Goal: Task Accomplishment & Management: Use online tool/utility

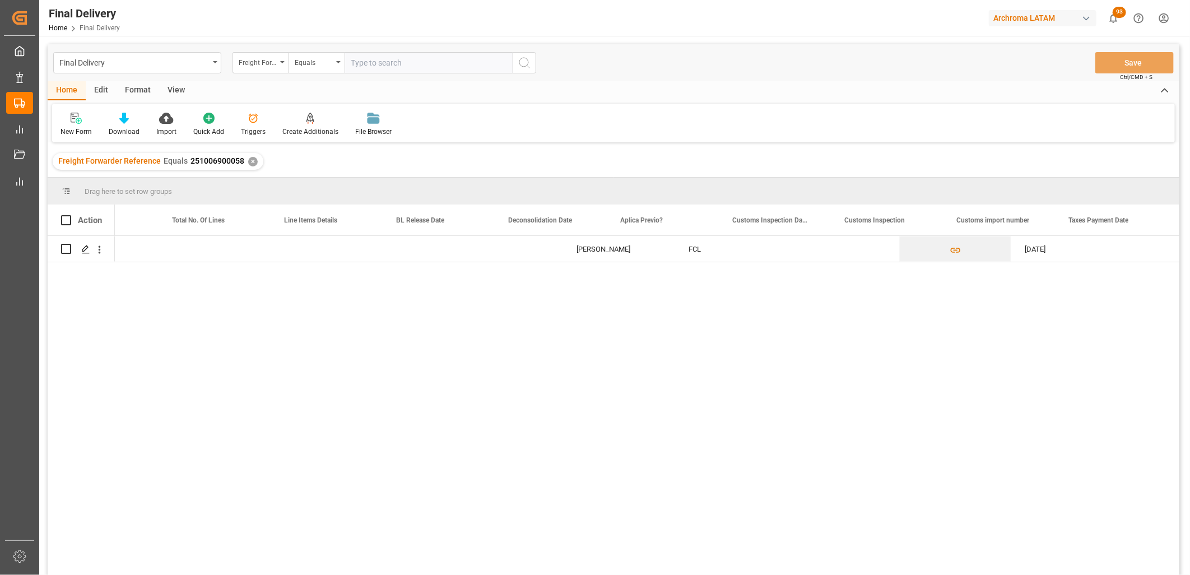
scroll to position [0, 629]
click at [178, 62] on div "Final Delivery" at bounding box center [134, 62] width 150 height 14
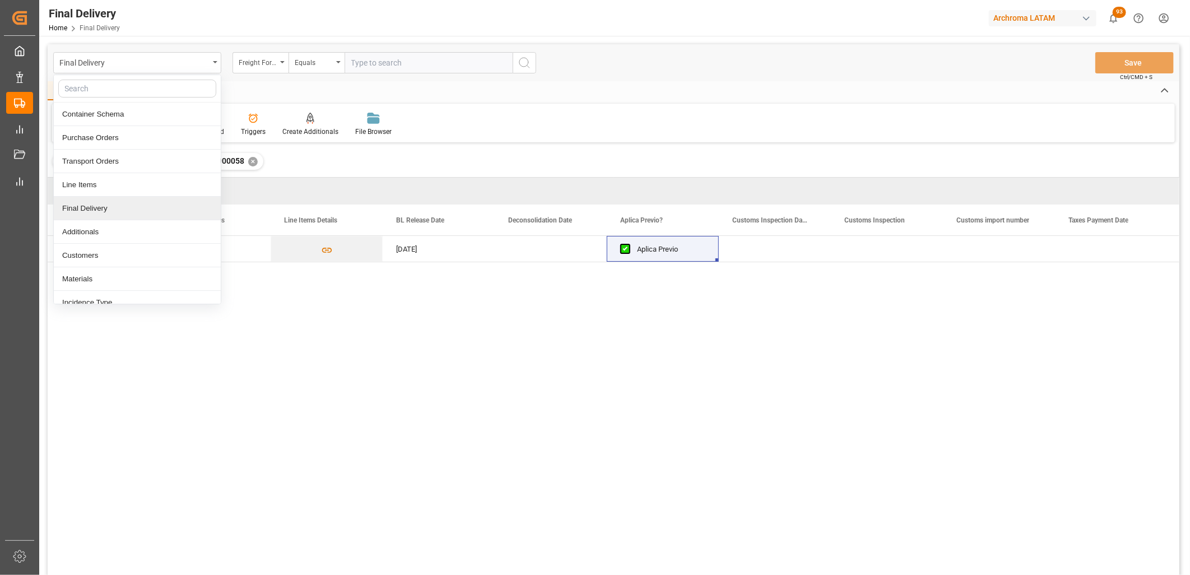
click at [92, 212] on div "Final Delivery" at bounding box center [137, 209] width 167 height 24
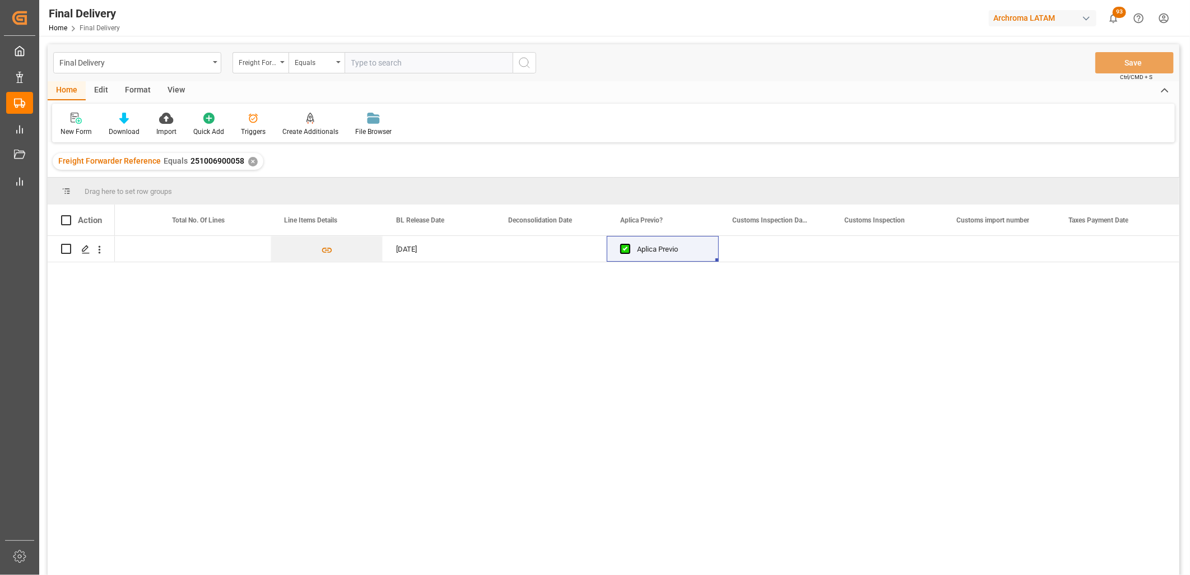
click at [248, 159] on div "✕" at bounding box center [253, 162] width 10 height 10
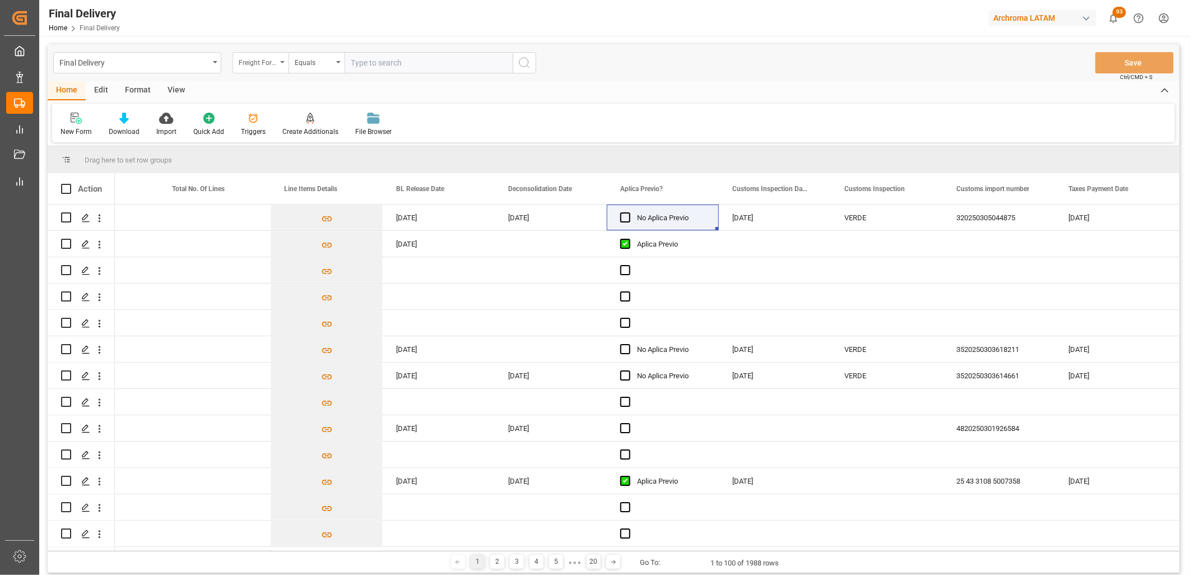
click at [270, 66] on div "Freight Forwarder Reference" at bounding box center [258, 61] width 38 height 13
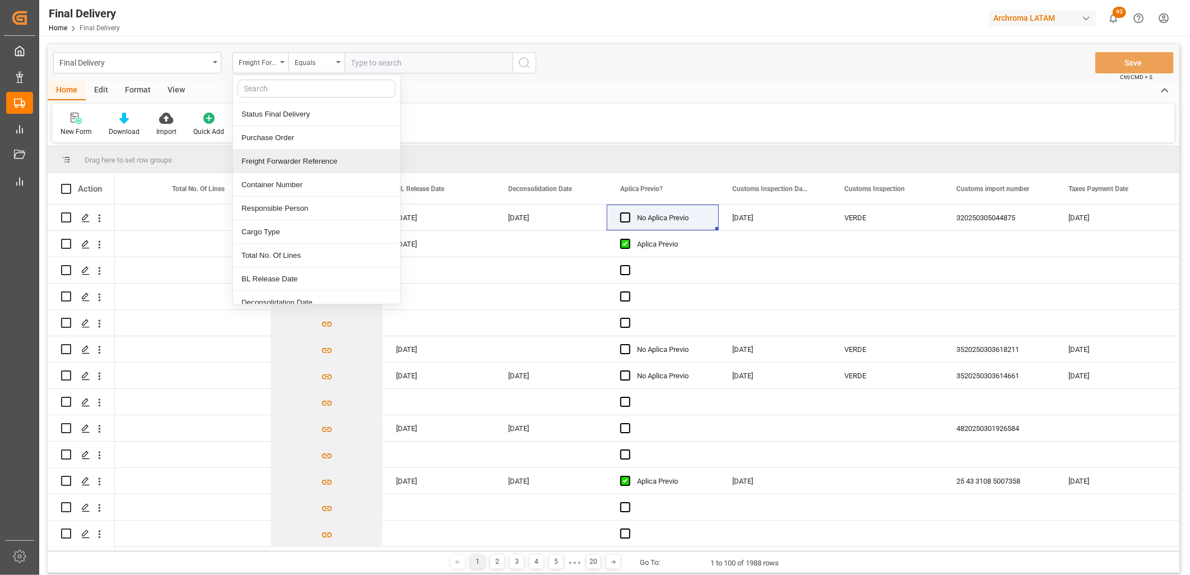
drag, startPoint x: 299, startPoint y: 164, endPoint x: 372, endPoint y: 80, distance: 111.6
click at [300, 163] on div "Freight Forwarder Reference" at bounding box center [316, 162] width 167 height 24
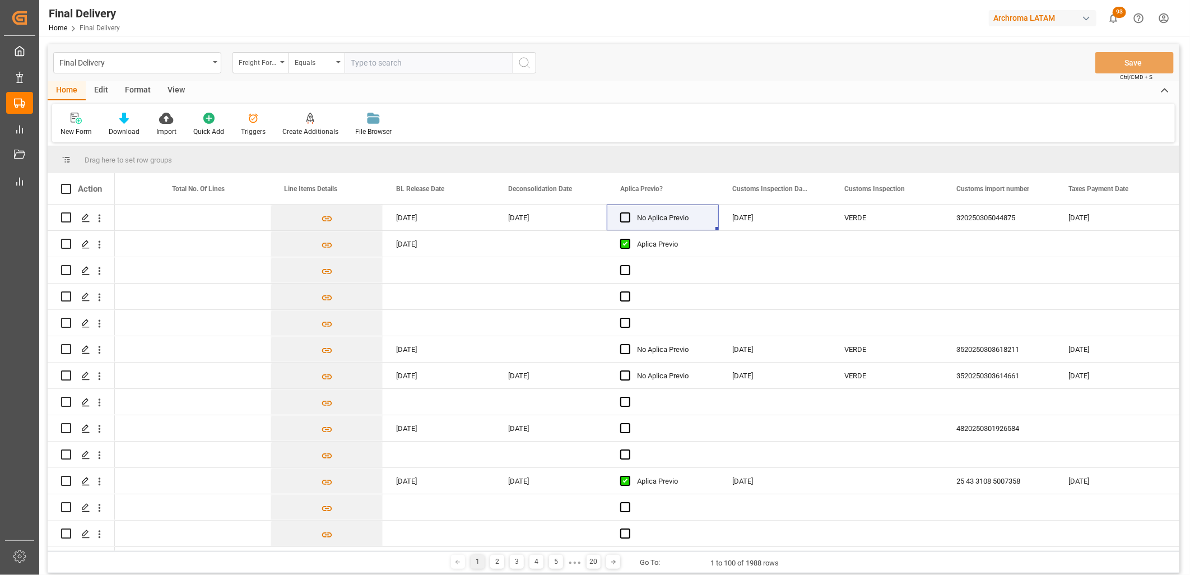
click at [374, 65] on input "text" at bounding box center [429, 62] width 168 height 21
paste input "HMJU2601752"
type input "HMJU2601752"
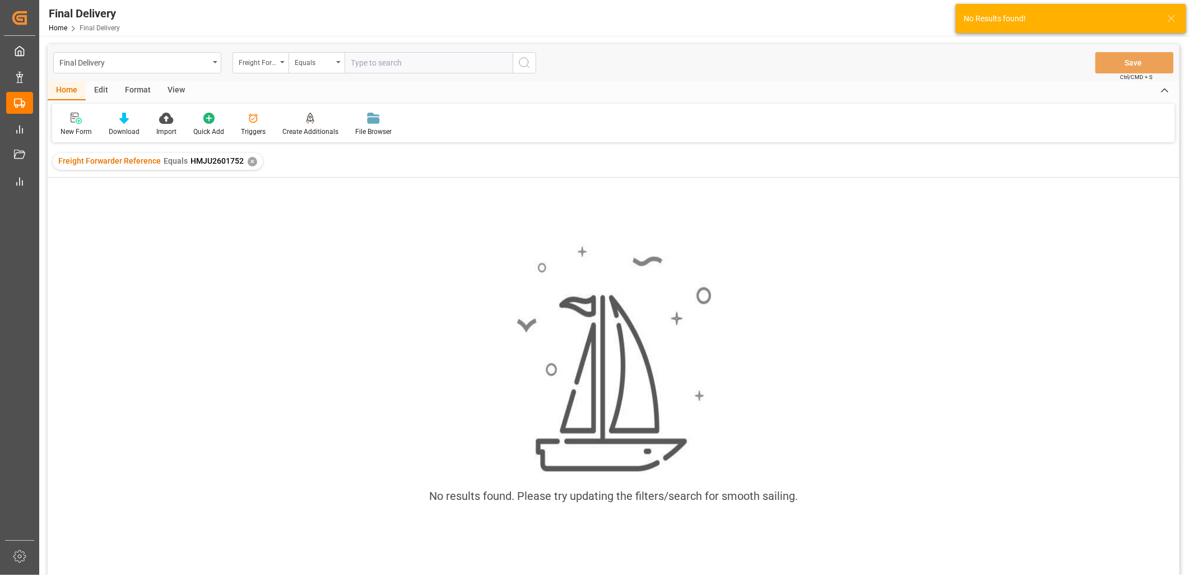
click at [249, 161] on div "✕" at bounding box center [253, 162] width 10 height 10
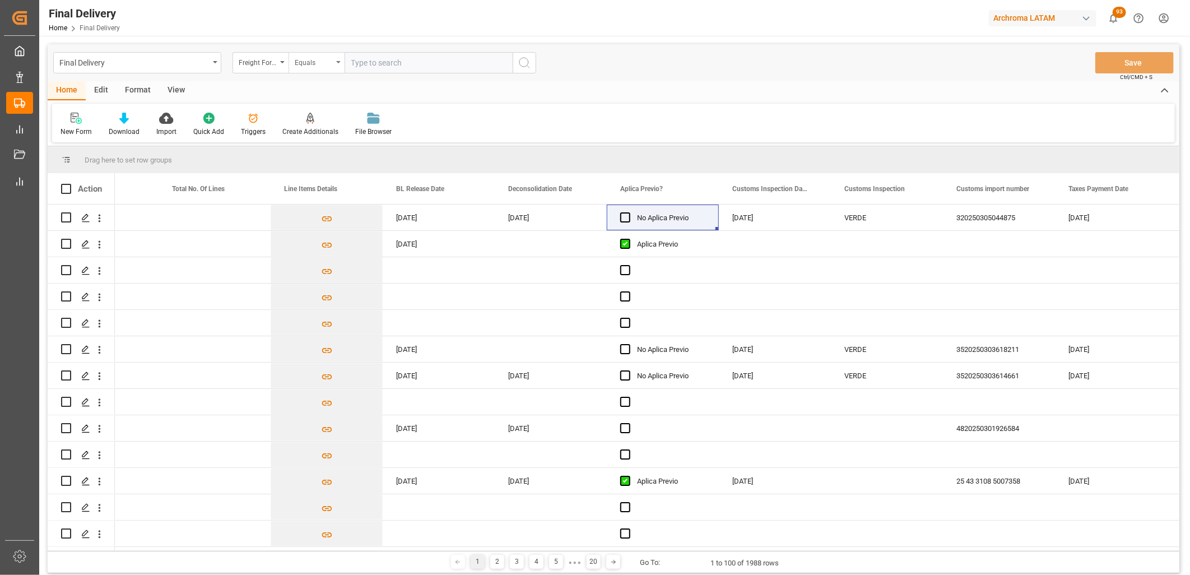
click at [290, 69] on div "Equals" at bounding box center [316, 62] width 56 height 21
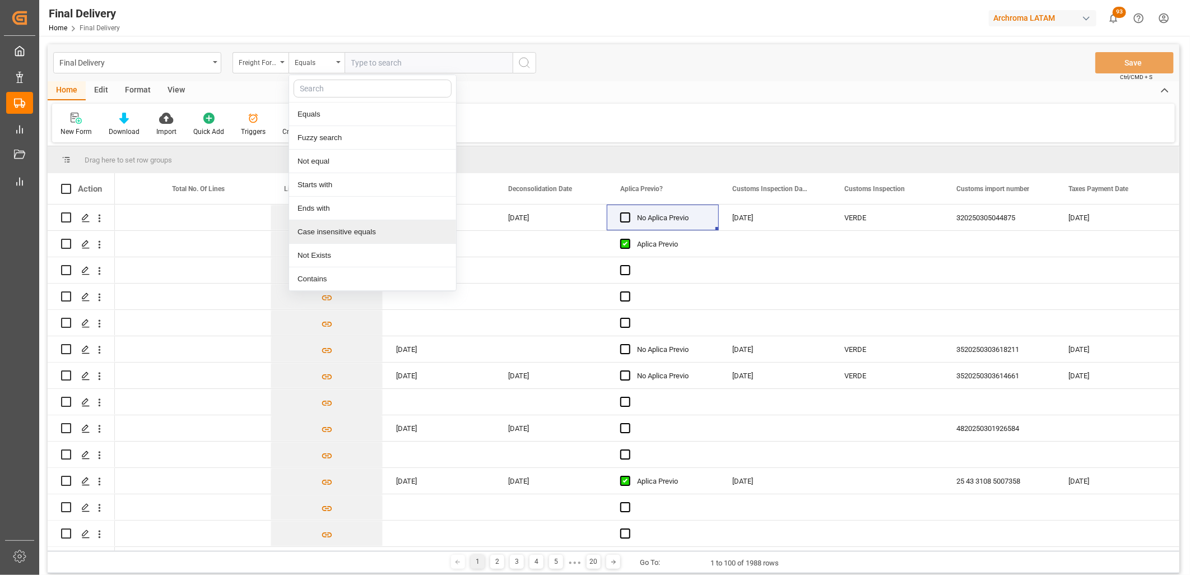
click at [323, 230] on div "Case insensitive equals" at bounding box center [372, 232] width 167 height 24
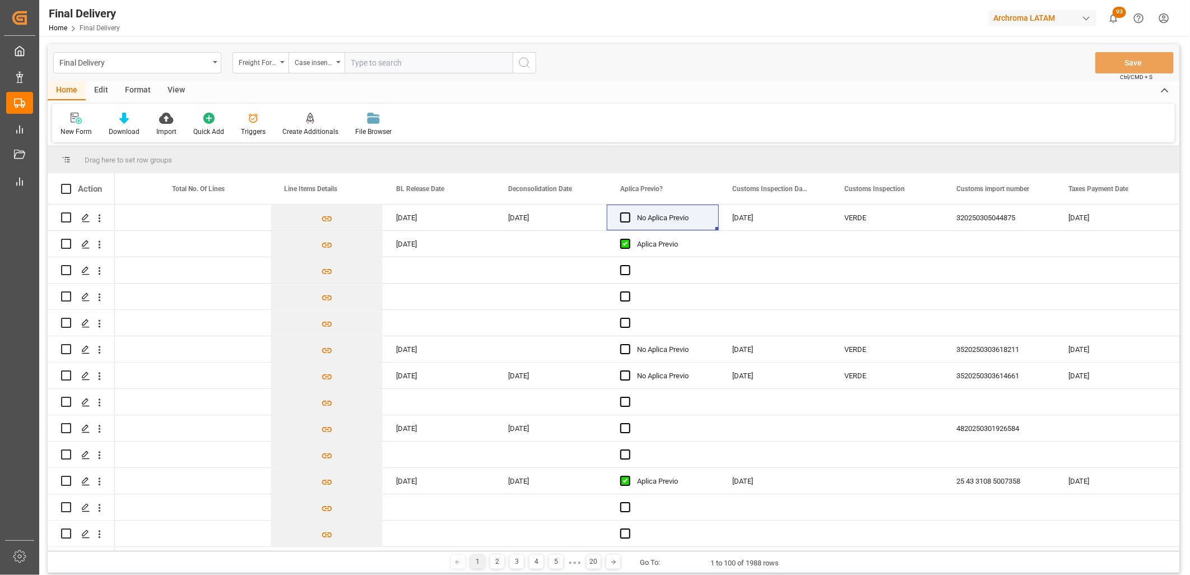
click at [361, 64] on input "text" at bounding box center [429, 62] width 168 height 21
paste input "HMJU2601752"
type input "HMJU2601752"
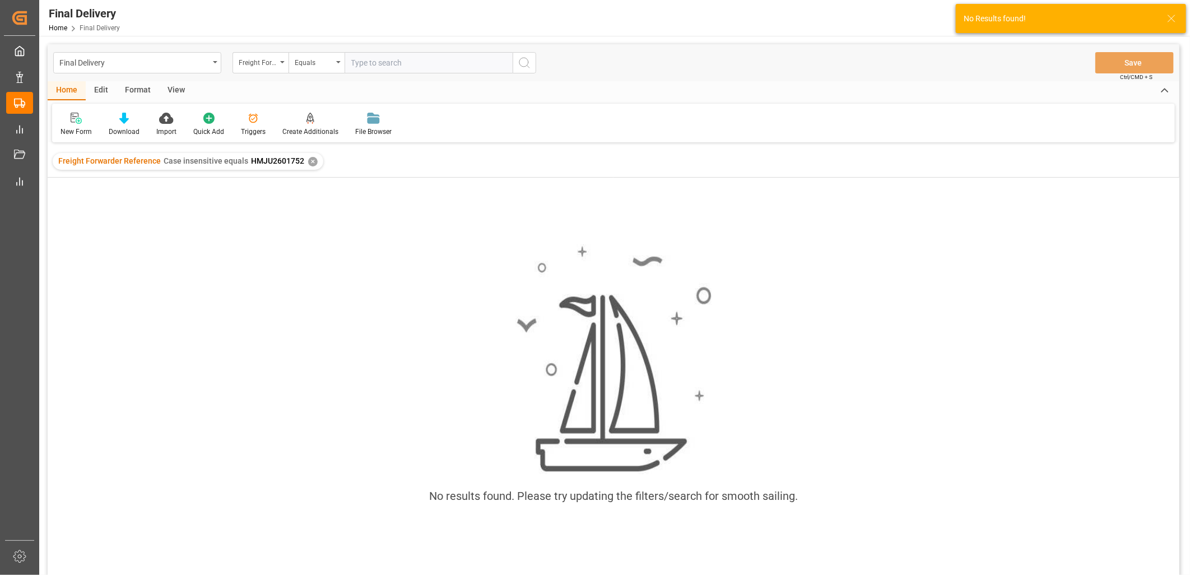
click at [308, 160] on div "✕" at bounding box center [313, 162] width 10 height 10
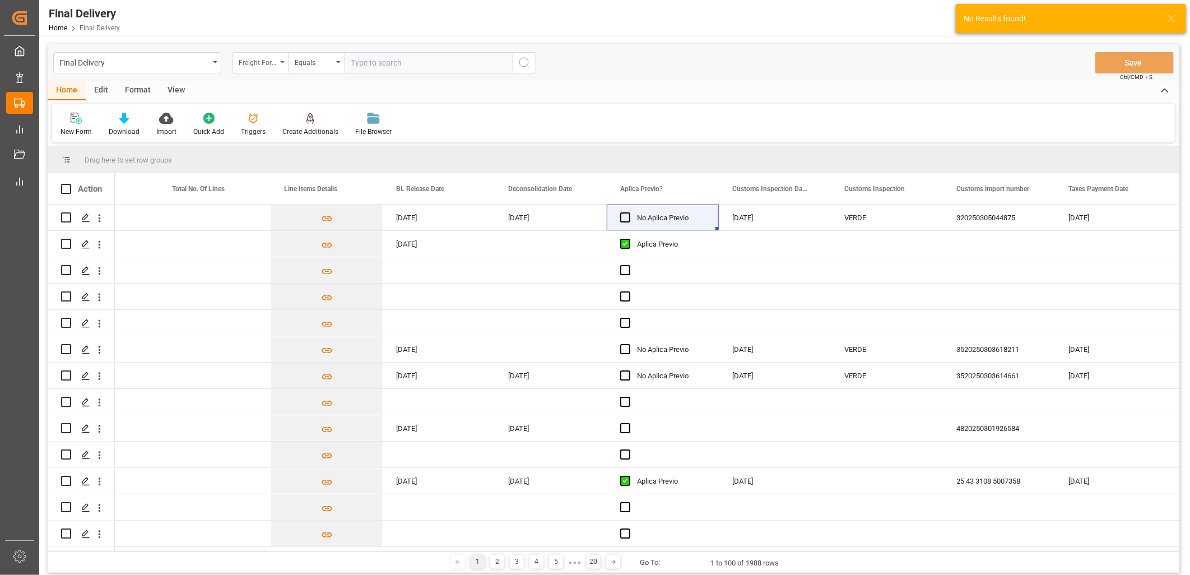
click at [259, 72] on div "Freight Forwarder Reference" at bounding box center [260, 62] width 56 height 21
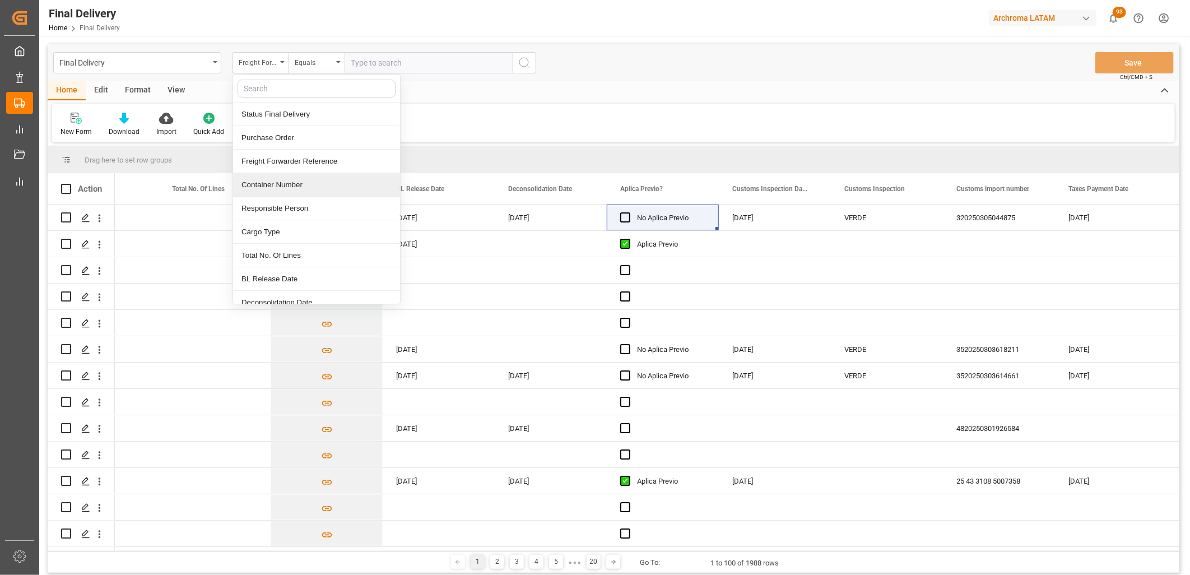
click at [278, 189] on div "Container Number" at bounding box center [316, 185] width 167 height 24
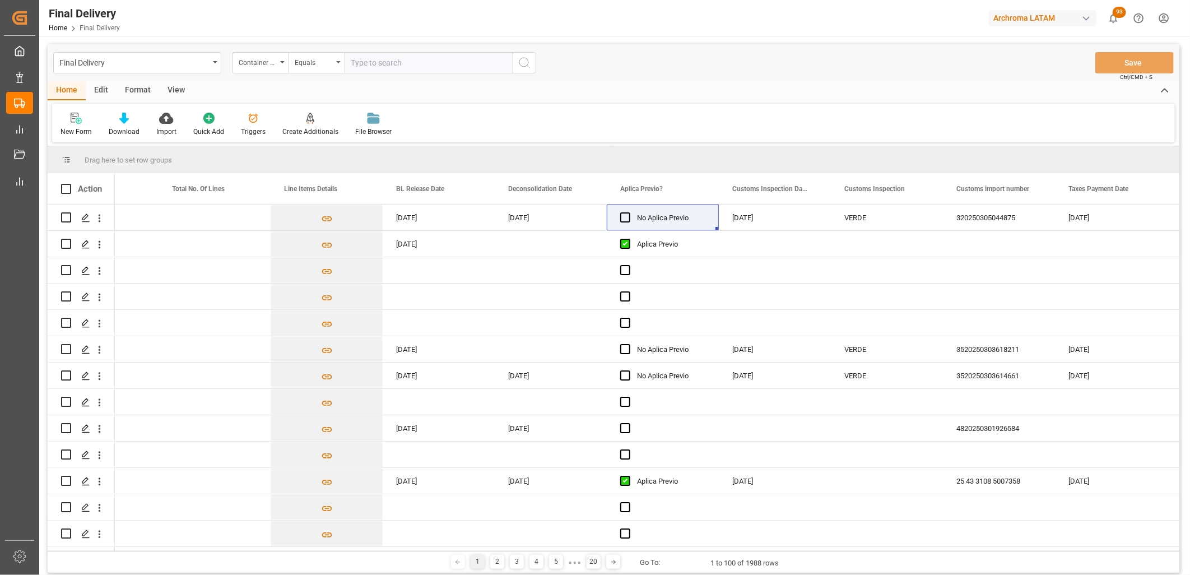
click at [360, 63] on input "text" at bounding box center [429, 62] width 168 height 21
paste input "HMJU2601752"
type input "HMJU2601752"
click at [527, 66] on icon "search button" at bounding box center [524, 62] width 13 height 13
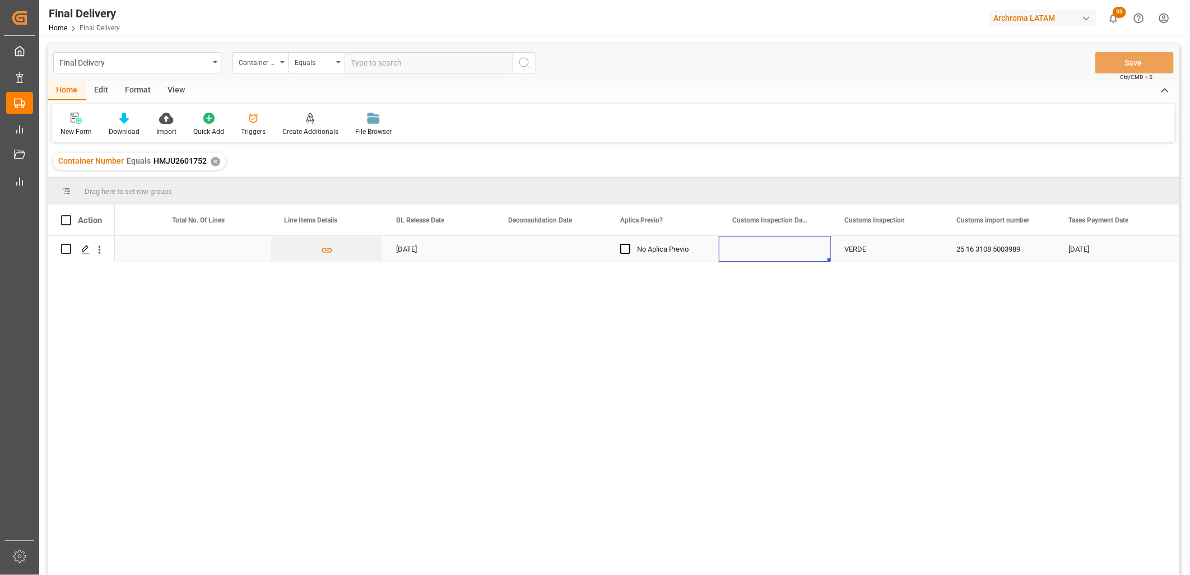
click at [781, 253] on div "Press SPACE to select this row." at bounding box center [775, 249] width 112 height 26
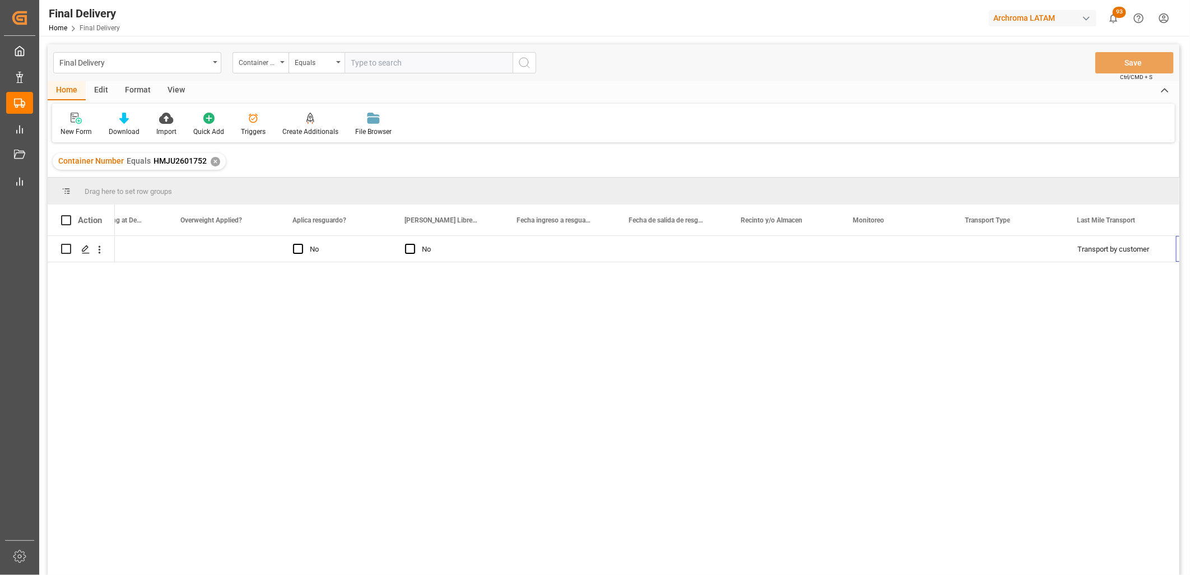
scroll to position [0, 2300]
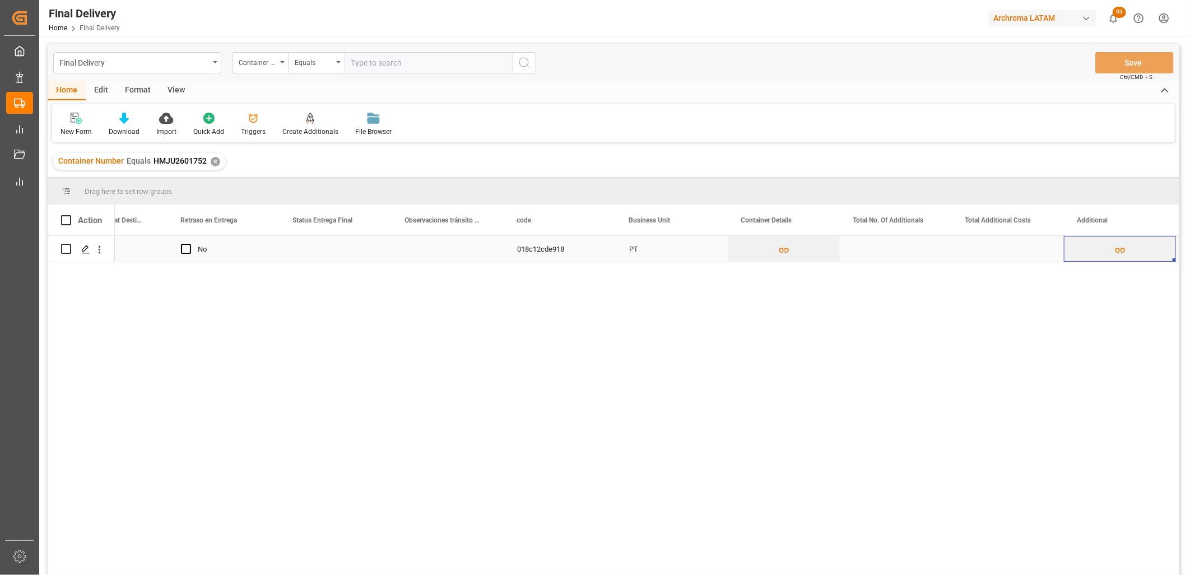
click at [331, 253] on div "Press SPACE to select this row." at bounding box center [336, 249] width 112 height 26
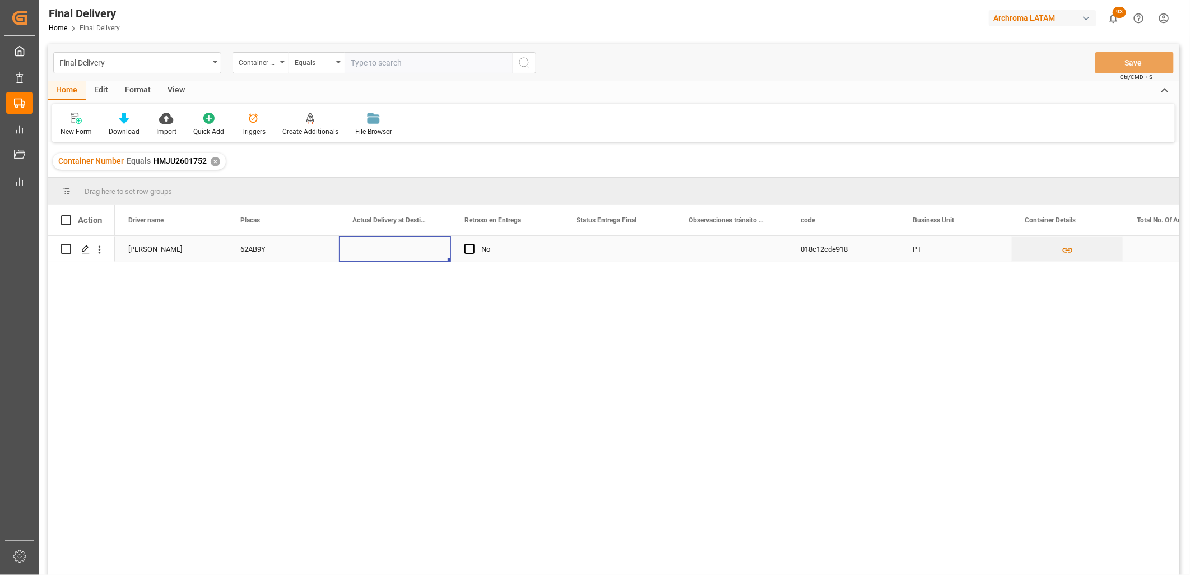
click at [399, 252] on div "Press SPACE to select this row." at bounding box center [395, 249] width 112 height 26
click at [608, 255] on div "Press SPACE to select this row." at bounding box center [619, 249] width 112 height 26
click at [403, 253] on div "Press SPACE to select this row." at bounding box center [395, 249] width 112 height 26
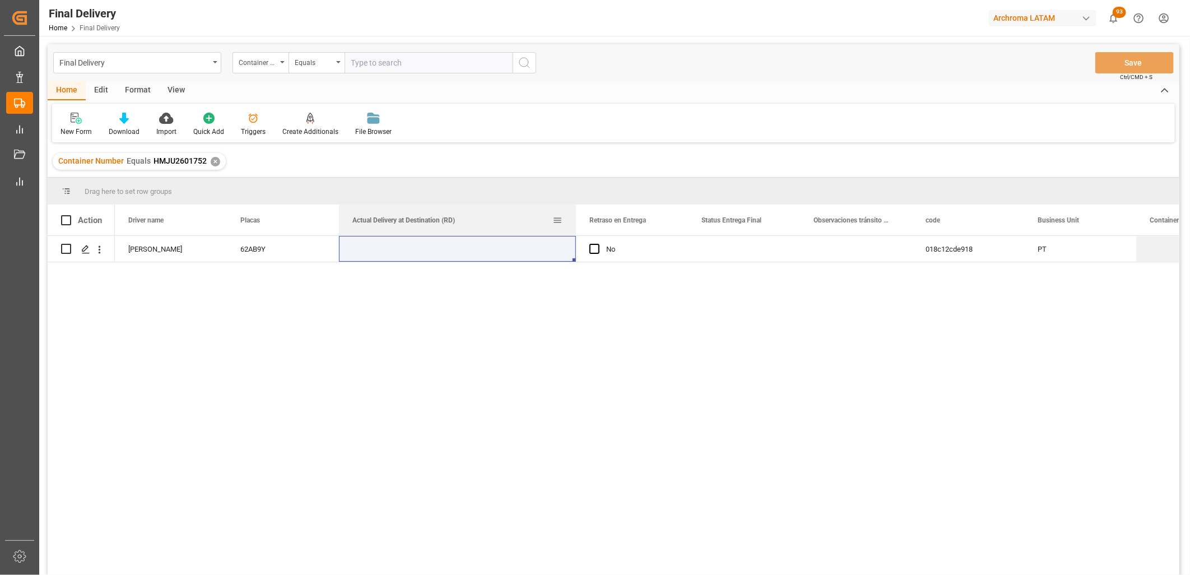
drag, startPoint x: 450, startPoint y: 208, endPoint x: 575, endPoint y: 220, distance: 125.4
click at [575, 220] on div at bounding box center [576, 219] width 4 height 31
click at [67, 221] on span at bounding box center [66, 220] width 10 height 10
click at [69, 215] on input "checkbox" at bounding box center [69, 215] width 0 height 0
checkbox input "true"
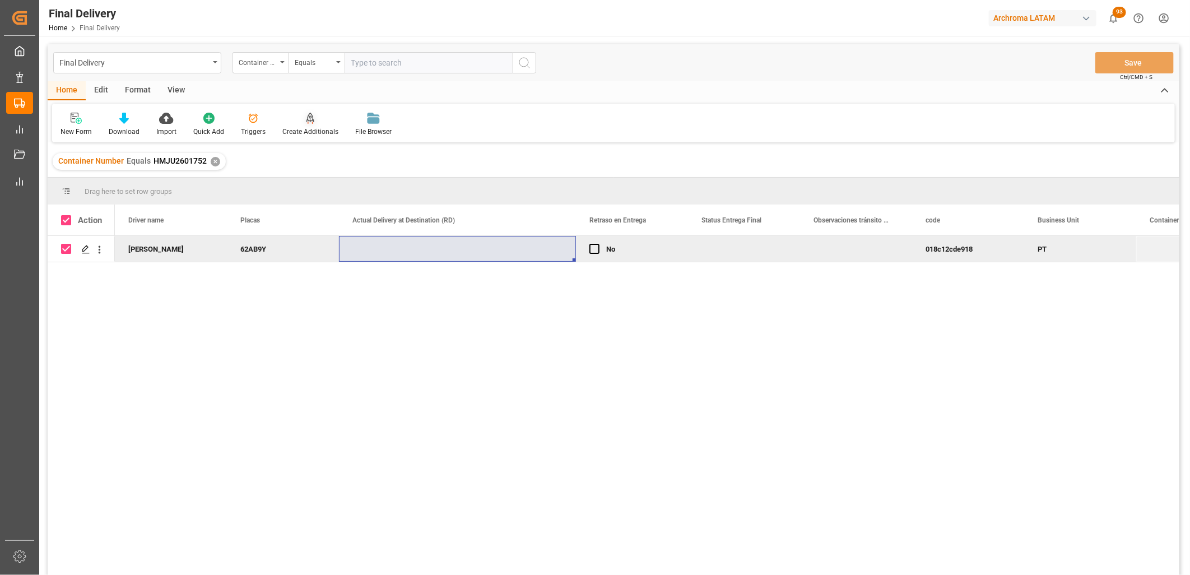
click at [313, 130] on div "Create Additionals" at bounding box center [310, 132] width 56 height 10
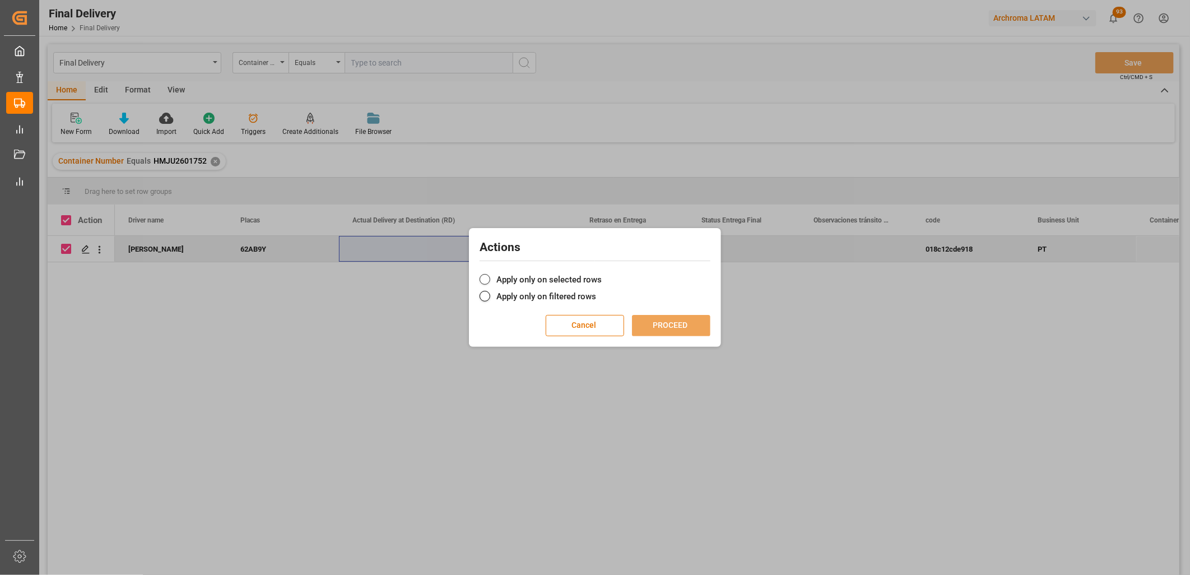
click at [518, 277] on label "Apply only on selected rows" at bounding box center [595, 279] width 231 height 13
click at [602, 273] on input "Apply only on selected rows" at bounding box center [602, 273] width 0 height 0
click at [667, 322] on button "PROCEED" at bounding box center [671, 325] width 78 height 21
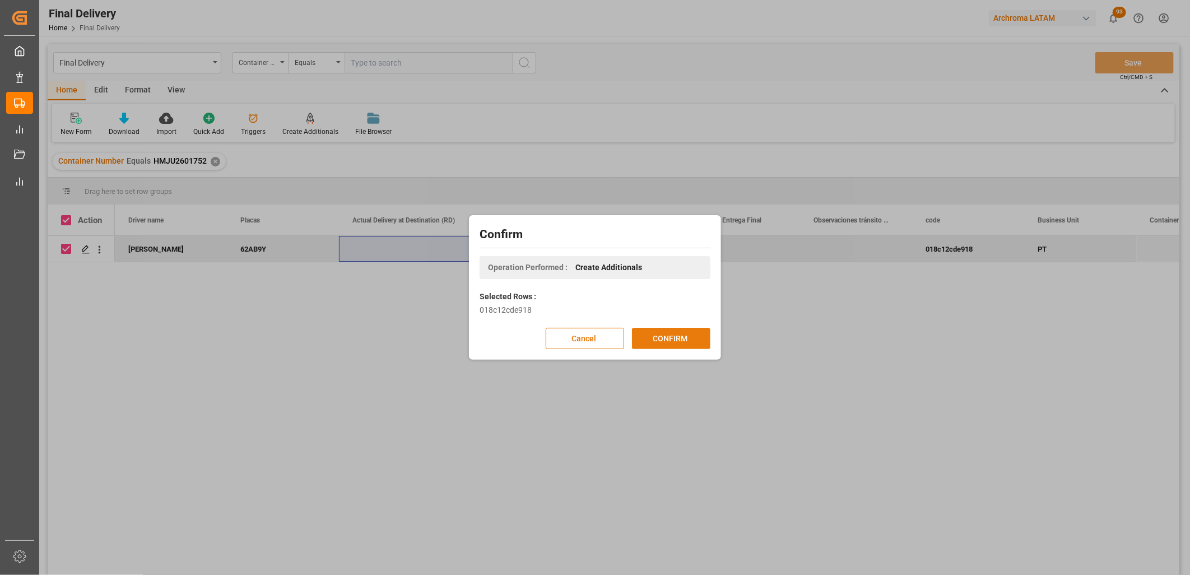
click at [670, 340] on button "CONFIRM" at bounding box center [671, 338] width 78 height 21
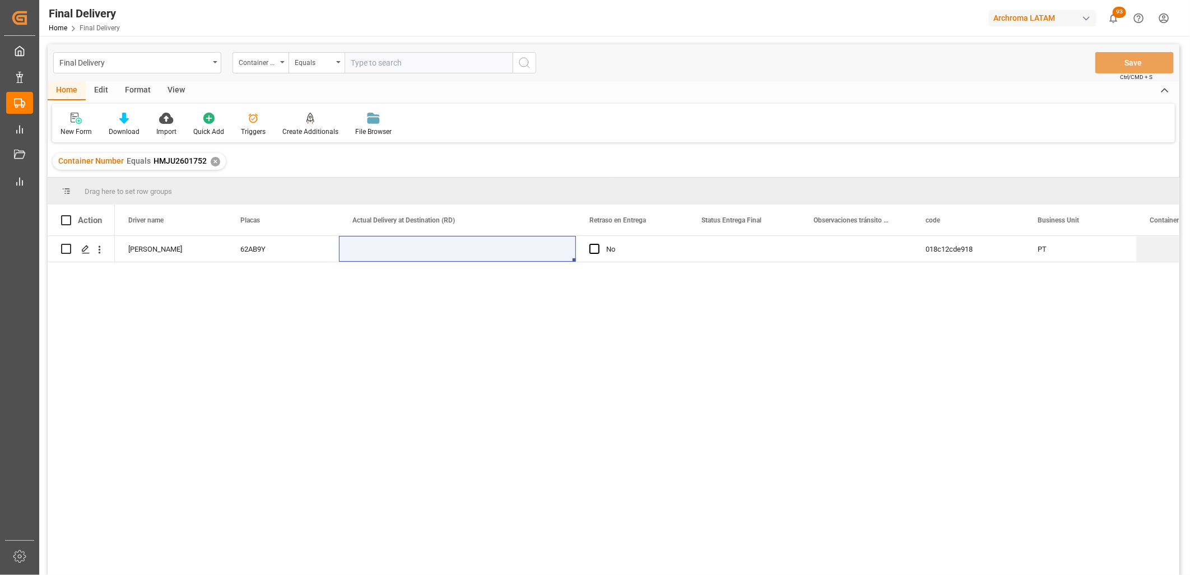
click at [211, 161] on div "✕" at bounding box center [216, 162] width 10 height 10
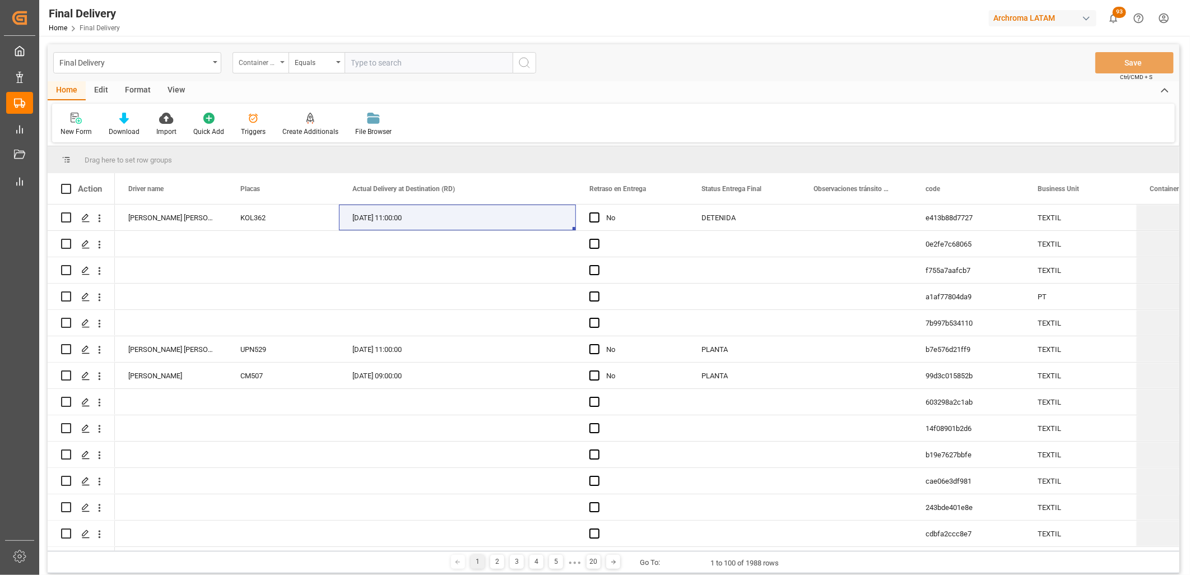
click at [276, 65] on div "Container Number" at bounding box center [258, 61] width 38 height 13
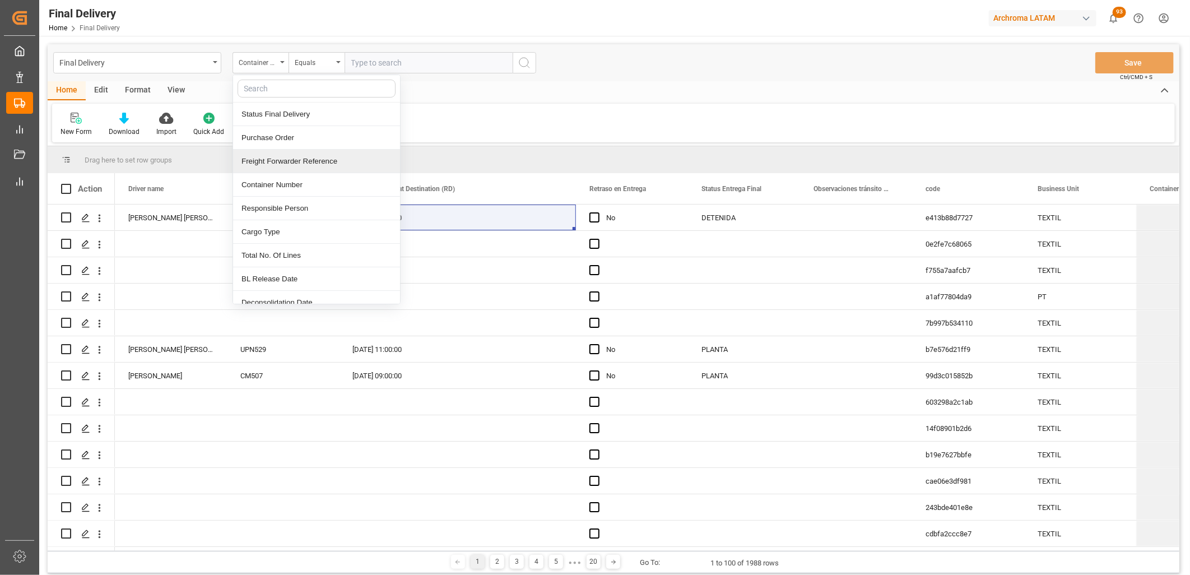
drag, startPoint x: 284, startPoint y: 160, endPoint x: 301, endPoint y: 138, distance: 27.9
click at [285, 160] on div "Freight Forwarder Reference" at bounding box center [316, 162] width 167 height 24
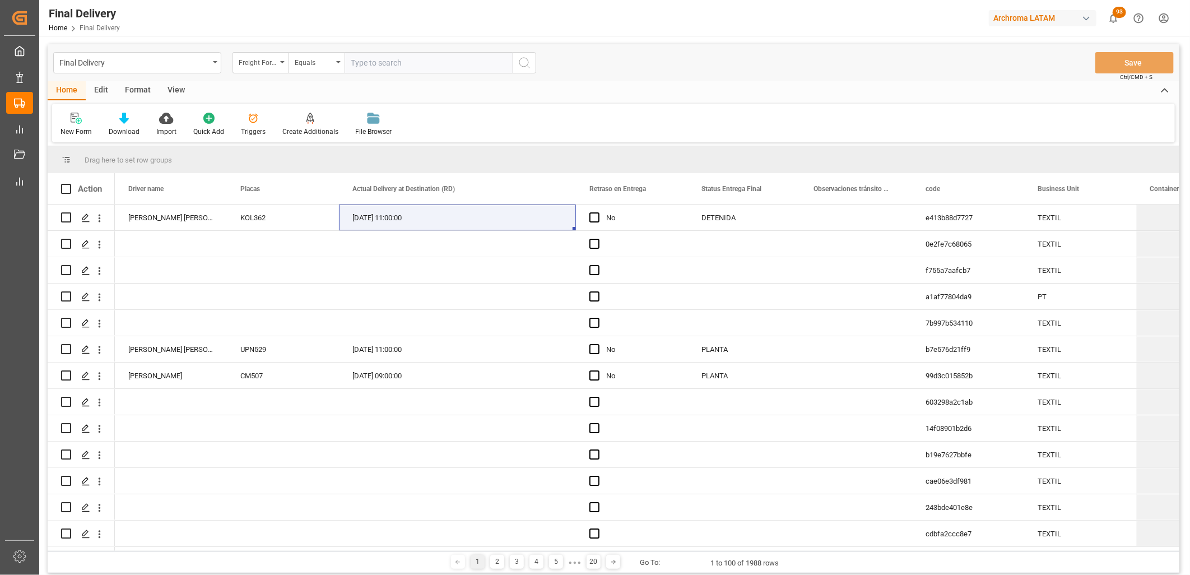
click at [366, 67] on input "text" at bounding box center [429, 62] width 168 height 21
paste input "250906900598"
type input "250906900598"
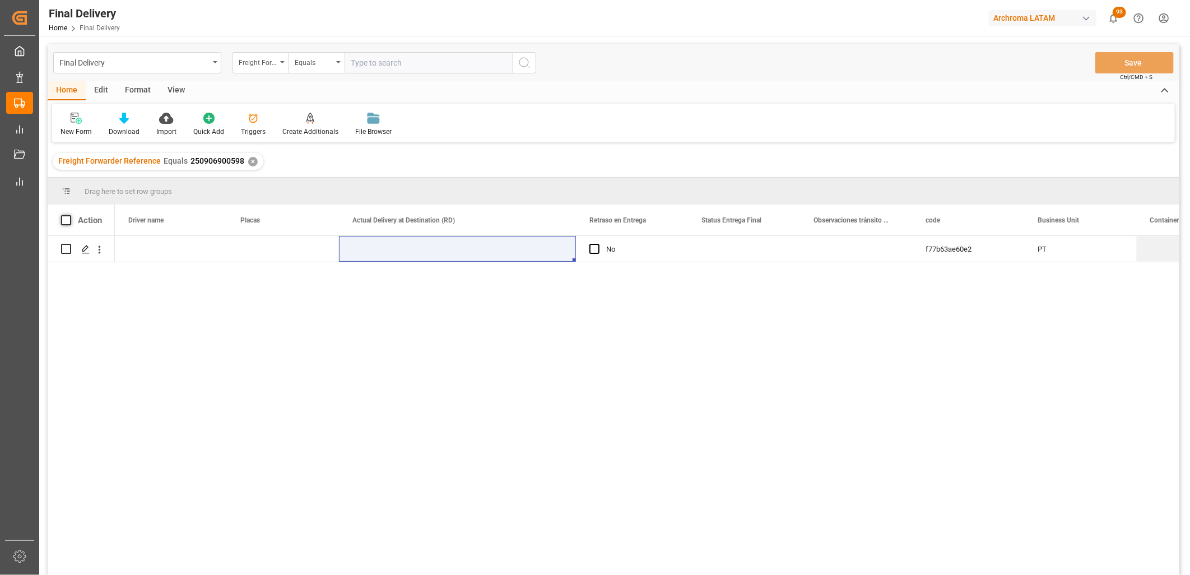
click at [66, 220] on span at bounding box center [66, 220] width 10 height 10
click at [69, 215] on input "checkbox" at bounding box center [69, 215] width 0 height 0
checkbox input "true"
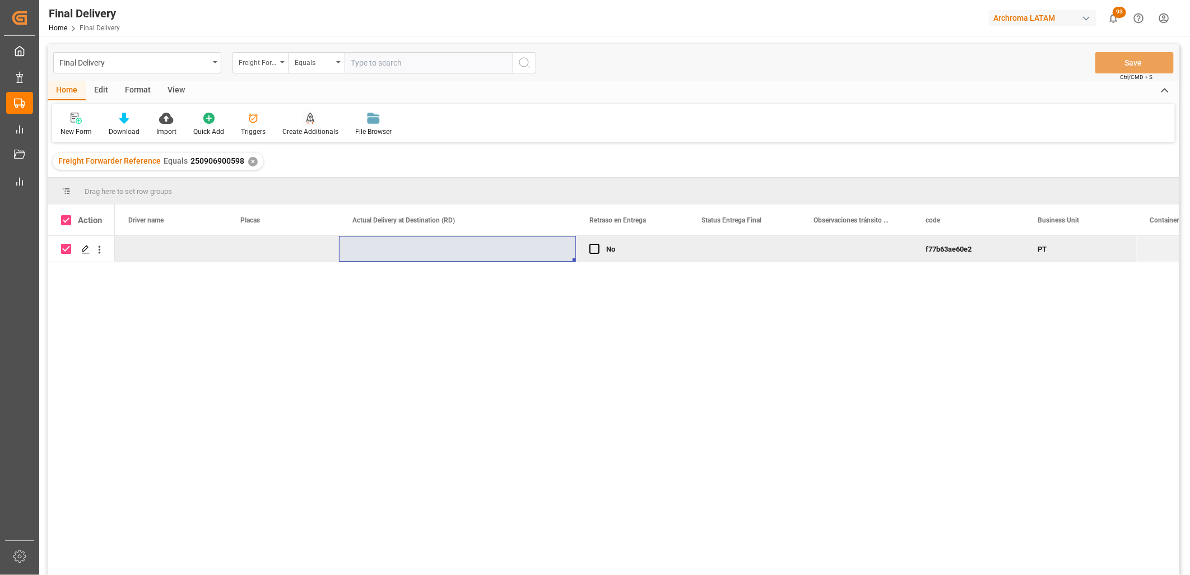
click at [310, 121] on icon at bounding box center [310, 118] width 8 height 11
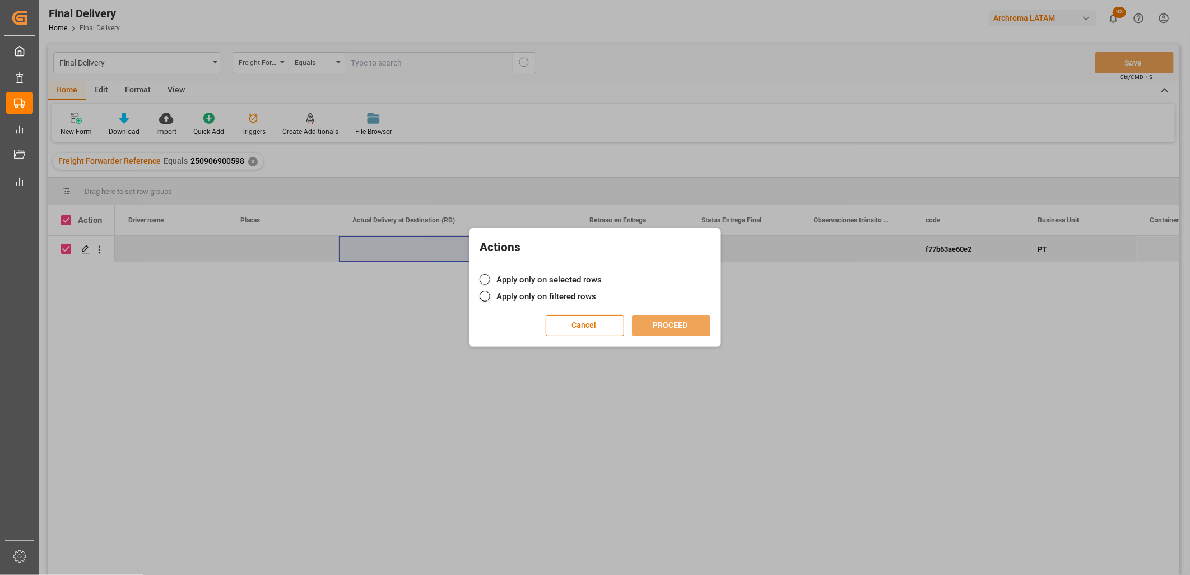
click at [581, 281] on label "Apply only on selected rows" at bounding box center [595, 279] width 231 height 13
click at [602, 273] on input "Apply only on selected rows" at bounding box center [602, 273] width 0 height 0
click at [655, 322] on button "PROCEED" at bounding box center [671, 325] width 78 height 21
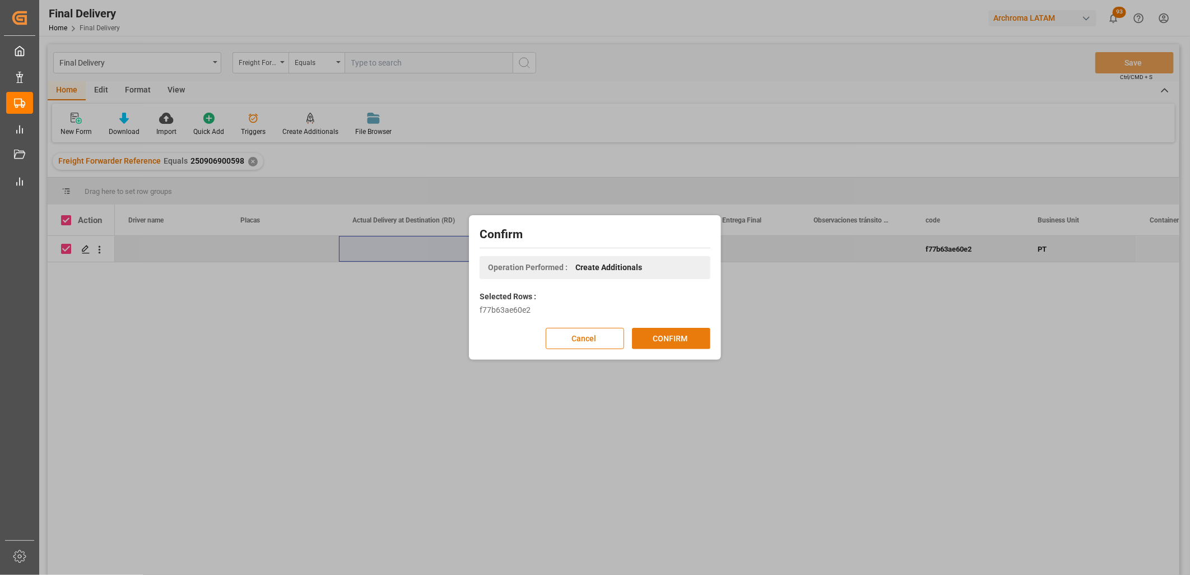
click at [688, 343] on button "CONFIRM" at bounding box center [671, 338] width 78 height 21
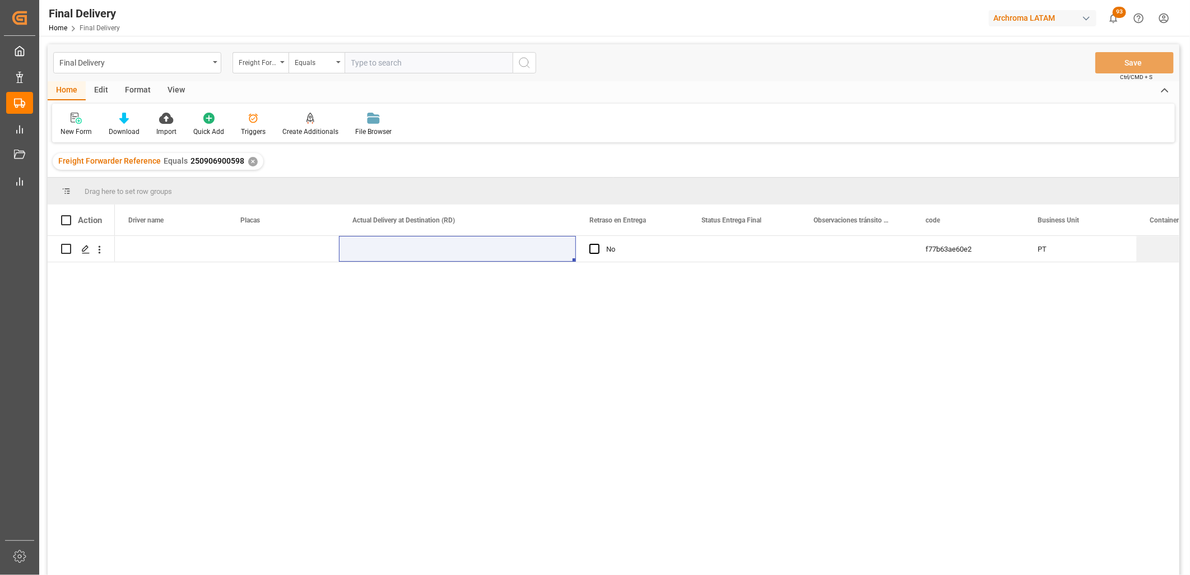
click at [248, 160] on div "✕" at bounding box center [253, 162] width 10 height 10
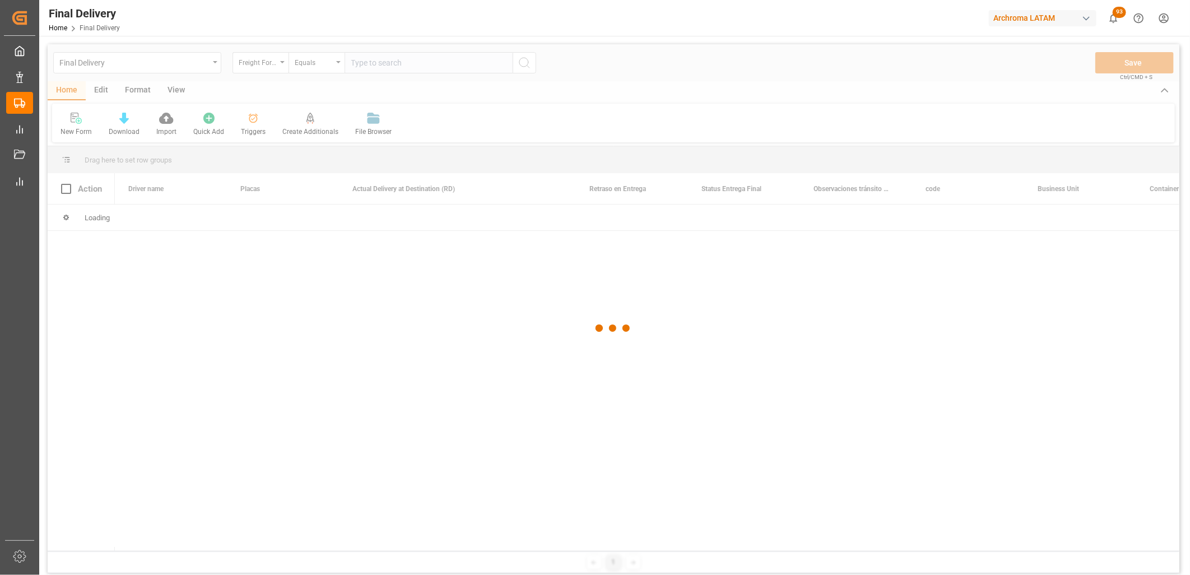
click at [277, 69] on div at bounding box center [614, 328] width 1132 height 568
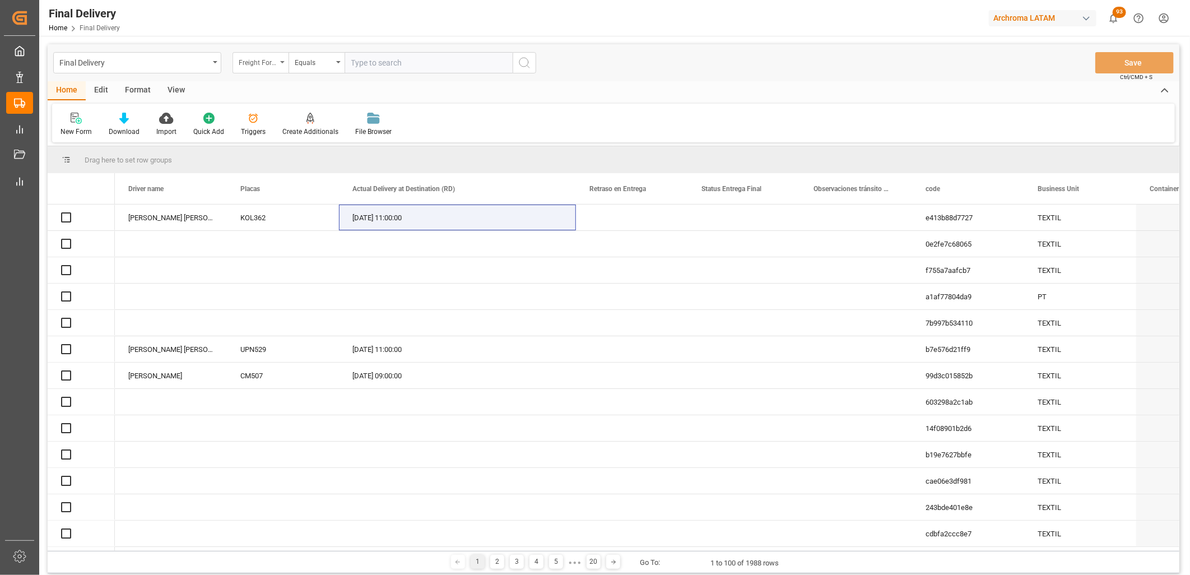
click at [278, 68] on div "Freight Forwarder Reference" at bounding box center [260, 62] width 56 height 21
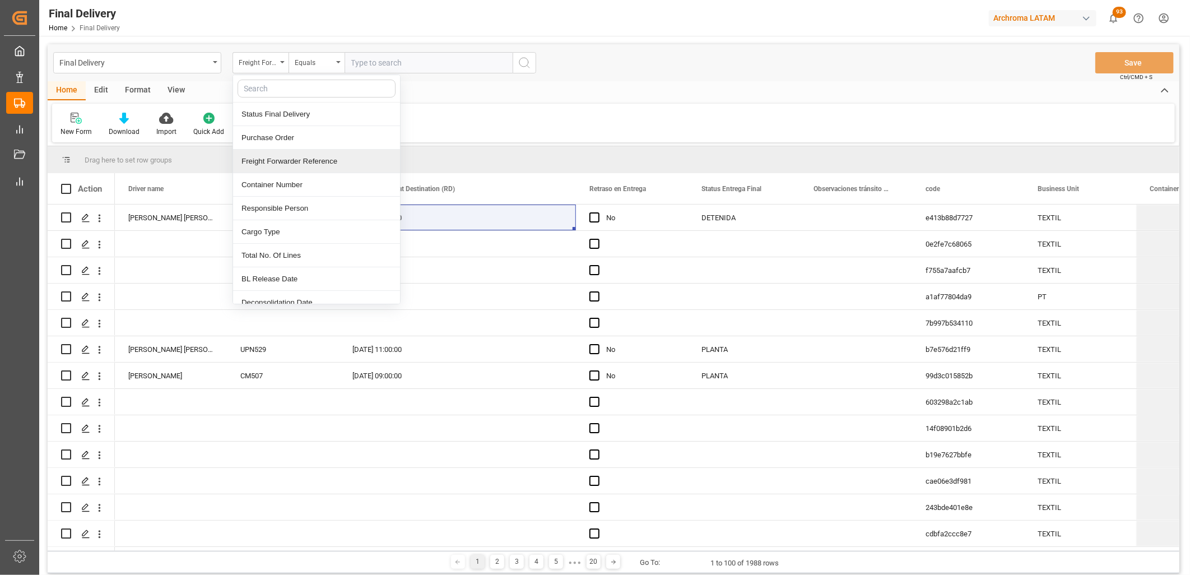
drag, startPoint x: 301, startPoint y: 158, endPoint x: 318, endPoint y: 124, distance: 38.1
click at [304, 155] on div "Freight Forwarder Reference" at bounding box center [316, 162] width 167 height 24
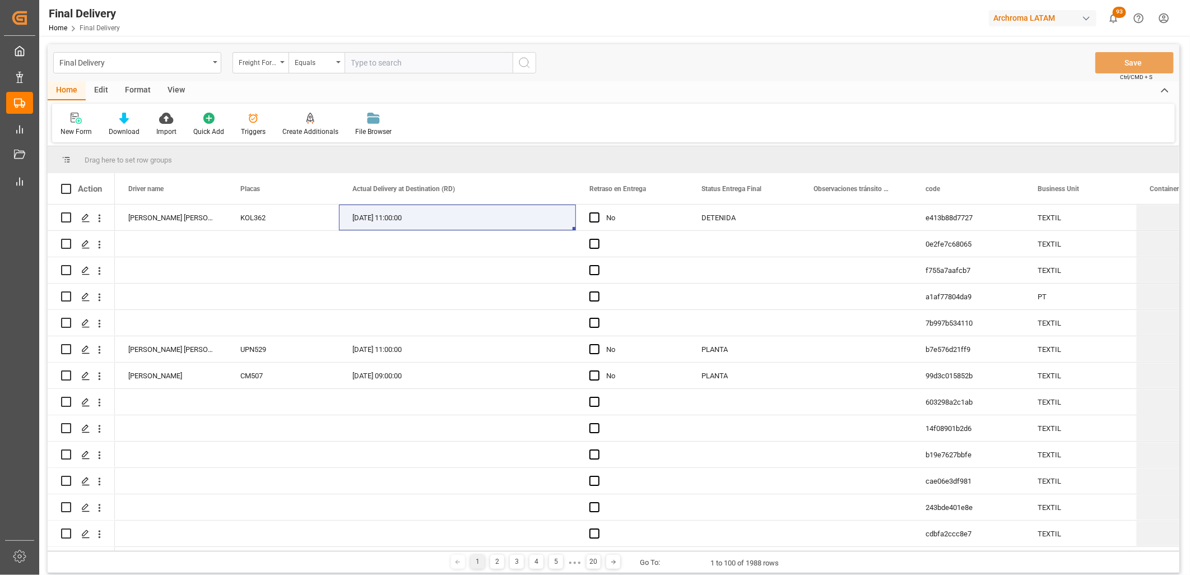
click at [360, 65] on input "text" at bounding box center [429, 62] width 168 height 21
paste input "250806900296"
type input "250806900296"
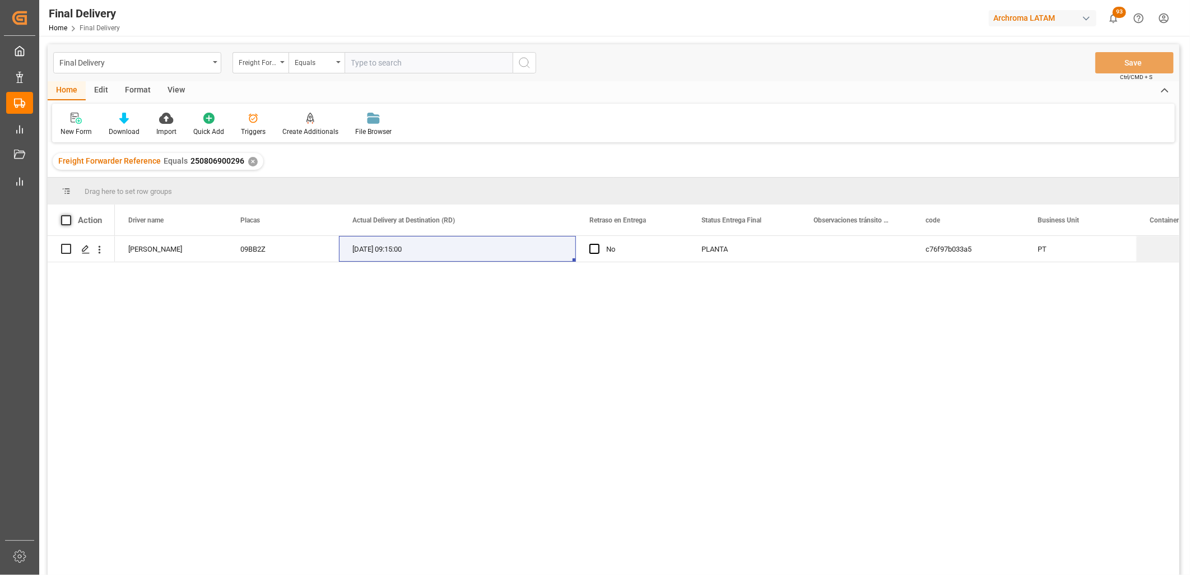
click at [66, 217] on span at bounding box center [66, 220] width 10 height 10
click at [69, 215] on input "checkbox" at bounding box center [69, 215] width 0 height 0
checkbox input "true"
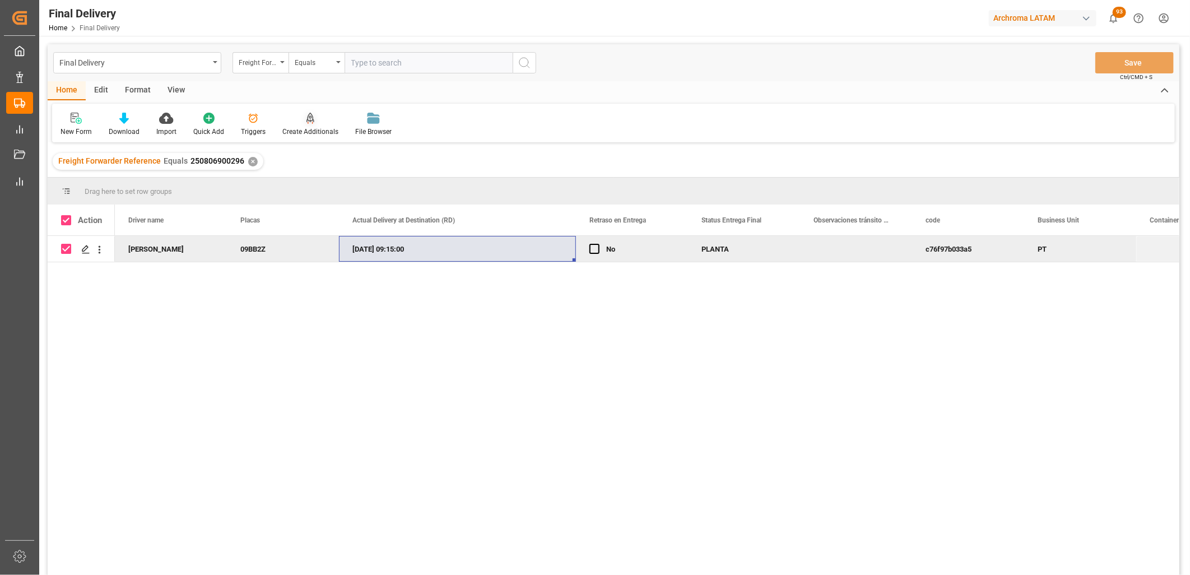
click at [297, 129] on div "Create Additionals" at bounding box center [310, 132] width 56 height 10
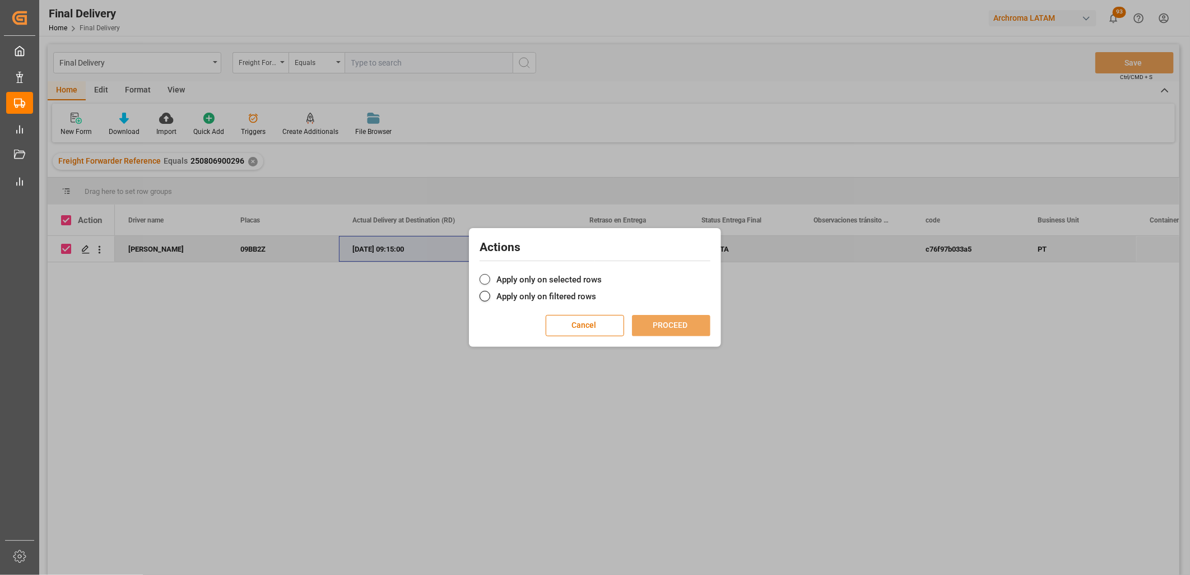
drag, startPoint x: 530, startPoint y: 276, endPoint x: 536, endPoint y: 282, distance: 8.7
click at [529, 276] on label "Apply only on selected rows" at bounding box center [595, 279] width 231 height 13
click at [602, 273] on input "Apply only on selected rows" at bounding box center [602, 273] width 0 height 0
click at [673, 322] on button "PROCEED" at bounding box center [671, 325] width 78 height 21
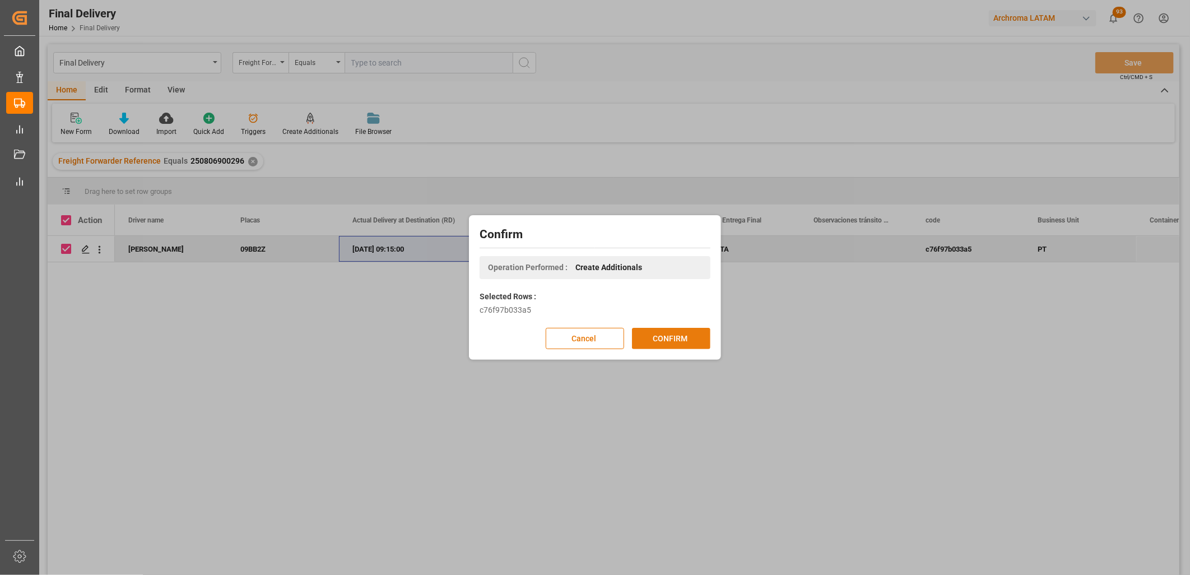
click at [663, 339] on button "CONFIRM" at bounding box center [671, 338] width 78 height 21
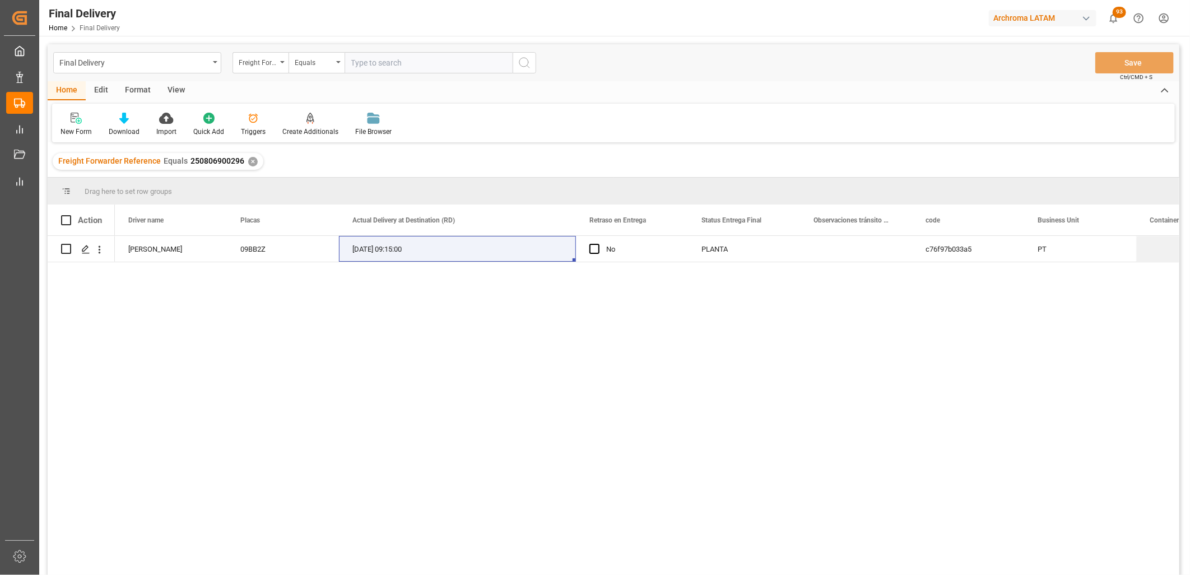
drag, startPoint x: 249, startPoint y: 160, endPoint x: 236, endPoint y: 160, distance: 12.9
click at [249, 160] on div "✕" at bounding box center [253, 162] width 10 height 10
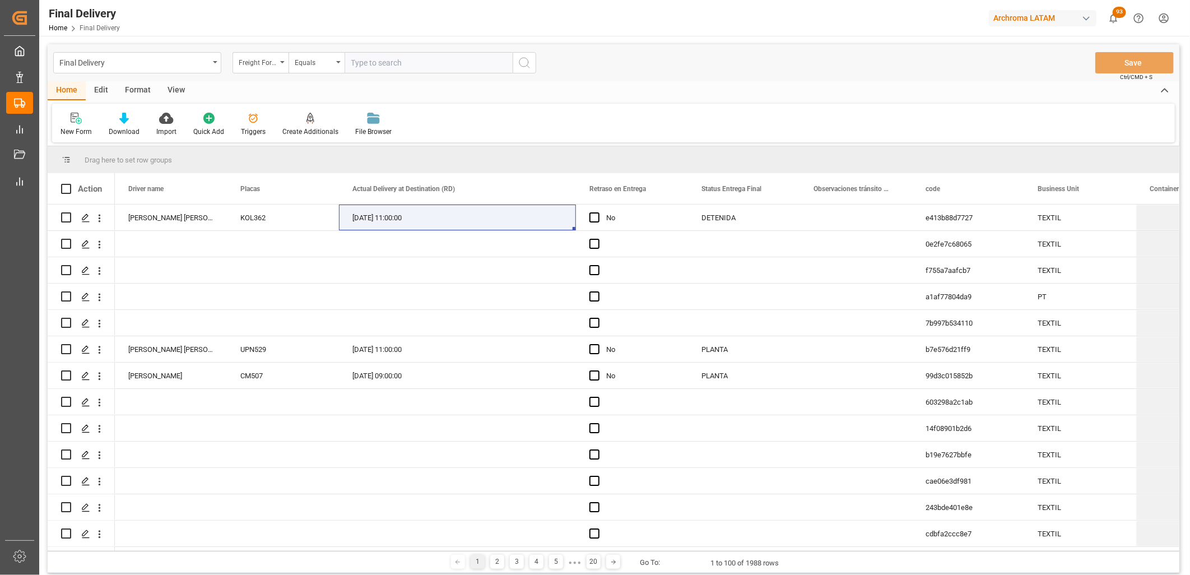
click at [362, 67] on input "text" at bounding box center [429, 62] width 168 height 21
paste input "250906900433"
type input "250906900433"
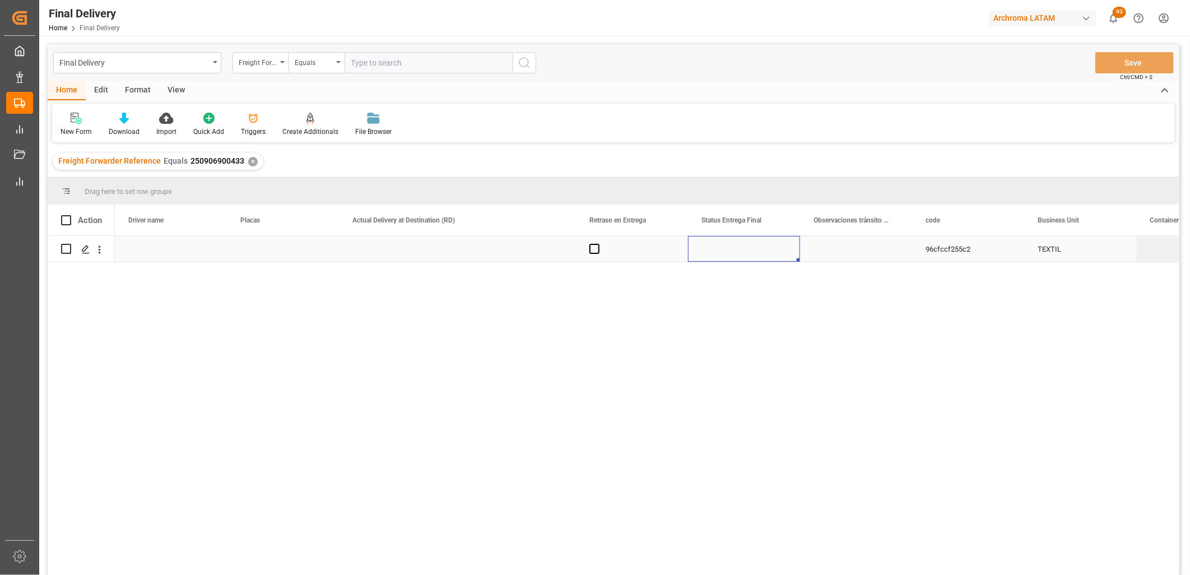
click at [732, 243] on div "Press SPACE to select this row." at bounding box center [744, 249] width 112 height 26
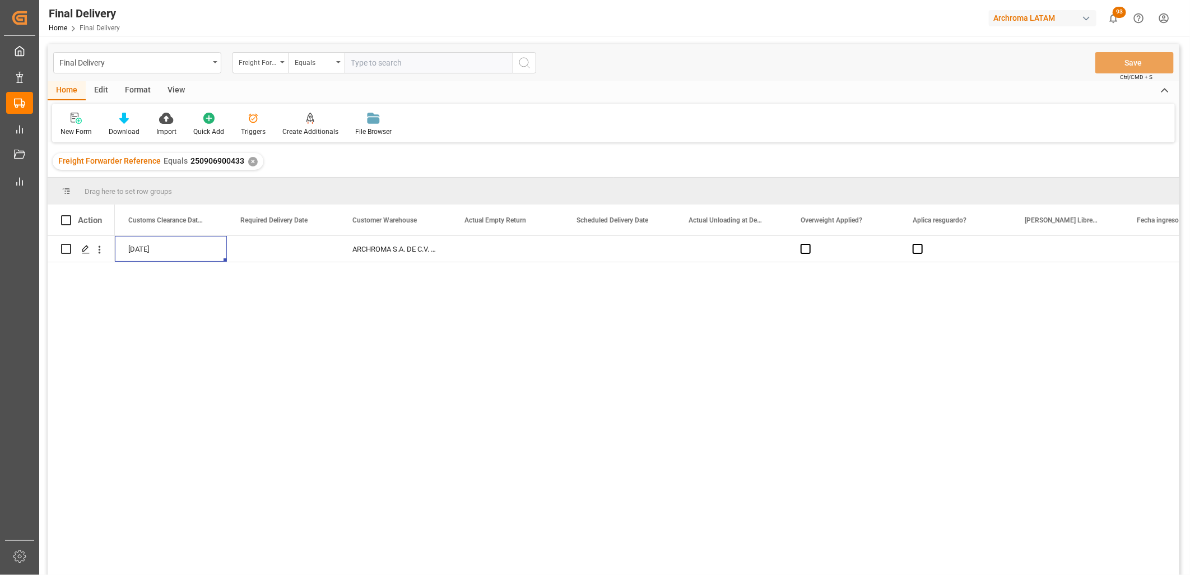
scroll to position [0, 1681]
click at [848, 253] on div "Press SPACE to select this row." at bounding box center [843, 249] width 112 height 26
click at [612, 244] on div "Press SPACE to select this row." at bounding box center [619, 249] width 112 height 26
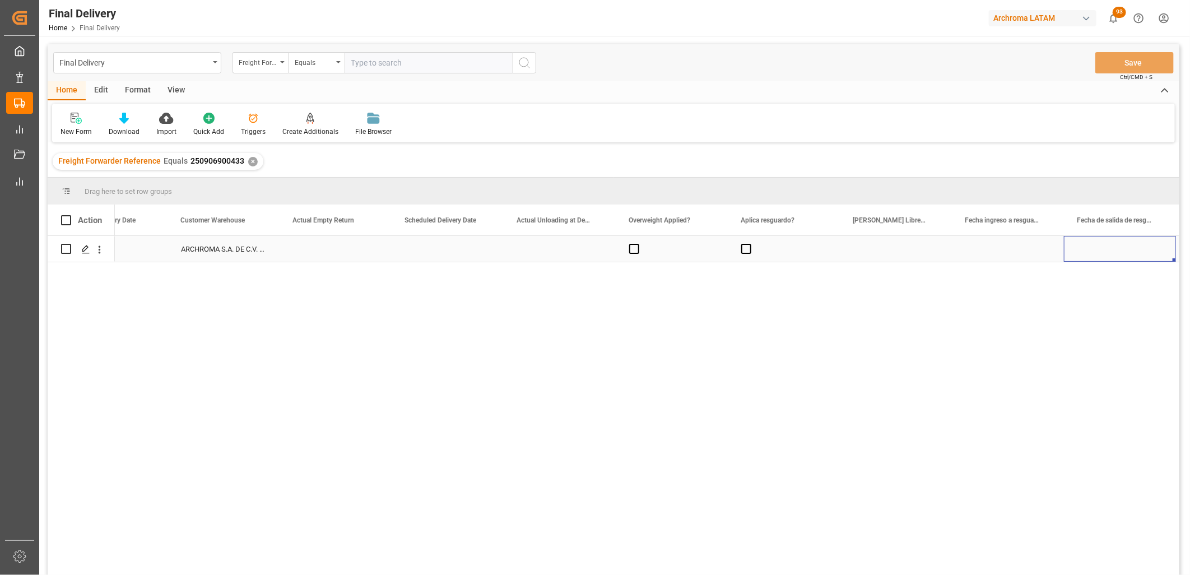
scroll to position [0, 1964]
click at [524, 252] on span "Press SPACE to select this row." at bounding box center [522, 249] width 10 height 10
click at [525, 244] on input "Press SPACE to select this row." at bounding box center [525, 244] width 0 height 0
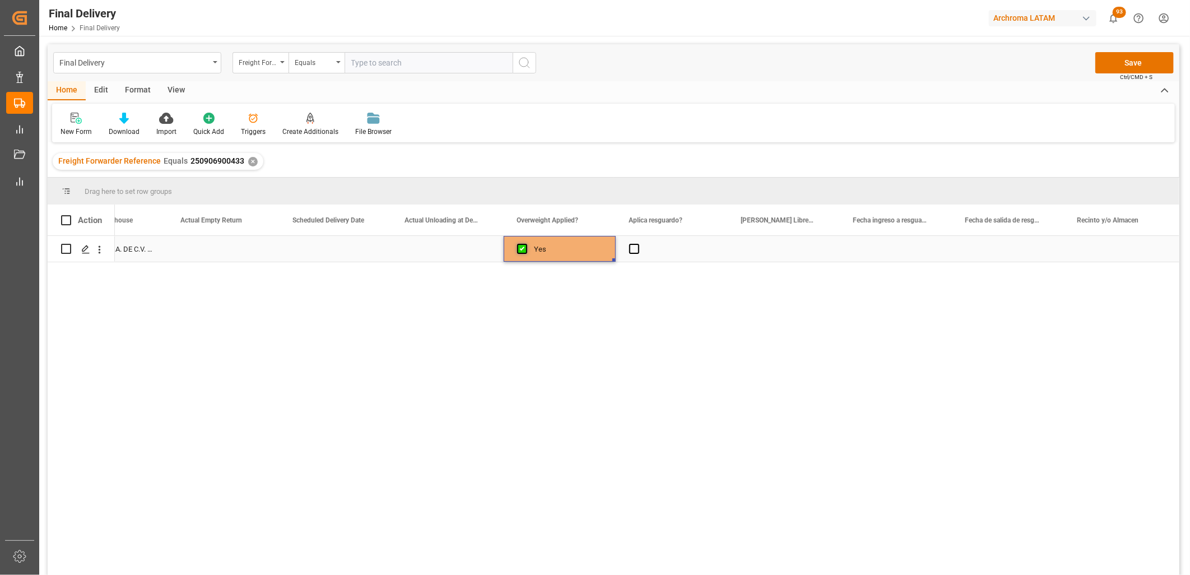
click at [524, 252] on span "Press SPACE to select this row." at bounding box center [522, 249] width 10 height 10
click at [525, 244] on input "Press SPACE to select this row." at bounding box center [525, 244] width 0 height 0
click at [635, 250] on span "Press SPACE to select this row." at bounding box center [634, 249] width 10 height 10
click at [637, 244] on input "Press SPACE to select this row." at bounding box center [637, 244] width 0 height 0
click at [635, 250] on span "Press SPACE to select this row." at bounding box center [634, 249] width 10 height 10
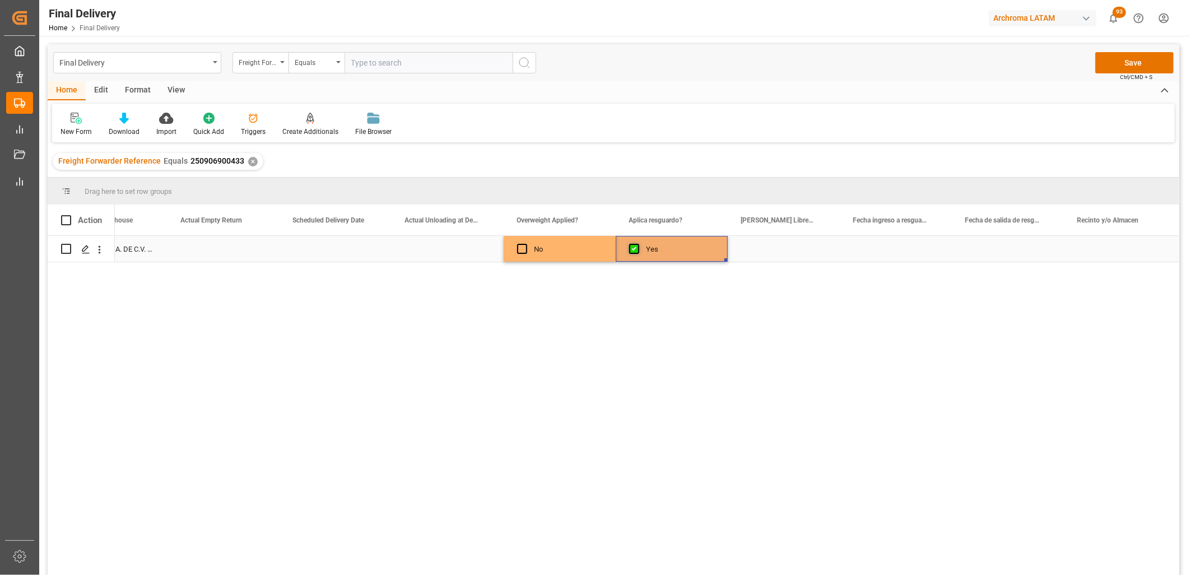
click at [637, 244] on input "Press SPACE to select this row." at bounding box center [637, 244] width 0 height 0
click at [756, 250] on div "Press SPACE to select this row." at bounding box center [784, 249] width 112 height 26
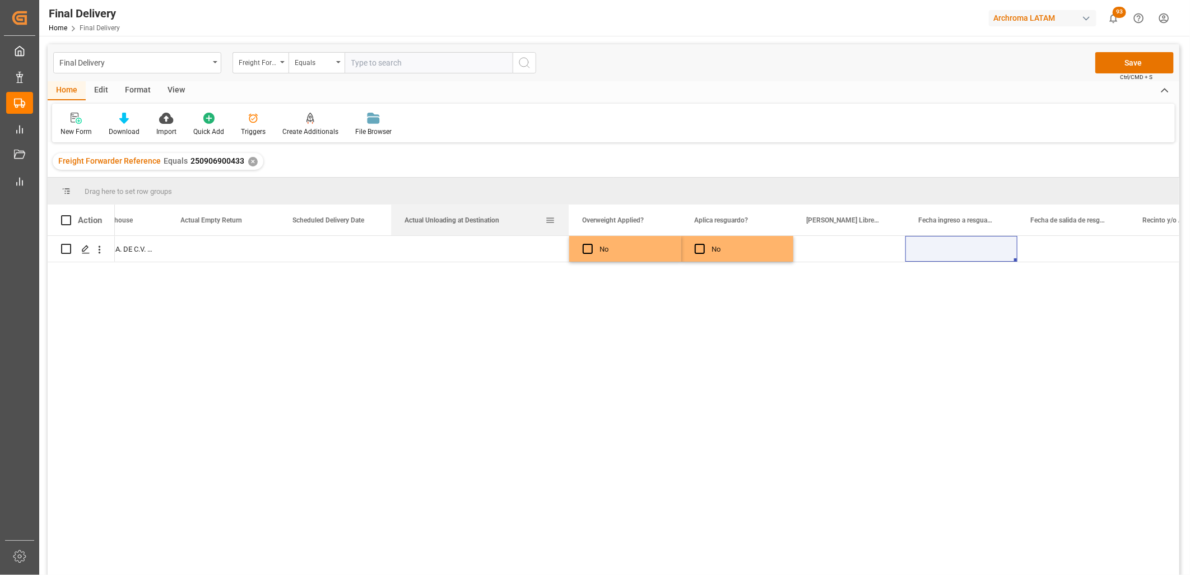
drag, startPoint x: 502, startPoint y: 215, endPoint x: 567, endPoint y: 216, distance: 65.5
click at [567, 216] on div at bounding box center [568, 219] width 4 height 31
click at [827, 253] on div "Press SPACE to select this row." at bounding box center [849, 249] width 112 height 26
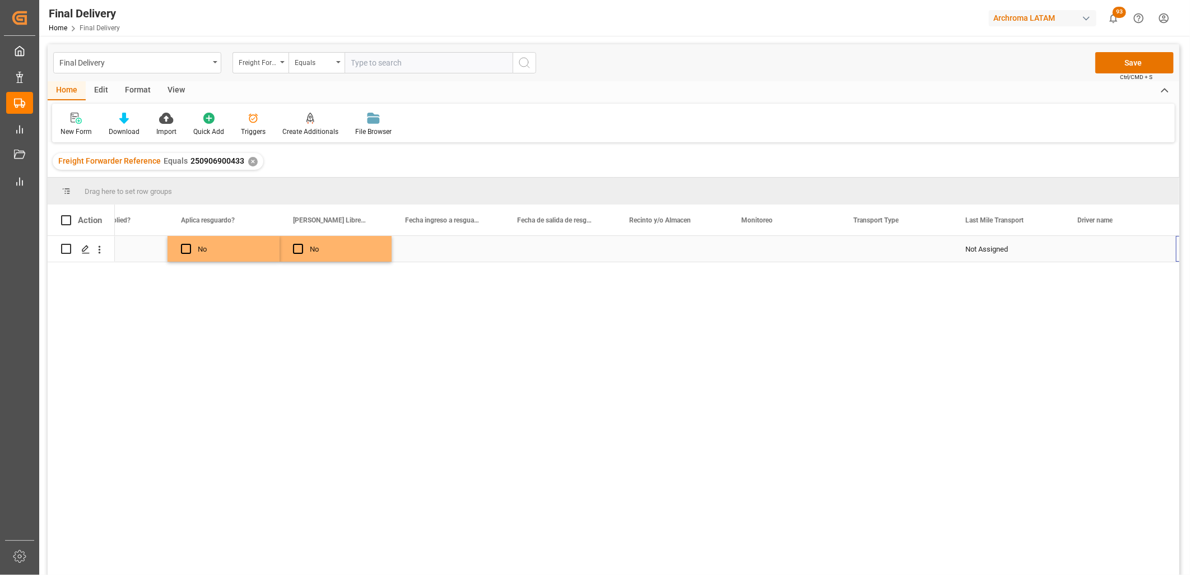
scroll to position [0, 2478]
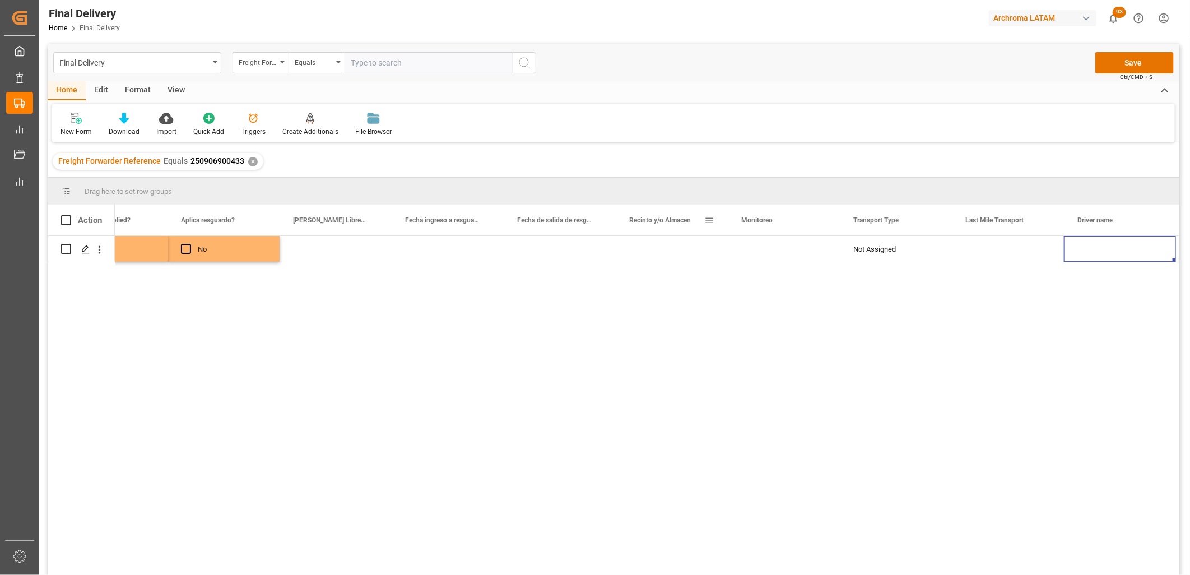
click at [655, 222] on span "Recinto y/o Almacen" at bounding box center [660, 220] width 62 height 8
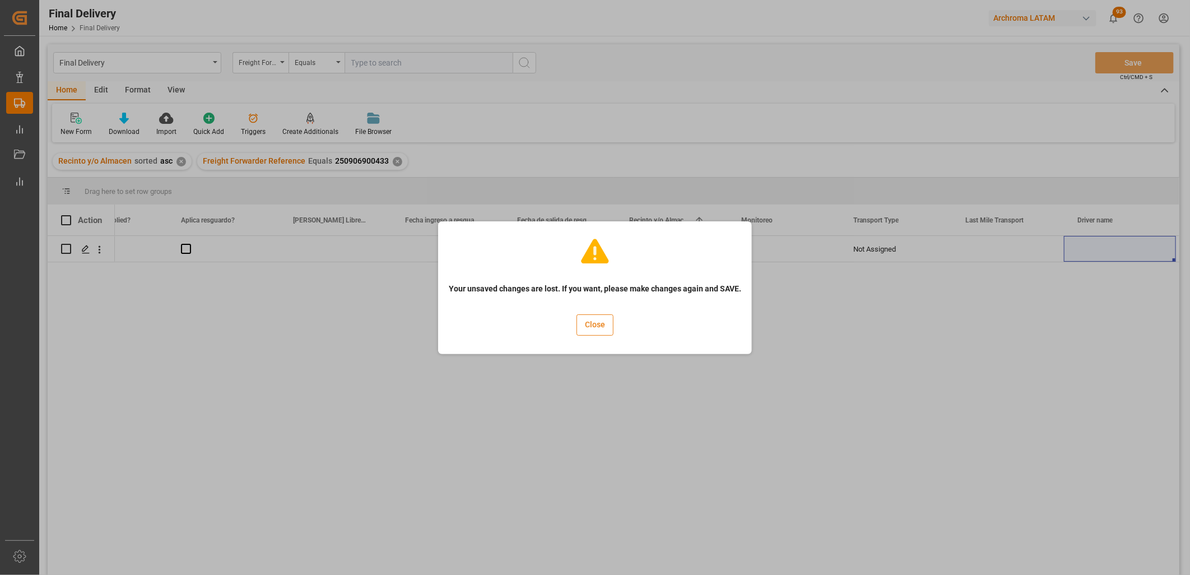
click at [601, 326] on button "Close" at bounding box center [594, 324] width 37 height 21
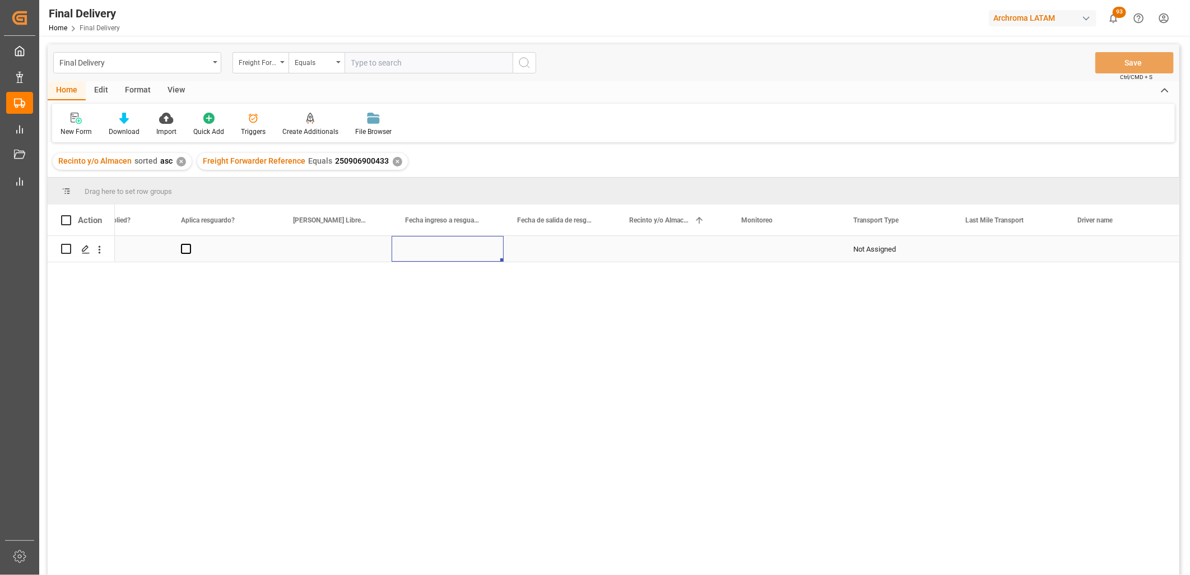
click at [445, 250] on div "Press SPACE to select this row." at bounding box center [448, 249] width 112 height 26
click at [422, 250] on span "Press SPACE to select this row." at bounding box center [423, 249] width 10 height 10
click at [426, 244] on input "Press SPACE to select this row." at bounding box center [426, 244] width 0 height 0
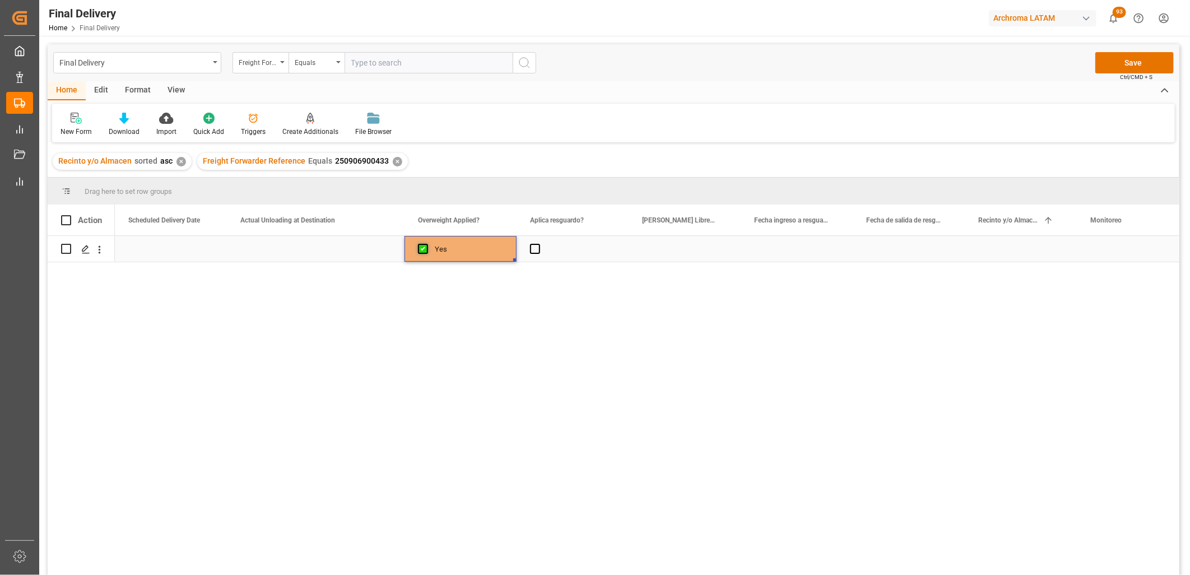
click at [423, 250] on span "Press SPACE to select this row." at bounding box center [423, 249] width 10 height 10
click at [426, 244] on input "Press SPACE to select this row." at bounding box center [426, 244] width 0 height 0
click at [533, 251] on span "Press SPACE to select this row." at bounding box center [535, 249] width 10 height 10
click at [538, 244] on input "Press SPACE to select this row." at bounding box center [538, 244] width 0 height 0
click at [533, 251] on span "Press SPACE to select this row." at bounding box center [535, 249] width 10 height 10
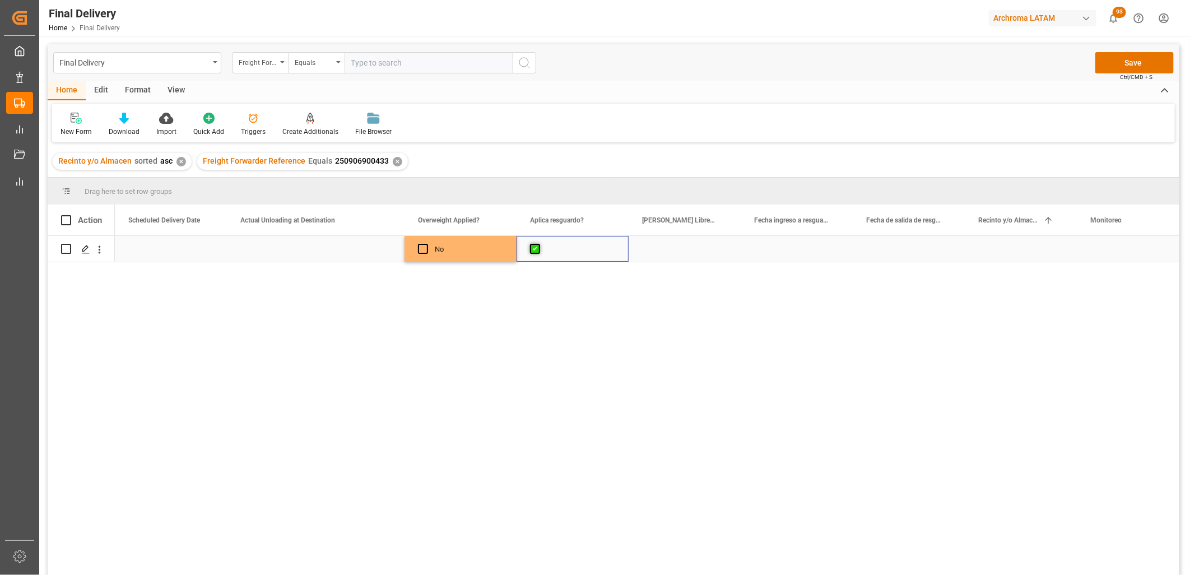
click at [538, 244] on input "Press SPACE to select this row." at bounding box center [538, 244] width 0 height 0
click at [339, 252] on div "Press SPACE to select this row." at bounding box center [316, 249] width 178 height 26
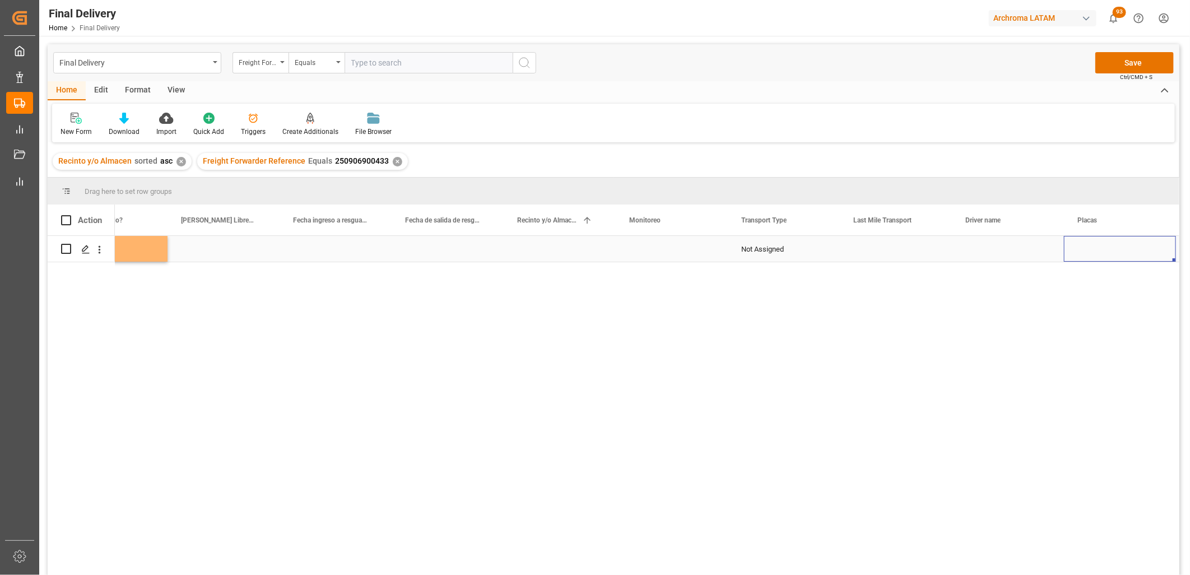
click at [651, 249] on div "Press SPACE to select this row." at bounding box center [672, 249] width 112 height 26
click at [650, 250] on div "Press SPACE to select this row." at bounding box center [672, 249] width 112 height 26
click at [650, 250] on input "Press SPACE to select this row." at bounding box center [672, 255] width 94 height 21
click at [686, 280] on div "Adrian Monroy" at bounding box center [671, 287] width 93 height 39
type input "Adrian Monroy"
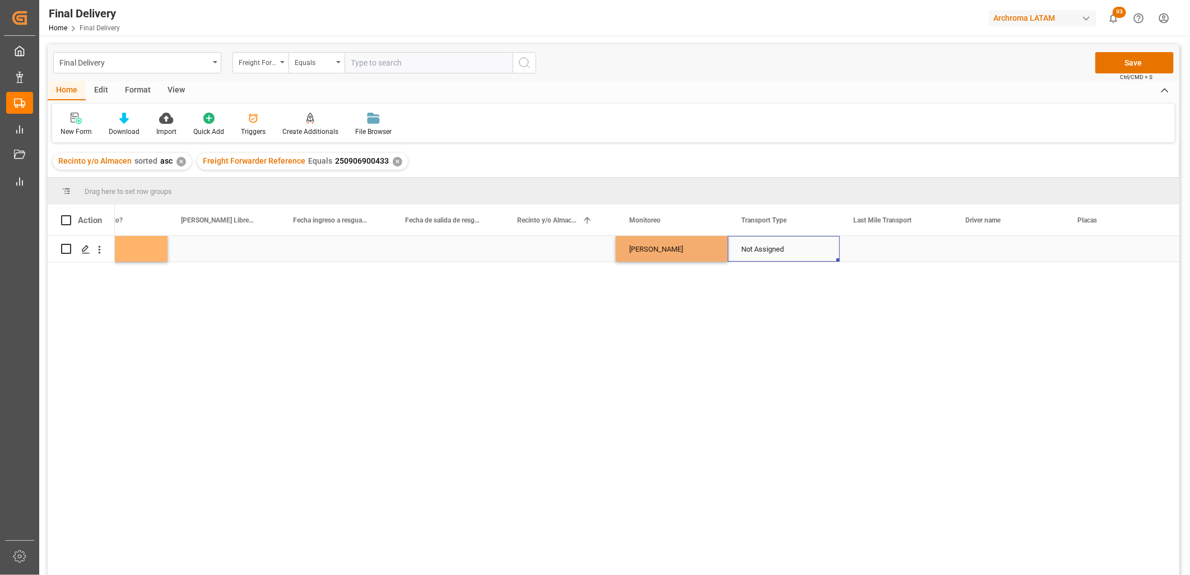
click at [766, 258] on div "Not Assigned" at bounding box center [783, 249] width 85 height 26
click at [766, 257] on div "Not Assigned" at bounding box center [783, 249] width 85 height 26
click at [806, 254] on icon "Press SPACE to select this row." at bounding box center [808, 255] width 12 height 12
click at [814, 254] on icon "open menu" at bounding box center [818, 255] width 13 height 13
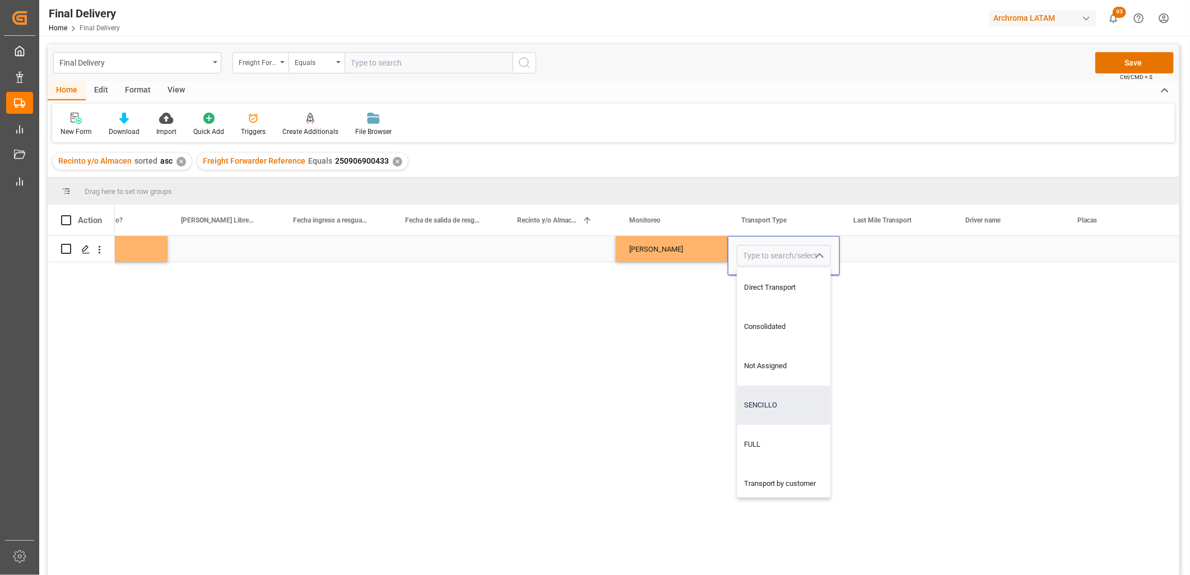
click at [769, 402] on div "SENCILLO" at bounding box center [783, 404] width 93 height 39
type input "SENCILLO"
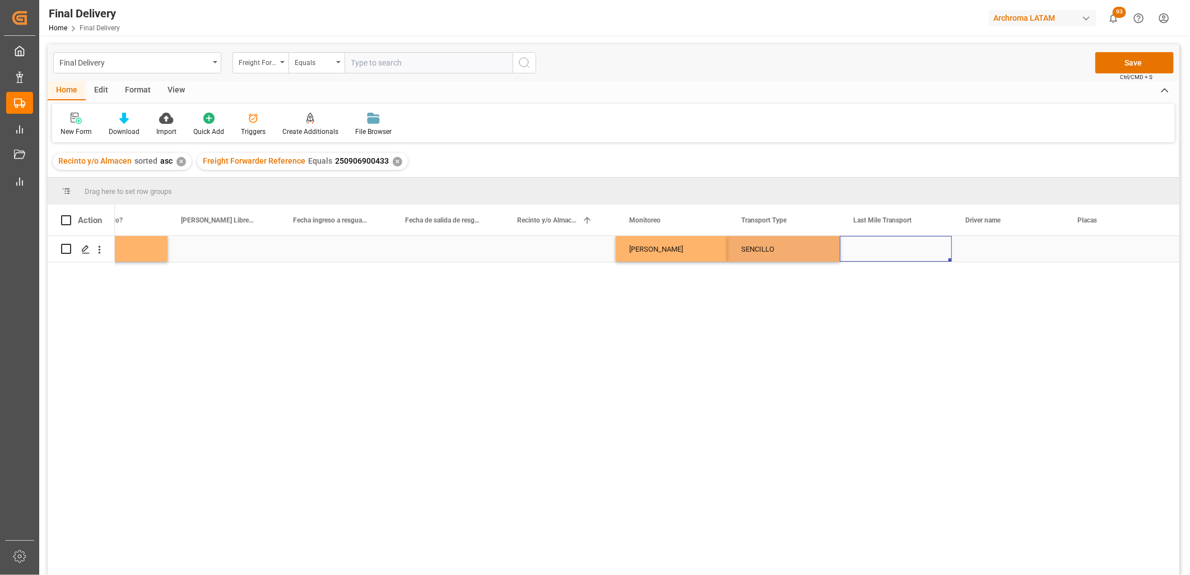
click at [874, 250] on div "Press SPACE to select this row." at bounding box center [896, 249] width 112 height 26
click at [881, 251] on div "Press SPACE to select this row." at bounding box center [896, 249] width 112 height 26
click at [881, 251] on input "Press SPACE to select this row." at bounding box center [896, 255] width 94 height 21
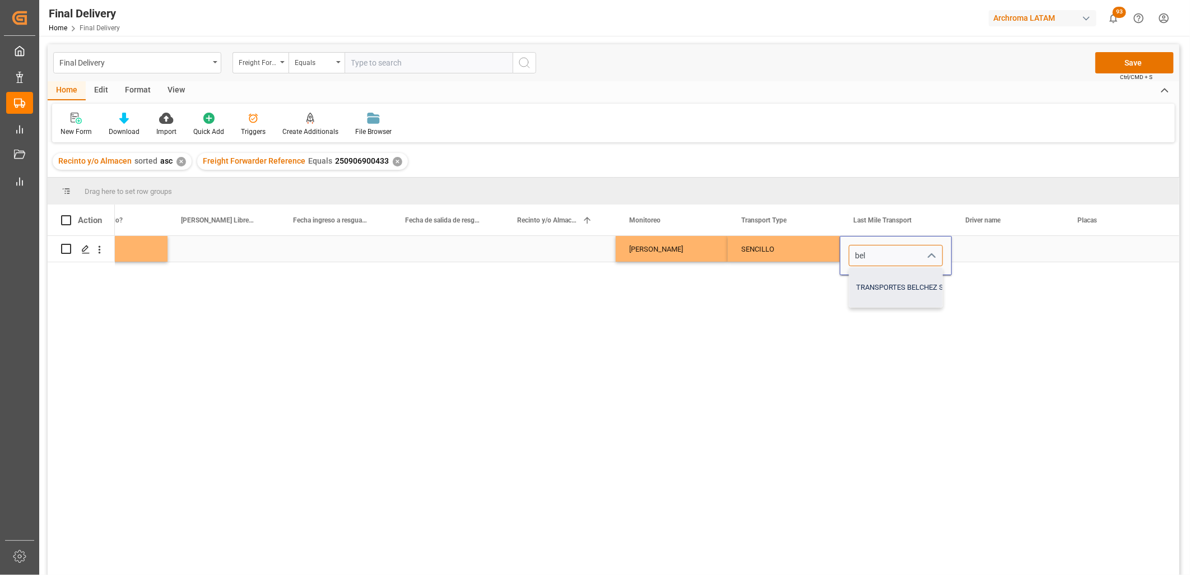
click at [887, 290] on div "TRANSPORTES BELCHEZ SA DE CV" at bounding box center [912, 287] width 127 height 39
type input "TRANSPORTES BELCHEZ SA DE CV"
click at [552, 252] on div "Press SPACE to select this row." at bounding box center [560, 249] width 112 height 26
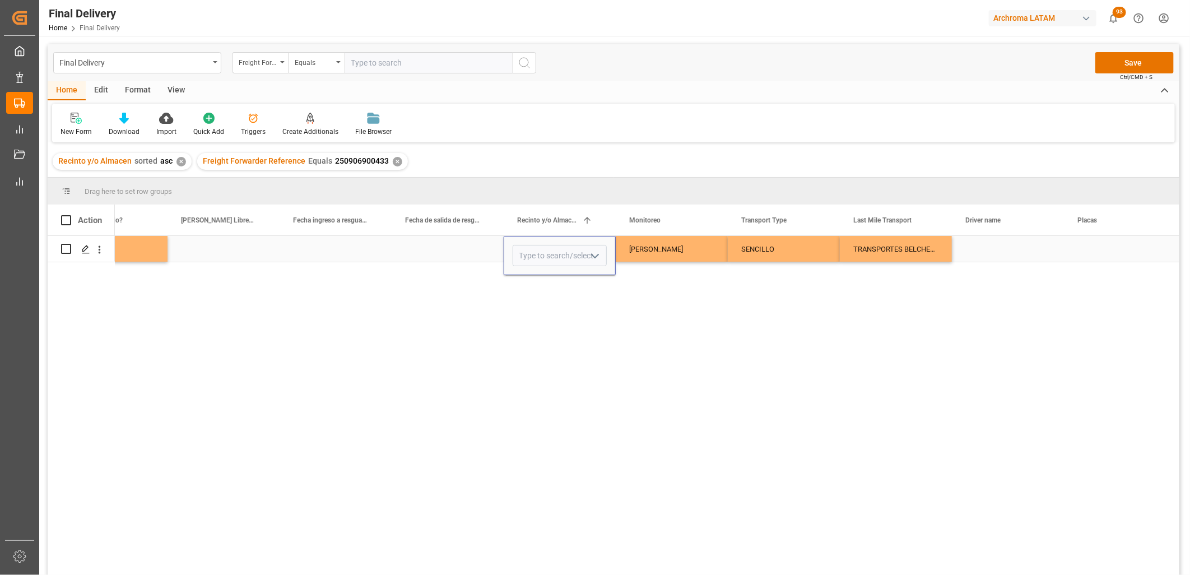
click at [552, 252] on input "Press SPACE to select this row." at bounding box center [560, 255] width 94 height 21
click at [595, 255] on polyline "open menu" at bounding box center [595, 255] width 7 height 3
click at [674, 256] on div "Adrian Monroy" at bounding box center [671, 249] width 85 height 26
click at [990, 250] on div "Press SPACE to select this row." at bounding box center [1008, 249] width 112 height 26
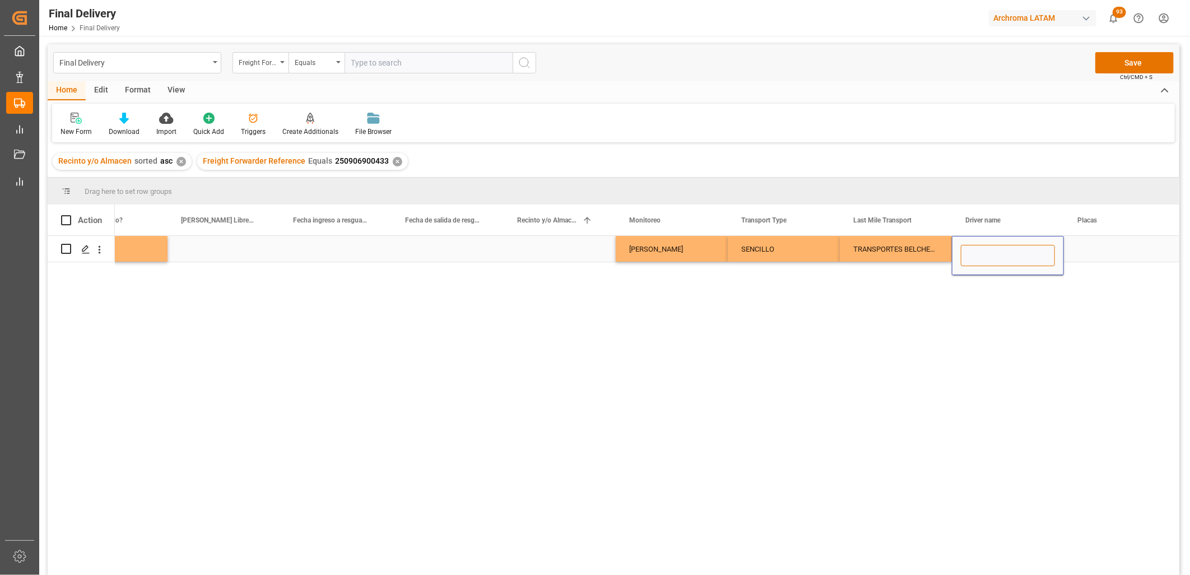
click at [990, 250] on input "Press SPACE to select this row." at bounding box center [1008, 255] width 94 height 21
paste input "AGUILAR PAZARAN DANIEL"
type input "AGUILAR PAZARAN DANIEL"
click at [1091, 254] on input "Press SPACE to select this row." at bounding box center [1120, 255] width 94 height 21
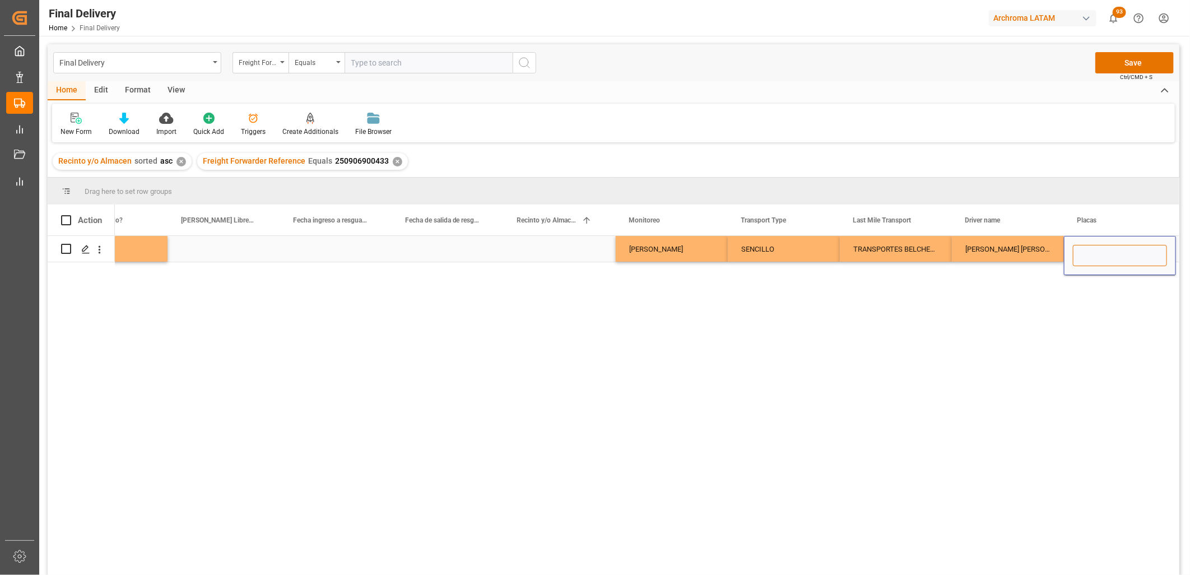
paste input "49BG7H"
type input "49BG7H"
click at [1020, 249] on div "AGUILAR PAZARAN DANIEL" at bounding box center [1008, 249] width 112 height 26
click at [547, 247] on div "Press SPACE to select this row." at bounding box center [560, 249] width 112 height 26
click at [553, 251] on div "Press SPACE to select this row." at bounding box center [560, 249] width 112 height 26
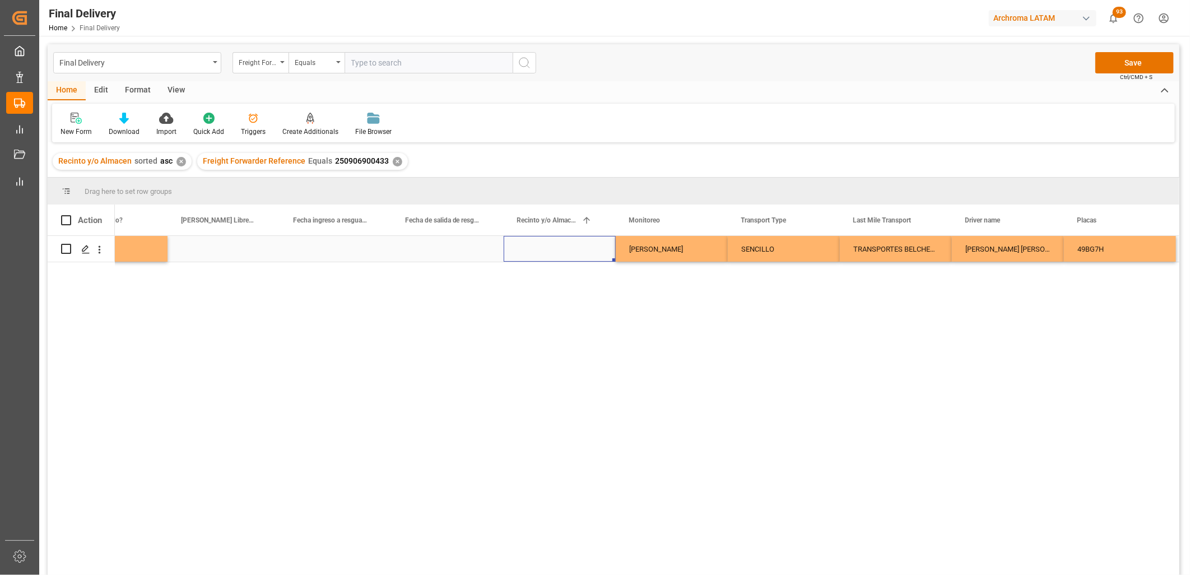
click at [553, 251] on div "Press SPACE to select this row." at bounding box center [560, 249] width 112 height 26
click at [595, 255] on icon "open menu" at bounding box center [594, 255] width 13 height 13
click at [543, 395] on div "CONTECON" at bounding box center [559, 398] width 93 height 39
type input "CONTECON"
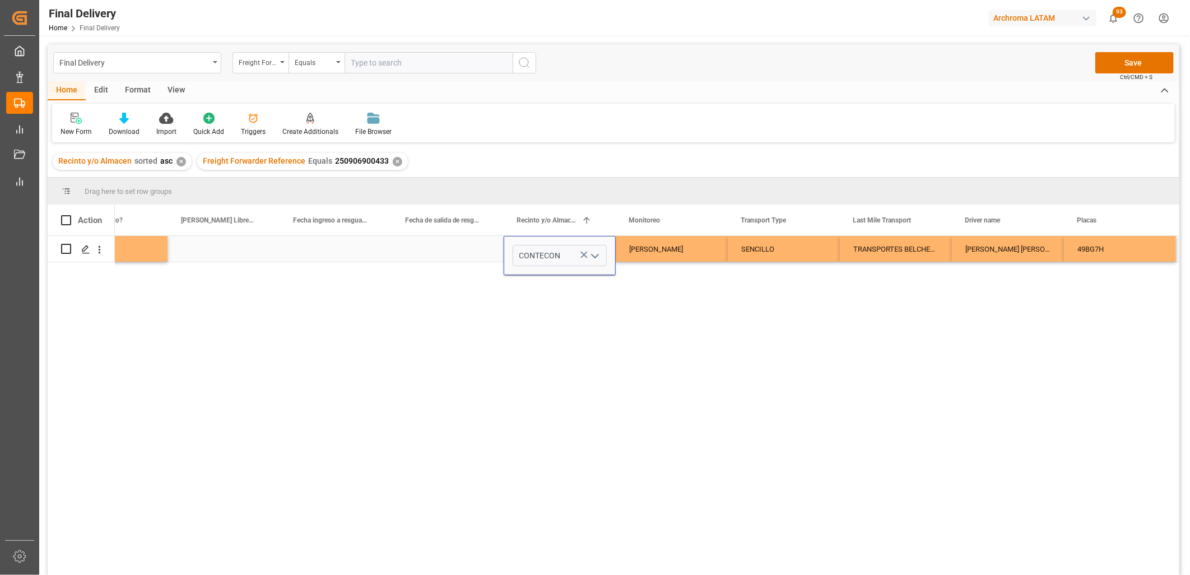
click at [655, 253] on div "Adrian Monroy" at bounding box center [671, 249] width 85 height 26
click at [449, 249] on div "Press SPACE to select this row." at bounding box center [448, 249] width 112 height 26
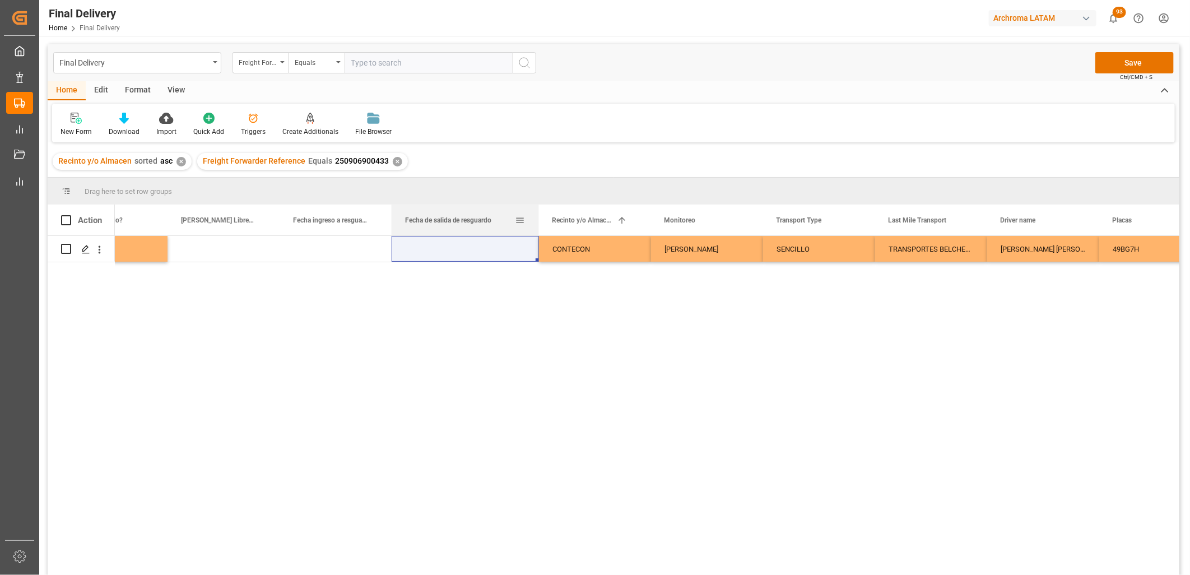
drag, startPoint x: 502, startPoint y: 208, endPoint x: 538, endPoint y: 206, distance: 35.3
click at [538, 206] on div at bounding box center [539, 219] width 4 height 31
click at [709, 248] on div "Adrian Monroy" at bounding box center [706, 249] width 85 height 26
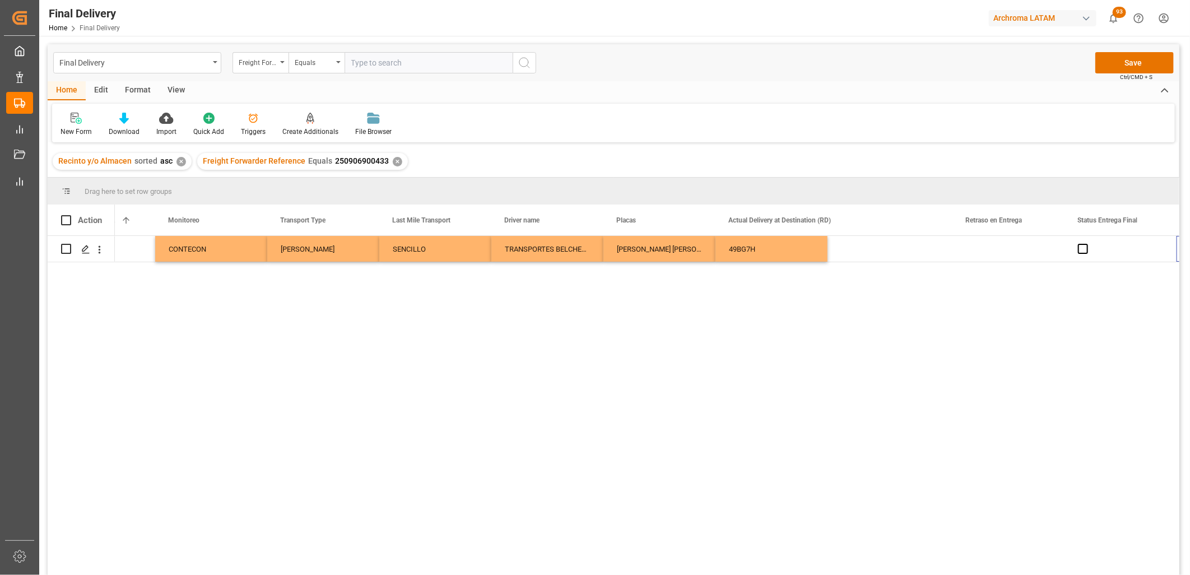
scroll to position [0, 3085]
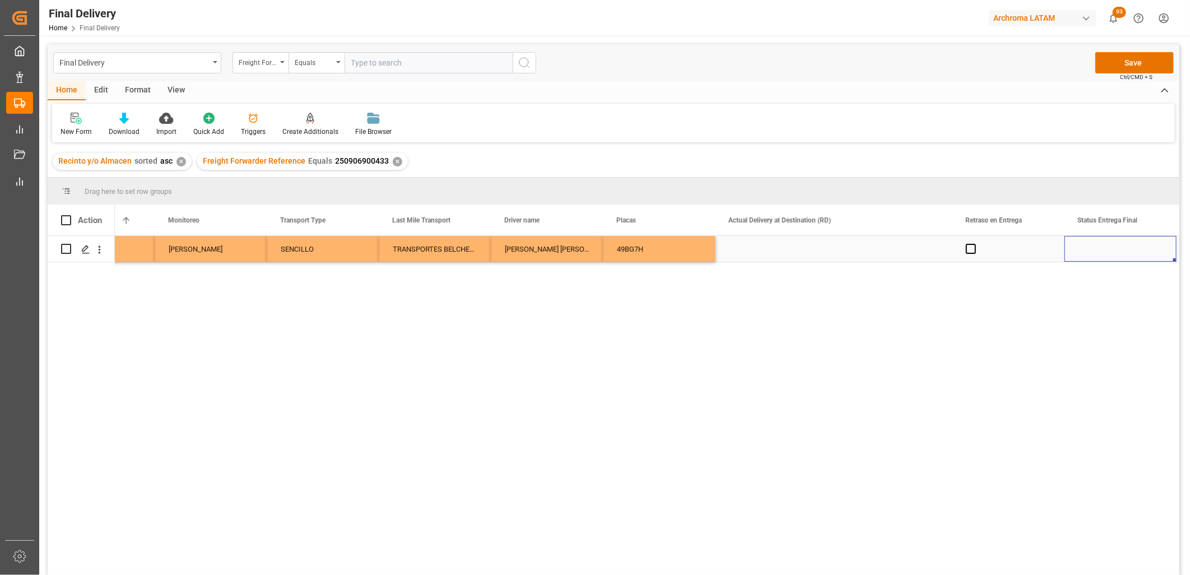
click at [780, 250] on div "Press SPACE to select this row." at bounding box center [833, 249] width 237 height 26
click at [762, 250] on div "Press SPACE to select this row." at bounding box center [833, 249] width 237 height 26
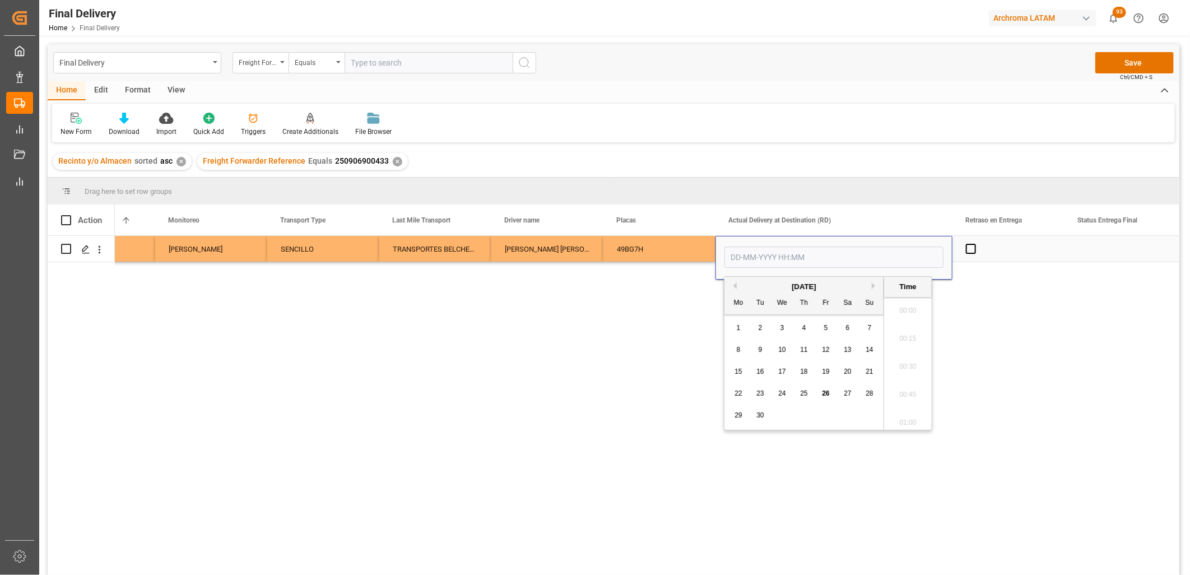
scroll to position [1600, 0]
click at [822, 394] on span "26" at bounding box center [825, 393] width 7 height 8
click at [909, 357] on li "13:00" at bounding box center [908, 354] width 48 height 28
type input "26-09-2025 13:00"
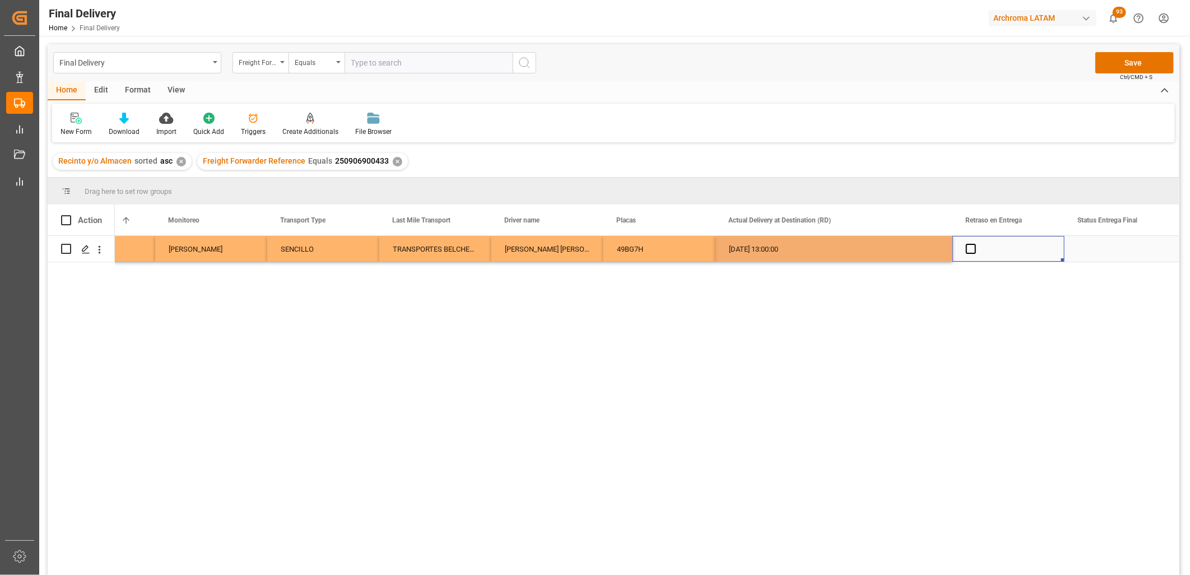
click at [996, 250] on div "Press SPACE to select this row." at bounding box center [1008, 249] width 112 height 26
click at [972, 250] on span "Press SPACE to select this row." at bounding box center [971, 249] width 10 height 10
click at [974, 244] on input "Press SPACE to select this row." at bounding box center [974, 244] width 0 height 0
click at [850, 250] on div "26-09-2025 13:00:00" at bounding box center [833, 249] width 237 height 26
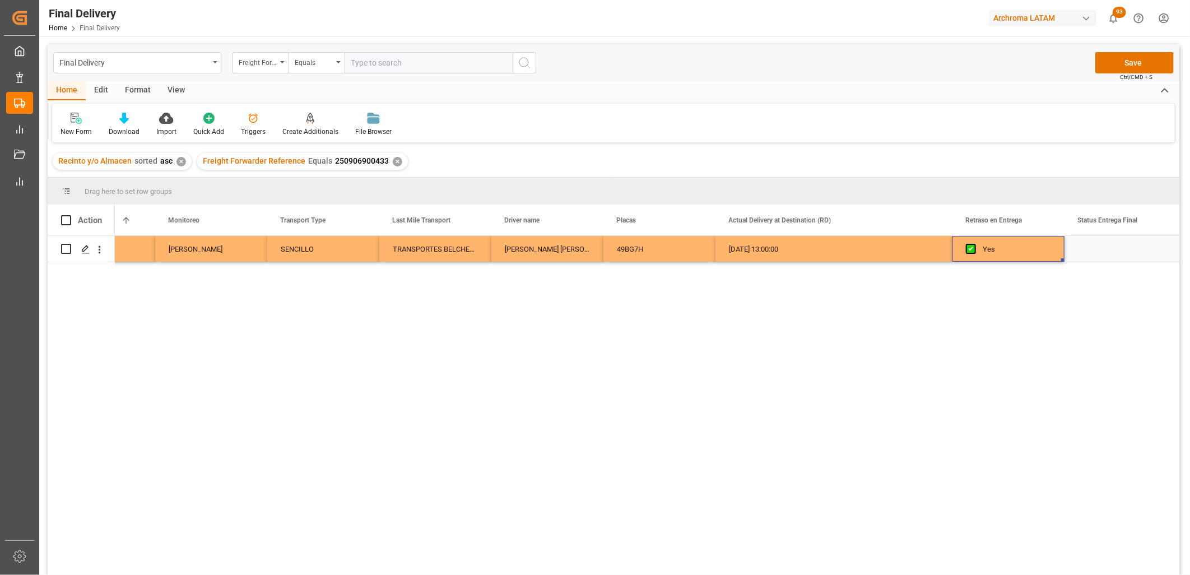
click at [994, 249] on div "Yes" at bounding box center [1017, 249] width 68 height 26
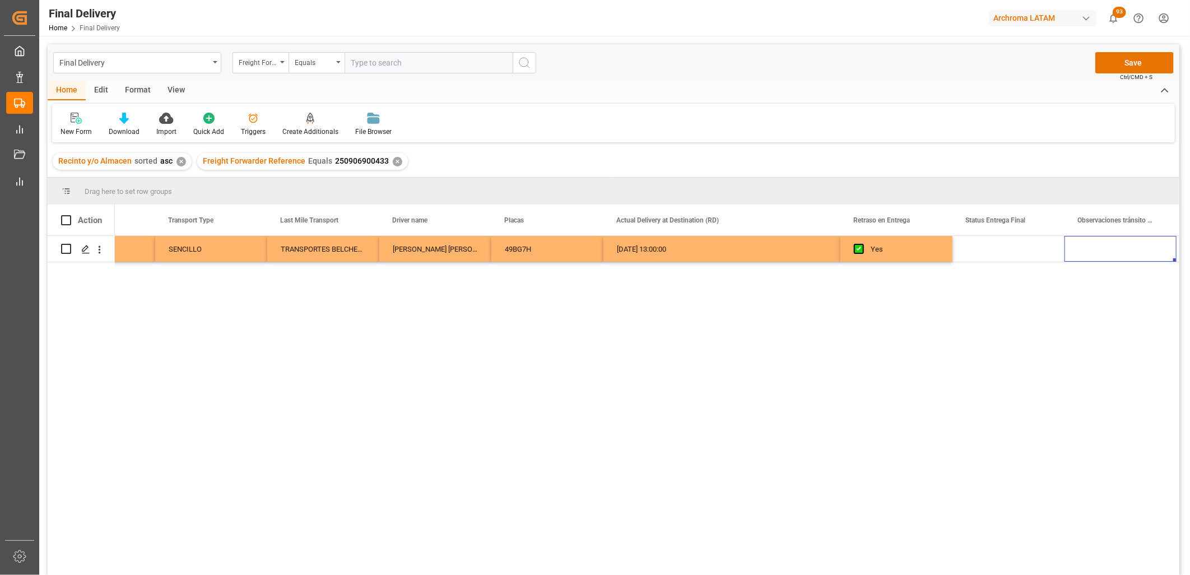
scroll to position [0, 3310]
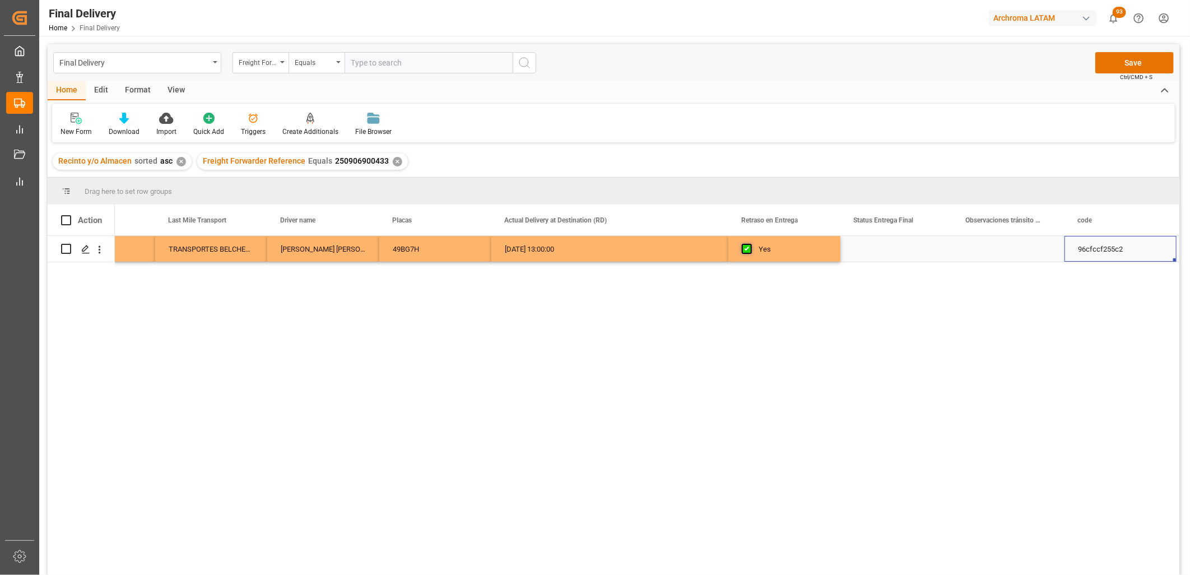
click at [745, 249] on span "Press SPACE to select this row." at bounding box center [747, 249] width 10 height 10
click at [750, 244] on input "Press SPACE to select this row." at bounding box center [750, 244] width 0 height 0
click at [887, 249] on div "Press SPACE to select this row." at bounding box center [896, 249] width 112 height 26
click at [886, 249] on input "Press SPACE to select this row." at bounding box center [896, 255] width 94 height 21
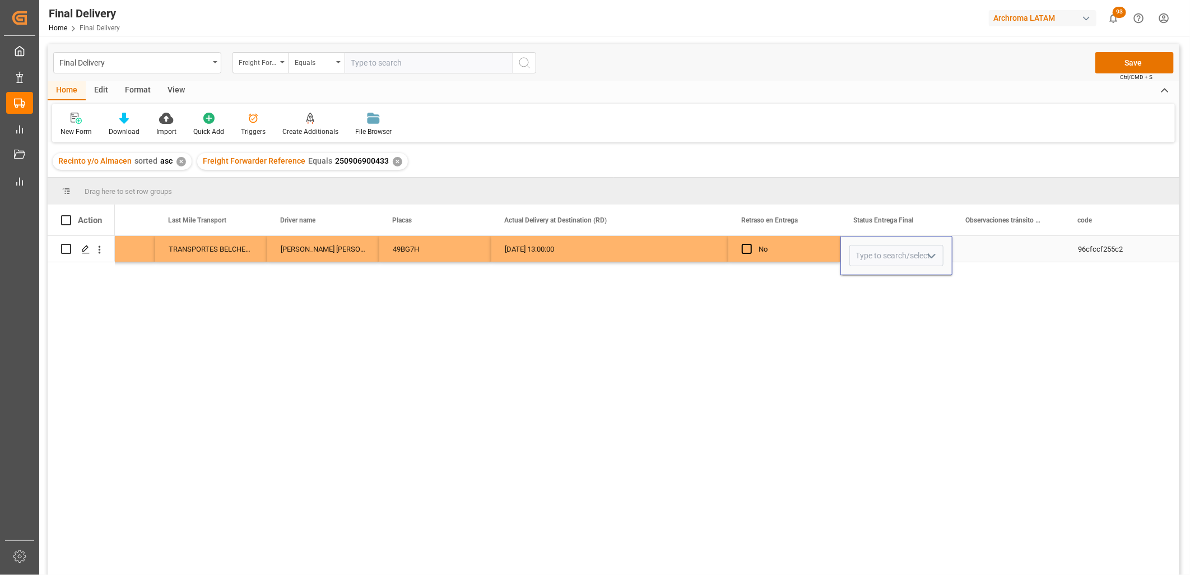
click at [934, 254] on polyline "open menu" at bounding box center [931, 255] width 7 height 3
drag, startPoint x: 874, startPoint y: 362, endPoint x: 902, endPoint y: 341, distance: 35.1
click at [873, 362] on div "PLANTA" at bounding box center [896, 365] width 93 height 39
type input "PLANTA"
click at [999, 252] on div "Press SPACE to select this row." at bounding box center [1008, 249] width 112 height 26
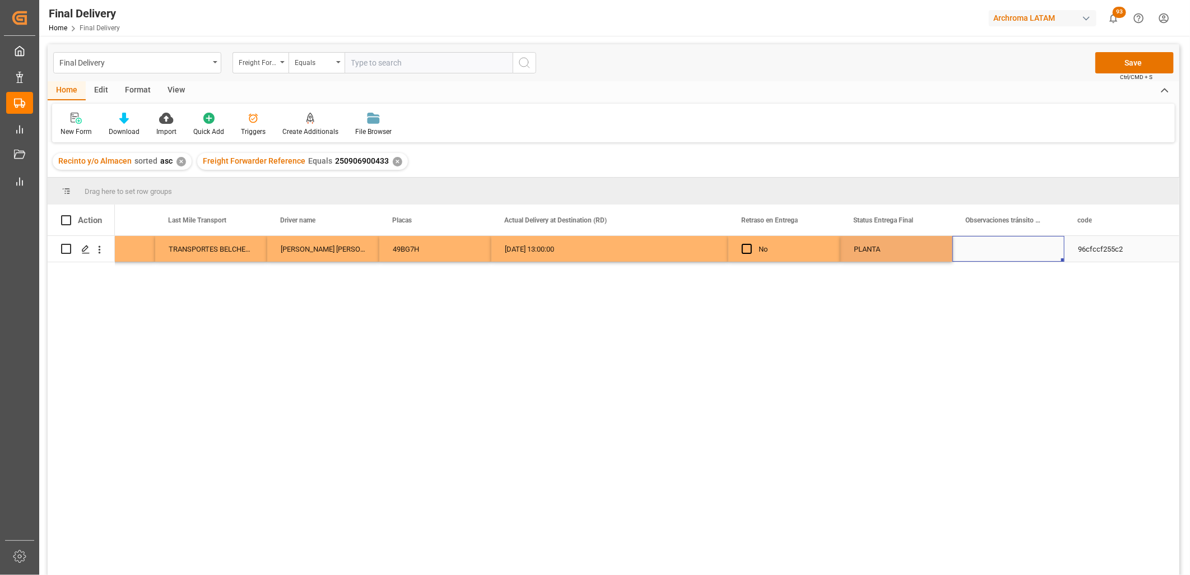
click at [996, 251] on div "Press SPACE to select this row." at bounding box center [1008, 249] width 112 height 26
click at [996, 251] on input "Press SPACE to select this row." at bounding box center [1008, 255] width 94 height 21
type input "l"
type input "LT LLEGO SIN MATACHISPAS"
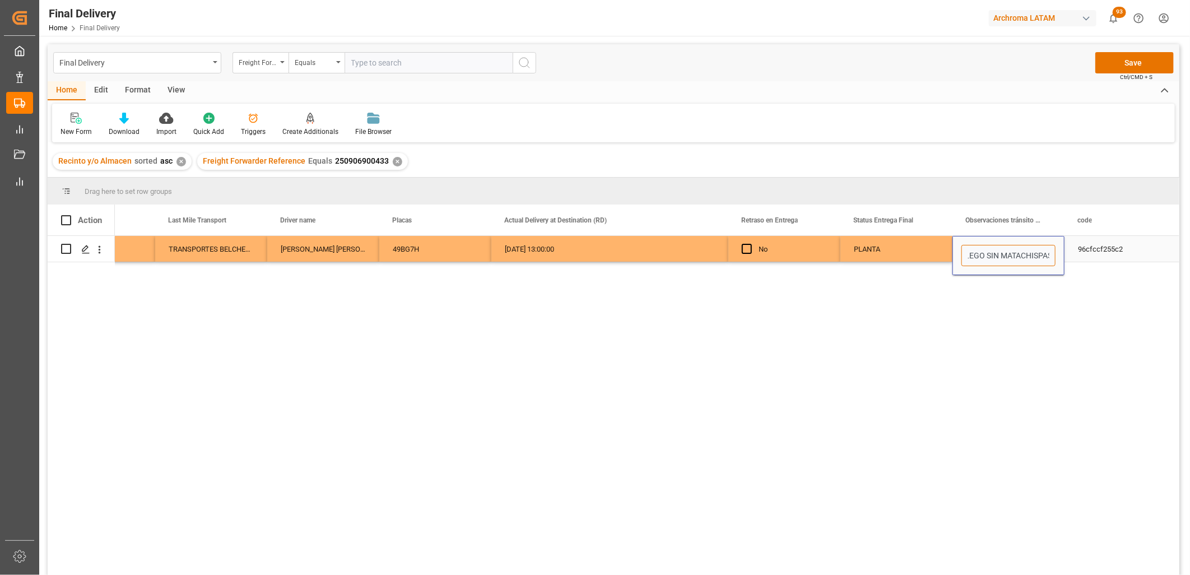
scroll to position [0, 21]
click at [900, 243] on div "PLANTA" at bounding box center [896, 249] width 85 height 26
click at [1129, 63] on button "Save" at bounding box center [1134, 62] width 78 height 21
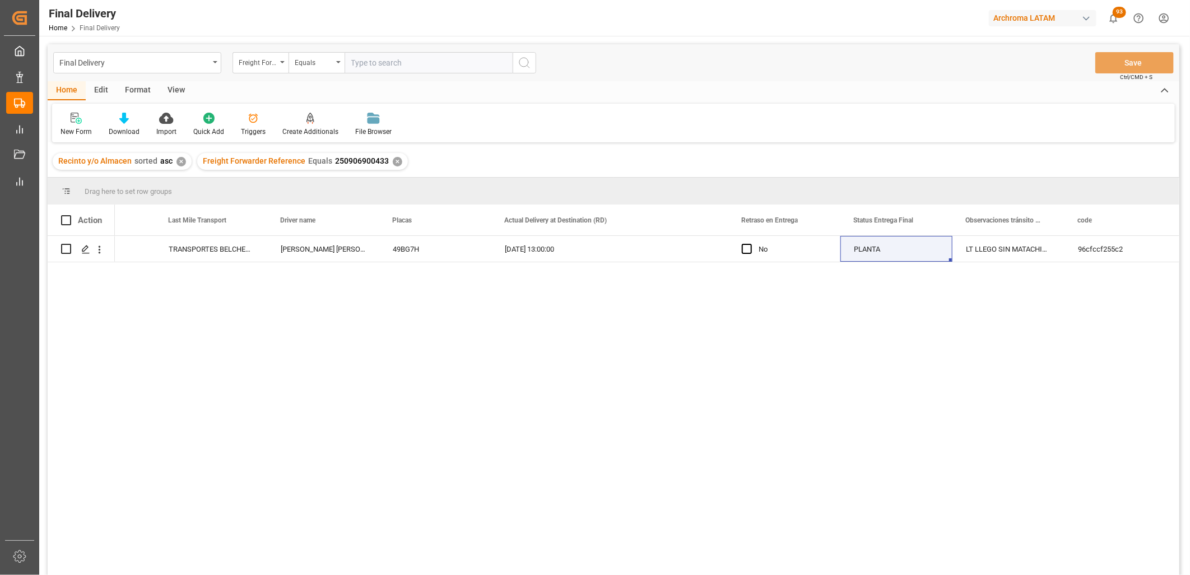
drag, startPoint x: 62, startPoint y: 220, endPoint x: 105, endPoint y: 230, distance: 44.3
click at [64, 220] on span at bounding box center [66, 220] width 10 height 10
click at [69, 215] on input "checkbox" at bounding box center [69, 215] width 0 height 0
checkbox input "true"
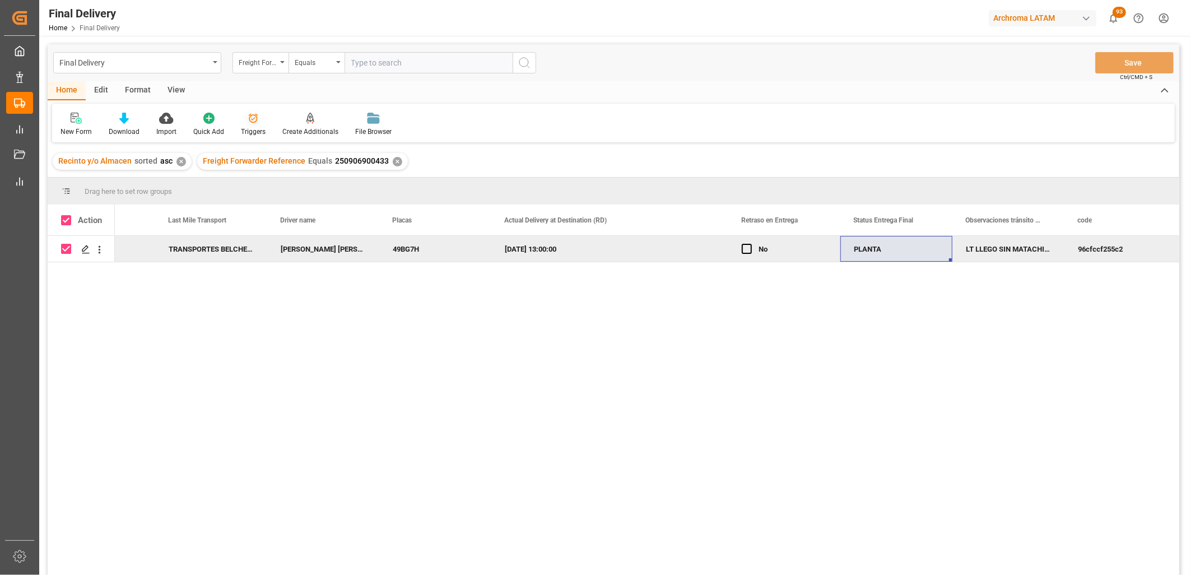
click at [266, 124] on div "Triggers" at bounding box center [252, 124] width 41 height 25
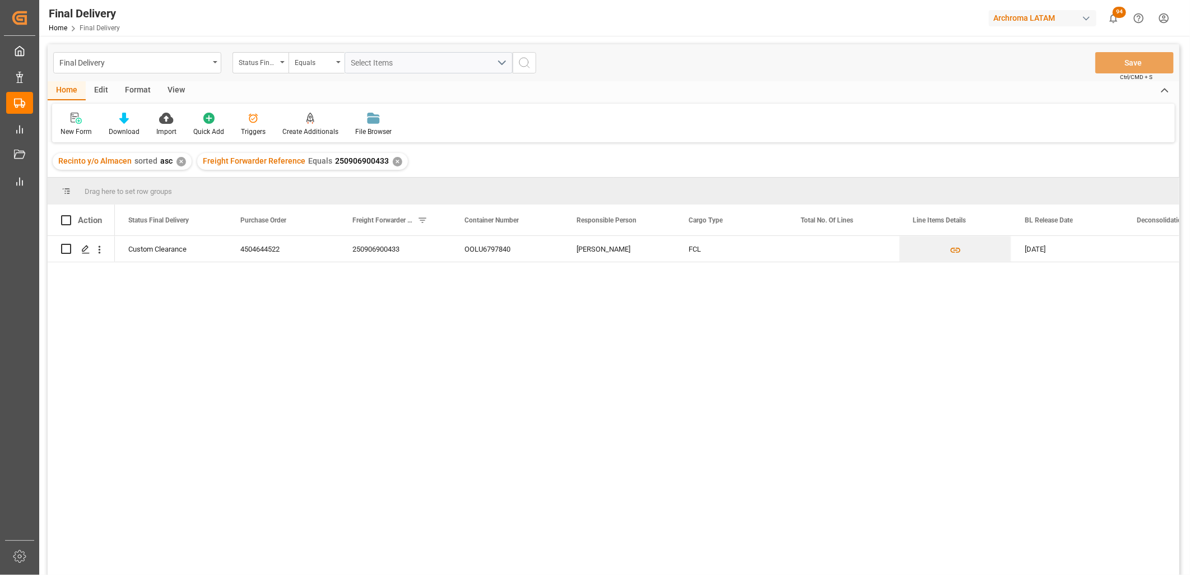
click at [413, 383] on div "Custom Clearance 4504644522 250906900433 OOLU6797840 Erika Cervantes FCL 15-09-…" at bounding box center [647, 409] width 1064 height 346
click at [69, 220] on span at bounding box center [66, 220] width 10 height 10
click at [69, 215] on input "checkbox" at bounding box center [69, 215] width 0 height 0
checkbox input "true"
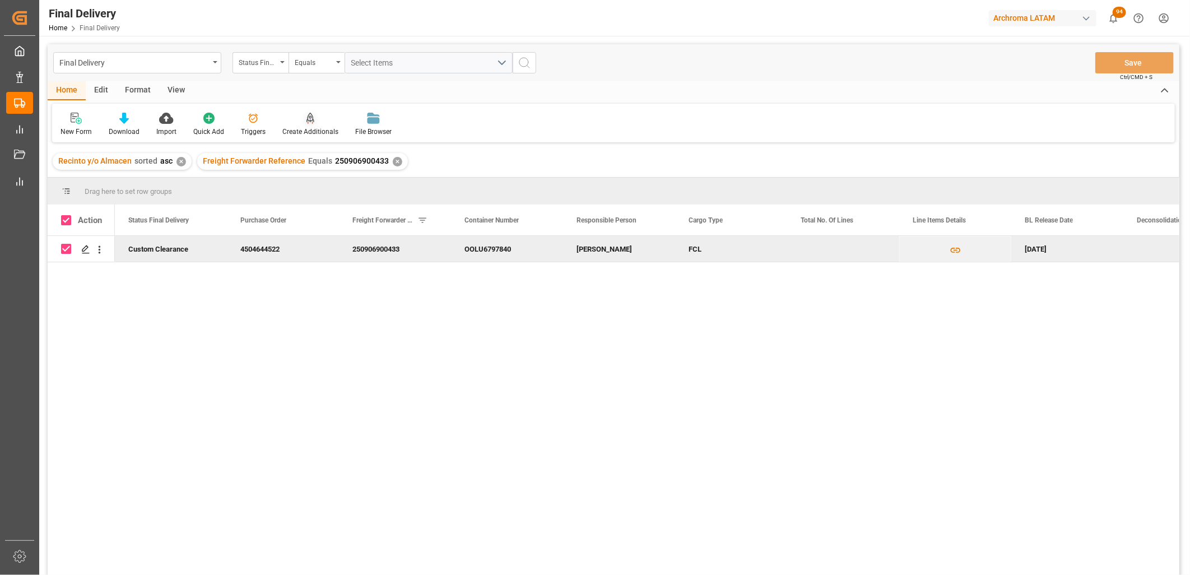
click at [309, 127] on div "Create Additionals" at bounding box center [310, 132] width 56 height 10
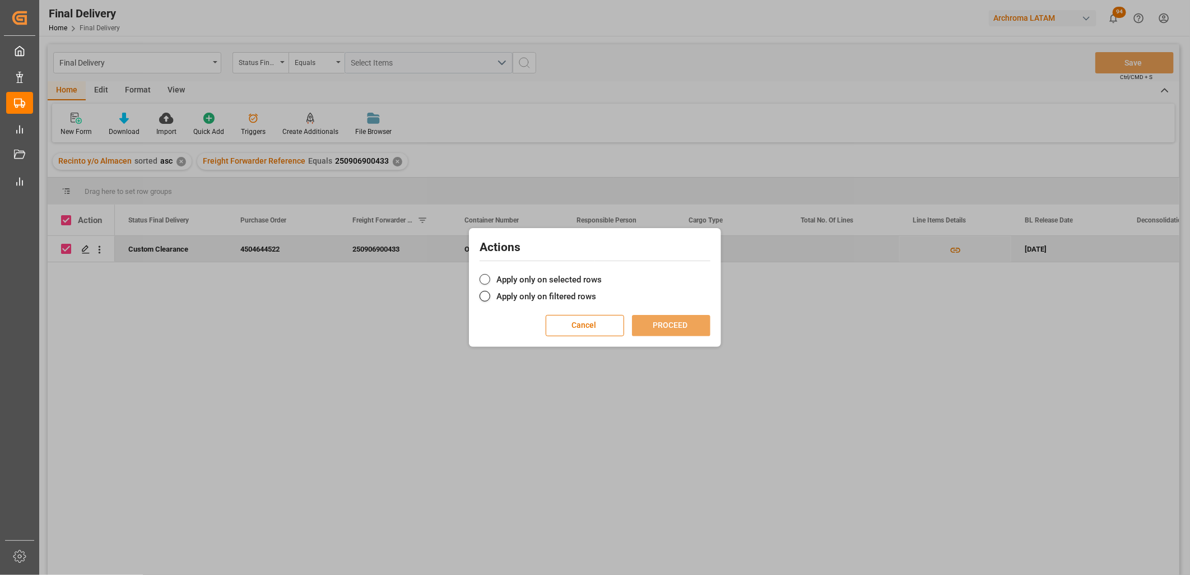
click at [559, 277] on label "Apply only on selected rows" at bounding box center [595, 279] width 231 height 13
click at [602, 273] on input "Apply only on selected rows" at bounding box center [602, 273] width 0 height 0
click at [668, 327] on button "PROCEED" at bounding box center [671, 325] width 78 height 21
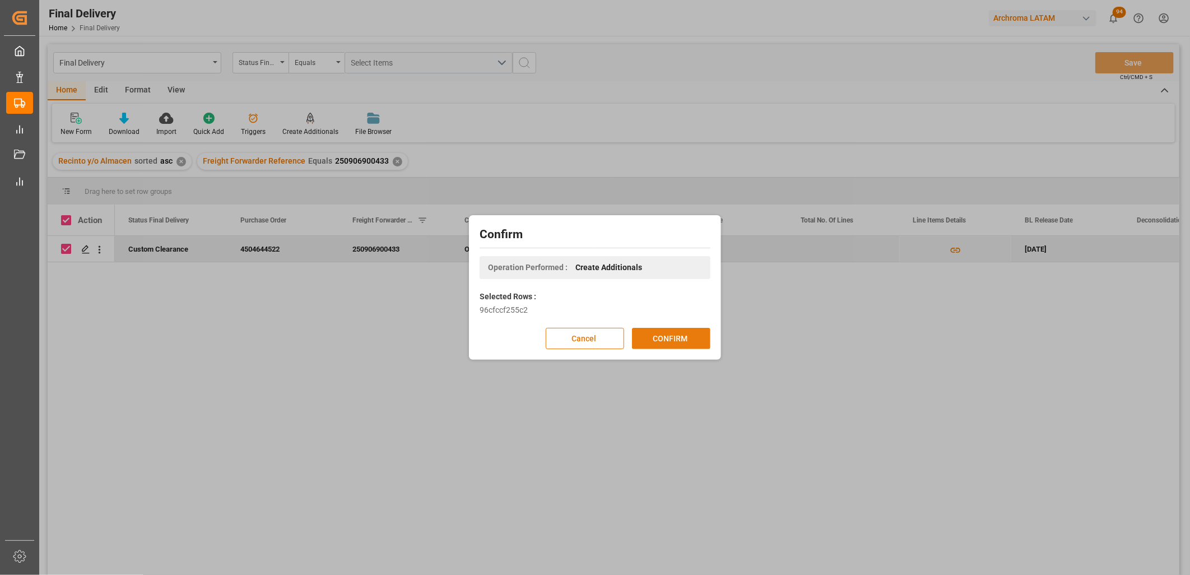
click at [658, 333] on button "CONFIRM" at bounding box center [671, 338] width 78 height 21
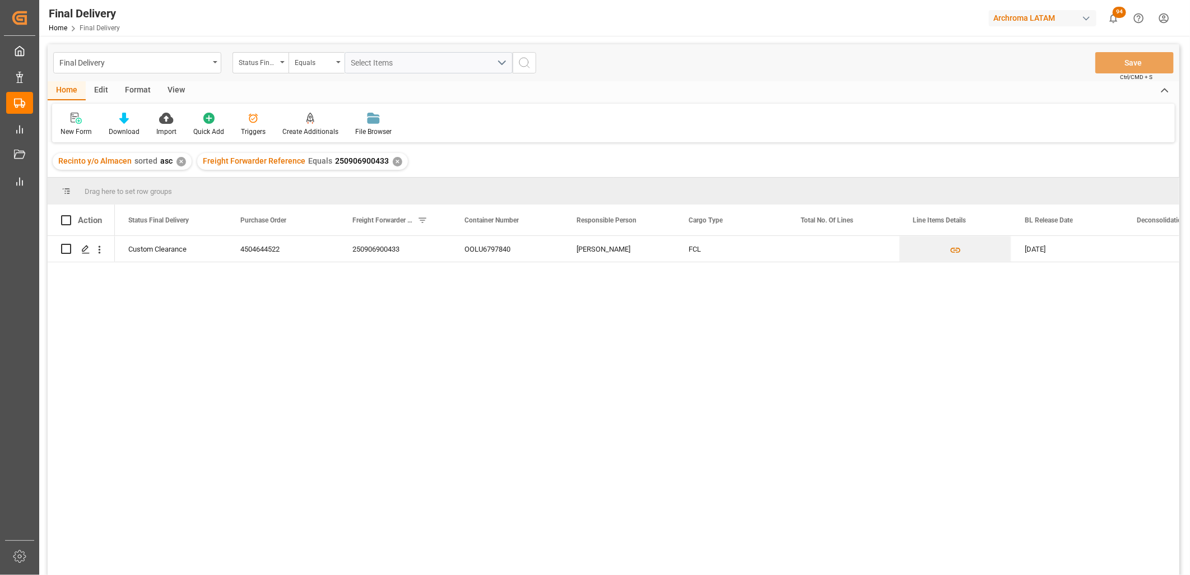
click at [177, 162] on div "✕" at bounding box center [181, 162] width 10 height 10
click at [248, 162] on div "✕" at bounding box center [253, 162] width 10 height 10
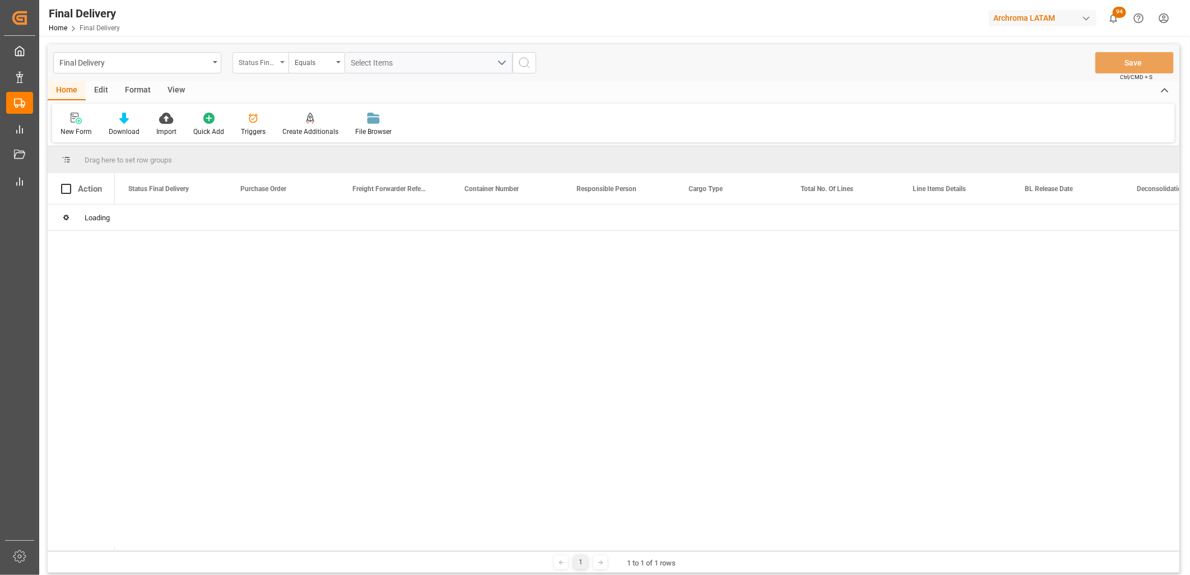
click at [279, 66] on div "Status Final Delivery" at bounding box center [260, 62] width 56 height 21
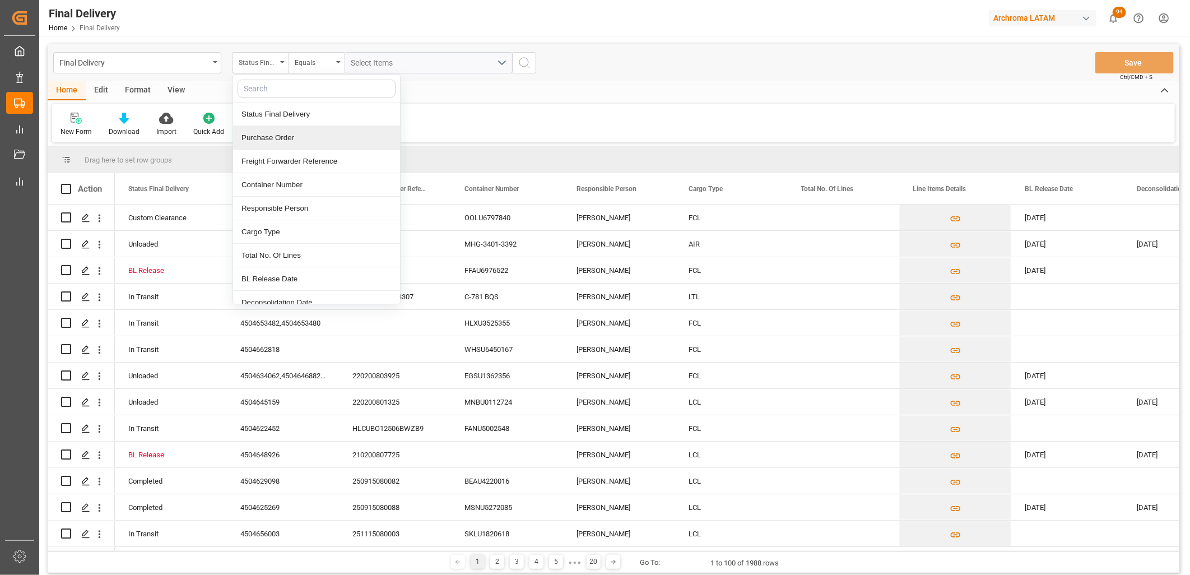
click at [285, 141] on div "Purchase Order" at bounding box center [316, 138] width 167 height 24
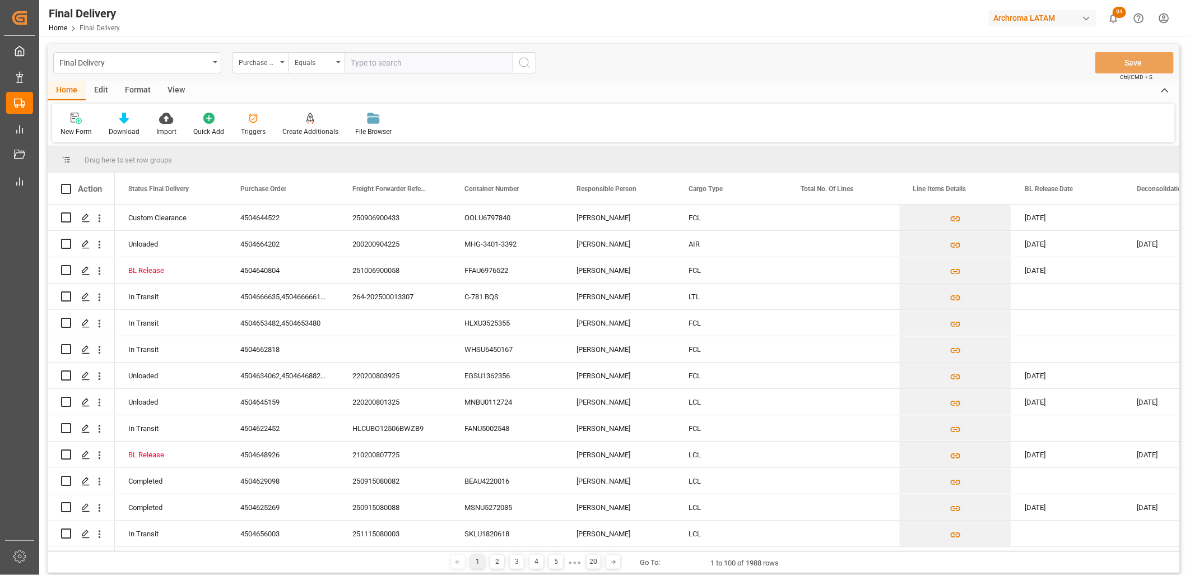
click at [360, 63] on input "text" at bounding box center [429, 62] width 168 height 21
type input "HMJU2511469"
click at [255, 59] on div "Purchase Order" at bounding box center [258, 61] width 38 height 13
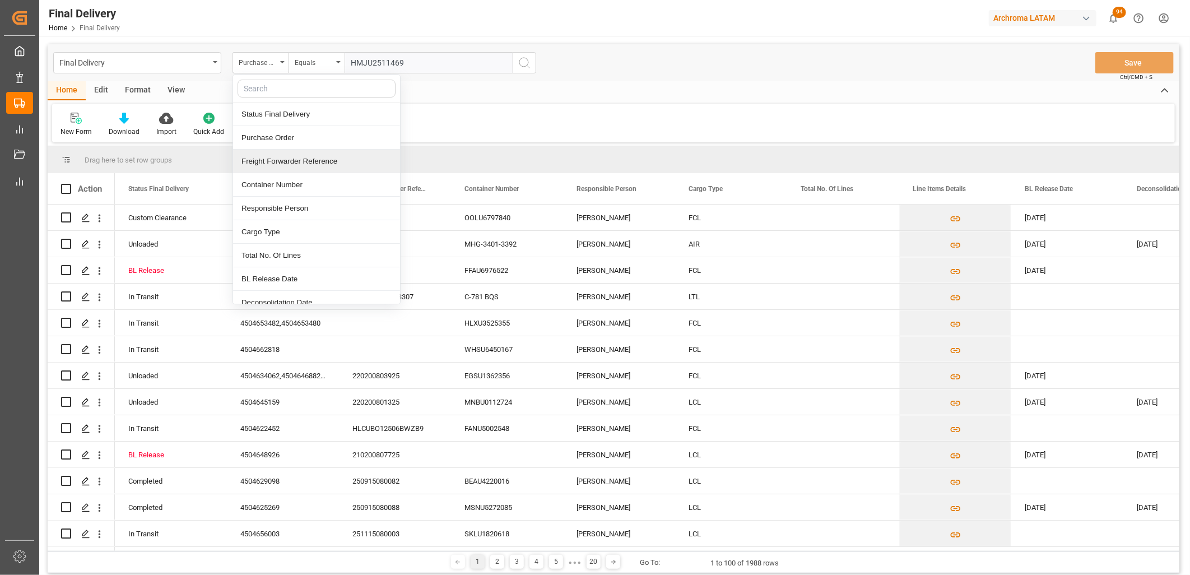
drag, startPoint x: 285, startPoint y: 185, endPoint x: 290, endPoint y: 181, distance: 6.1
click at [286, 185] on div "Container Number" at bounding box center [316, 185] width 167 height 24
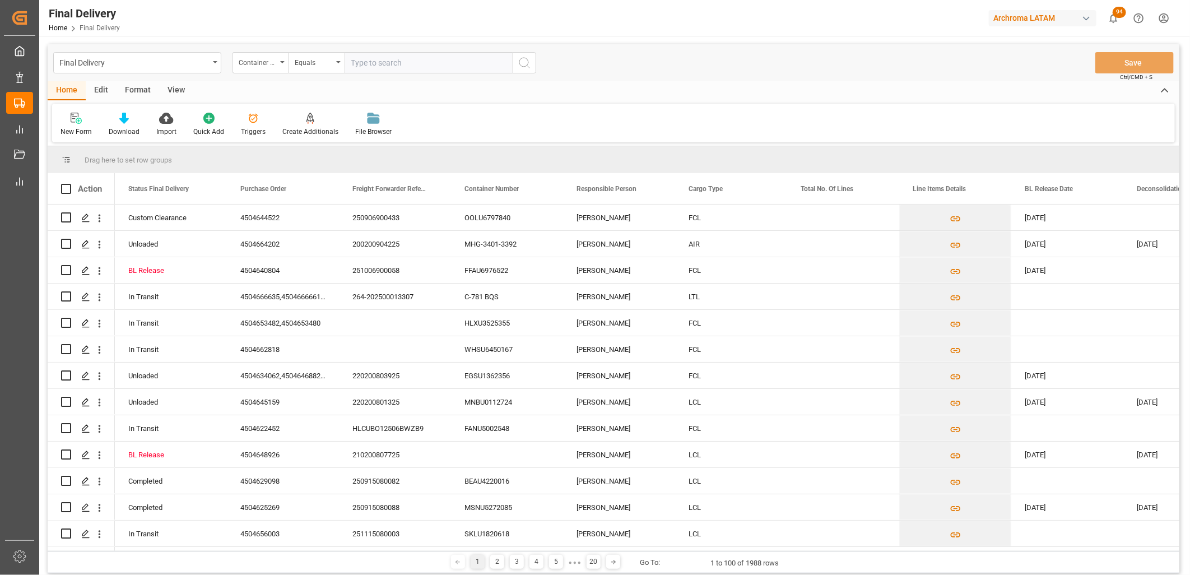
click at [362, 68] on input "text" at bounding box center [429, 62] width 168 height 21
paste input "HMJU2511469"
type input "HMJU2511469"
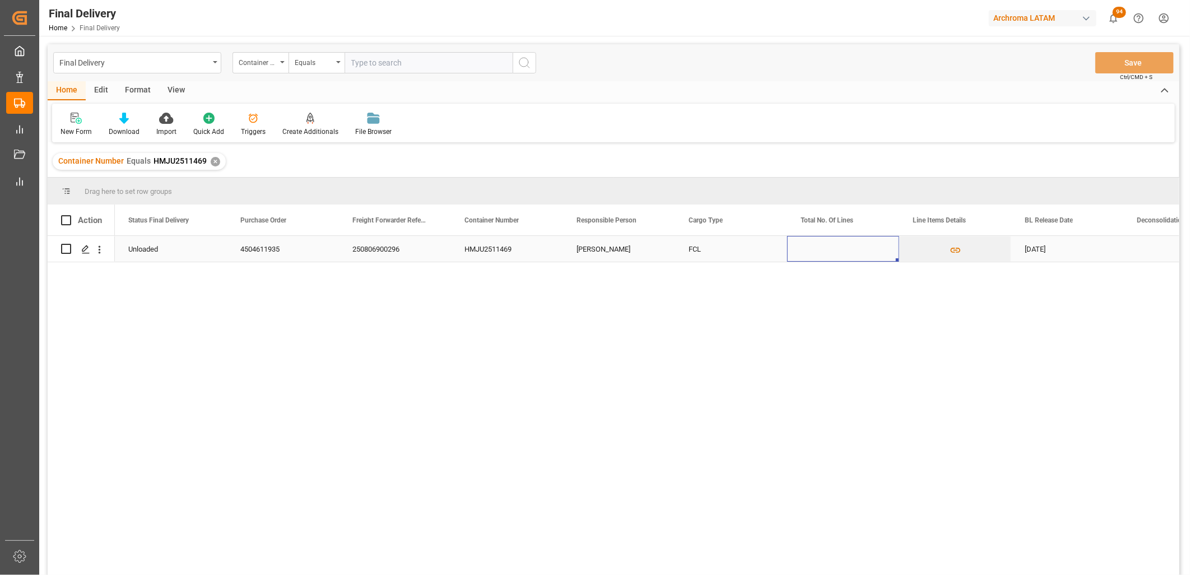
click at [820, 253] on div "Press SPACE to select this row." at bounding box center [843, 249] width 112 height 26
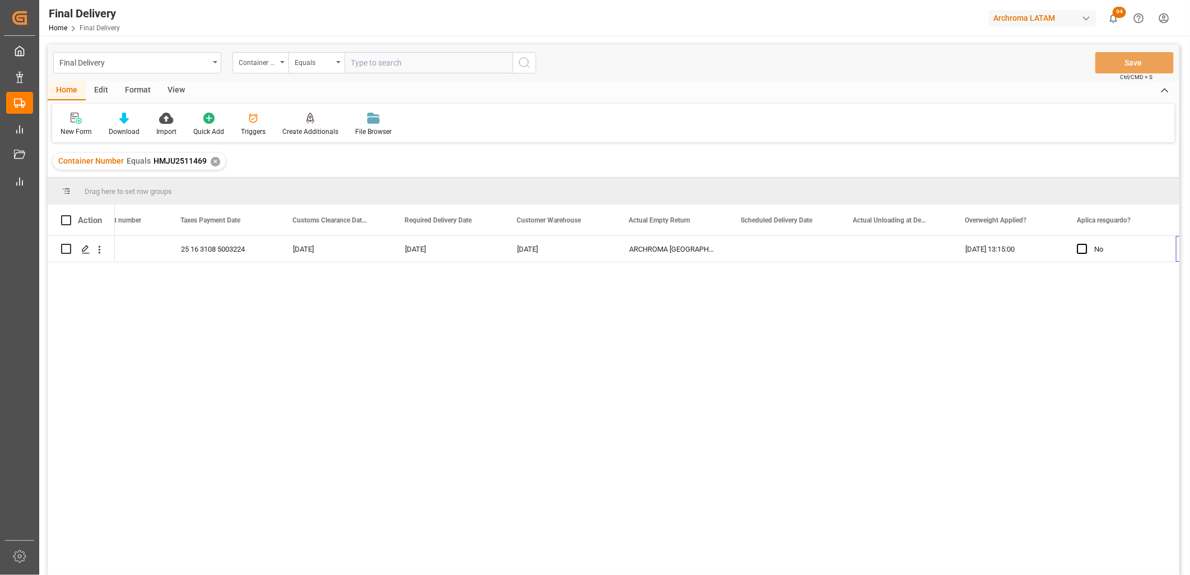
scroll to position [0, 1516]
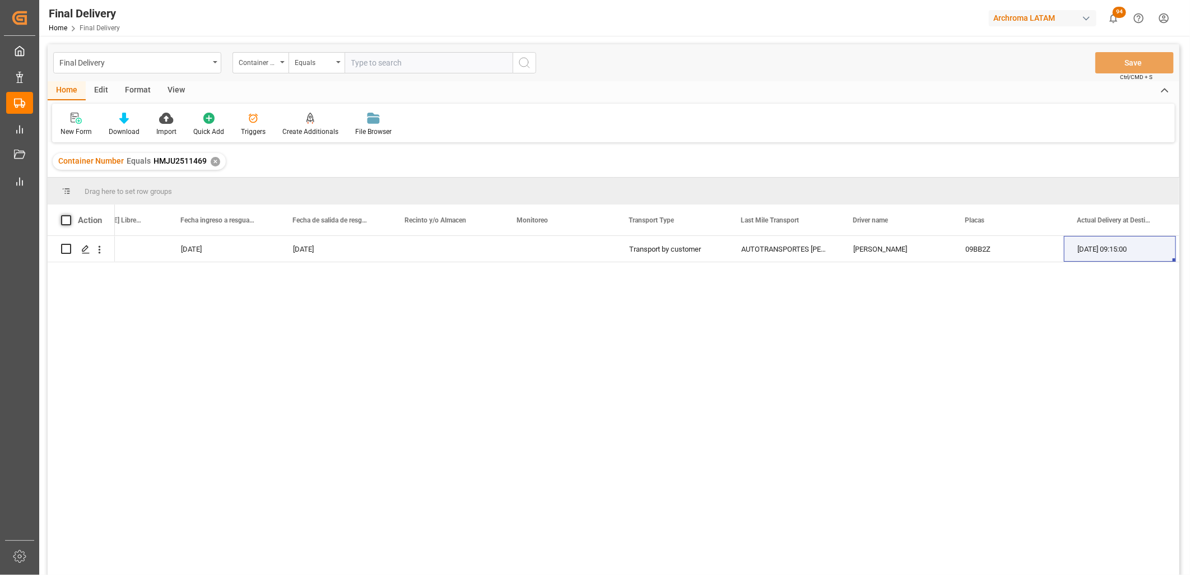
click at [65, 219] on span at bounding box center [66, 220] width 10 height 10
click at [69, 215] on input "checkbox" at bounding box center [69, 215] width 0 height 0
checkbox input "true"
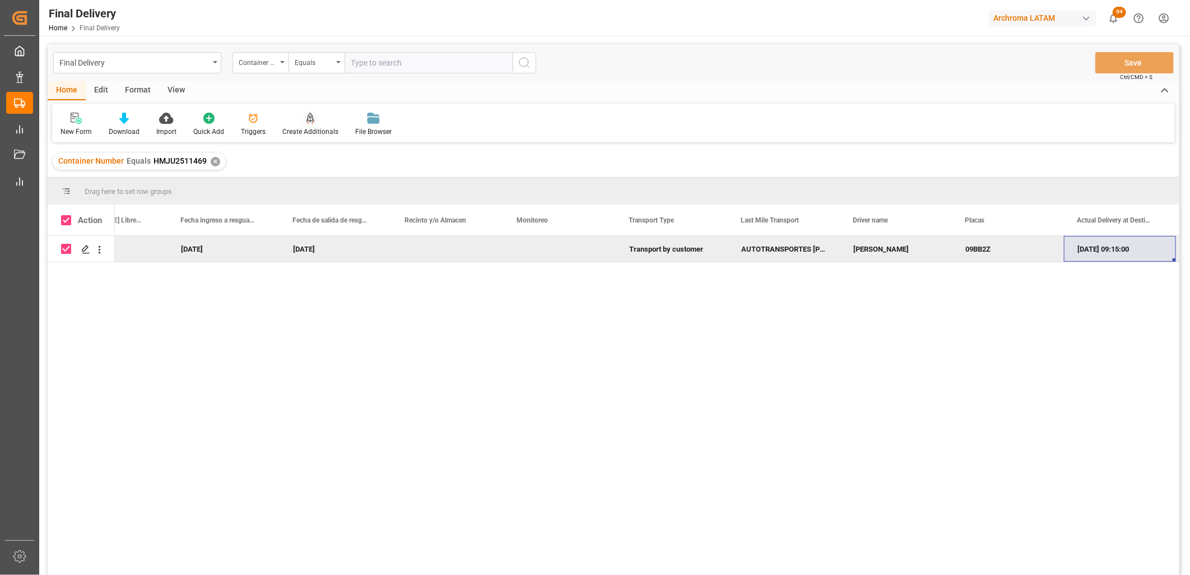
click at [303, 124] on div "Create Additionals" at bounding box center [310, 124] width 73 height 25
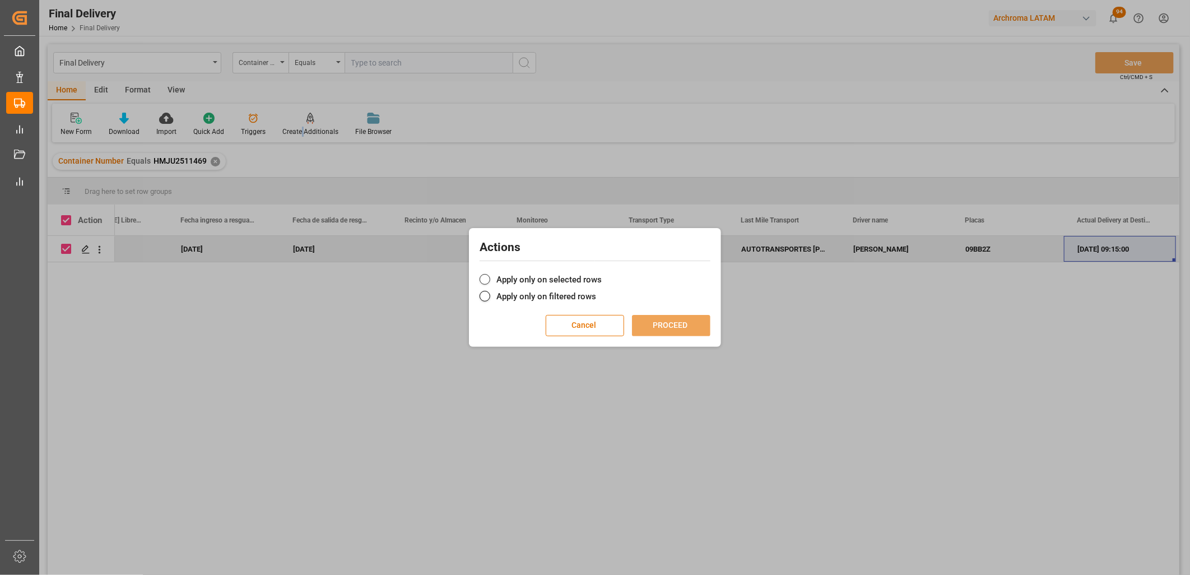
click at [563, 279] on label "Apply only on selected rows" at bounding box center [595, 279] width 231 height 13
click at [602, 273] on input "Apply only on selected rows" at bounding box center [602, 273] width 0 height 0
click at [684, 327] on button "PROCEED" at bounding box center [671, 325] width 78 height 21
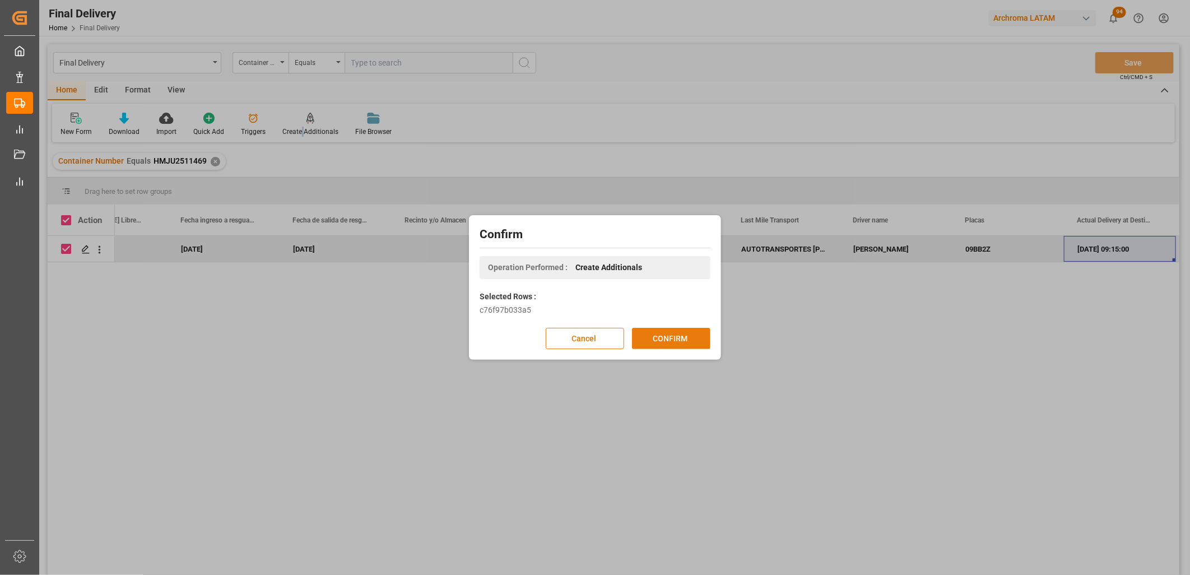
click at [693, 342] on button "CONFIRM" at bounding box center [671, 338] width 78 height 21
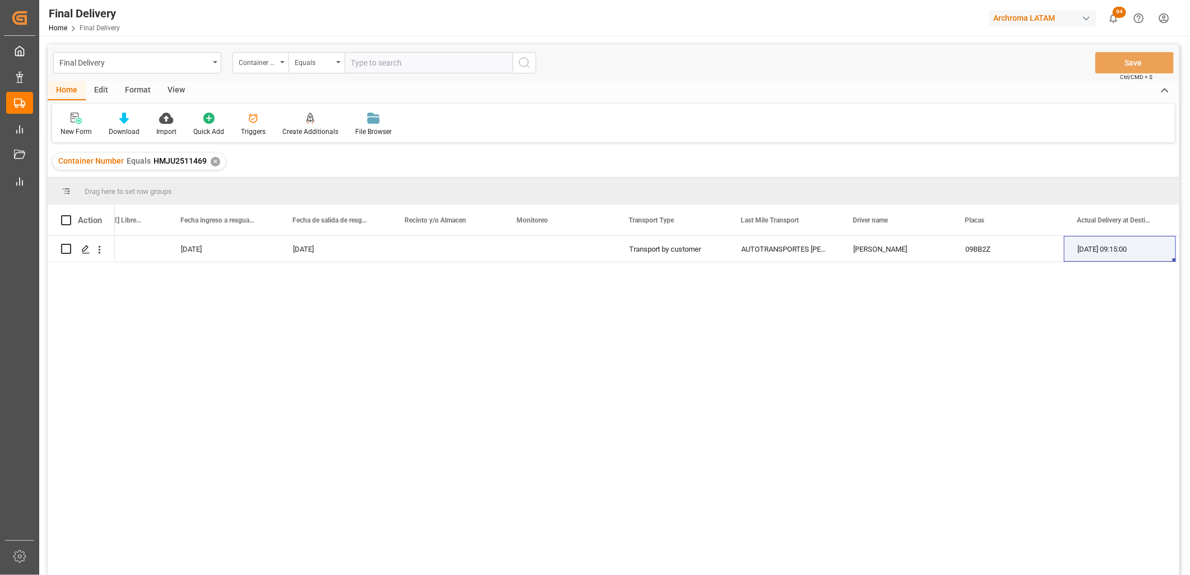
click at [215, 159] on div "✕" at bounding box center [216, 162] width 10 height 10
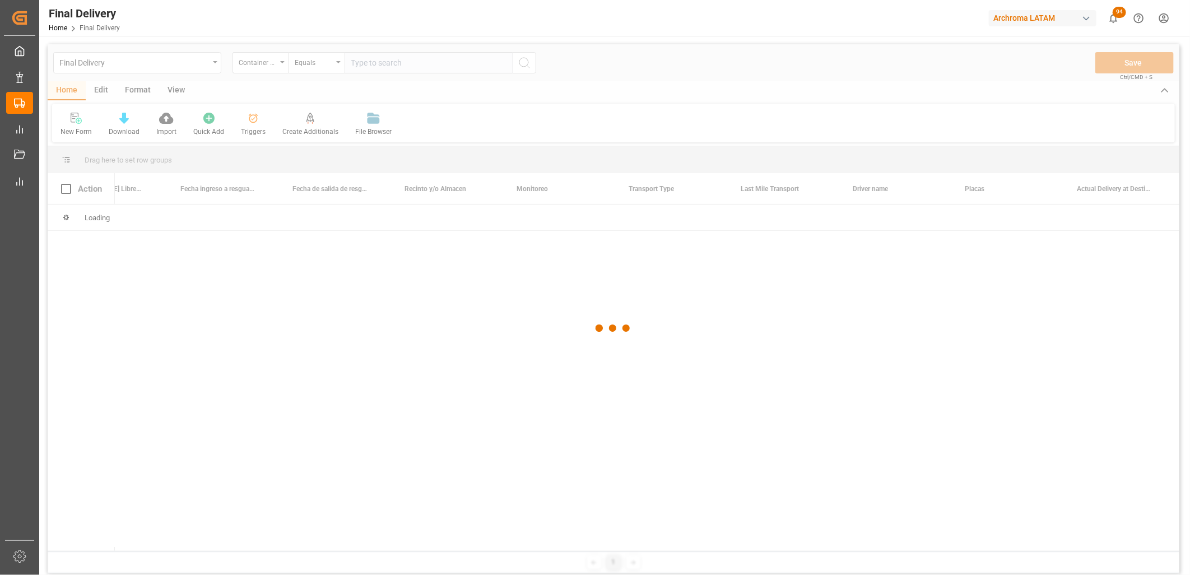
click at [384, 64] on div at bounding box center [614, 328] width 1132 height 568
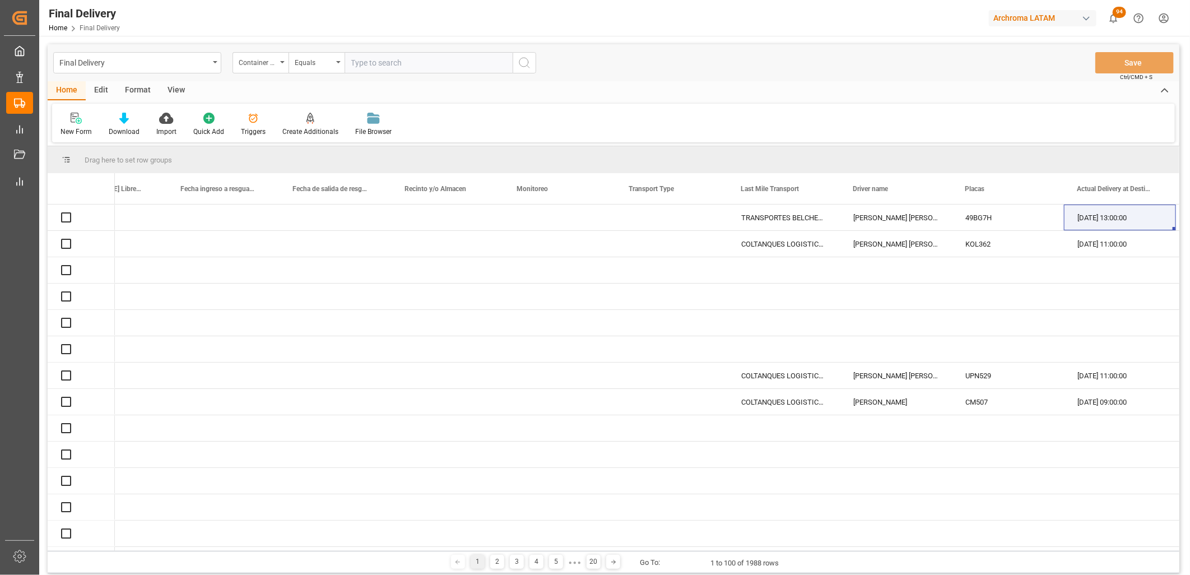
click at [384, 64] on input "text" at bounding box center [429, 62] width 168 height 21
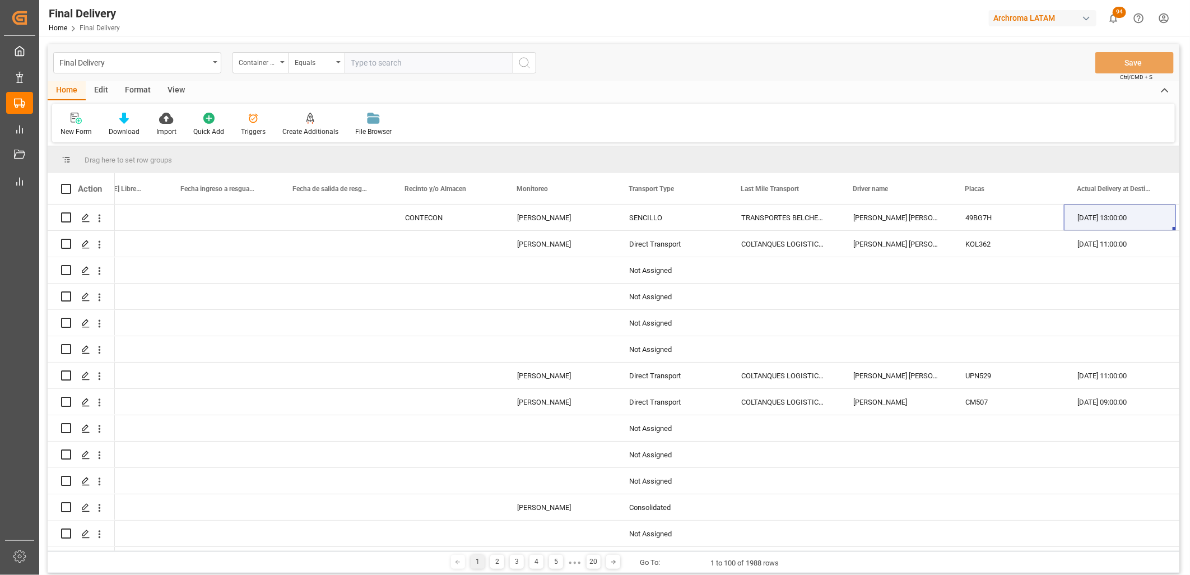
paste input "HMJU2506354"
type input "HMJU2506354"
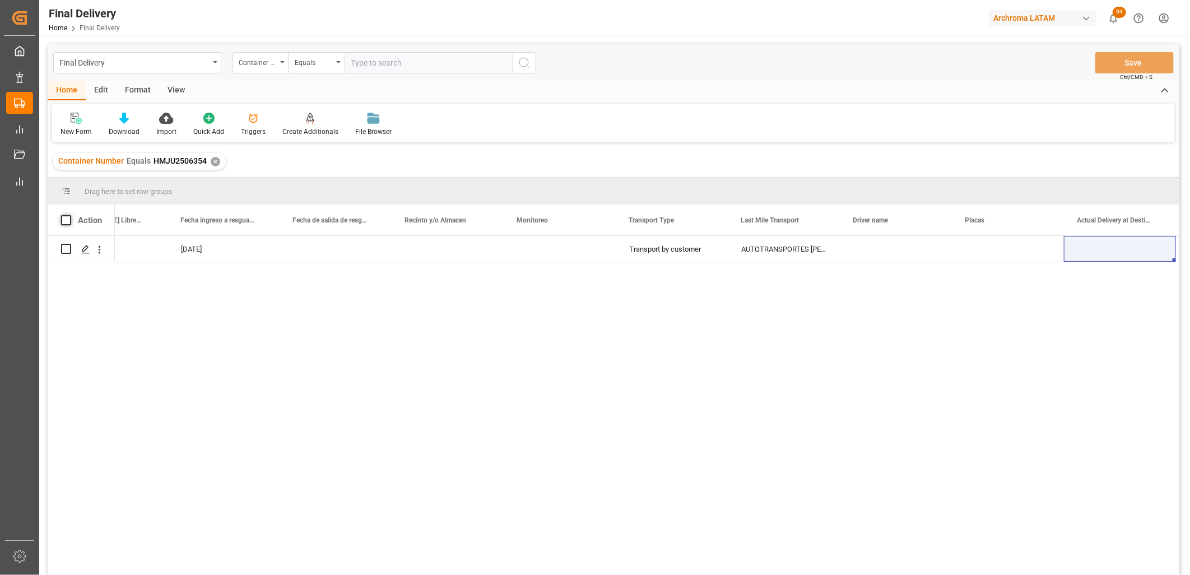
click at [68, 221] on span at bounding box center [66, 220] width 10 height 10
click at [69, 215] on input "checkbox" at bounding box center [69, 215] width 0 height 0
checkbox input "true"
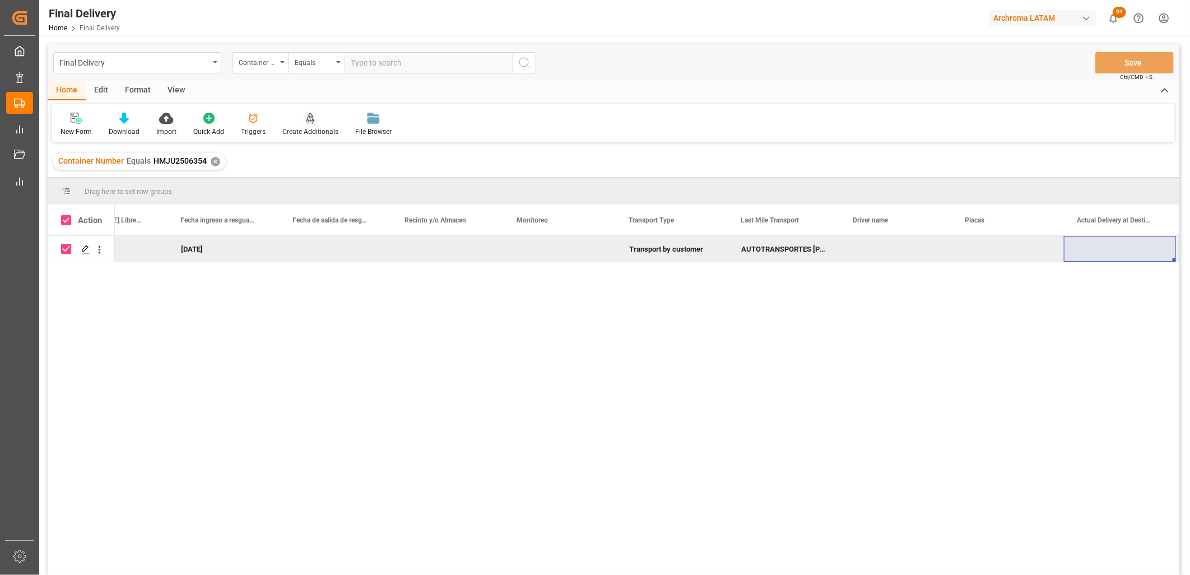
click at [307, 130] on div "Create Additionals" at bounding box center [310, 132] width 56 height 10
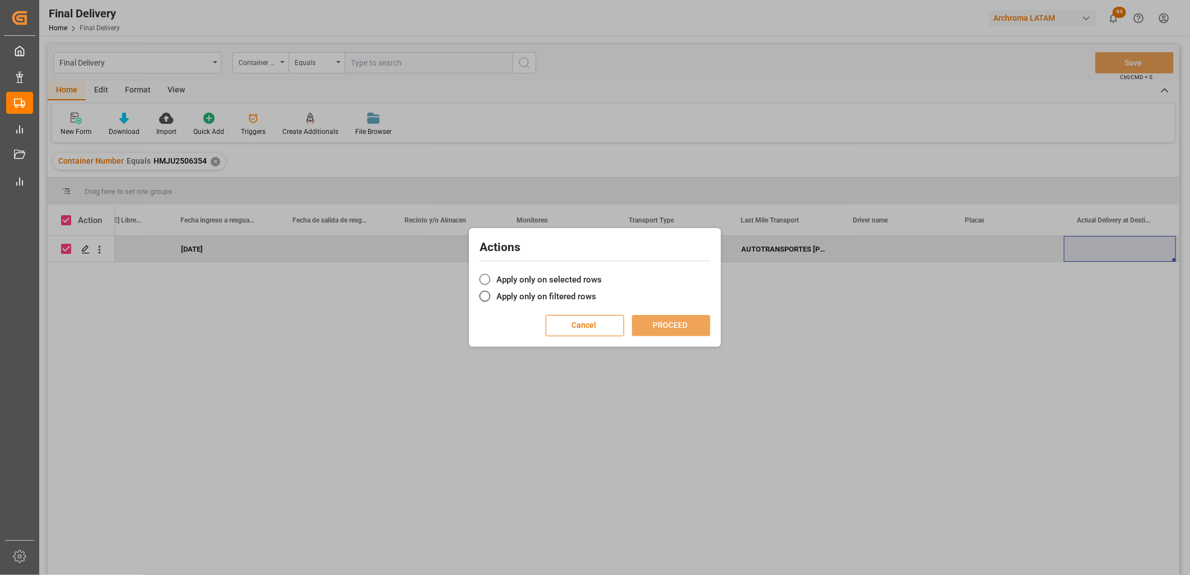
click at [491, 277] on label "Apply only on selected rows" at bounding box center [595, 279] width 231 height 13
click at [602, 273] on input "Apply only on selected rows" at bounding box center [602, 273] width 0 height 0
click at [679, 332] on button "PROCEED" at bounding box center [671, 325] width 78 height 21
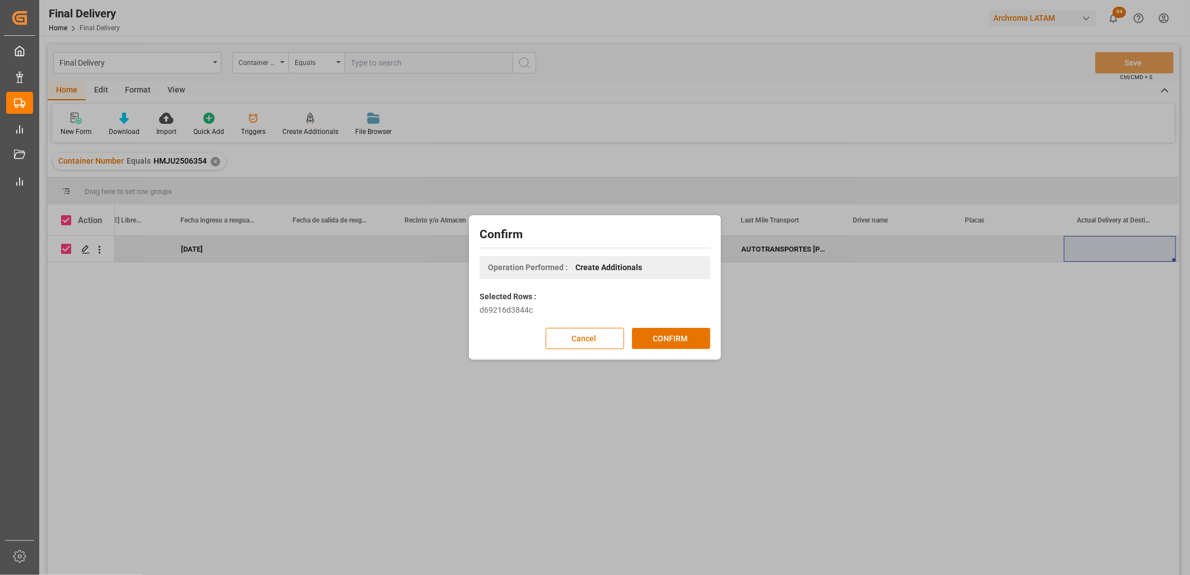
drag, startPoint x: 679, startPoint y: 335, endPoint x: 186, endPoint y: 334, distance: 493.0
click at [679, 334] on button "CONFIRM" at bounding box center [671, 338] width 78 height 21
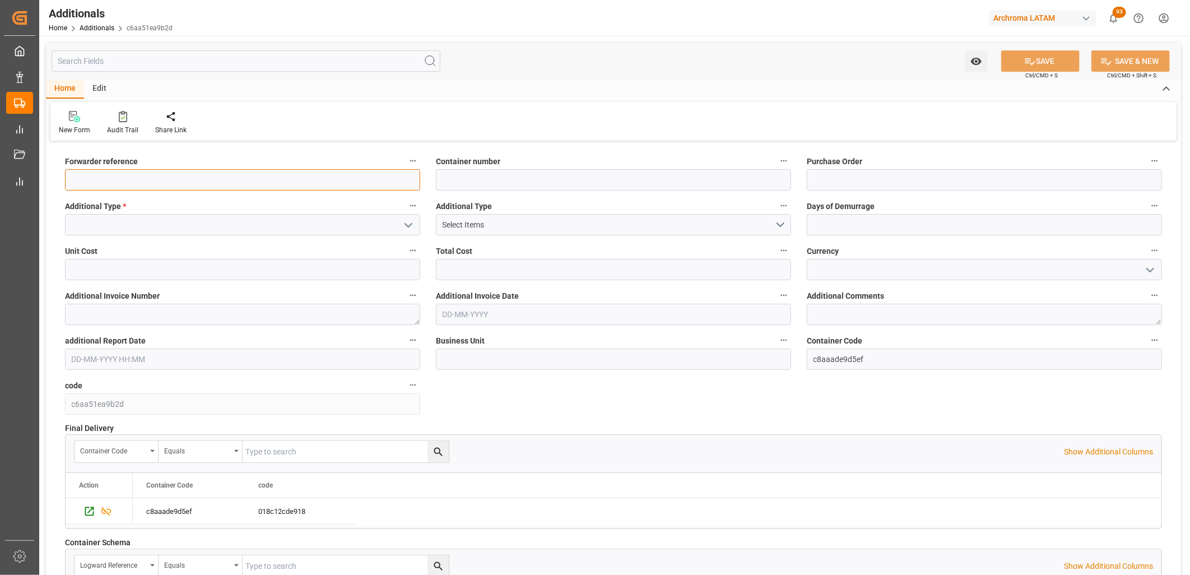
click at [379, 183] on input at bounding box center [242, 179] width 355 height 21
click at [372, 228] on input at bounding box center [242, 224] width 355 height 21
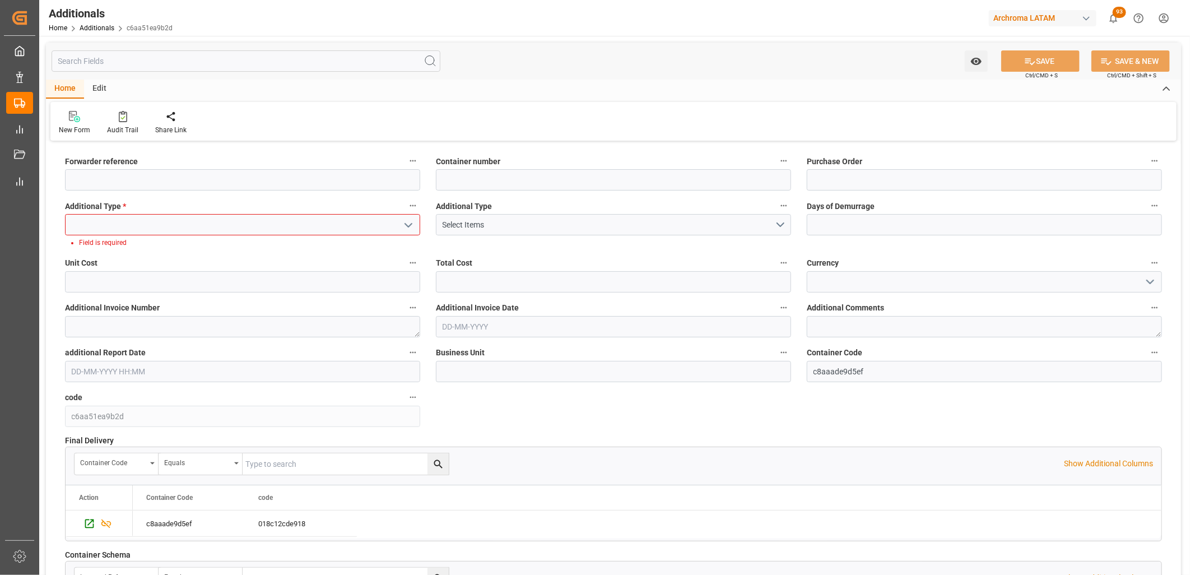
click at [329, 218] on input at bounding box center [242, 224] width 355 height 21
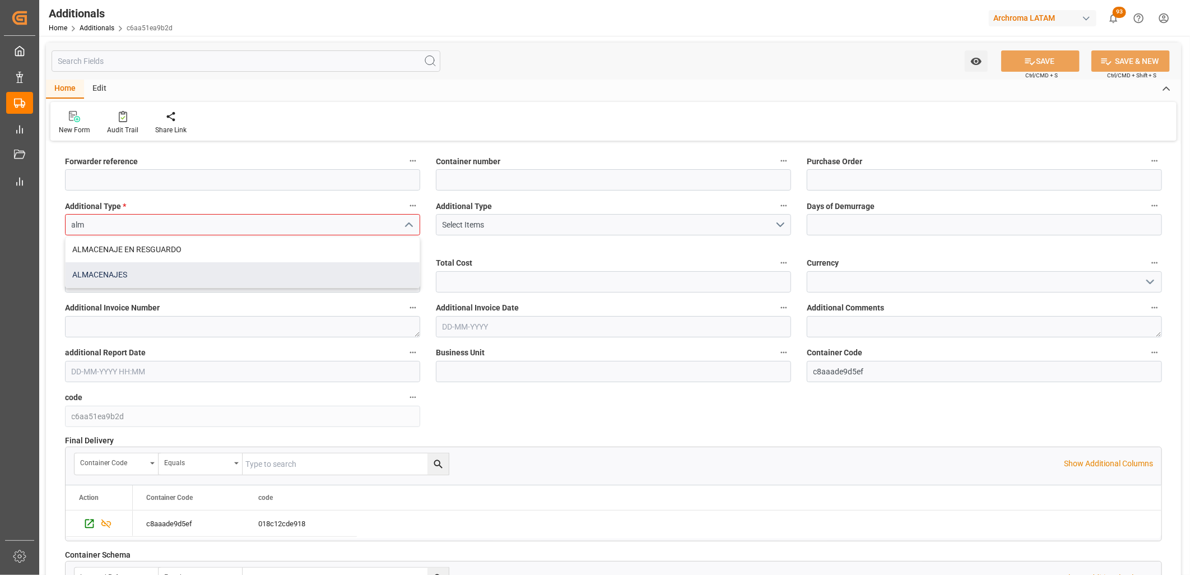
click at [169, 276] on div "ALMACENAJES" at bounding box center [243, 274] width 354 height 25
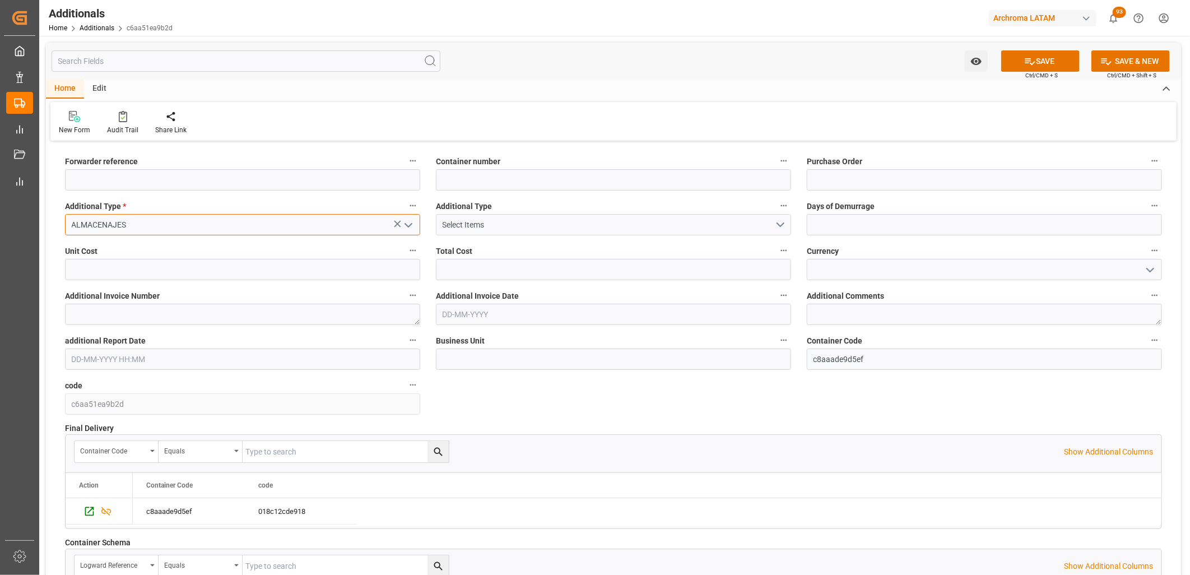
type input "ALMACENAJES"
click at [533, 221] on div "Select Items" at bounding box center [609, 225] width 333 height 12
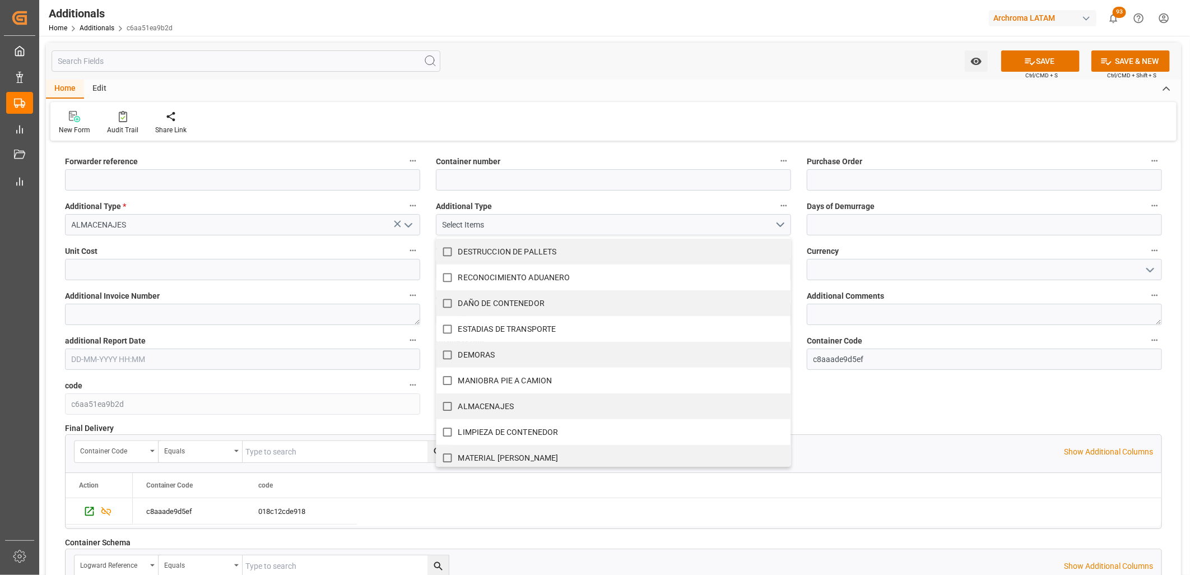
scroll to position [543, 0]
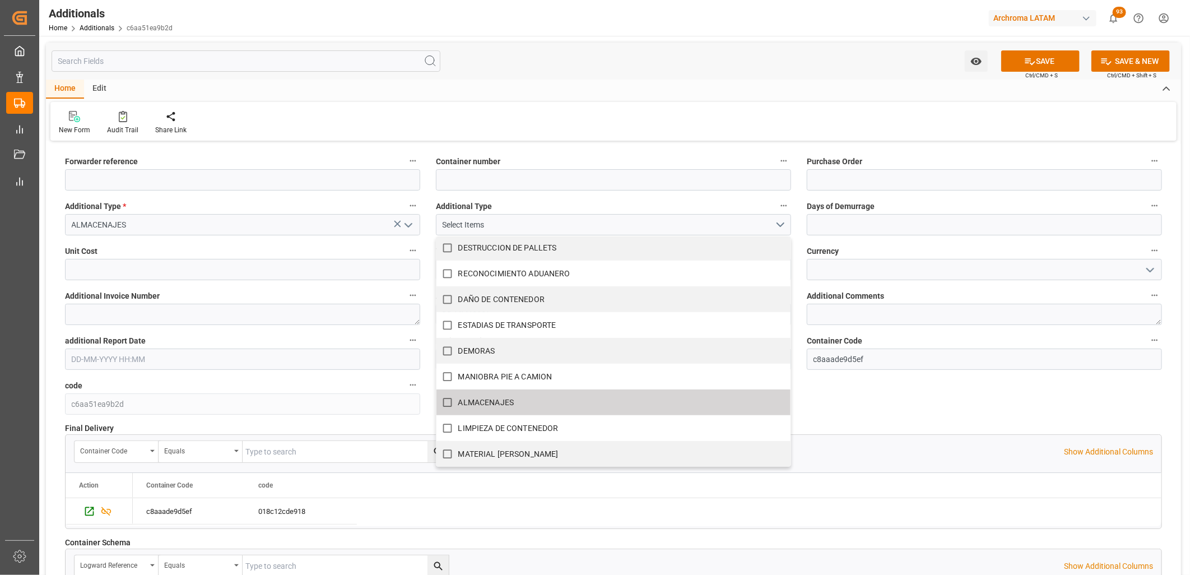
click at [502, 394] on label "ALMACENAJES" at bounding box center [607, 403] width 342 height 22
checkbox input "true"
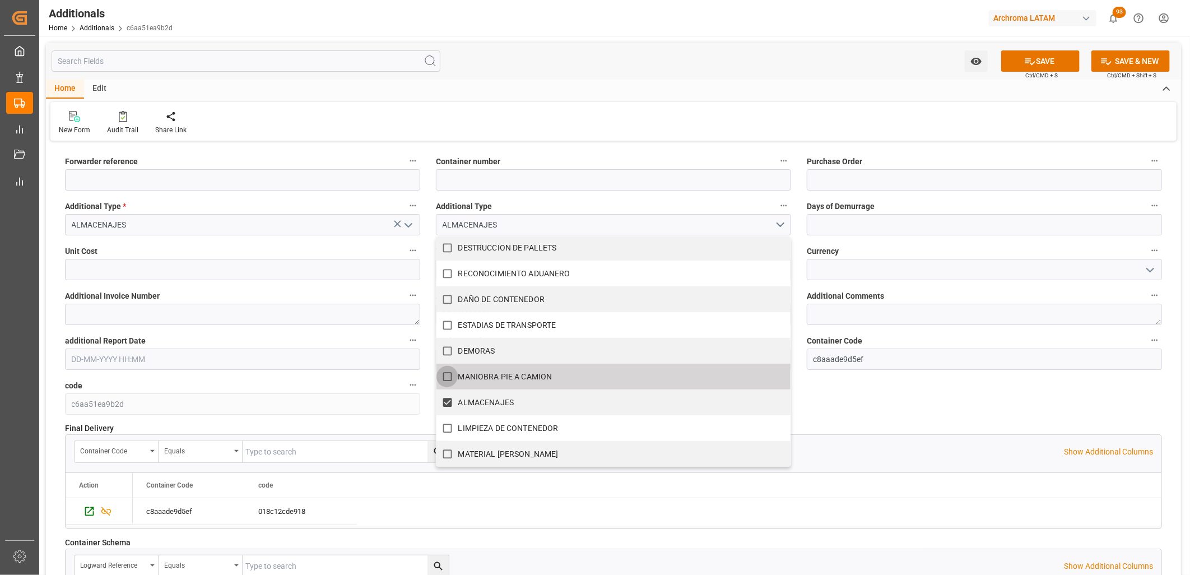
click at [450, 372] on input "MANIOBRA PIE A CAMION" at bounding box center [447, 377] width 22 height 22
click at [449, 379] on input "MANIOBRA PIE A CAMION" at bounding box center [447, 377] width 22 height 22
checkbox input "false"
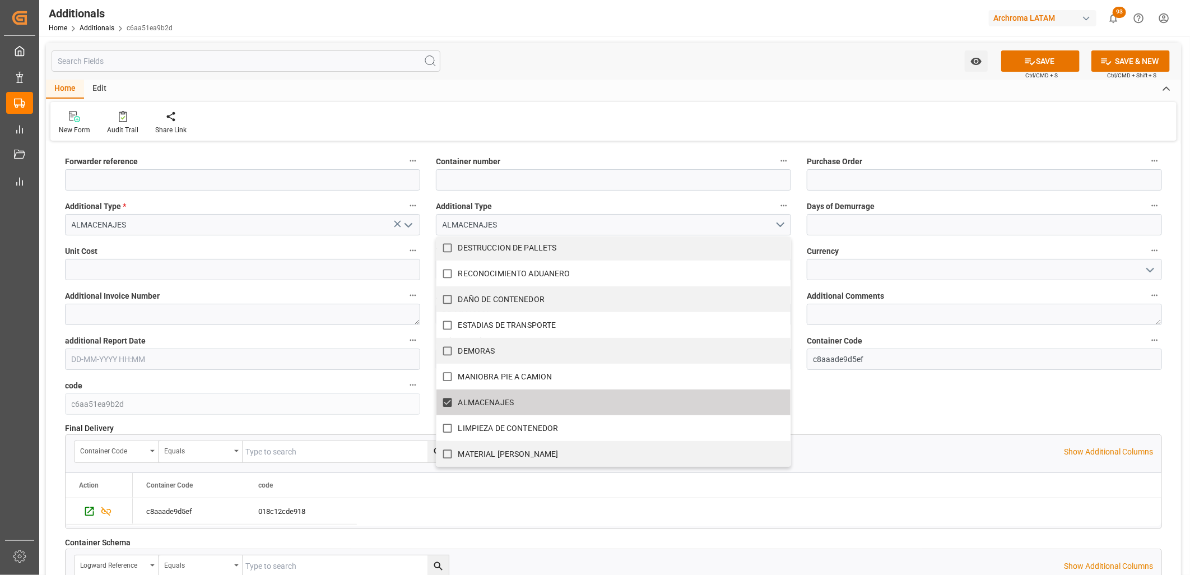
click at [448, 402] on input "ALMACENAJES" at bounding box center [447, 403] width 22 height 22
checkbox input "false"
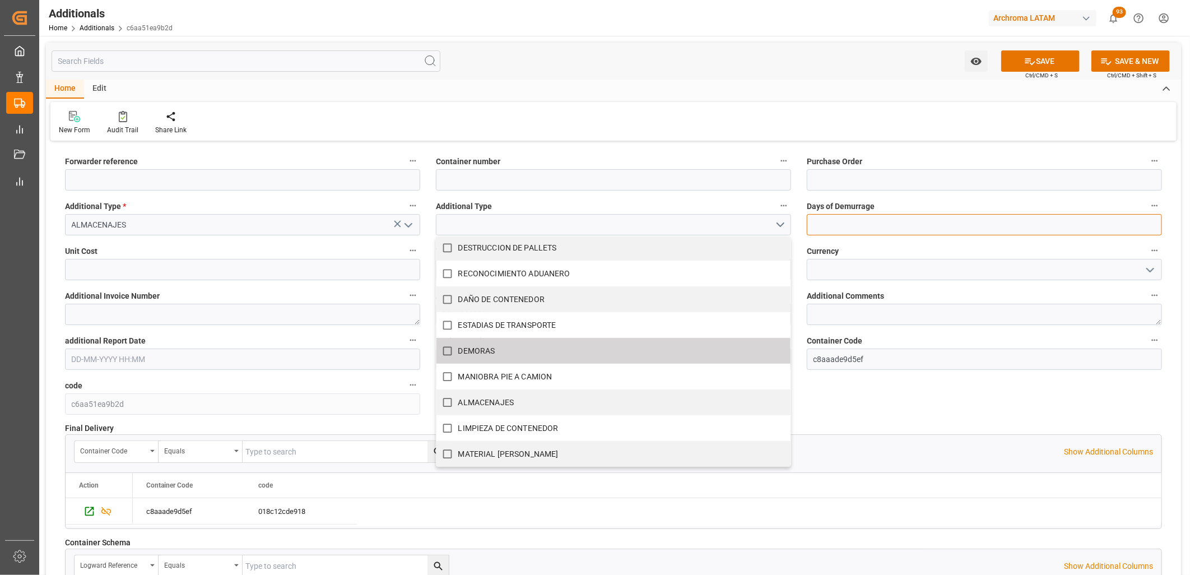
click at [825, 230] on input "text" at bounding box center [984, 224] width 355 height 21
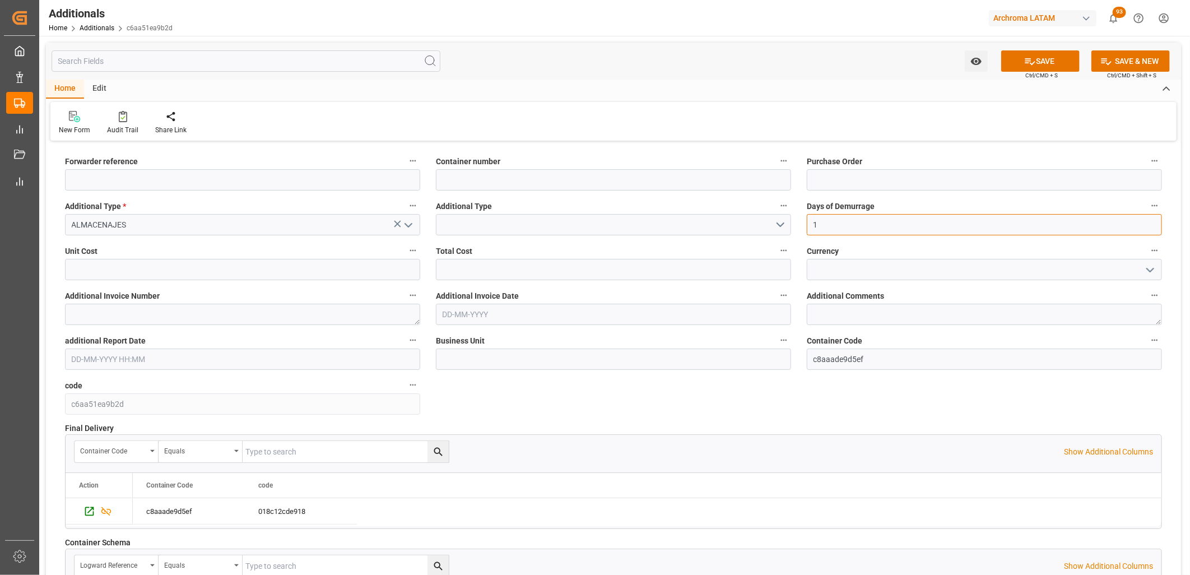
type input "1"
click at [409, 224] on icon "open menu" at bounding box center [408, 224] width 13 height 13
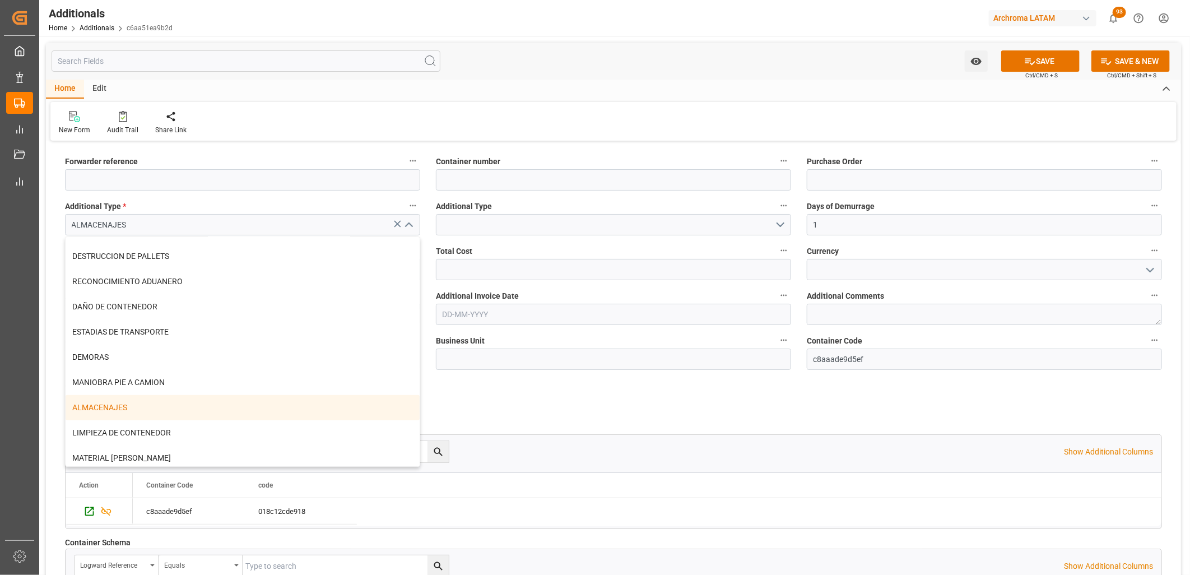
scroll to position [501, 0]
click at [105, 406] on div "ALMACENAJES" at bounding box center [243, 403] width 354 height 25
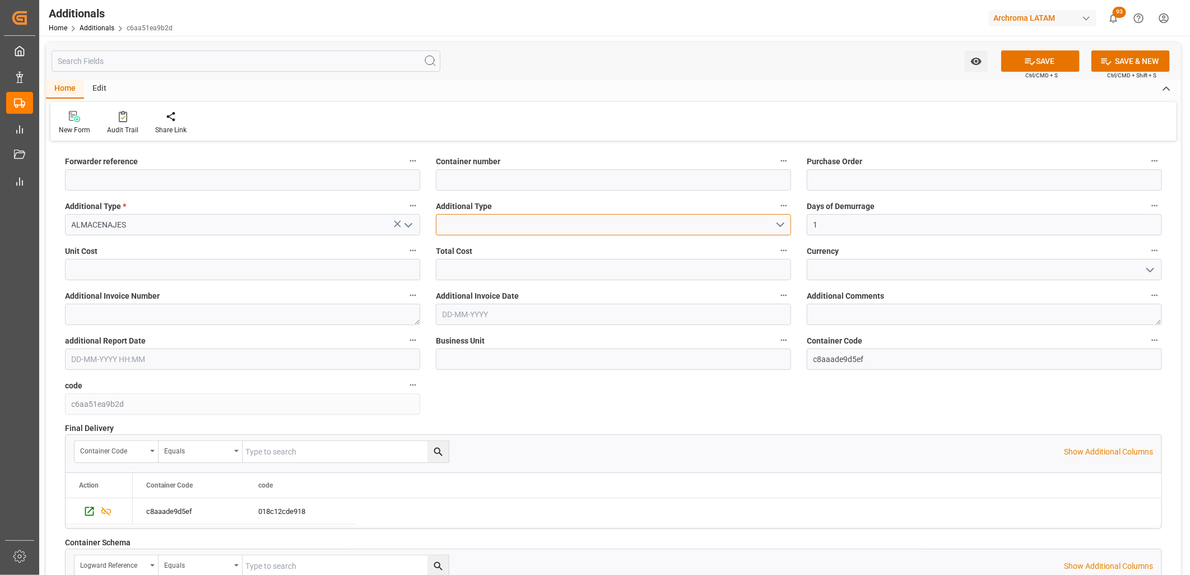
click at [785, 224] on button "open menu" at bounding box center [613, 224] width 355 height 21
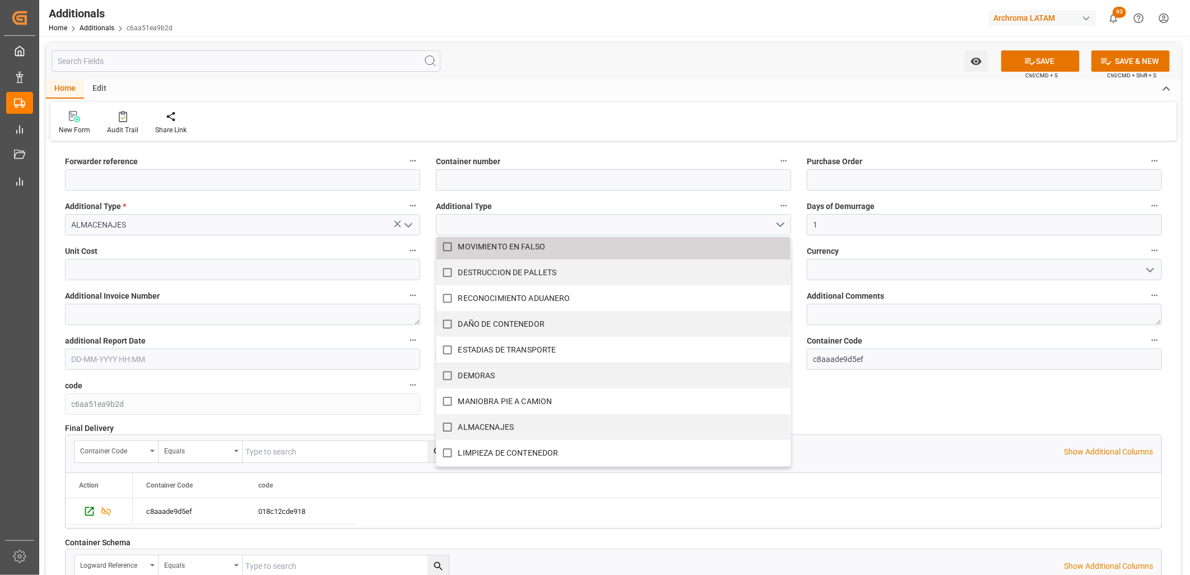
scroll to position [543, 0]
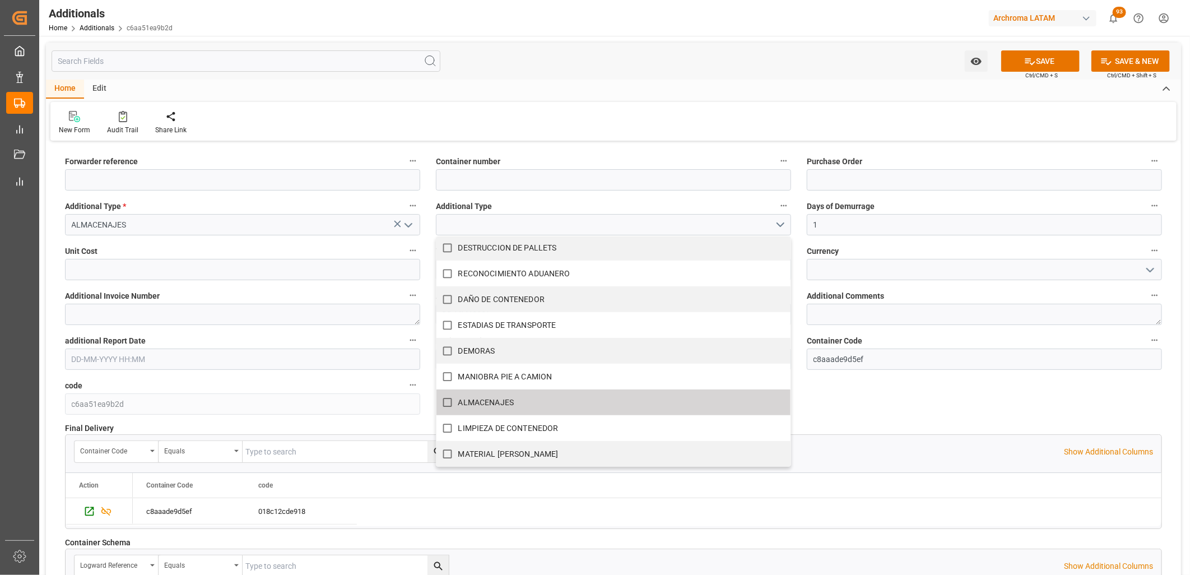
click at [529, 403] on label "ALMACENAJES" at bounding box center [607, 403] width 342 height 22
checkbox input "true"
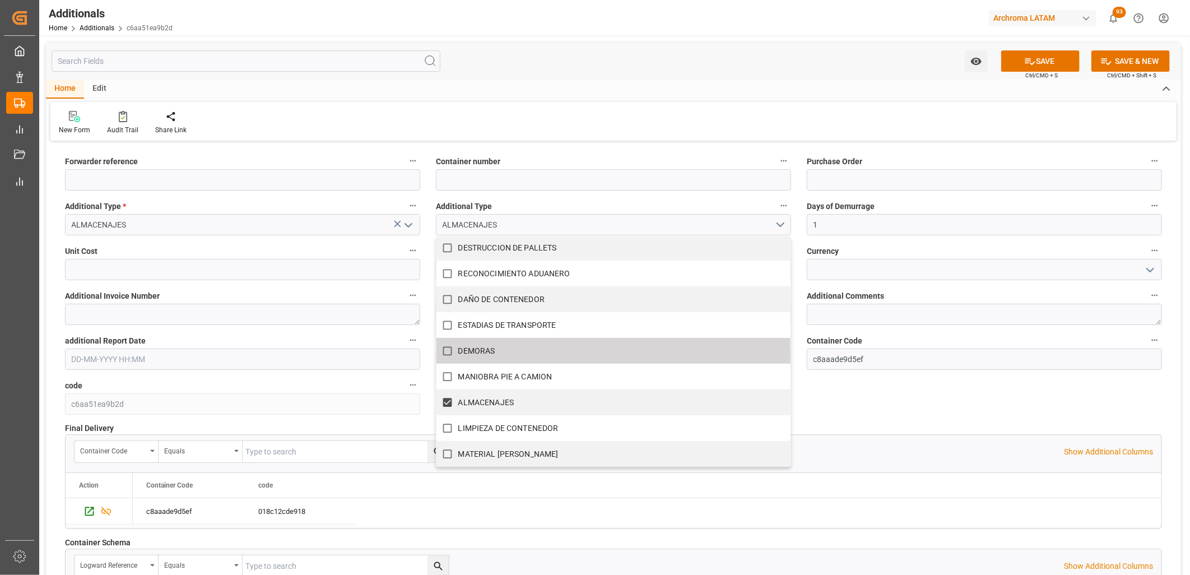
click at [803, 381] on div "Forwarder reference Container number Purchase Order Additional Type * ALMACENAJ…" at bounding box center [613, 401] width 1135 height 514
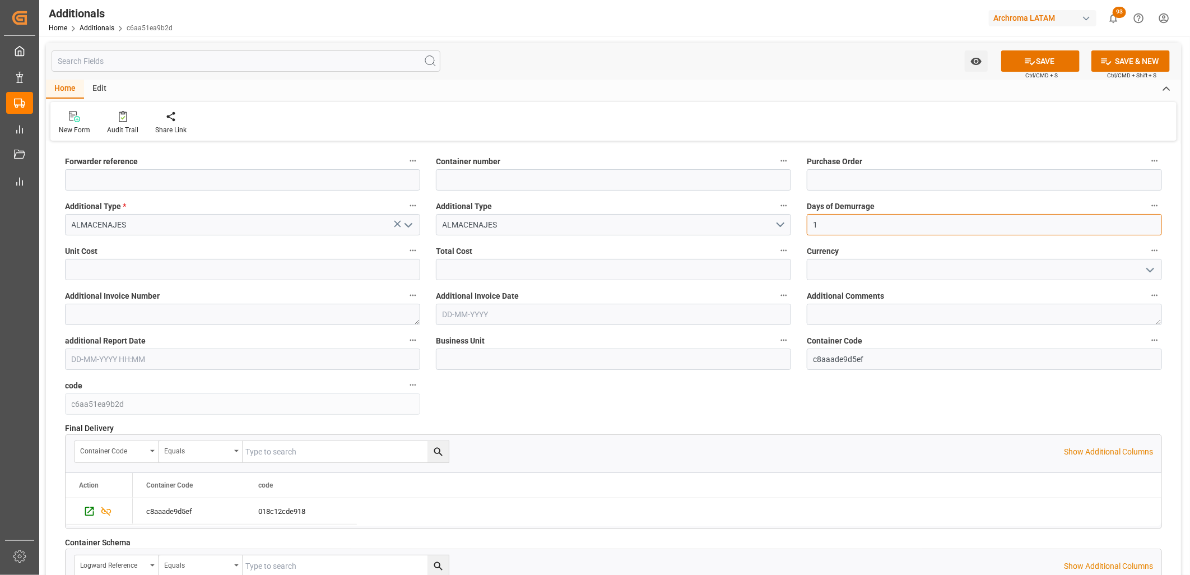
click at [830, 226] on input "1" at bounding box center [984, 224] width 355 height 21
click at [237, 268] on input "text" at bounding box center [242, 269] width 355 height 21
click at [195, 272] on input "text" at bounding box center [242, 269] width 355 height 21
drag, startPoint x: 136, startPoint y: 272, endPoint x: 57, endPoint y: 272, distance: 79.5
click at [57, 272] on div "Unit Cost 4608.30" at bounding box center [242, 261] width 371 height 45
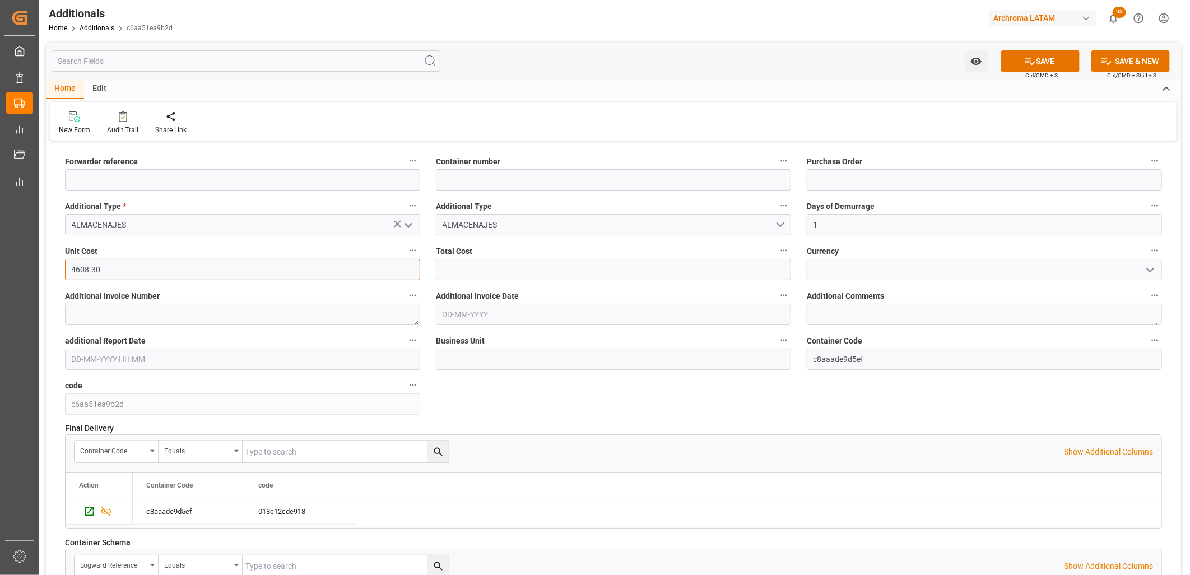
type input "4608.30"
click at [455, 270] on input "text" at bounding box center [613, 269] width 355 height 21
paste input "4608.30"
type input "4608.3"
click at [832, 271] on input at bounding box center [984, 269] width 355 height 21
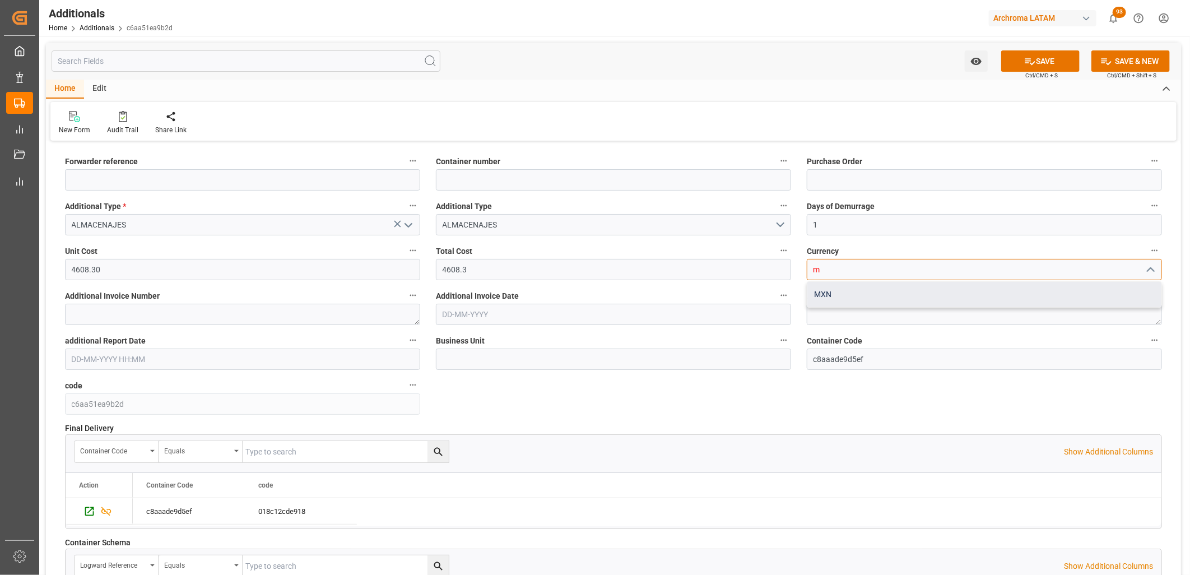
click at [831, 295] on div "MXN" at bounding box center [984, 294] width 354 height 25
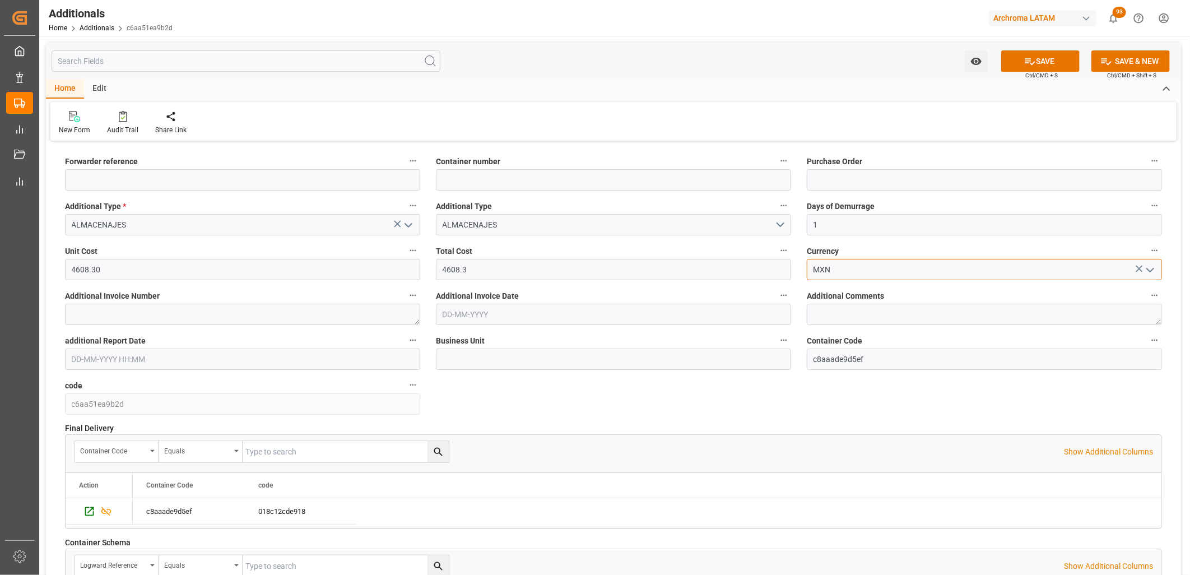
type input "MXN"
drag, startPoint x: 64, startPoint y: 247, endPoint x: 415, endPoint y: 269, distance: 351.4
click at [415, 269] on div "Unit Cost 4608.30" at bounding box center [242, 261] width 371 height 45
click at [376, 315] on textarea at bounding box center [242, 314] width 355 height 21
paste textarea "LM456998"
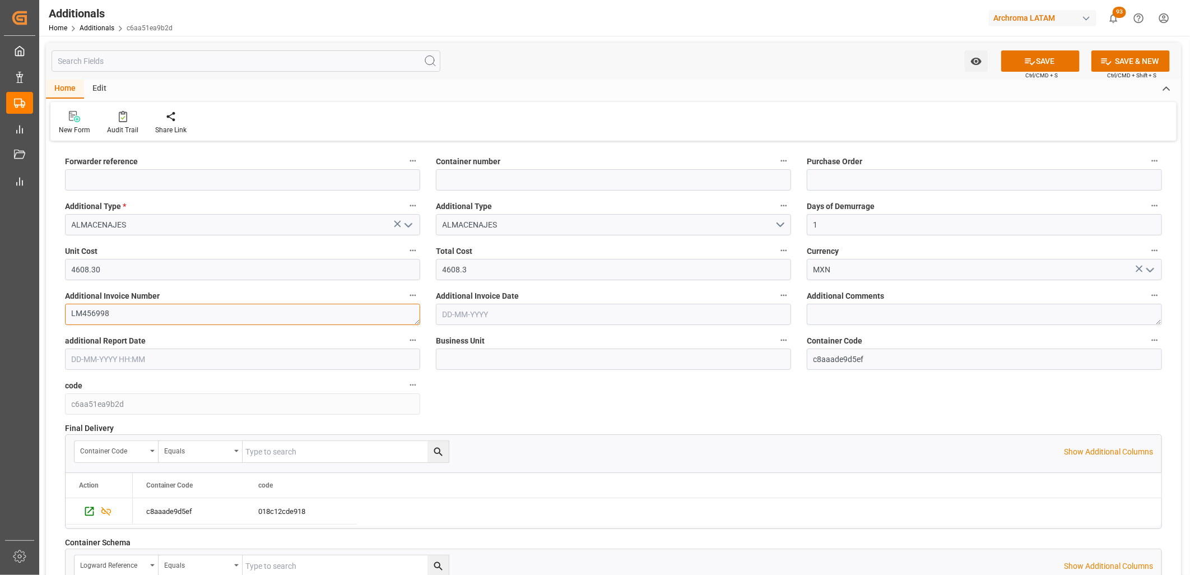
type textarea "LM456998"
click at [491, 315] on input "text" at bounding box center [613, 314] width 355 height 21
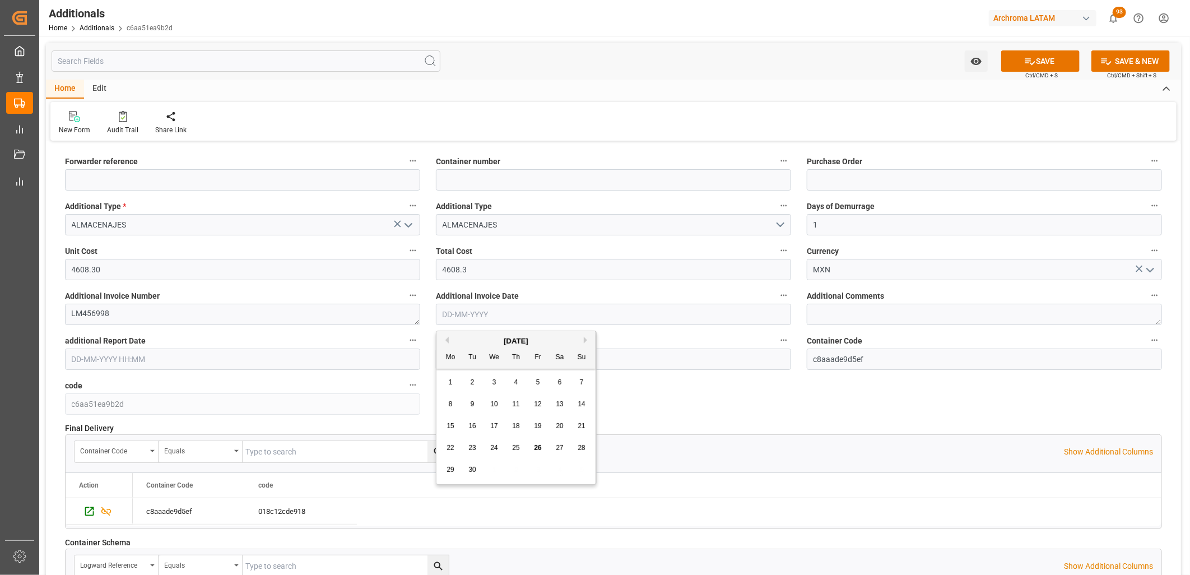
click at [458, 376] on div "1 2 3 4 5 6 7" at bounding box center [516, 382] width 153 height 22
click at [538, 449] on span "26" at bounding box center [537, 448] width 7 height 8
type input "[DATE]"
click at [1017, 63] on button "SAVE" at bounding box center [1040, 60] width 78 height 21
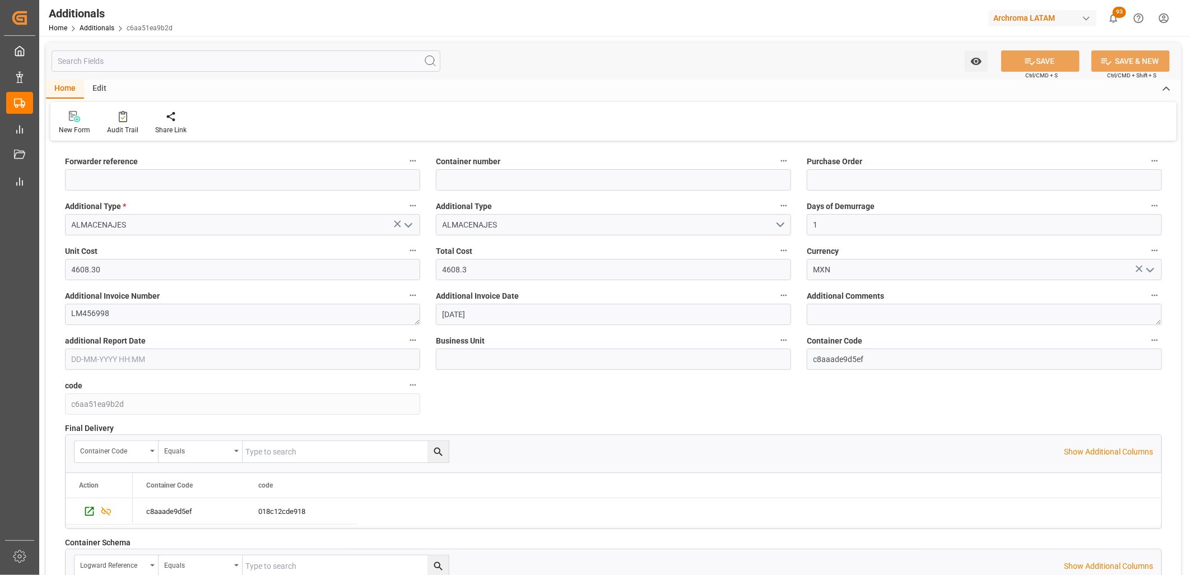
click at [802, 325] on div "Additional Comments" at bounding box center [984, 306] width 371 height 45
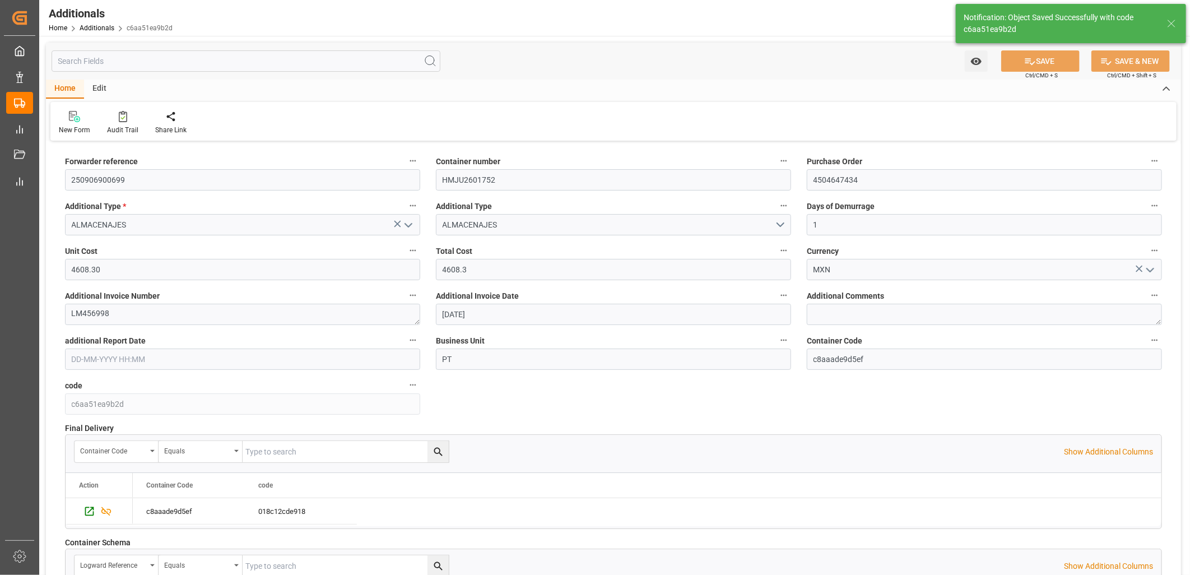
type input "250906900699"
type input "HMJU2601752"
type input "4504647434"
type input "PT"
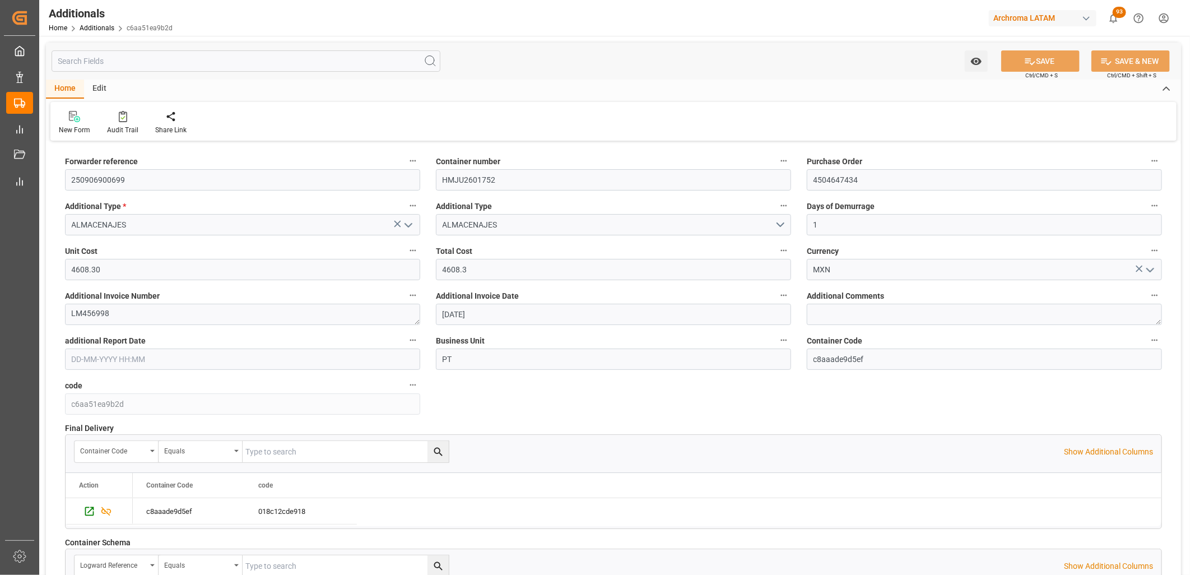
click at [798, 282] on div "Total Cost 4608.3" at bounding box center [613, 261] width 371 height 45
click at [783, 223] on button "ALMACENAJES" at bounding box center [613, 224] width 355 height 21
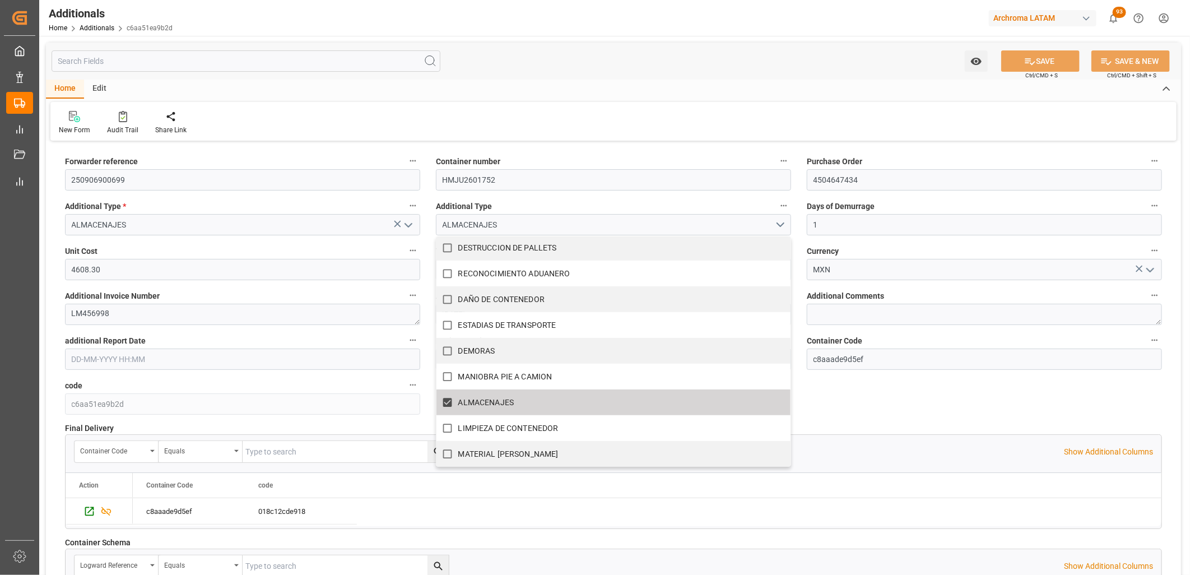
click at [833, 398] on div "Forwarder reference 250906900699 Container number HMJU2601752 Purchase Order 45…" at bounding box center [613, 401] width 1135 height 514
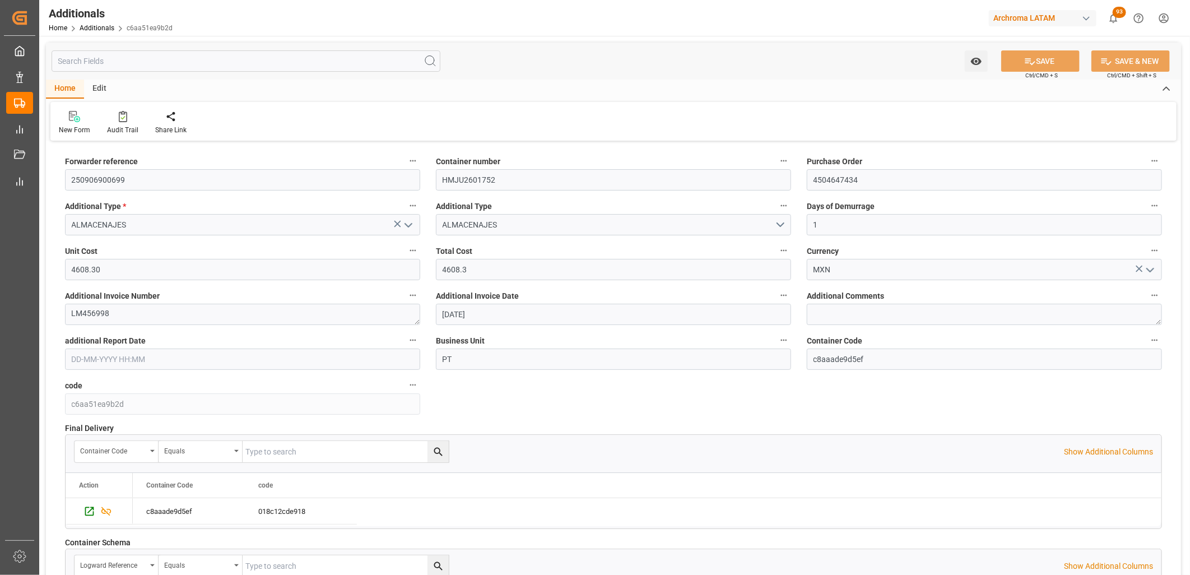
click at [842, 288] on label "Additional Comments" at bounding box center [984, 296] width 355 height 16
click at [1147, 288] on button "Additional Comments" at bounding box center [1154, 295] width 15 height 15
click at [837, 290] on div at bounding box center [595, 287] width 1190 height 575
click at [843, 295] on span "Additional Comments" at bounding box center [845, 296] width 77 height 12
click at [1147, 295] on button "Additional Comments" at bounding box center [1154, 295] width 15 height 15
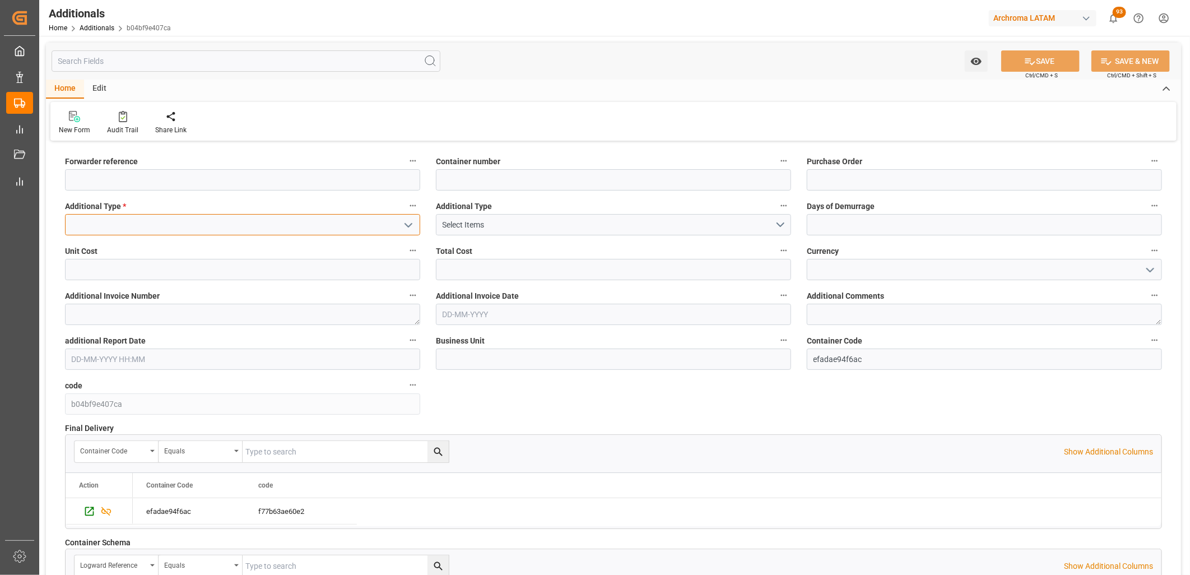
click at [162, 228] on input at bounding box center [242, 224] width 355 height 21
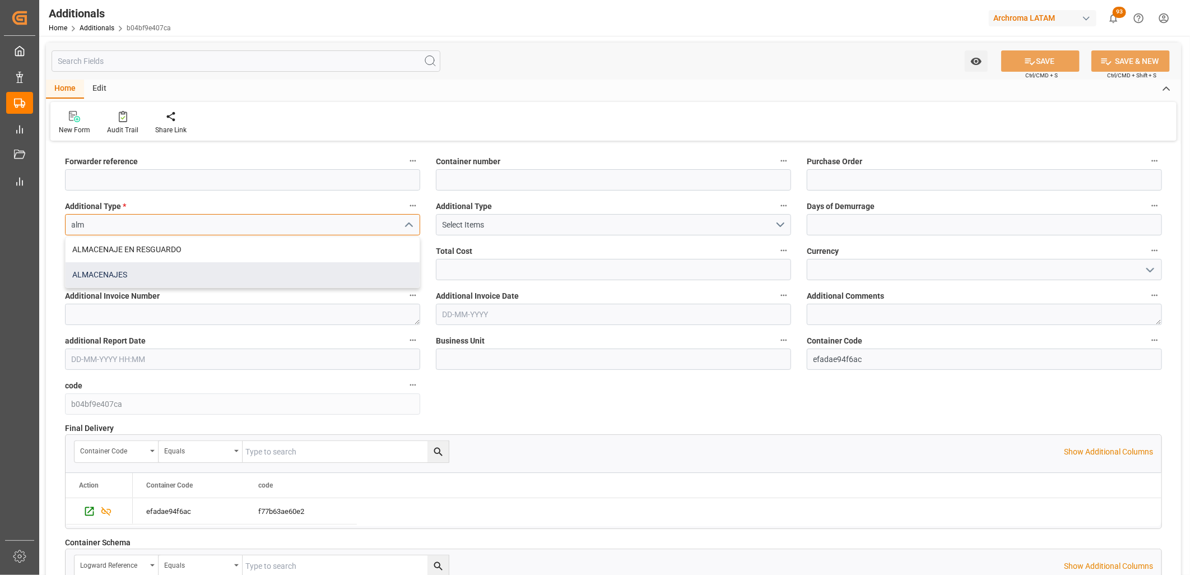
click at [140, 278] on div "ALMACENAJES" at bounding box center [243, 274] width 354 height 25
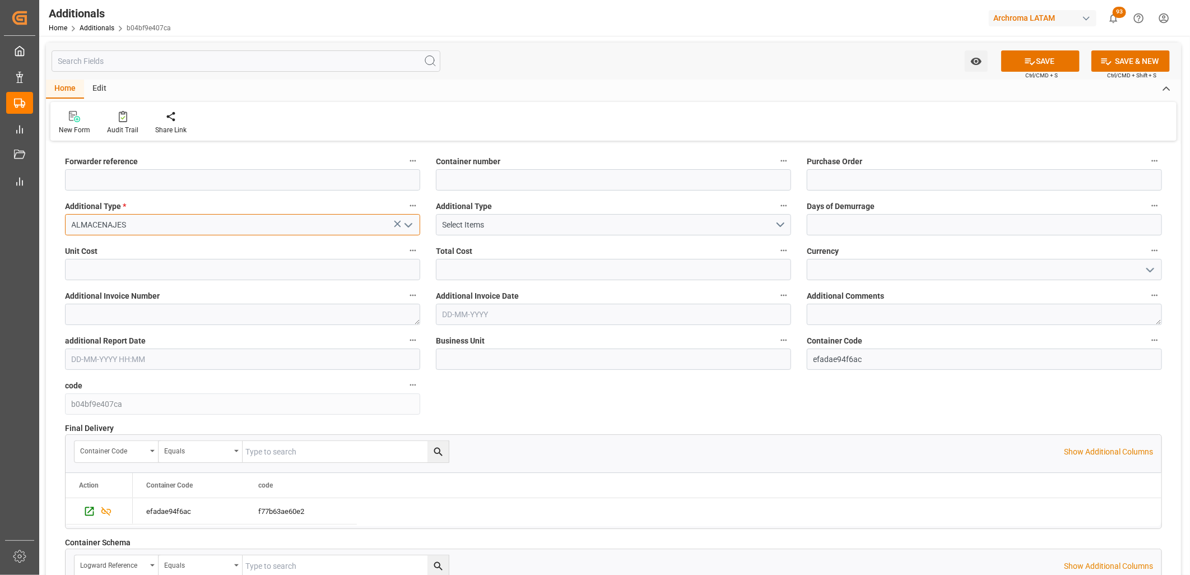
type input "ALMACENAJES"
click at [889, 227] on input "text" at bounding box center [984, 224] width 355 height 21
type input "2"
click at [125, 318] on textarea at bounding box center [242, 314] width 355 height 21
type textarea "4608.30"
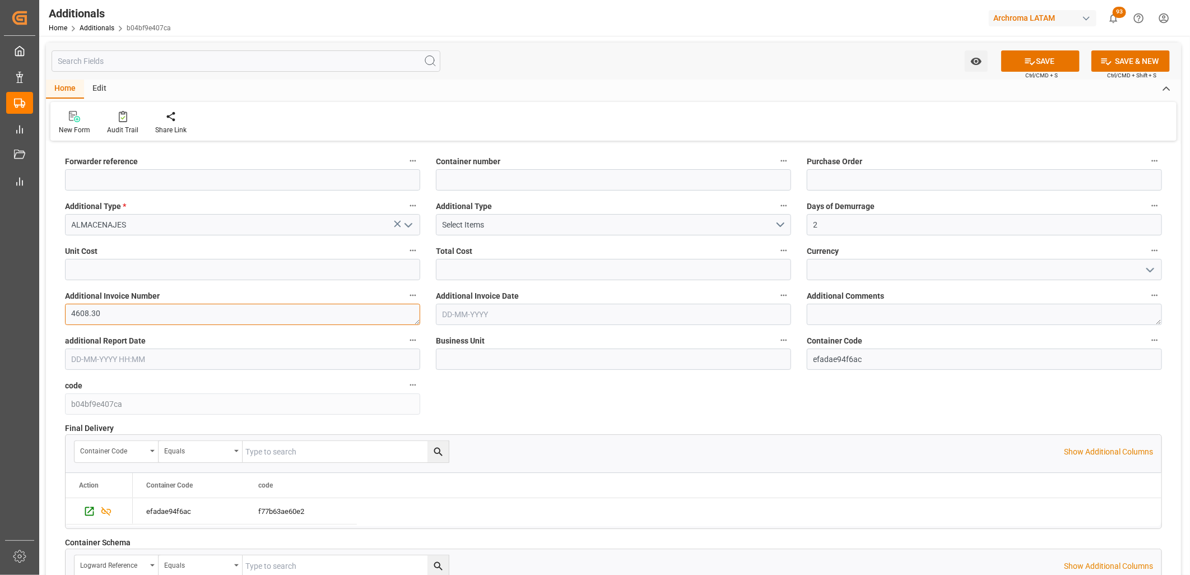
drag, startPoint x: 104, startPoint y: 313, endPoint x: 59, endPoint y: 312, distance: 44.3
click at [59, 312] on div "Additional Invoice Number 4608.30" at bounding box center [242, 306] width 371 height 45
click at [171, 271] on input "text" at bounding box center [242, 269] width 355 height 21
paste input "4608.30"
type input "4608.3"
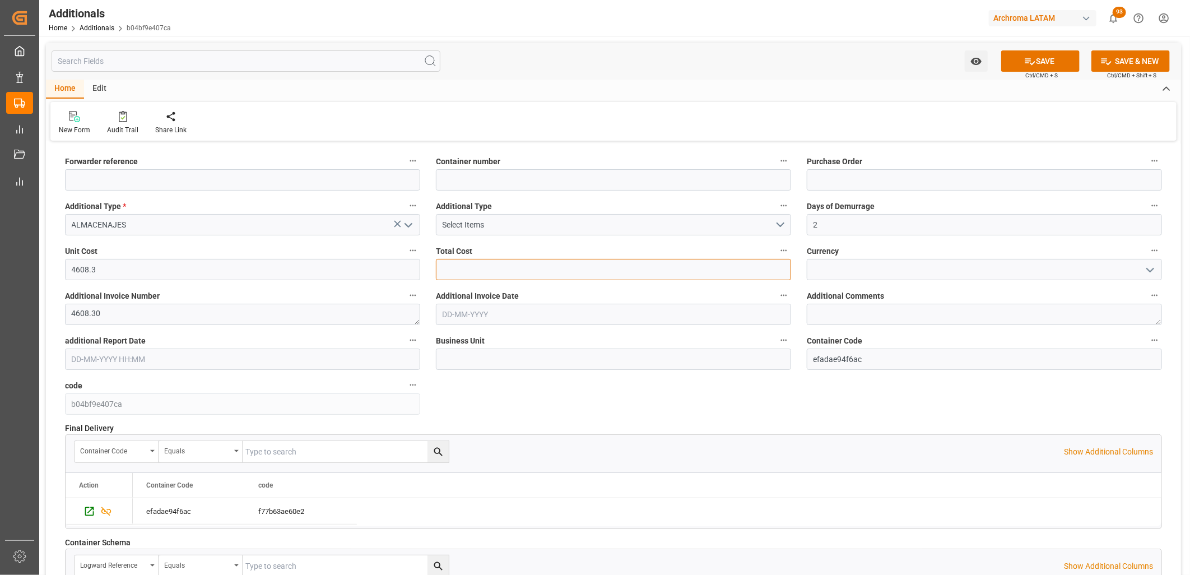
click at [502, 270] on input "text" at bounding box center [613, 269] width 355 height 21
type input "9216.60"
click at [830, 271] on input at bounding box center [984, 269] width 355 height 21
type input "MXN"
drag, startPoint x: 198, startPoint y: 327, endPoint x: 187, endPoint y: 326, distance: 11.2
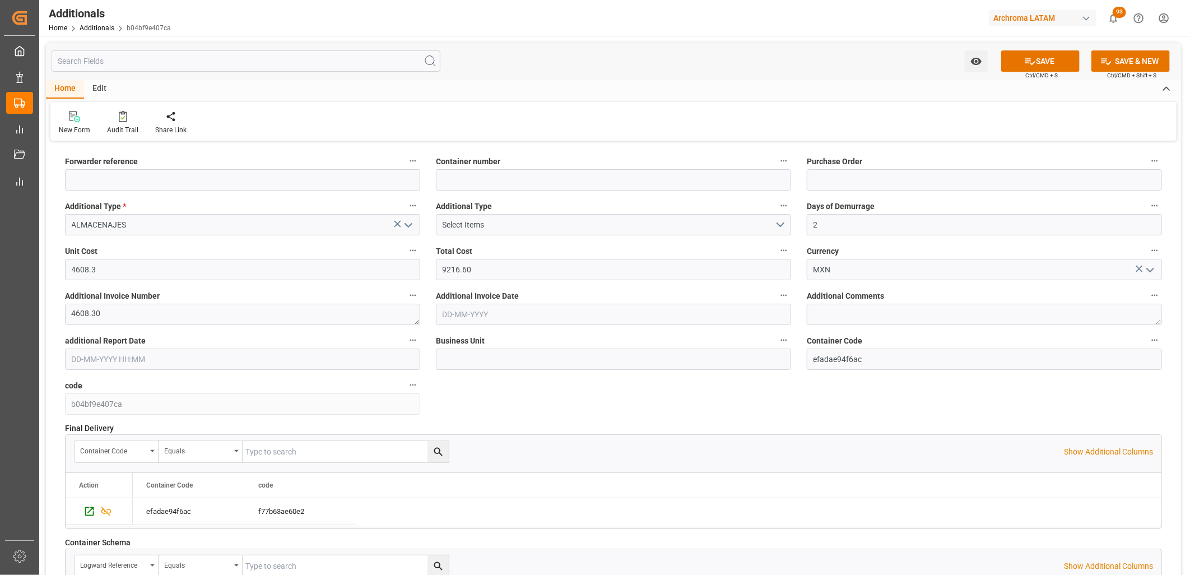
click at [191, 326] on div "Additional Invoice Number 4608.30" at bounding box center [242, 306] width 371 height 45
click at [117, 312] on textarea "4608.30" at bounding box center [242, 314] width 355 height 21
drag, startPoint x: 110, startPoint y: 312, endPoint x: 42, endPoint y: 306, distance: 68.6
click at [43, 310] on div "Watch Option SAVE Ctrl/CMD + S SAVE & NEW Ctrl/CMD + Shift + S Home Edit New Fo…" at bounding box center [613, 396] width 1148 height 720
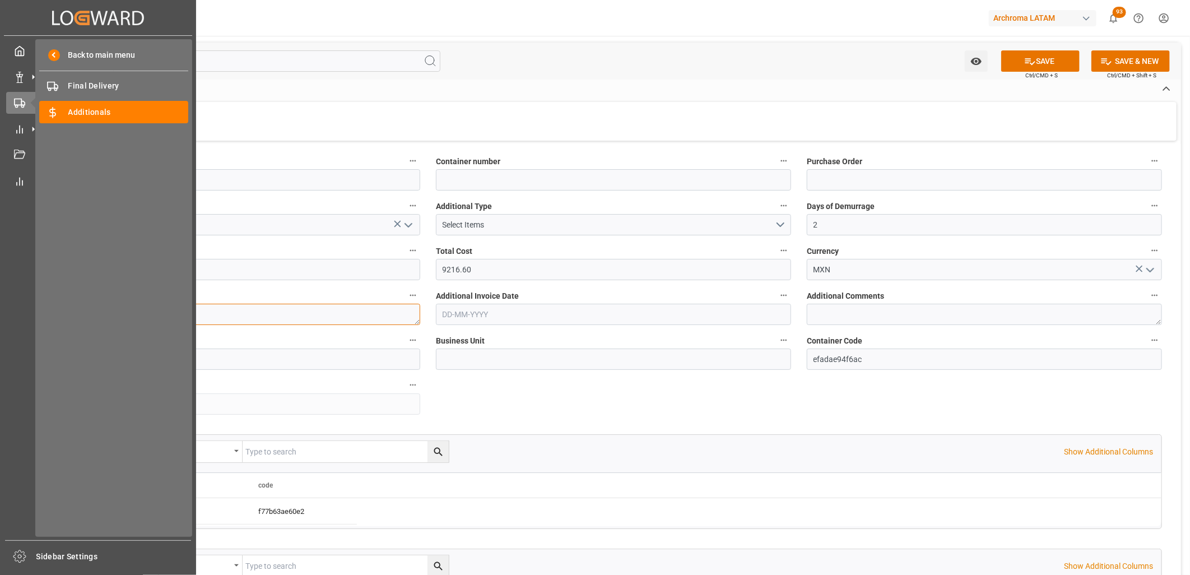
paste textarea "LM457015"
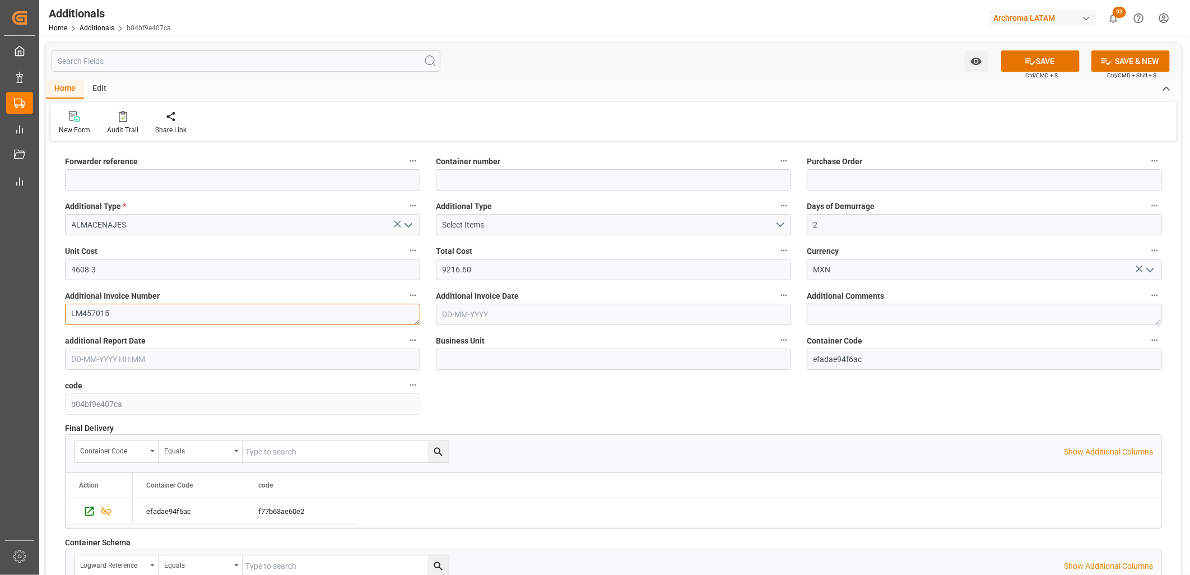
type textarea "LM457015"
click at [480, 314] on input "text" at bounding box center [613, 314] width 355 height 21
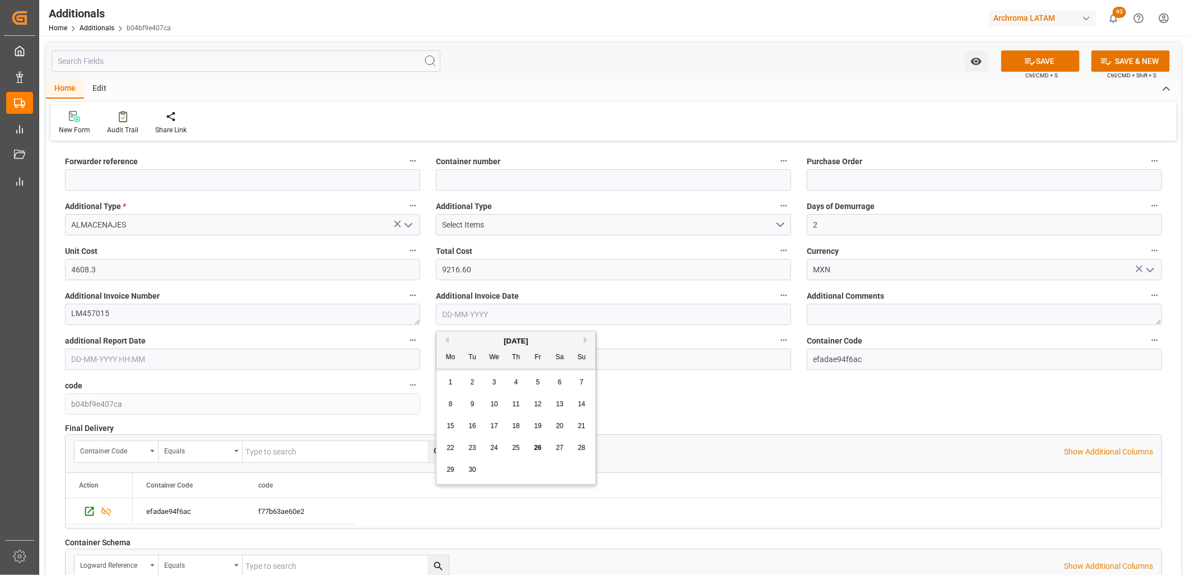
click at [460, 404] on div "8 9 10 11 12 13 14" at bounding box center [516, 404] width 153 height 22
drag, startPoint x: 538, startPoint y: 450, endPoint x: 549, endPoint y: 450, distance: 11.2
click at [537, 450] on span "26" at bounding box center [537, 448] width 7 height 8
type input "[DATE]"
click at [1027, 63] on icon at bounding box center [1030, 61] width 12 height 12
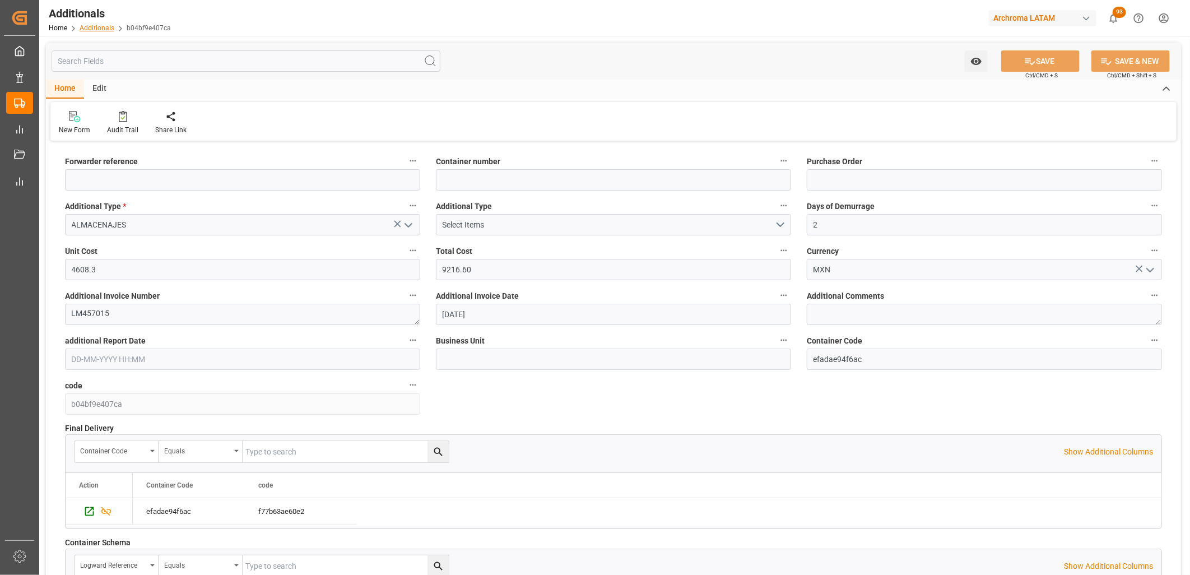
click at [103, 28] on link "Additionals" at bounding box center [97, 28] width 35 height 8
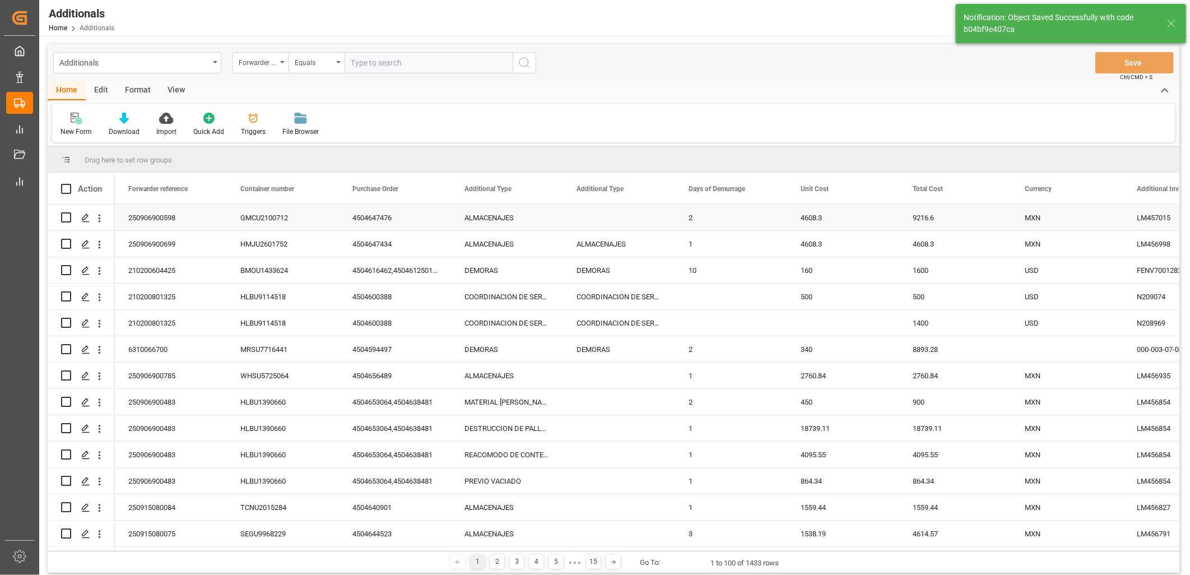
drag, startPoint x: 65, startPoint y: 217, endPoint x: 176, endPoint y: 169, distance: 120.9
click at [64, 217] on input "Press Space to toggle row selection (unchecked)" at bounding box center [66, 217] width 10 height 10
checkbox input "true"
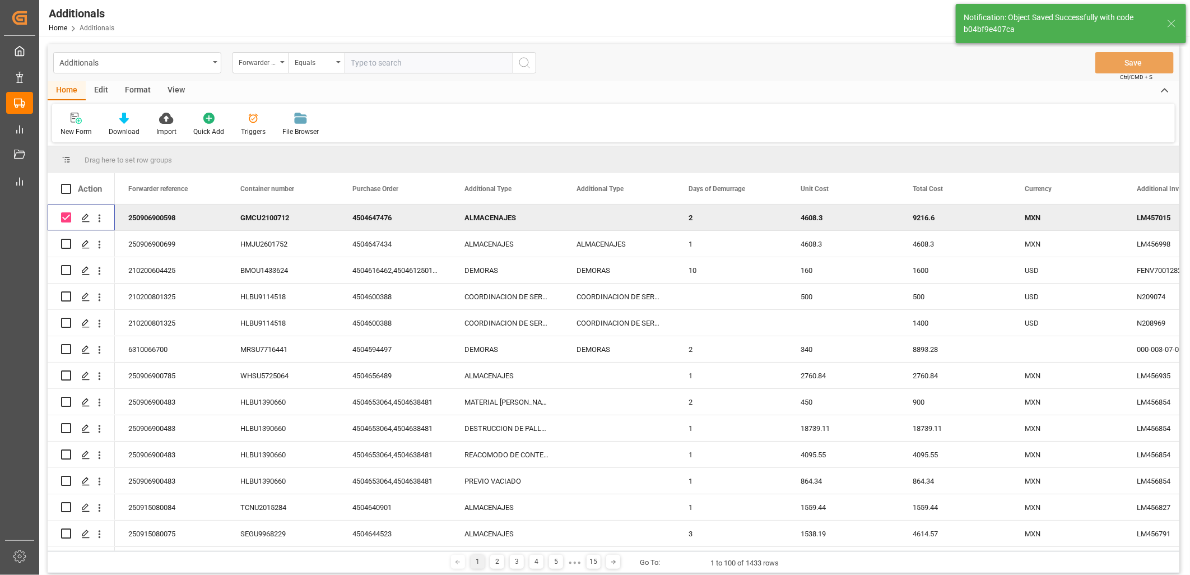
click at [87, 90] on div "Edit" at bounding box center [101, 90] width 31 height 19
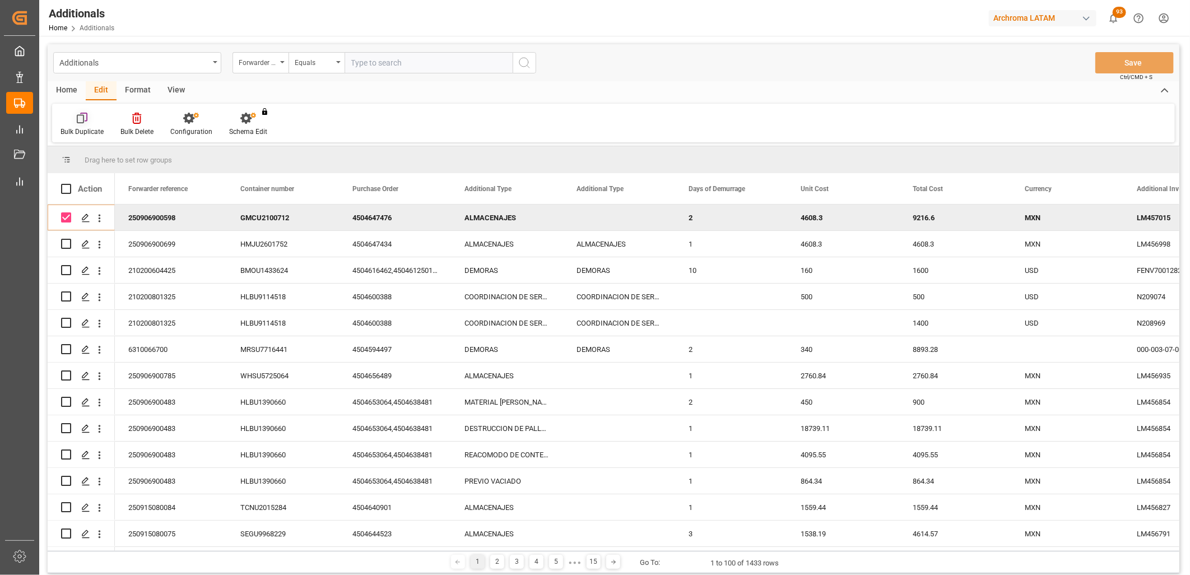
click at [86, 115] on icon at bounding box center [82, 118] width 11 height 11
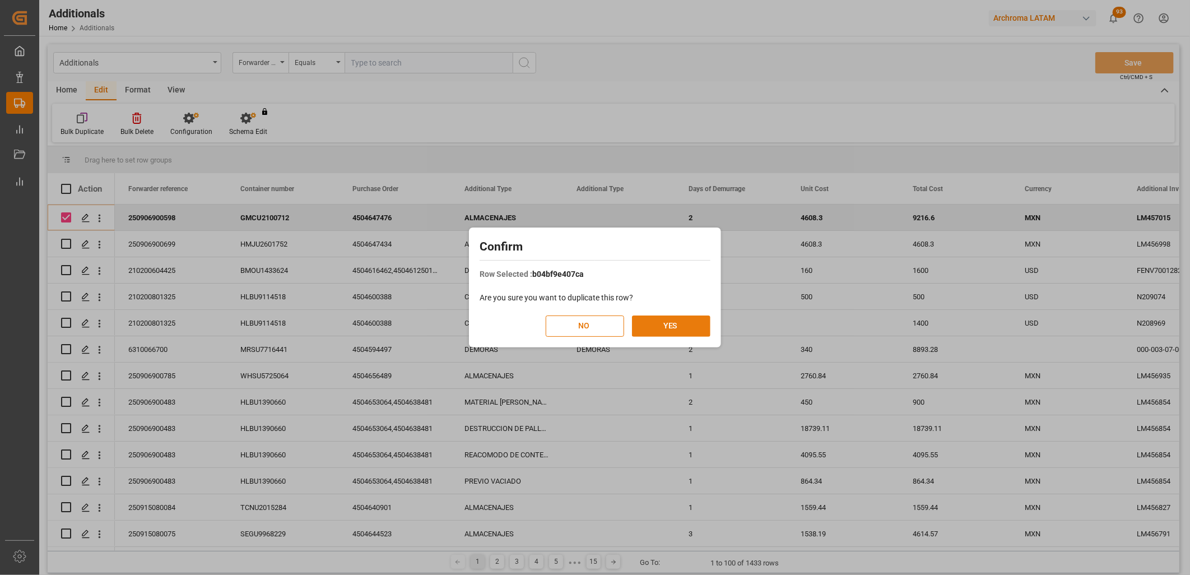
click at [659, 325] on button "YES" at bounding box center [671, 325] width 78 height 21
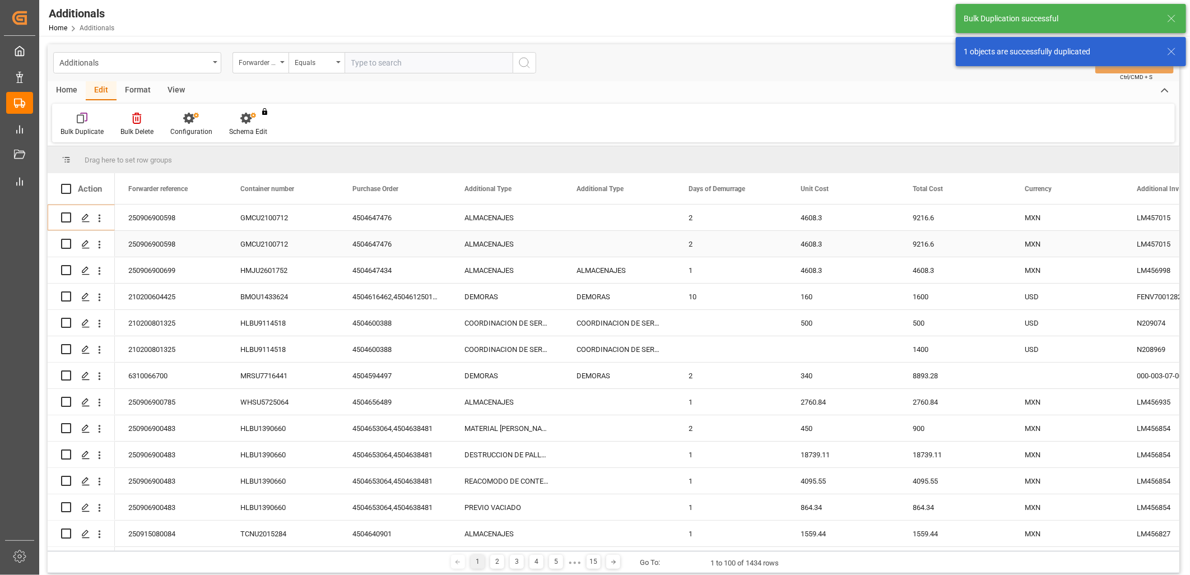
click at [495, 241] on div "ALMACENAJES" at bounding box center [507, 244] width 112 height 26
click at [489, 216] on div "ALMACENAJES" at bounding box center [507, 217] width 112 height 26
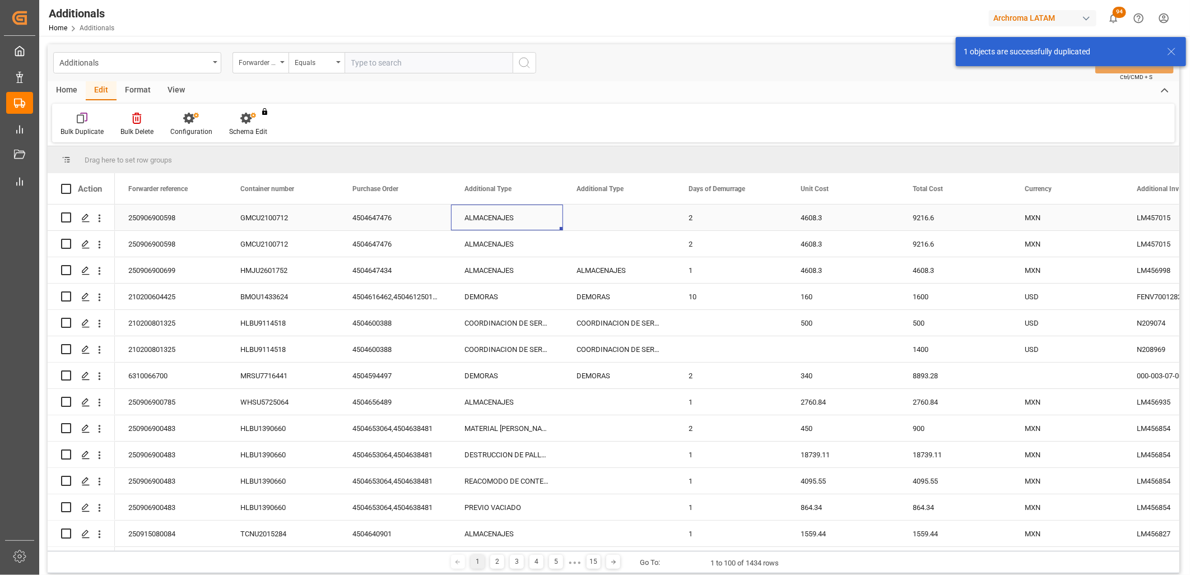
click at [489, 216] on div "ALMACENAJES" at bounding box center [507, 217] width 112 height 26
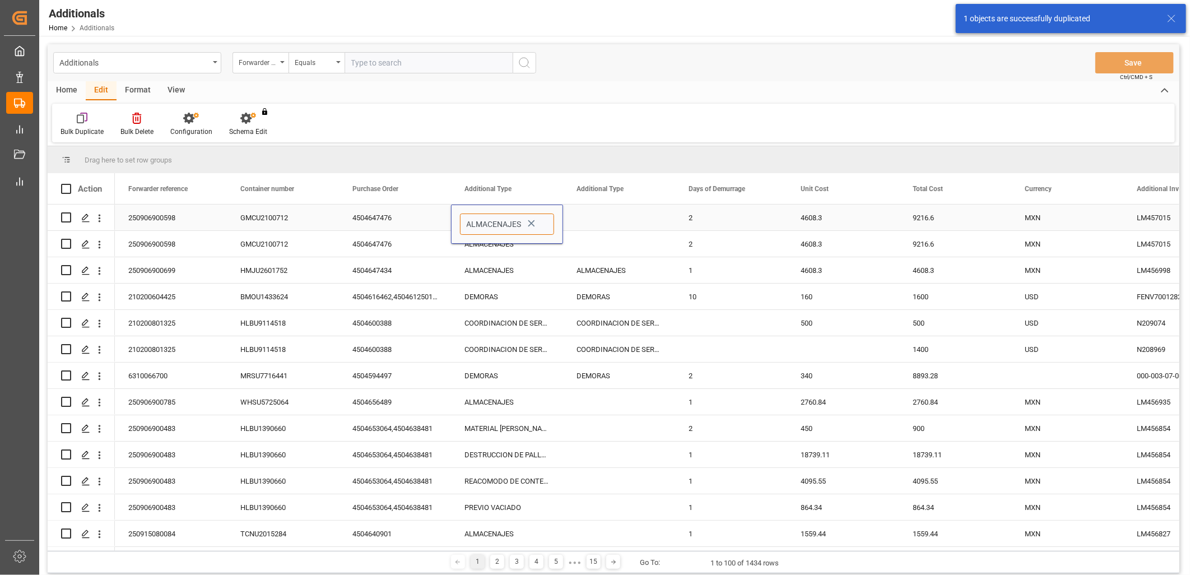
click at [489, 216] on input "ALMACENAJES" at bounding box center [507, 223] width 94 height 21
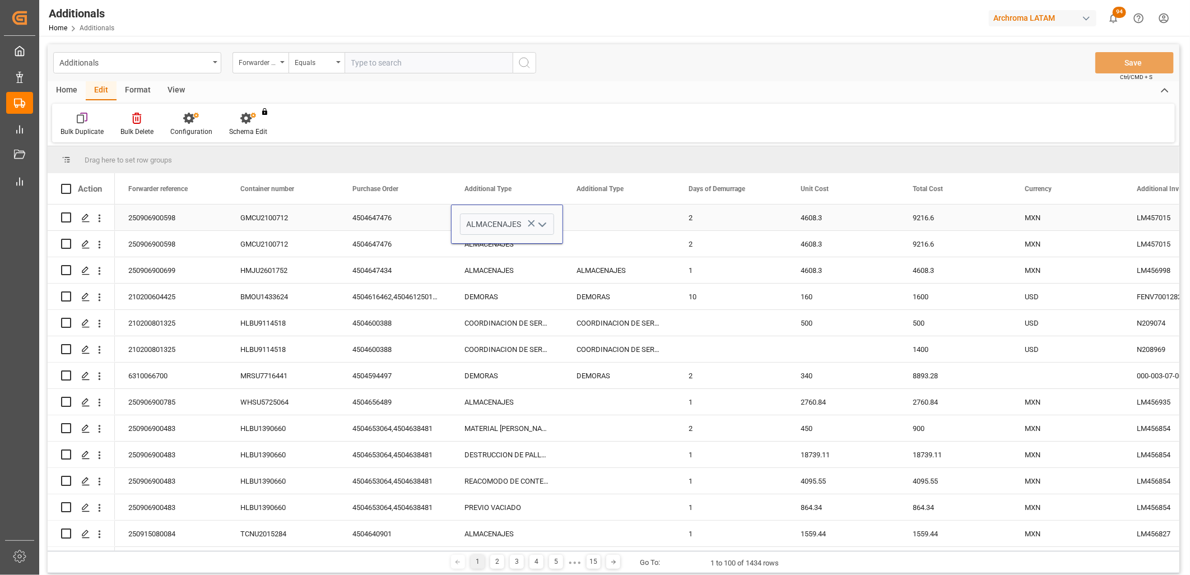
drag, startPoint x: 530, startPoint y: 221, endPoint x: 501, endPoint y: 222, distance: 29.1
click at [531, 221] on icon "Press SPACE to select this row." at bounding box center [531, 223] width 12 height 12
click at [501, 222] on input "ALMACENAJES" at bounding box center [507, 223] width 94 height 21
click at [519, 226] on input "Press SPACE to select this row." at bounding box center [507, 223] width 94 height 21
drag, startPoint x: 489, startPoint y: 282, endPoint x: 579, endPoint y: 230, distance: 103.7
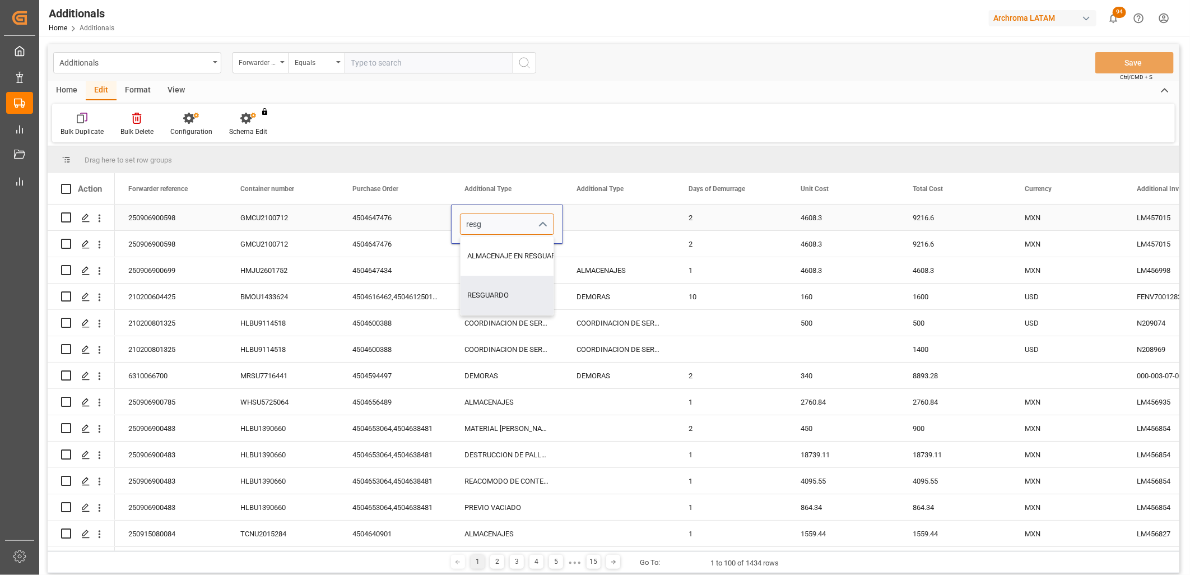
click at [491, 282] on div "RESGUARDO" at bounding box center [516, 295] width 112 height 39
type input "RESGUARDO"
click at [594, 222] on div "Press SPACE to select this row." at bounding box center [619, 217] width 112 height 26
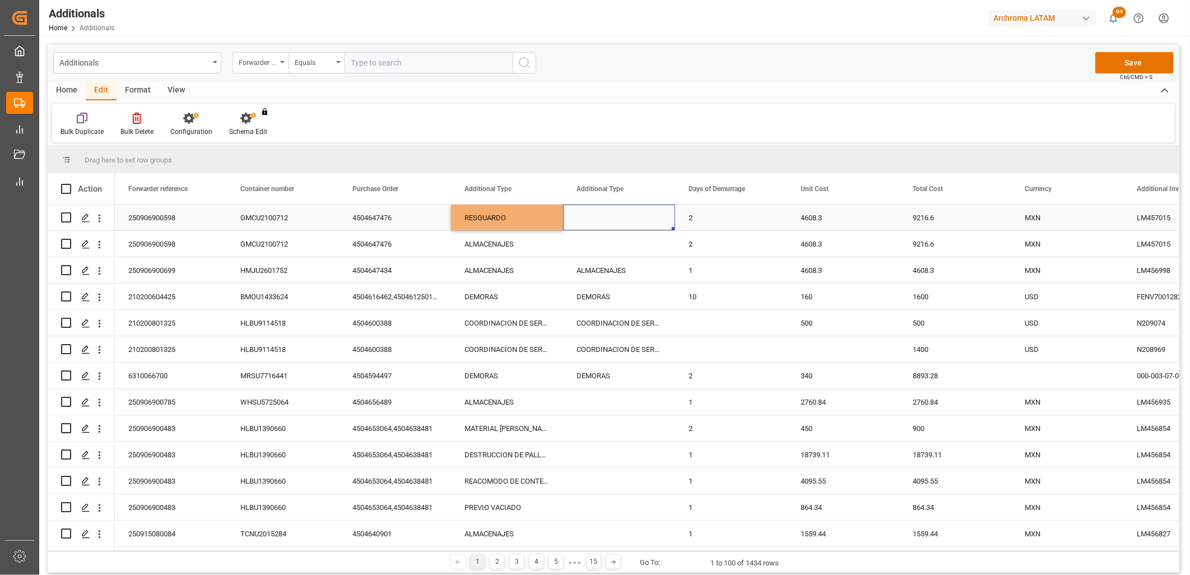
click at [699, 222] on div "2" at bounding box center [731, 217] width 112 height 26
drag, startPoint x: 699, startPoint y: 222, endPoint x: 681, endPoint y: 222, distance: 17.9
click at [681, 222] on div "2" at bounding box center [731, 223] width 112 height 39
type input "1"
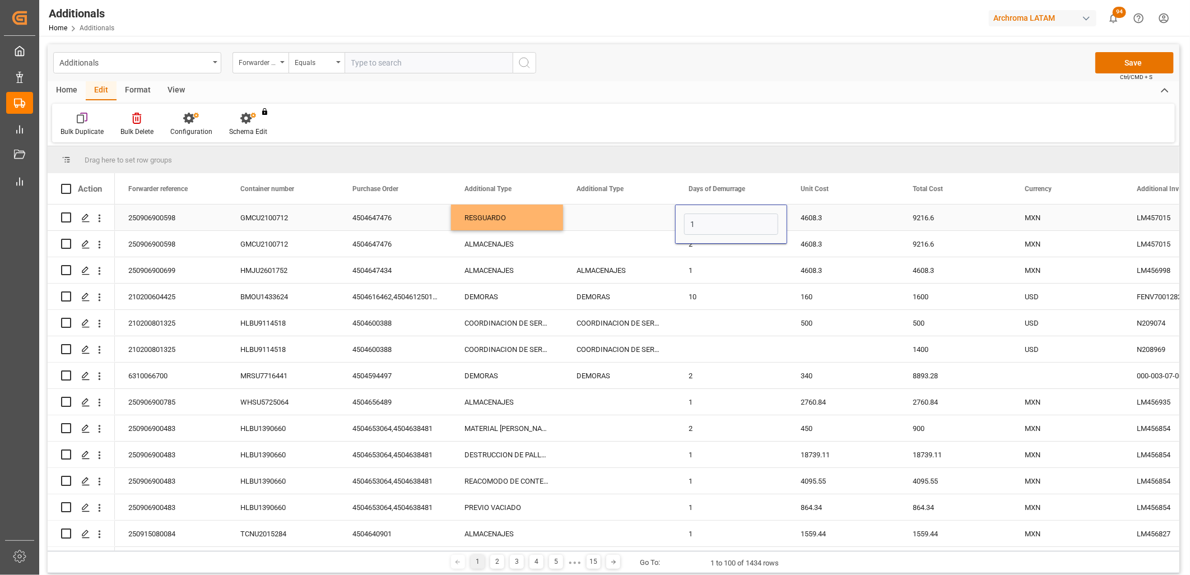
click at [814, 219] on div "4608.3" at bounding box center [843, 217] width 112 height 26
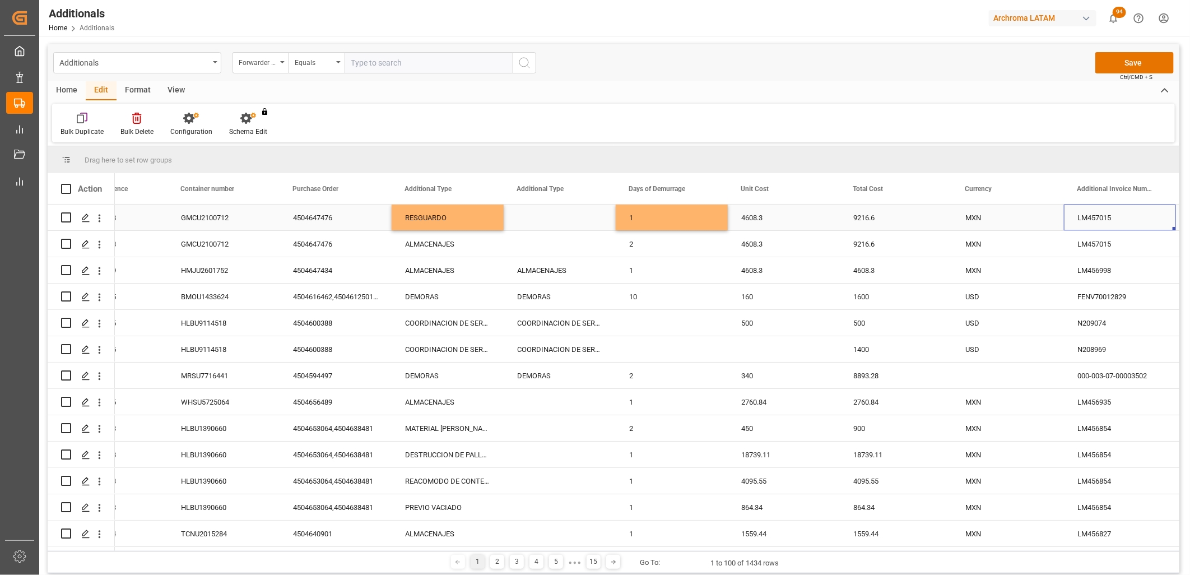
scroll to position [0, 171]
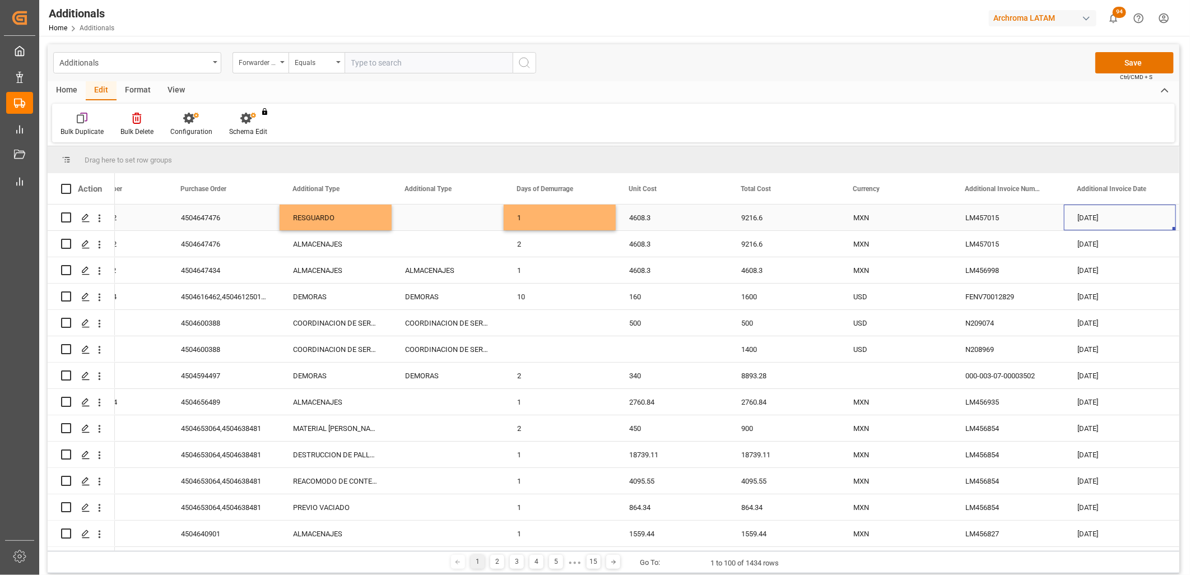
click at [664, 215] on div "4608.3" at bounding box center [672, 217] width 112 height 26
drag, startPoint x: 664, startPoint y: 215, endPoint x: 606, endPoint y: 224, distance: 59.0
click at [606, 224] on div "250906900598 GMCU2100712 4504647476 RESGUARDO 1 4608.3 9216.6 MXN LM457015 26-0…" at bounding box center [951, 217] width 2017 height 26
type input "20626"
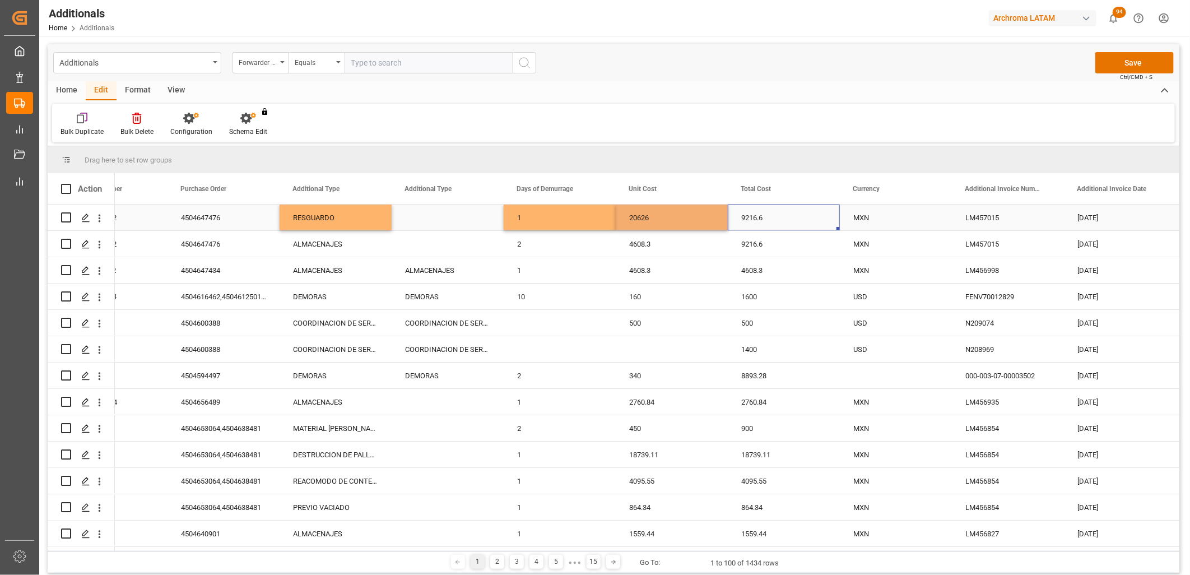
click at [766, 218] on div "9216.6" at bounding box center [784, 217] width 112 height 26
drag, startPoint x: 769, startPoint y: 225, endPoint x: 724, endPoint y: 226, distance: 44.8
click at [724, 226] on div "250906900598 GMCU2100712 4504647476 RESGUARDO 1 20626 9216.6 MXN LM457015 26-09…" at bounding box center [951, 217] width 2017 height 26
type input "20626"
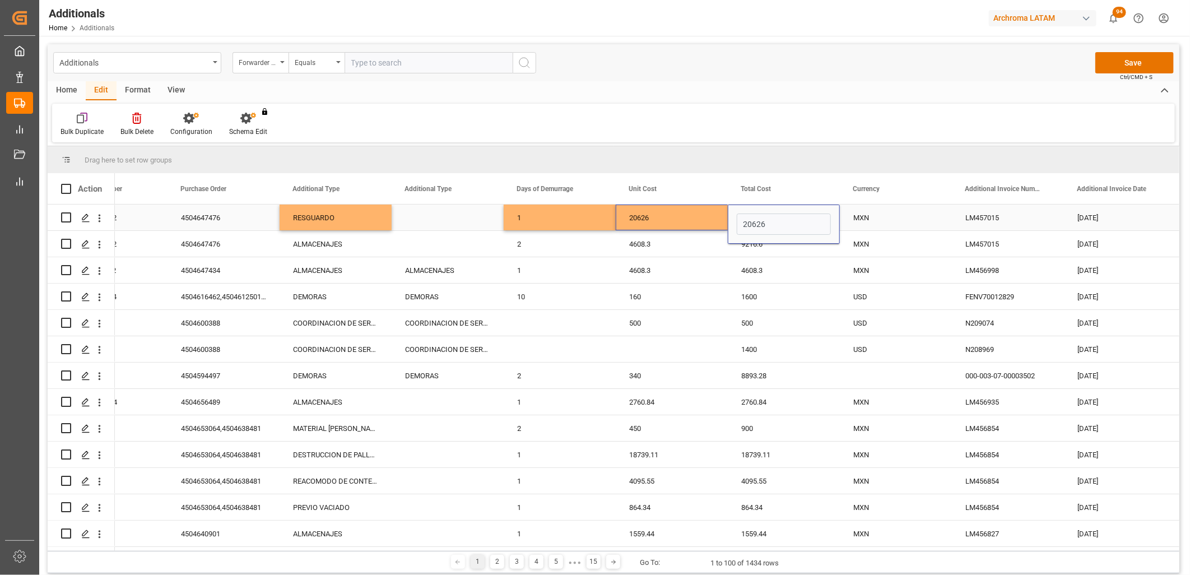
click at [872, 221] on div "MXN" at bounding box center [895, 218] width 85 height 26
click at [1135, 67] on button "Save" at bounding box center [1134, 62] width 78 height 21
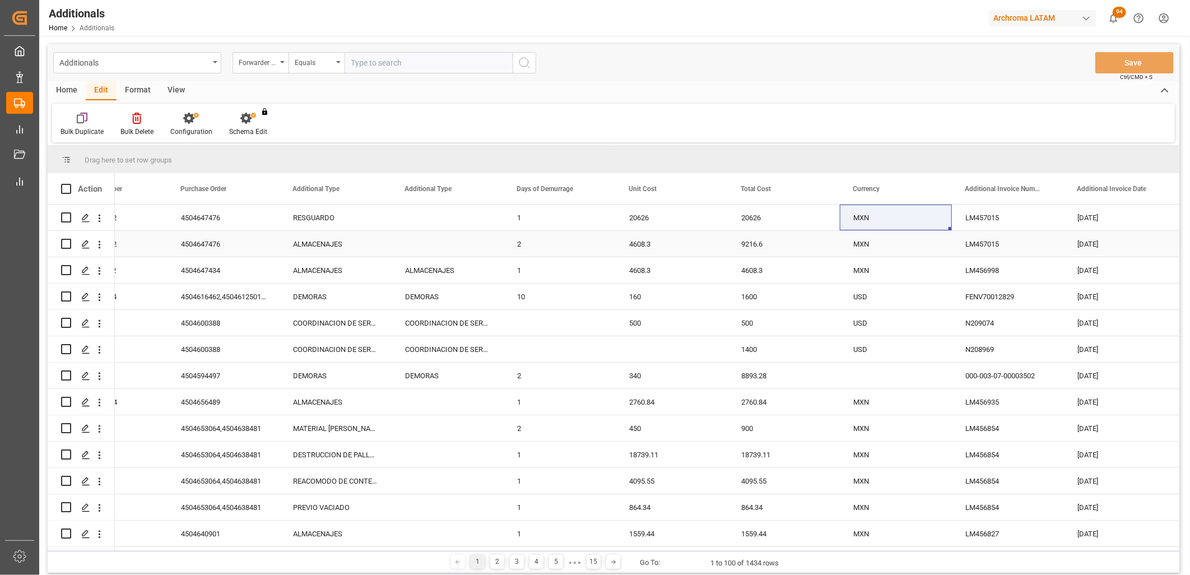
drag, startPoint x: 309, startPoint y: 247, endPoint x: 298, endPoint y: 247, distance: 10.6
click at [309, 247] on div "ALMACENAJES" at bounding box center [336, 244] width 112 height 26
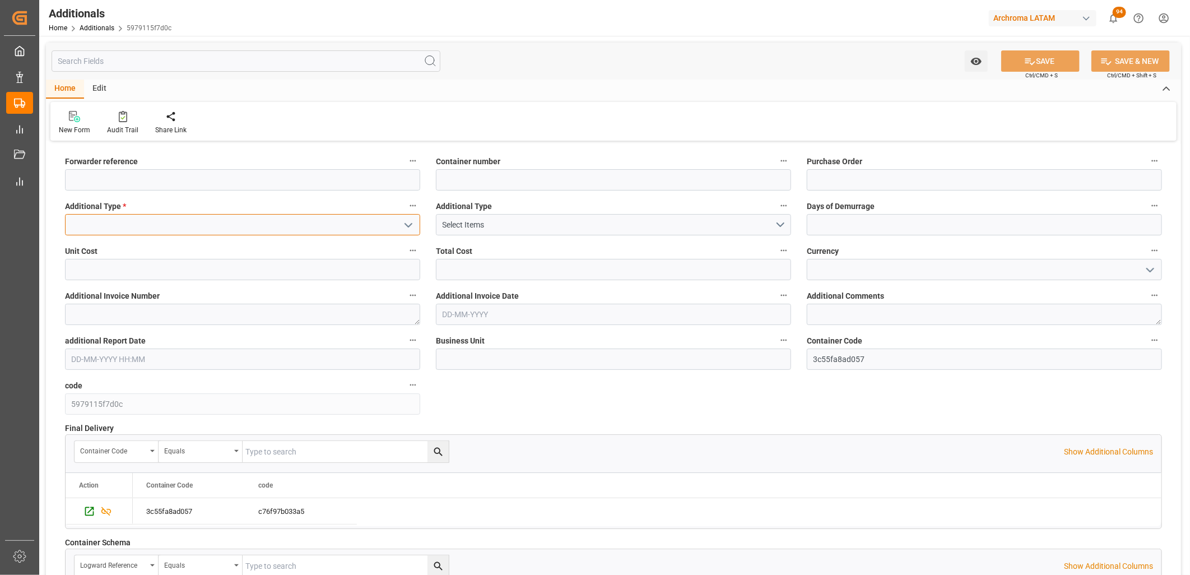
click at [394, 230] on input at bounding box center [242, 224] width 355 height 21
drag, startPoint x: 170, startPoint y: 250, endPoint x: 78, endPoint y: 268, distance: 93.6
click at [170, 250] on div "DEMORAS" at bounding box center [243, 249] width 354 height 25
type input "DEMORAS"
click at [521, 223] on div "Select Items" at bounding box center [609, 225] width 333 height 12
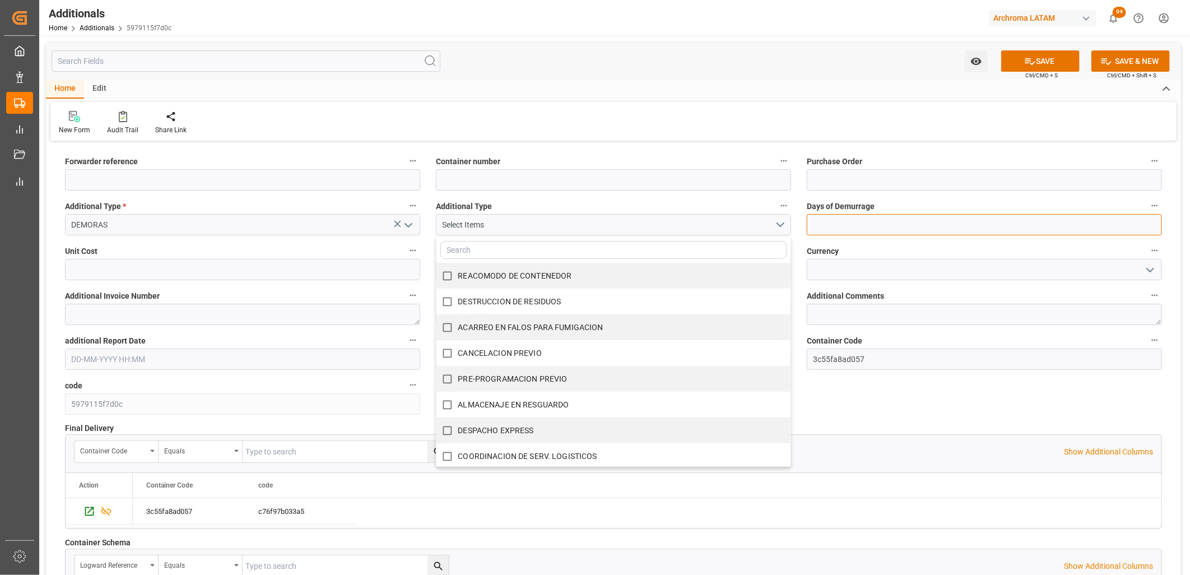
click at [822, 221] on input "text" at bounding box center [984, 224] width 355 height 21
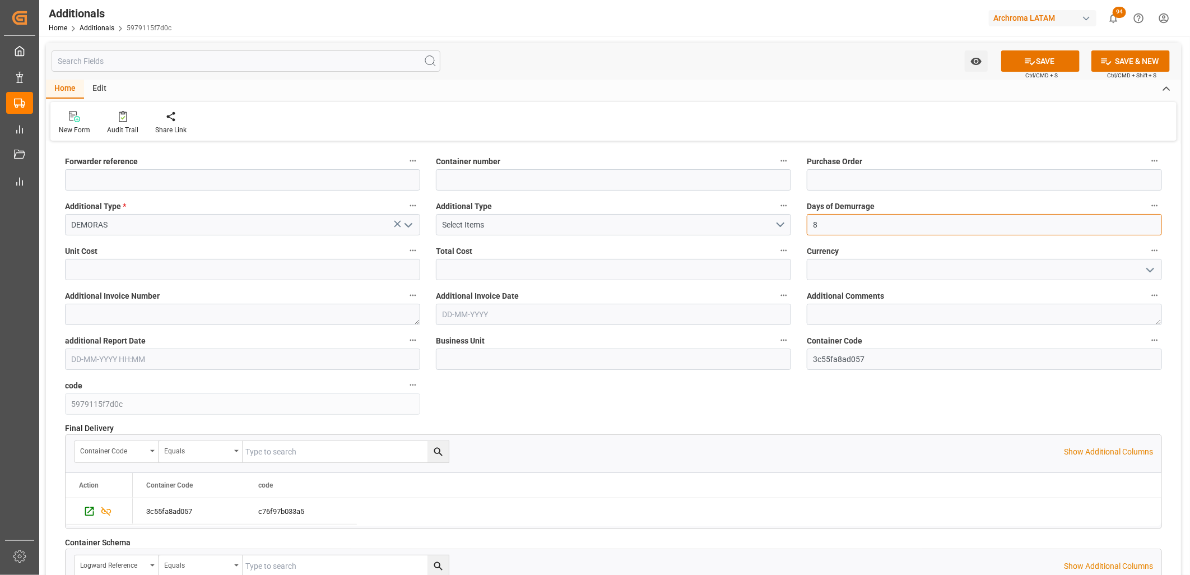
type input "8"
click at [292, 273] on input "text" at bounding box center [242, 269] width 355 height 21
click at [288, 274] on input "text" at bounding box center [242, 269] width 355 height 21
type input "50"
click at [490, 272] on input "text" at bounding box center [613, 269] width 355 height 21
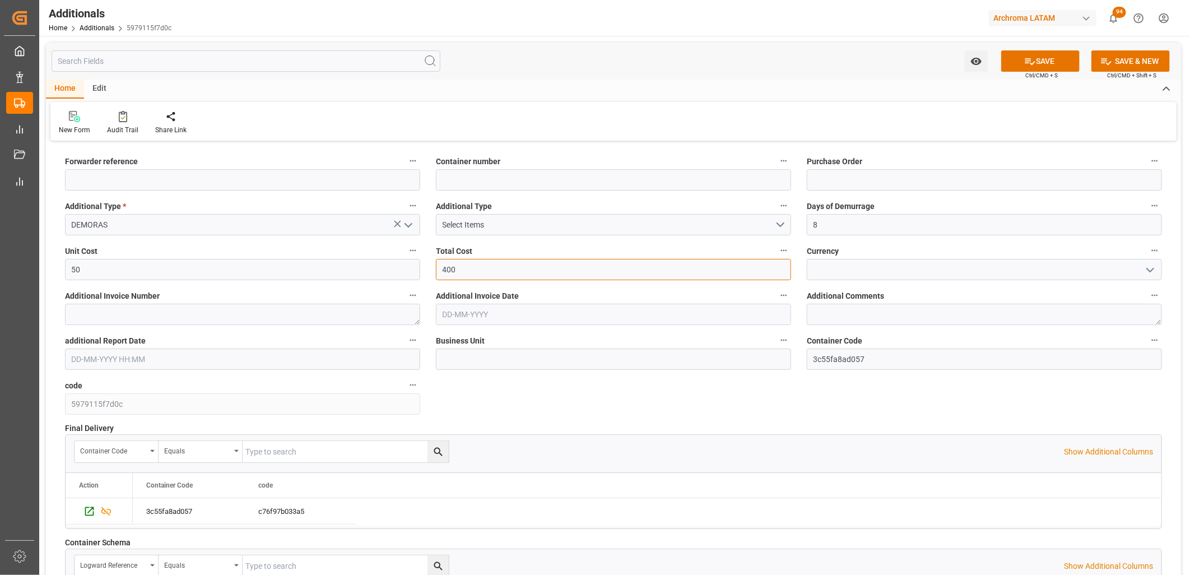
type input "400"
click at [837, 269] on input at bounding box center [984, 269] width 355 height 21
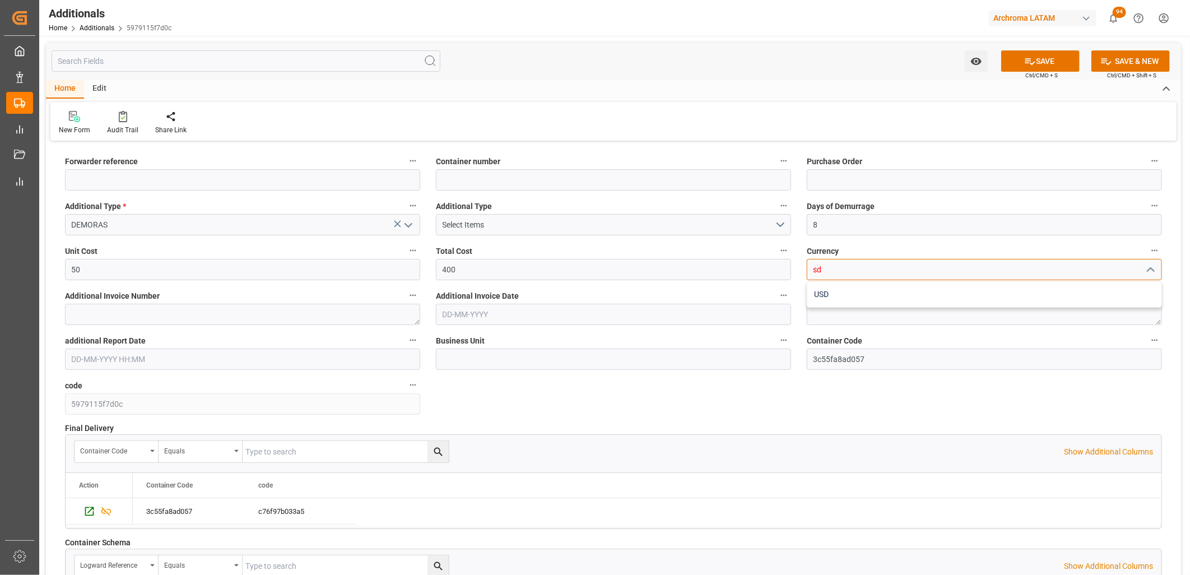
click at [831, 288] on div "USD" at bounding box center [984, 294] width 354 height 25
type input "USD"
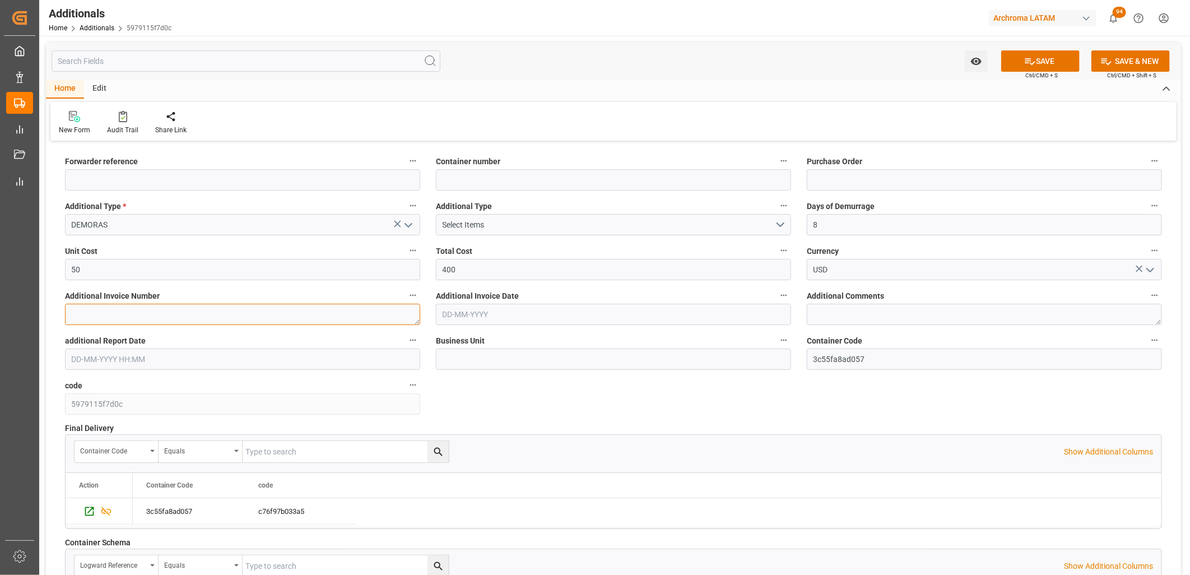
click at [307, 311] on textarea at bounding box center [242, 314] width 355 height 21
paste textarea "LM457115"
type textarea "LM457115"
click at [476, 318] on input "text" at bounding box center [613, 314] width 355 height 21
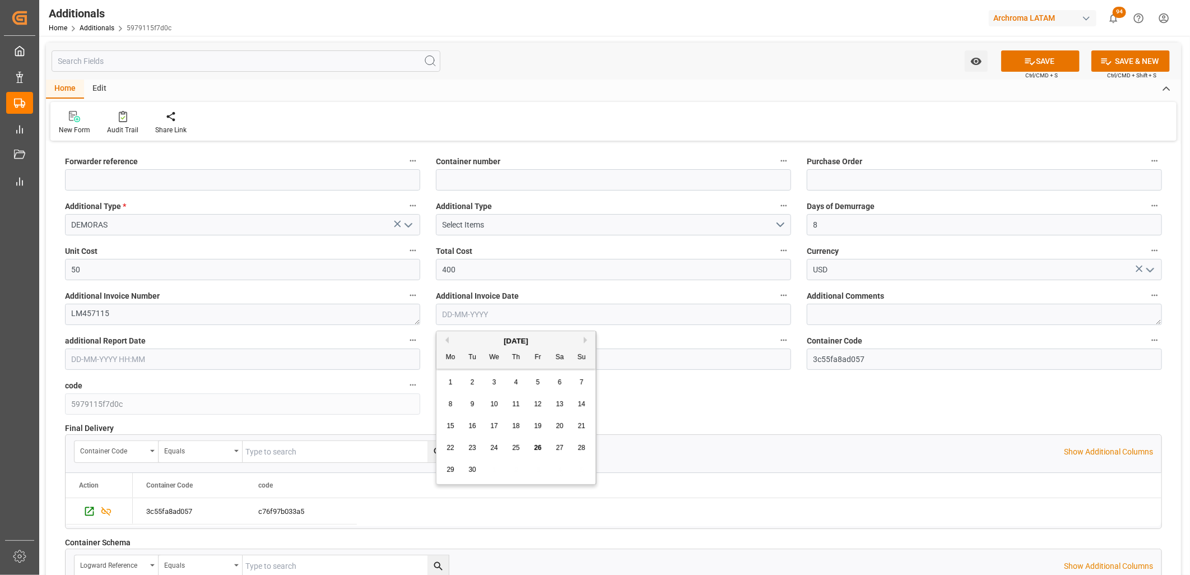
click at [460, 412] on div "8 9 10 11 12 13 14" at bounding box center [516, 404] width 153 height 22
click at [534, 449] on span "26" at bounding box center [537, 448] width 7 height 8
type input "[DATE]"
click at [802, 340] on div "Container Code 3c55fa8ad057" at bounding box center [984, 351] width 371 height 45
drag, startPoint x: 1034, startPoint y: 67, endPoint x: 968, endPoint y: 147, distance: 103.9
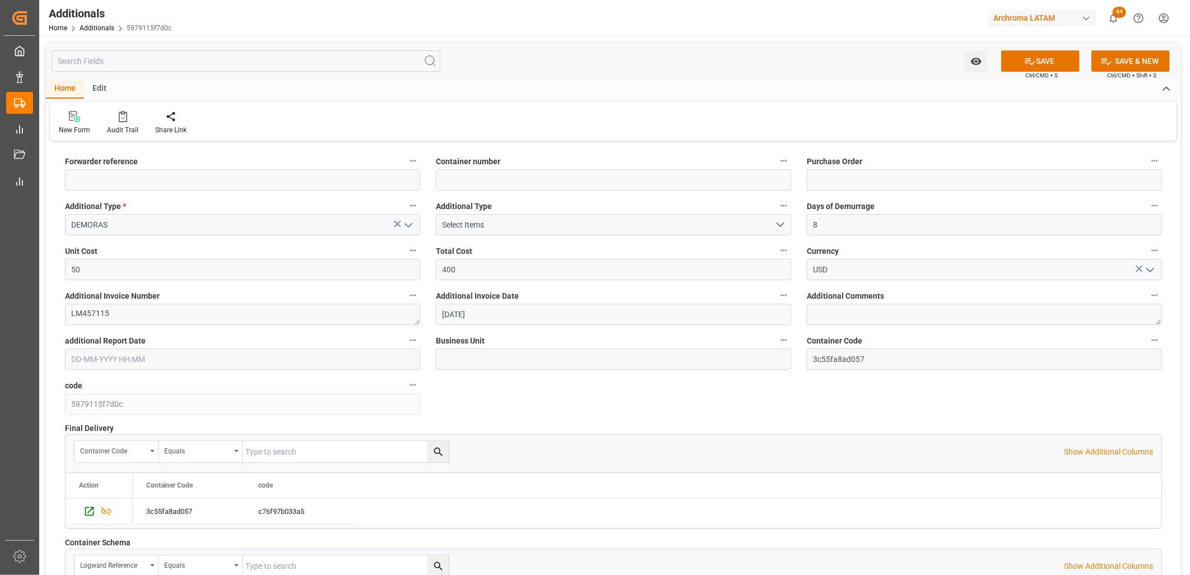
click at [1034, 67] on button "SAVE" at bounding box center [1040, 60] width 78 height 21
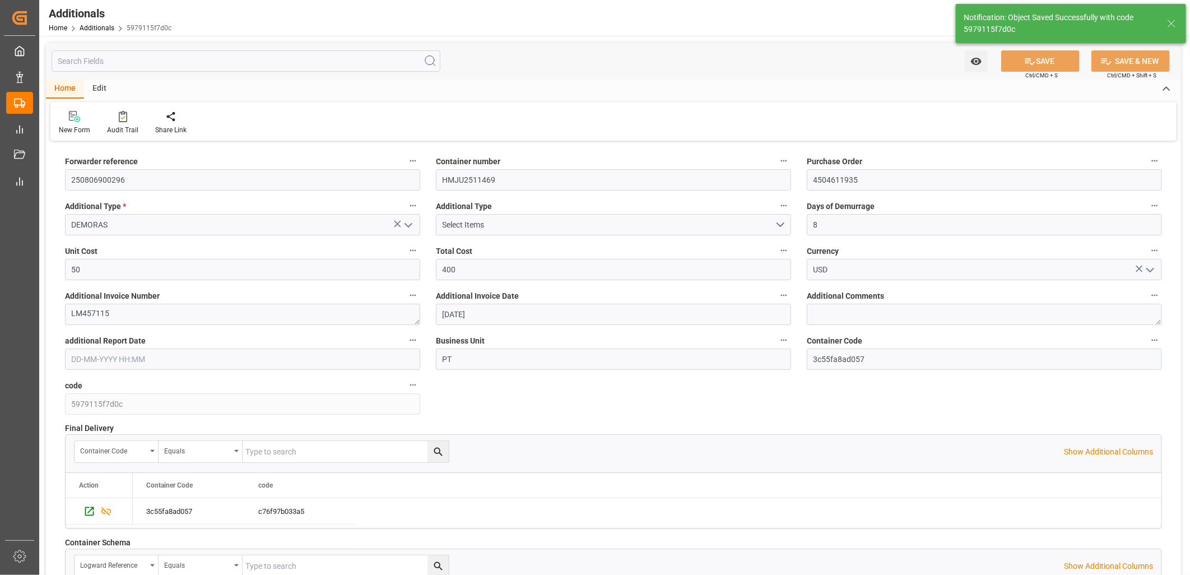
type input "250806900296"
type input "HMJU2511469"
type input "4504611935"
type input "PT"
click at [799, 297] on div "Additional Comments" at bounding box center [984, 306] width 371 height 45
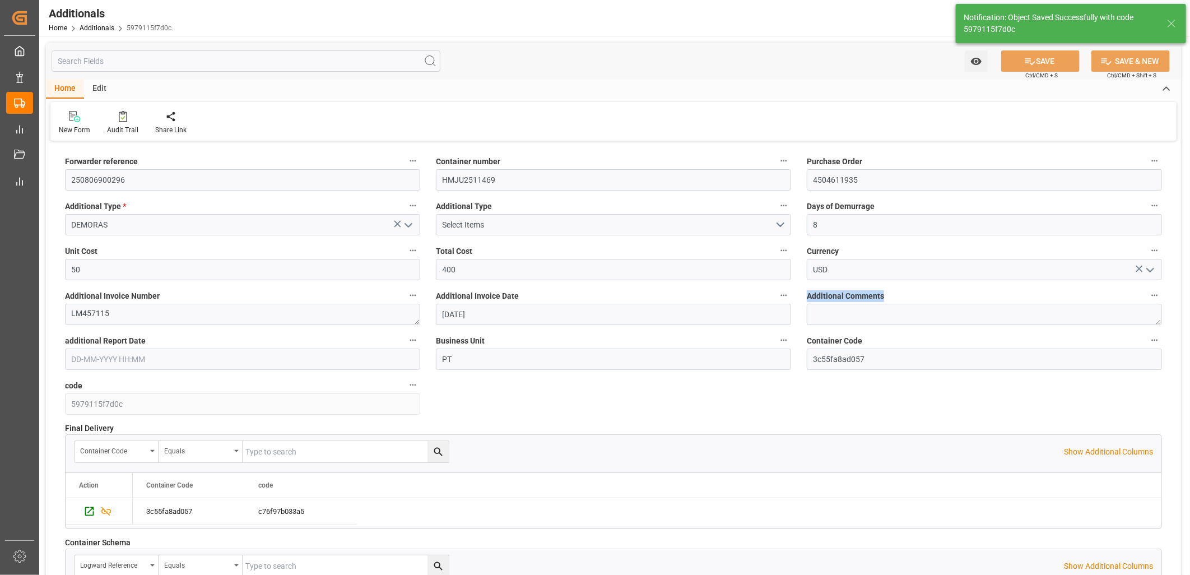
drag, startPoint x: 804, startPoint y: 296, endPoint x: 887, endPoint y: 297, distance: 82.9
click at [887, 297] on div "Additional Comments" at bounding box center [984, 306] width 371 height 45
drag, startPoint x: 887, startPoint y: 297, endPoint x: 879, endPoint y: 297, distance: 7.8
click at [879, 297] on span "Additional Comments" at bounding box center [845, 296] width 77 height 12
click at [1147, 297] on button "Additional Comments" at bounding box center [1154, 295] width 15 height 15
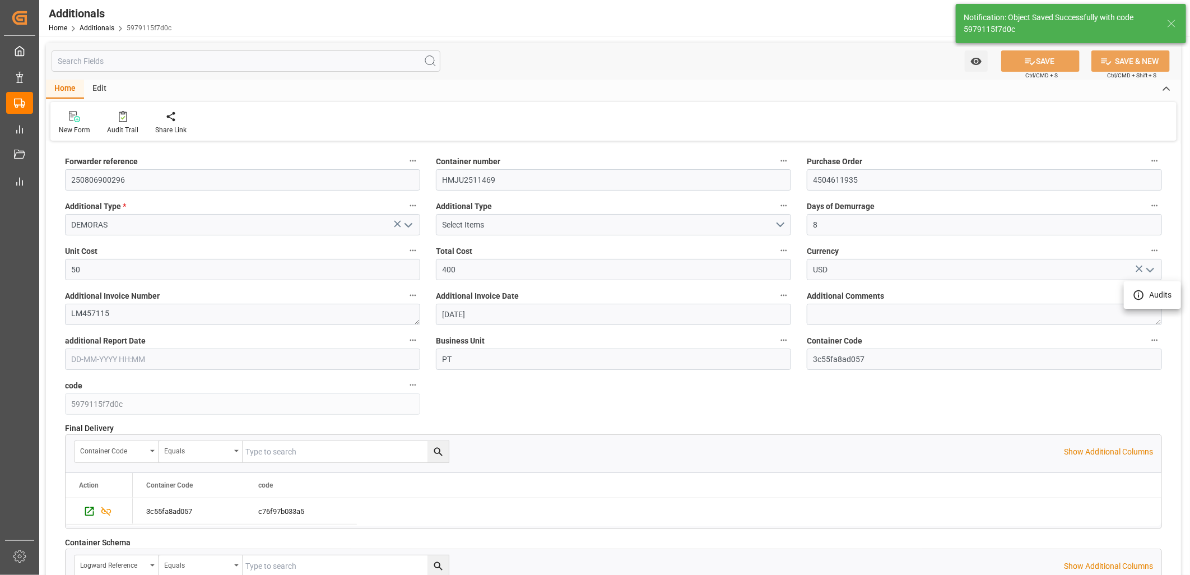
click at [848, 295] on div at bounding box center [595, 287] width 1190 height 575
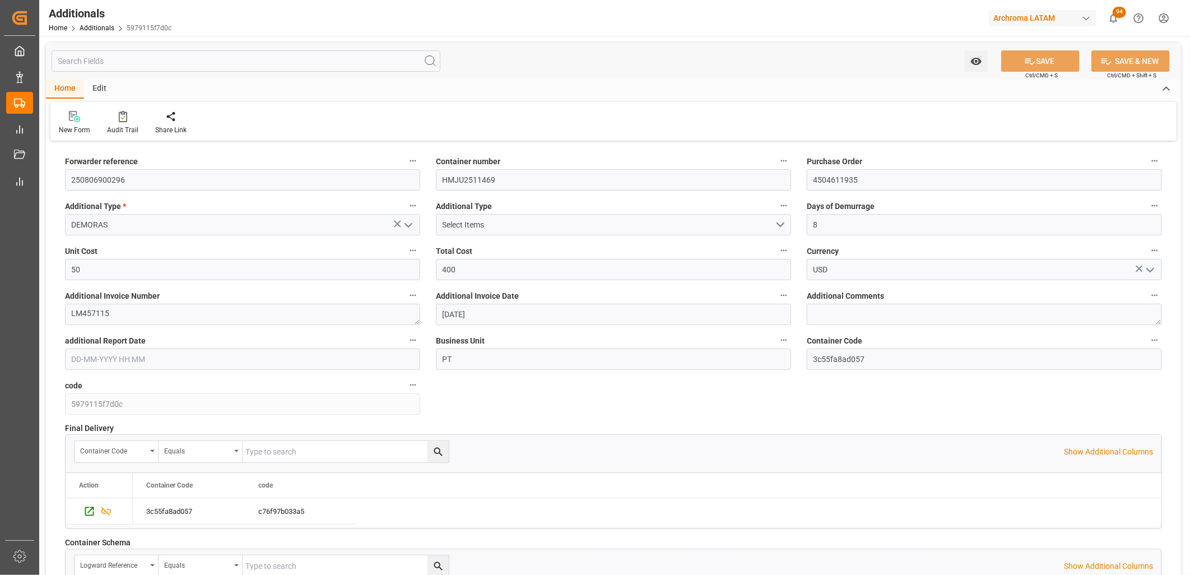
click at [847, 297] on span "Additional Comments" at bounding box center [845, 296] width 77 height 12
click at [1147, 297] on button "Additional Comments" at bounding box center [1154, 295] width 15 height 15
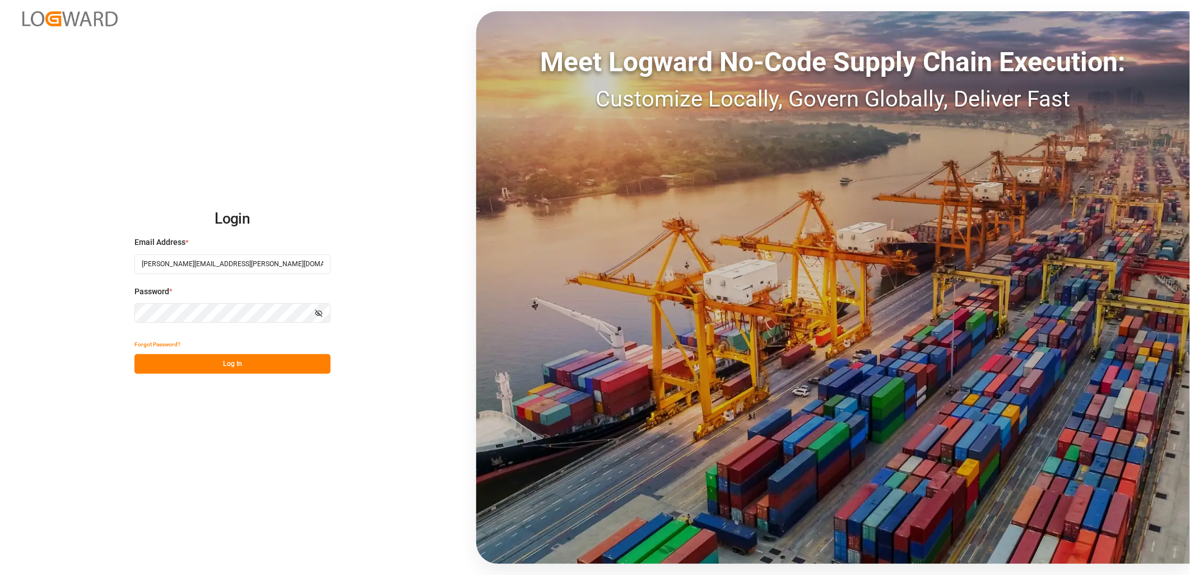
drag, startPoint x: 233, startPoint y: 363, endPoint x: 32, endPoint y: 346, distance: 201.9
click at [232, 363] on button "Log In" at bounding box center [232, 364] width 196 height 20
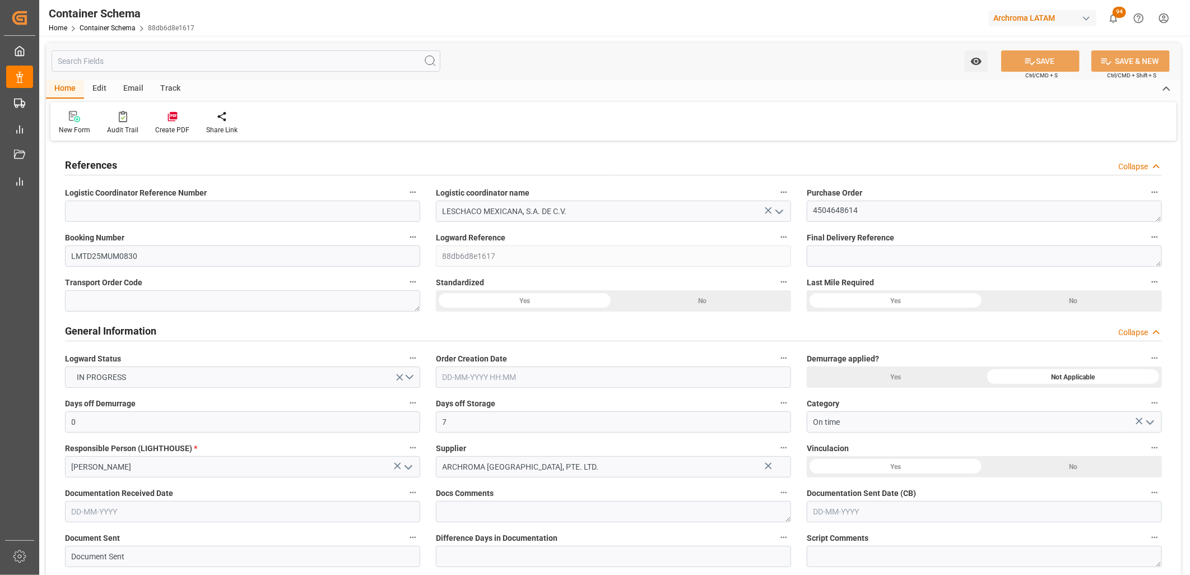
type input "0"
type input "7"
type input "1"
type input "14"
type input "210"
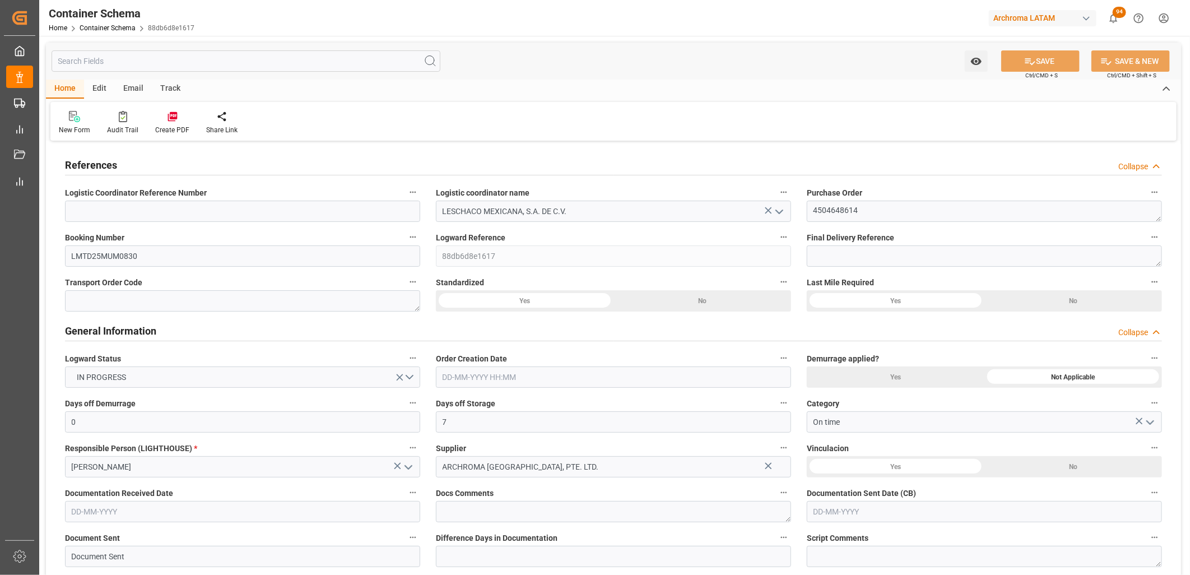
type input "256.2"
type input "MSC"
type input "Mediterranean Shipping Company"
type input "INNSA"
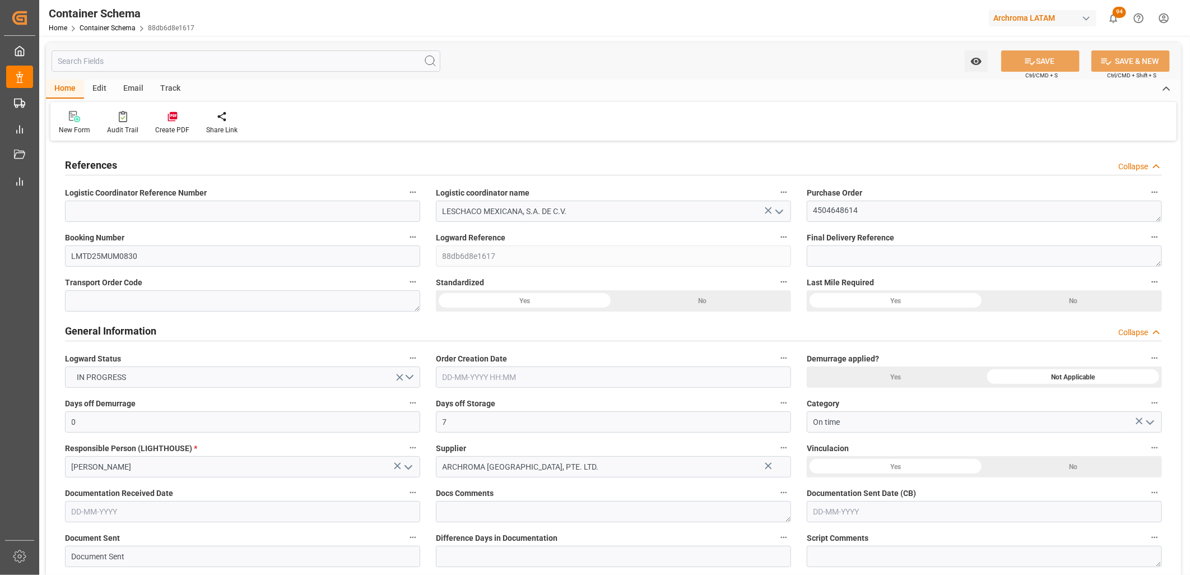
type input "MXVER"
type input "9168843"
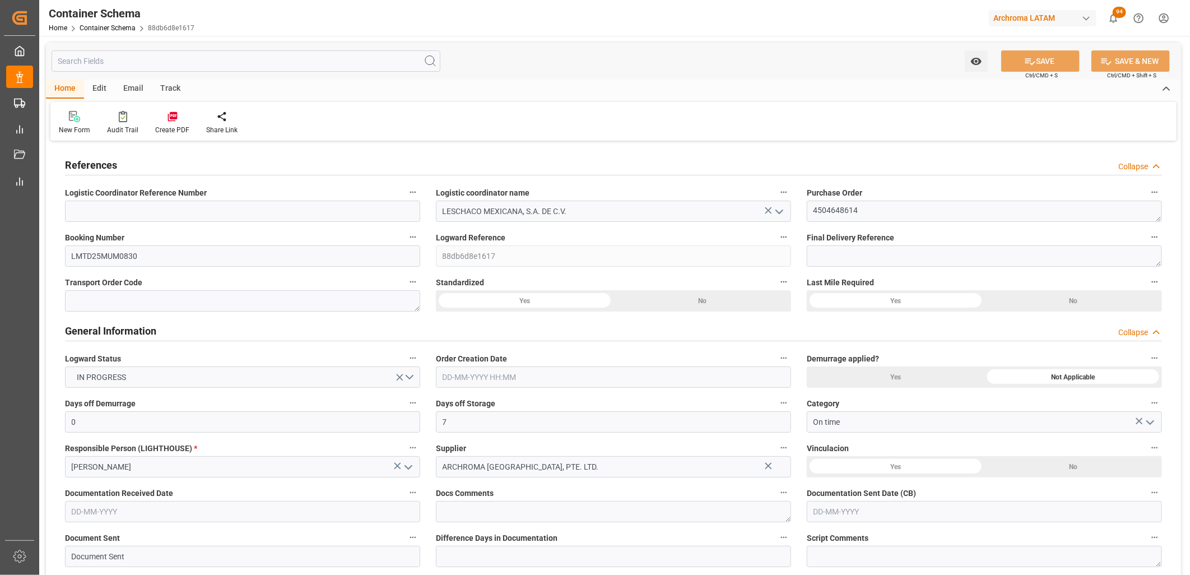
type input "0"
type input "24-09-2025 18:45"
type input "24-09-2025"
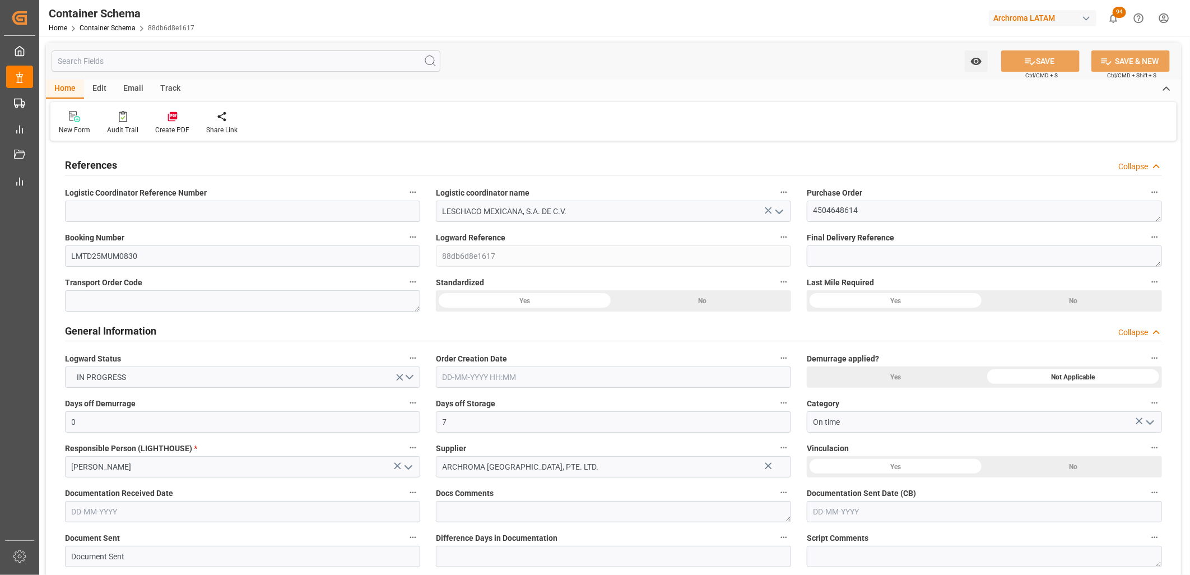
type input "02-11-2025"
type input "25-09-2025"
type input "26-09-2025"
type input "26-09-2025 16:43"
type input "25-09-2025 00:57"
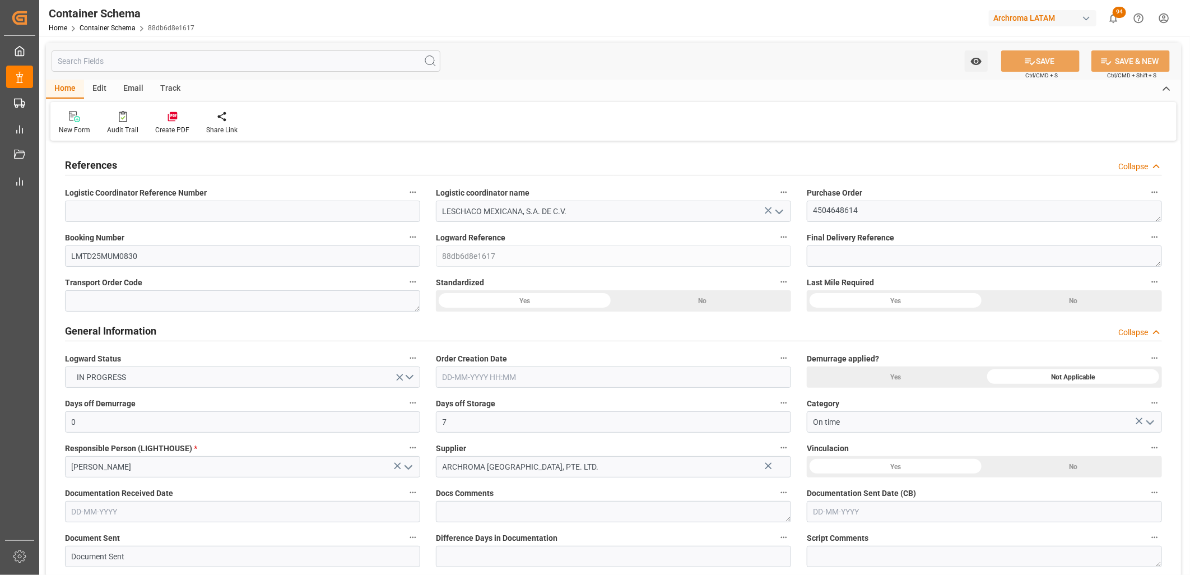
type input "[DATE]"
click at [101, 29] on link "Container Schema" at bounding box center [108, 28] width 56 height 8
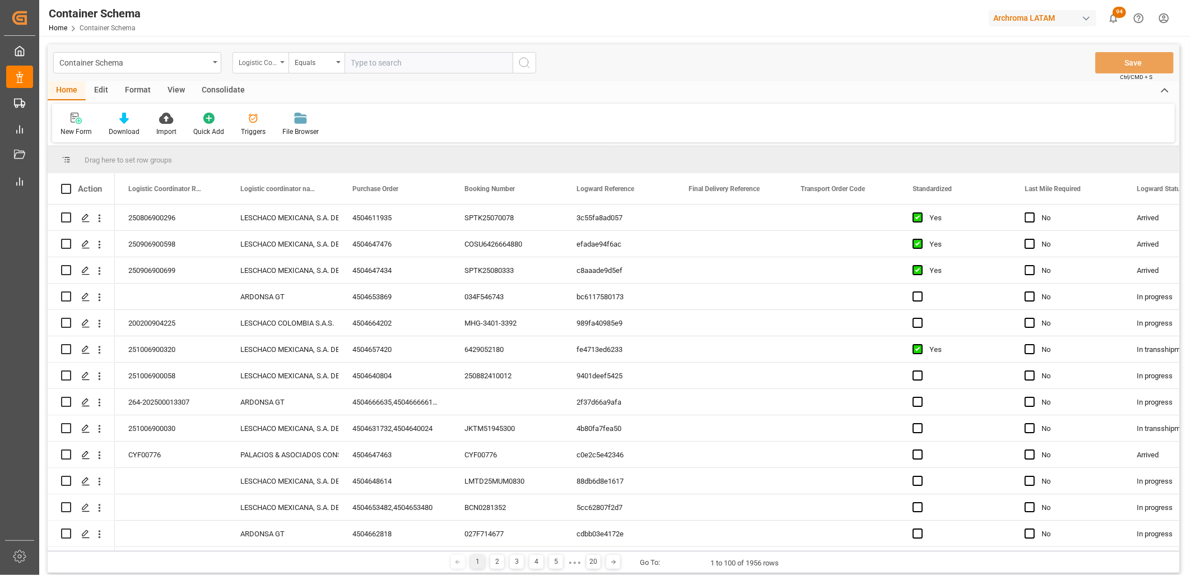
click at [281, 66] on div "Logistic Coordinator Reference Number" at bounding box center [260, 62] width 56 height 21
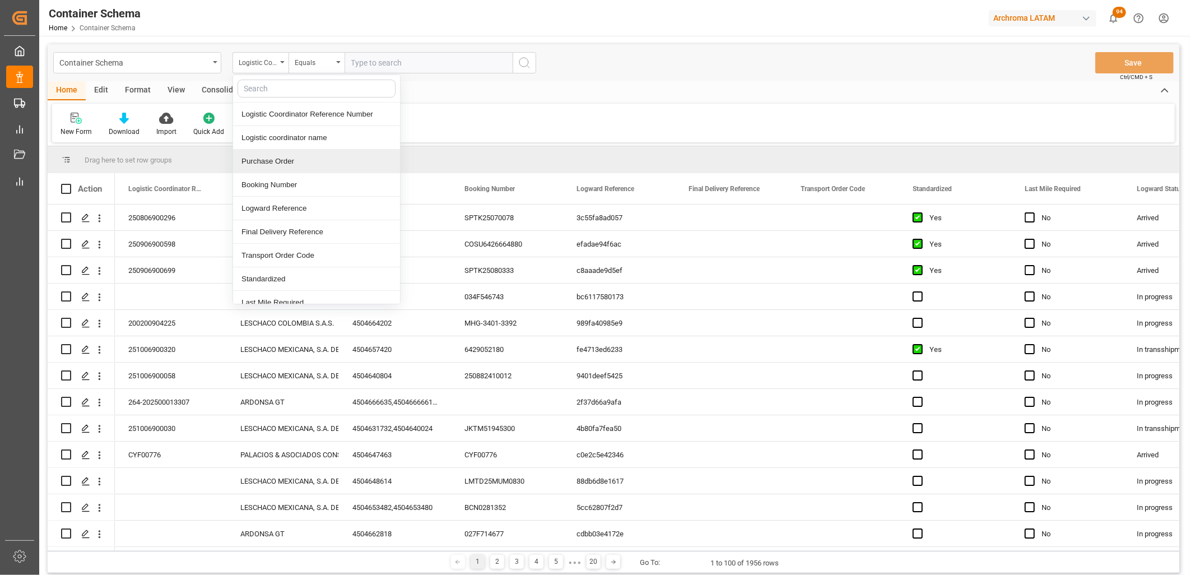
drag, startPoint x: 300, startPoint y: 160, endPoint x: 301, endPoint y: 154, distance: 5.7
click at [300, 157] on div "Purchase Order" at bounding box center [316, 162] width 167 height 24
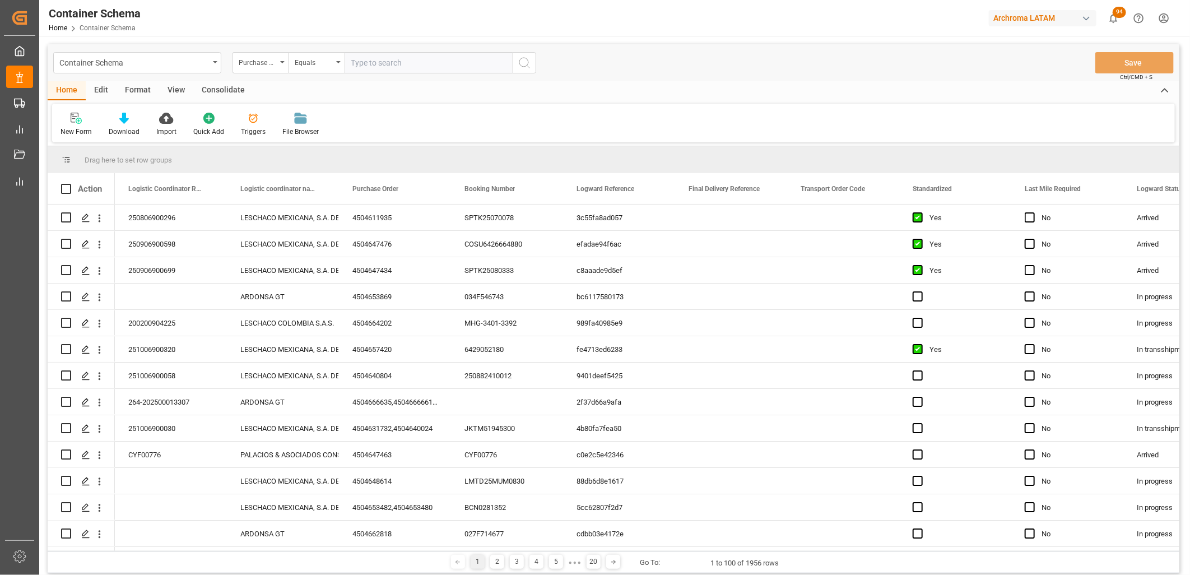
click at [377, 72] on input "text" at bounding box center [429, 62] width 168 height 21
paste input "4504662731"
type input "4504662731"
click at [183, 64] on div "Container Schema" at bounding box center [134, 62] width 150 height 14
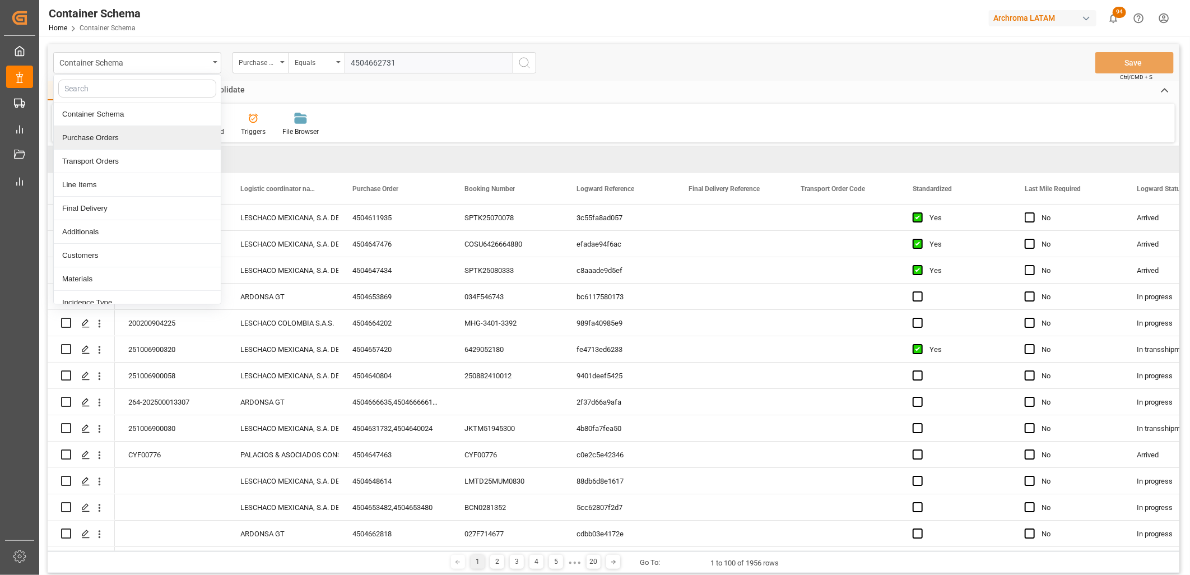
click at [136, 137] on div "Purchase Orders" at bounding box center [137, 138] width 167 height 24
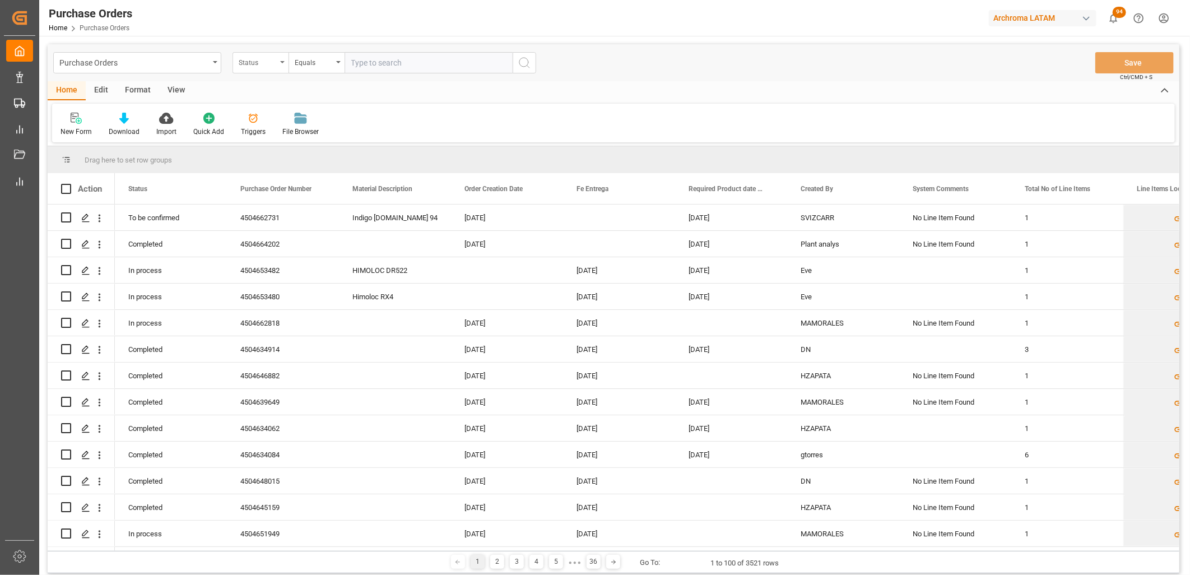
click at [278, 67] on div "Status" at bounding box center [260, 62] width 56 height 21
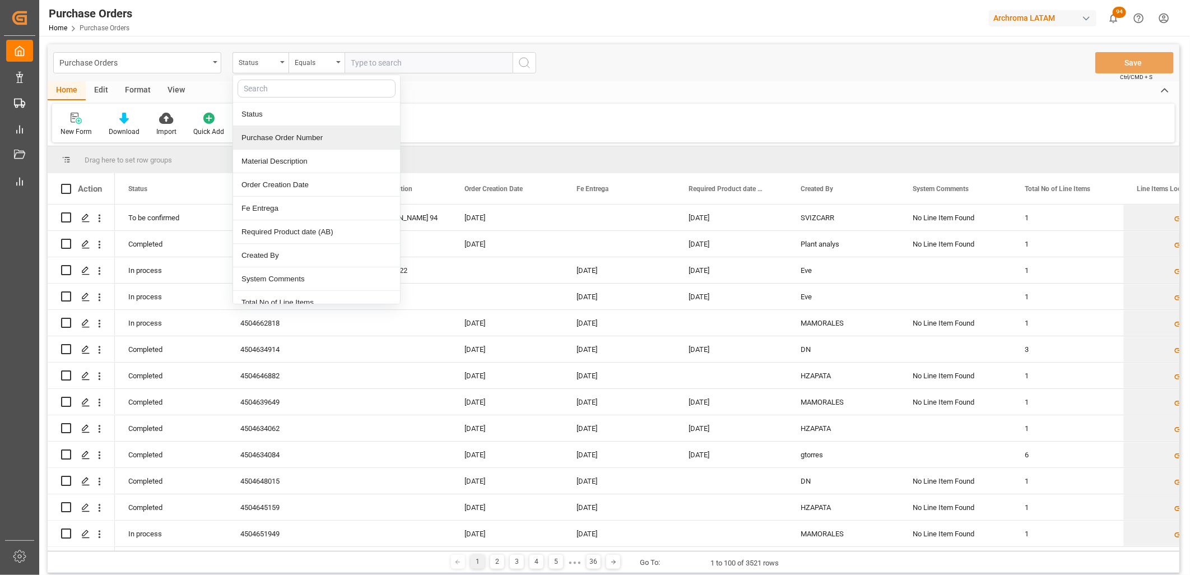
click at [269, 134] on div "Purchase Order Number" at bounding box center [316, 138] width 167 height 24
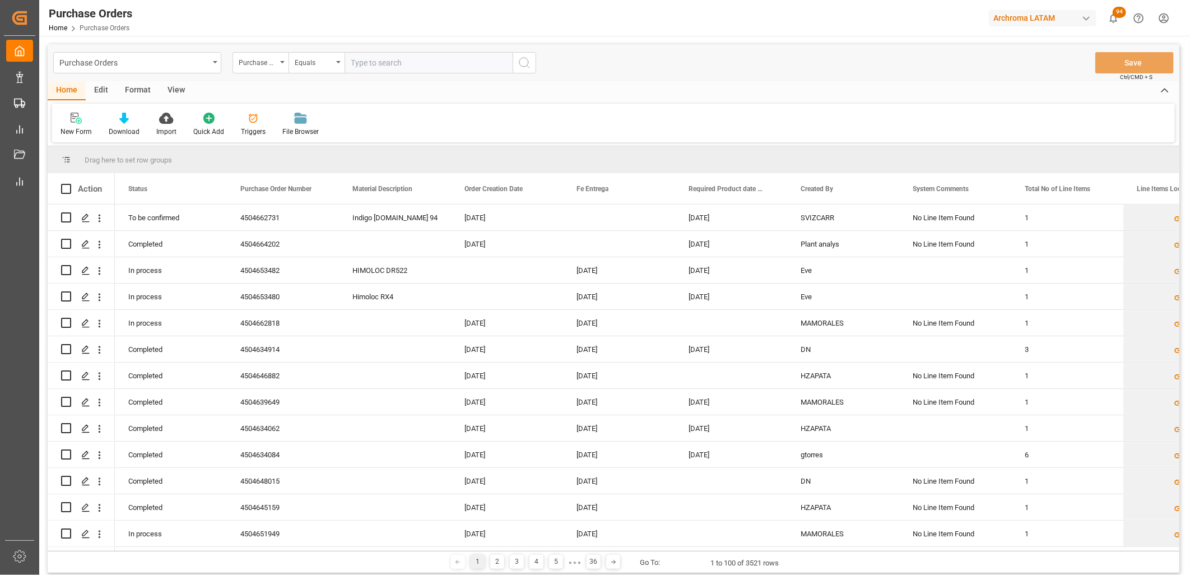
click at [376, 66] on input "text" at bounding box center [429, 62] width 168 height 21
paste input "4504662731"
type input "4504662731"
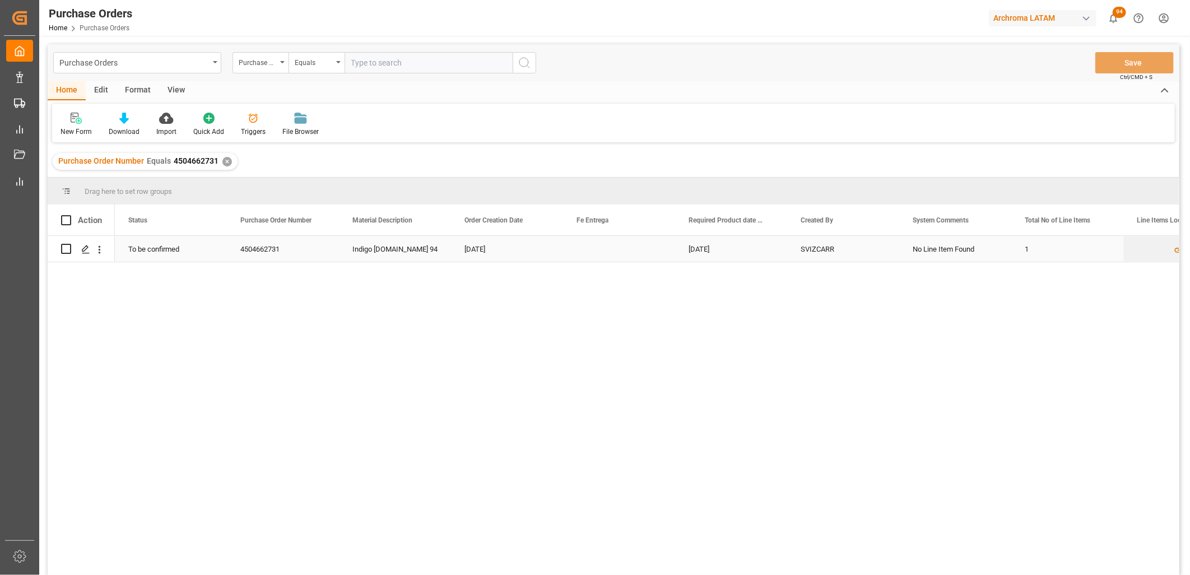
click at [811, 253] on div "SVIZCARR" at bounding box center [843, 249] width 112 height 26
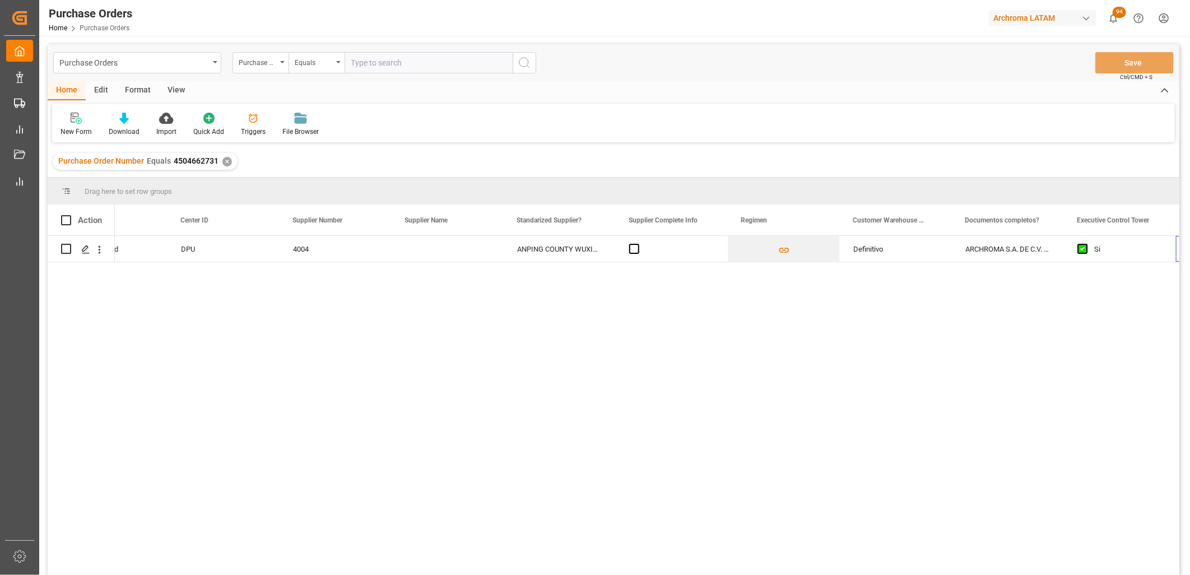
scroll to position [0, 1628]
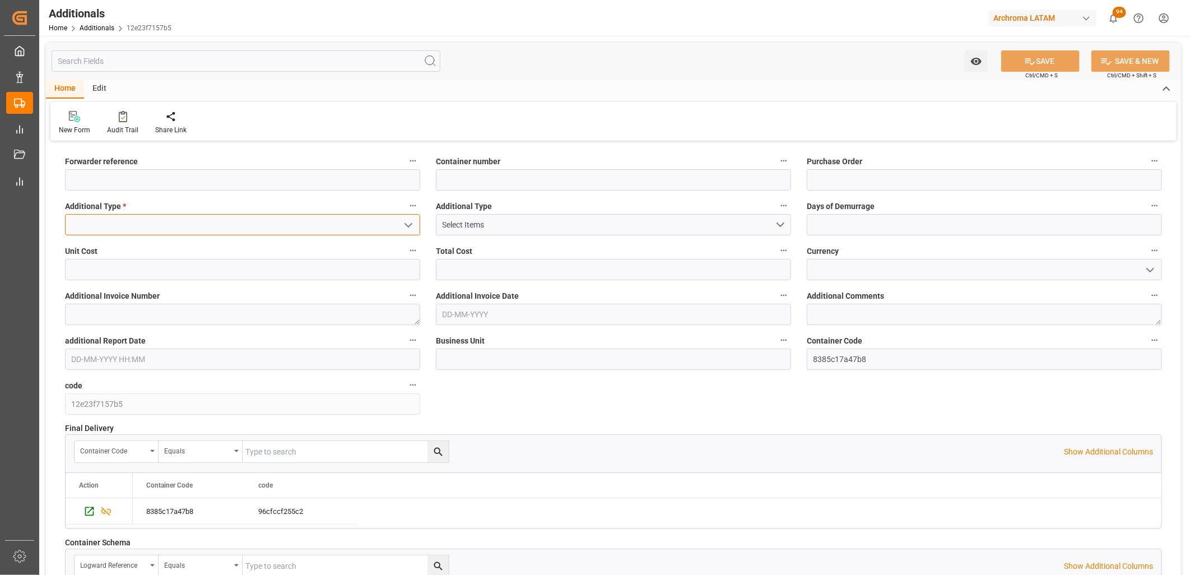
click at [381, 226] on input at bounding box center [242, 224] width 355 height 21
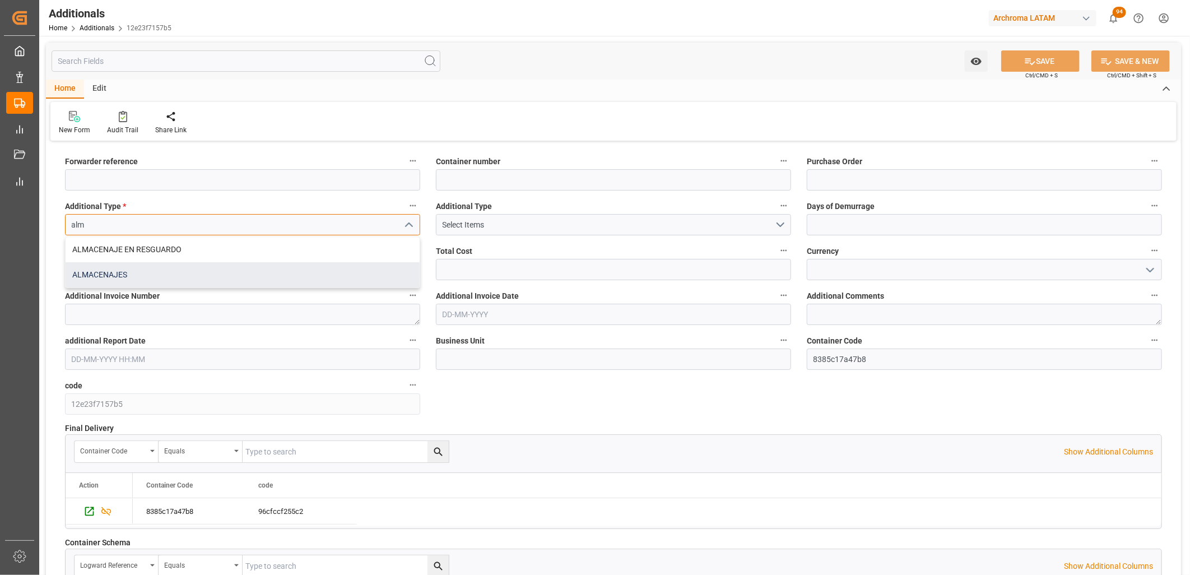
click at [170, 269] on div "ALMACENAJES" at bounding box center [243, 274] width 354 height 25
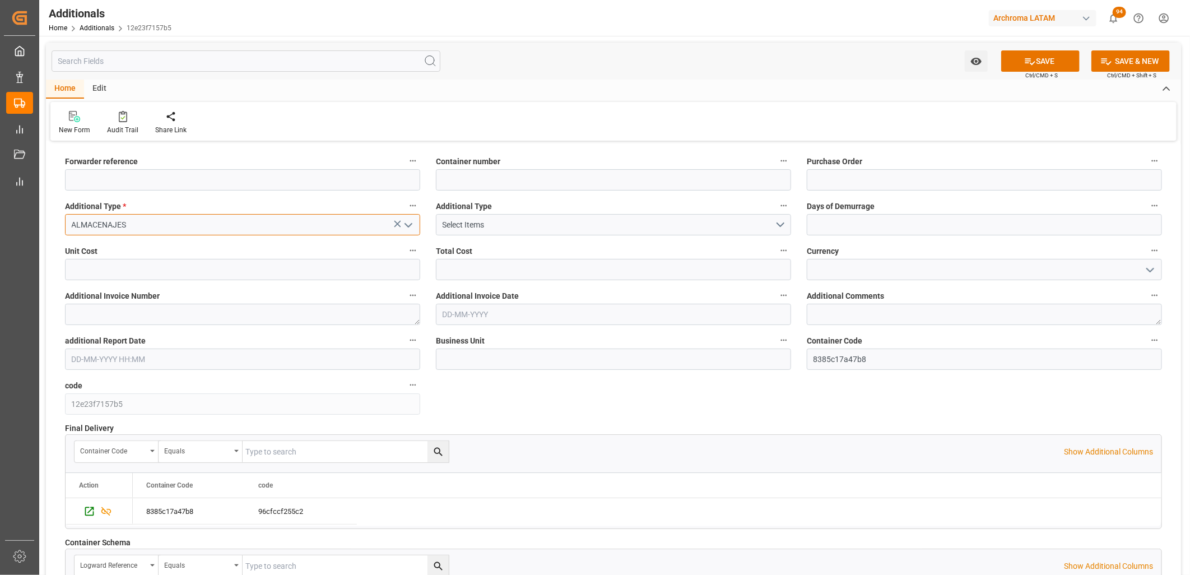
type input "ALMACENAJES"
click at [877, 226] on input "text" at bounding box center [984, 224] width 355 height 21
type input "1"
click at [200, 266] on input "text" at bounding box center [242, 269] width 355 height 21
type input "2760.84"
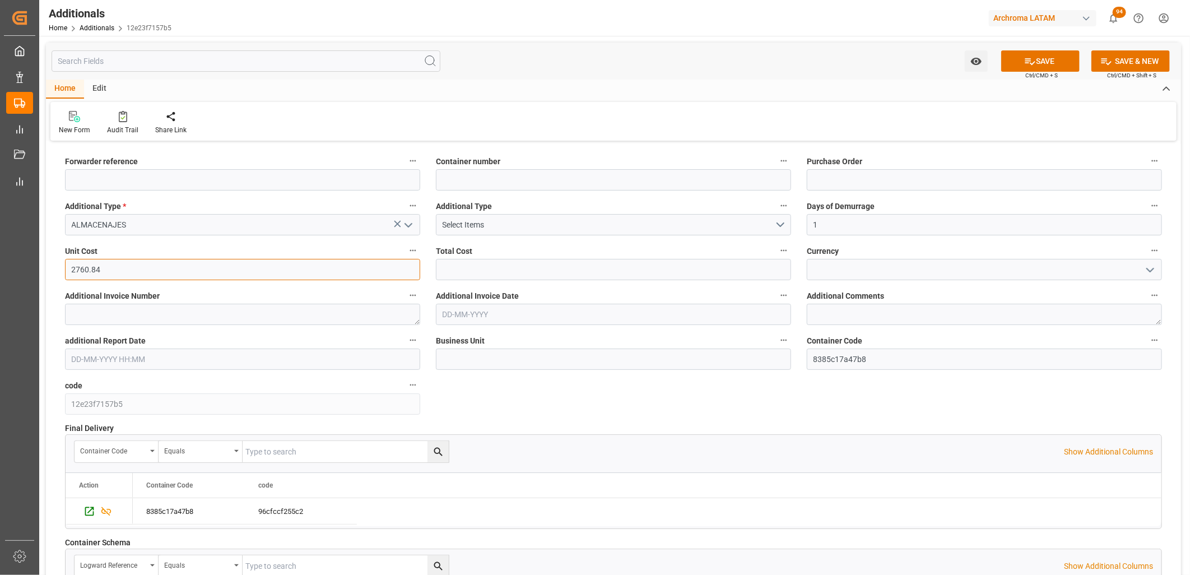
drag, startPoint x: 100, startPoint y: 269, endPoint x: 124, endPoint y: 269, distance: 24.1
click at [100, 269] on input "2760.84" at bounding box center [242, 269] width 355 height 21
drag, startPoint x: 91, startPoint y: 270, endPoint x: 67, endPoint y: 268, distance: 23.6
click at [67, 268] on input "2760.84" at bounding box center [242, 269] width 355 height 21
click at [109, 267] on input "2760.84" at bounding box center [242, 269] width 355 height 21
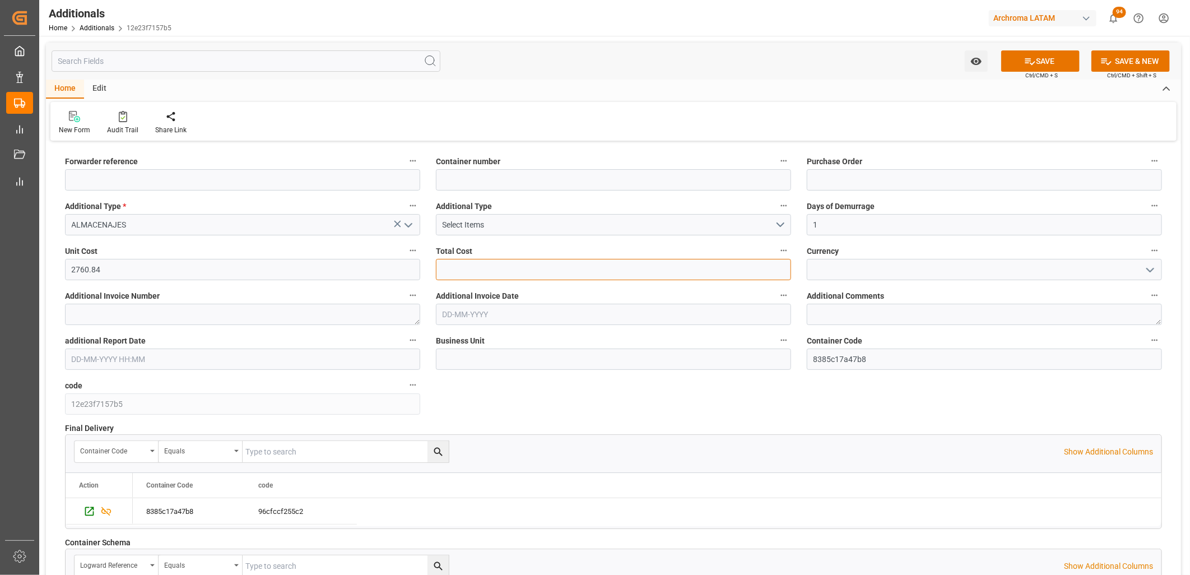
click at [488, 271] on input "text" at bounding box center [613, 269] width 355 height 21
type input "2760.84"
click at [848, 269] on input at bounding box center [984, 269] width 355 height 21
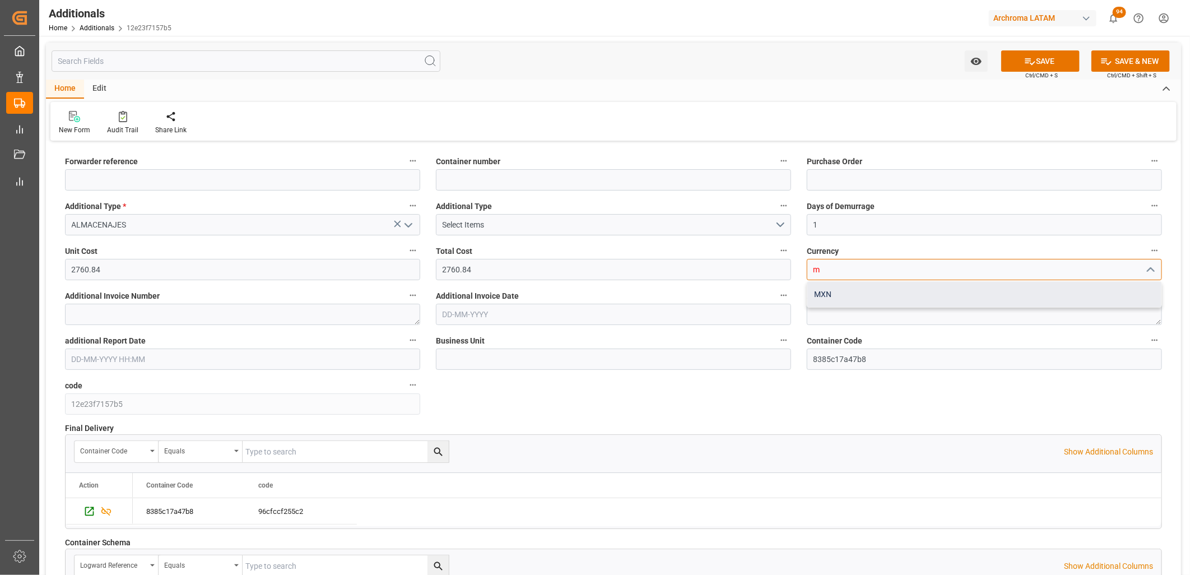
click at [831, 291] on div "MXN" at bounding box center [984, 294] width 354 height 25
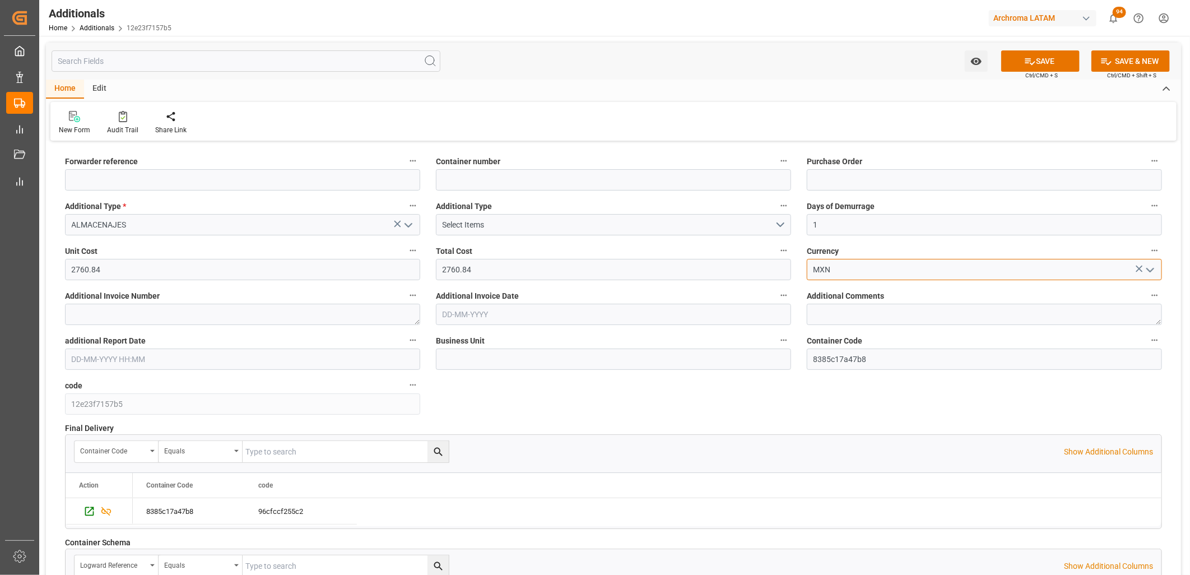
type input "MXN"
drag, startPoint x: 292, startPoint y: 310, endPoint x: 276, endPoint y: 299, distance: 20.2
click at [292, 310] on textarea at bounding box center [242, 314] width 355 height 21
paste textarea "LM457041"
type textarea "LM457041"
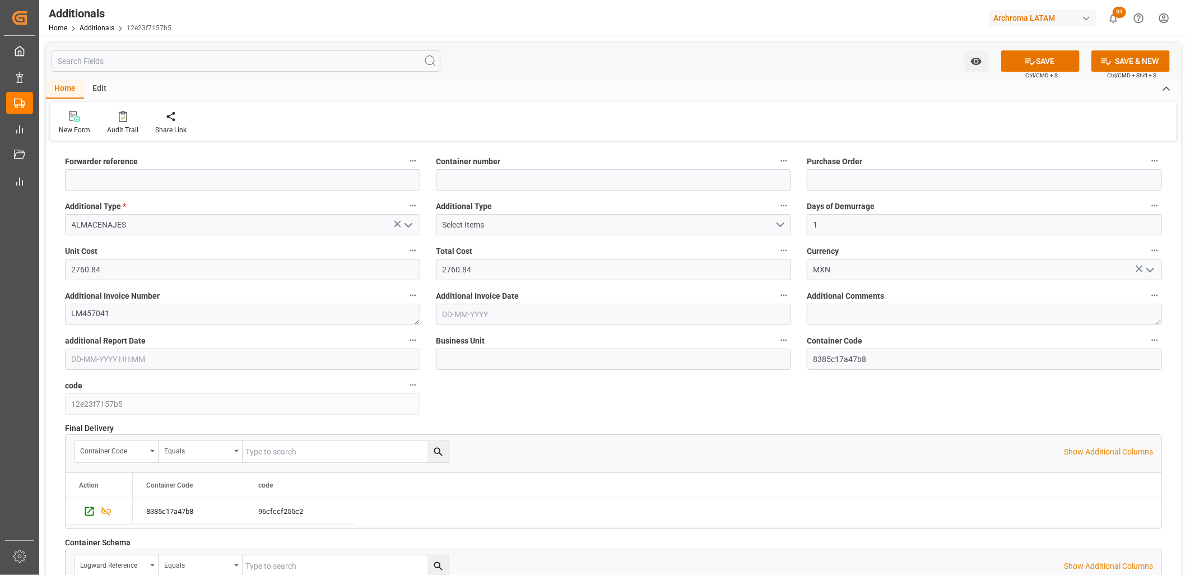
click at [488, 314] on input "text" at bounding box center [613, 314] width 355 height 21
click at [455, 430] on div "15" at bounding box center [451, 426] width 14 height 13
click at [456, 316] on input "[DATE]" at bounding box center [613, 314] width 355 height 21
click at [541, 454] on div "26" at bounding box center [538, 447] width 14 height 13
type input "[DATE]"
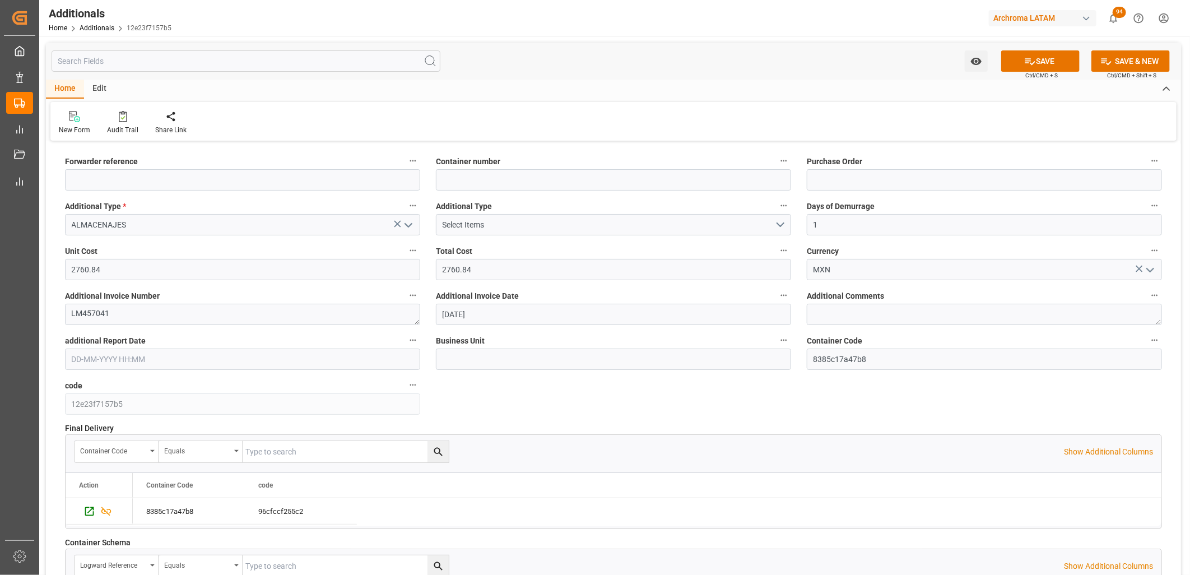
click at [1030, 62] on icon at bounding box center [1030, 61] width 12 height 12
type input "250906900433"
type input "OOLU6797840"
type input "4504644522"
type input "TEXTIL"
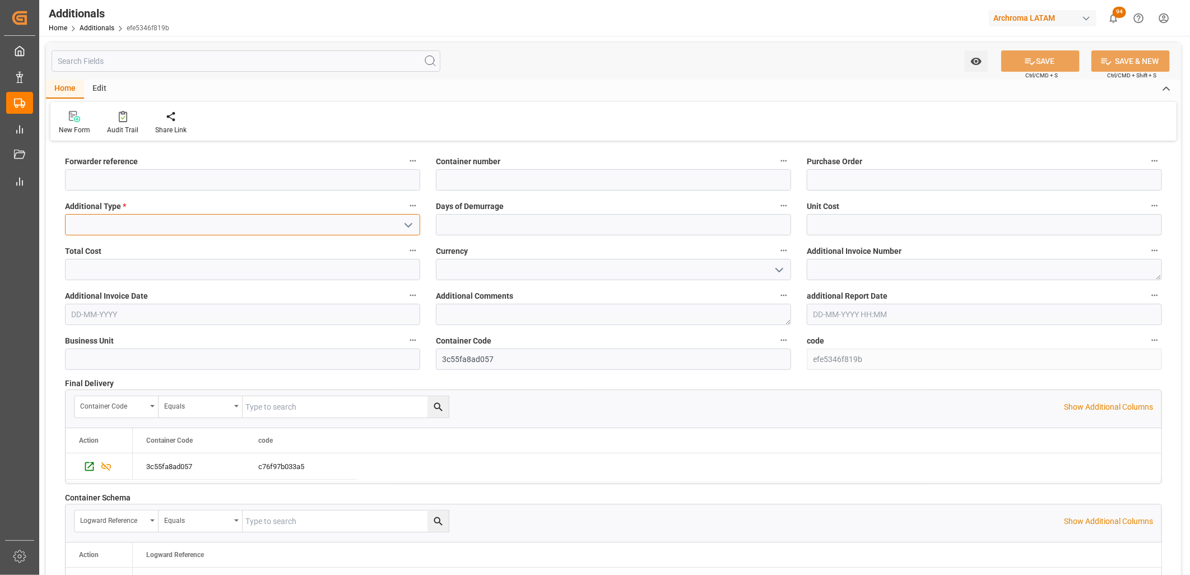
click at [120, 222] on input at bounding box center [242, 224] width 355 height 21
drag, startPoint x: 101, startPoint y: 244, endPoint x: 379, endPoint y: 276, distance: 279.2
click at [102, 244] on div "DEMORAS" at bounding box center [243, 249] width 354 height 25
type input "DEMORAS"
click at [825, 228] on input "text" at bounding box center [984, 224] width 355 height 21
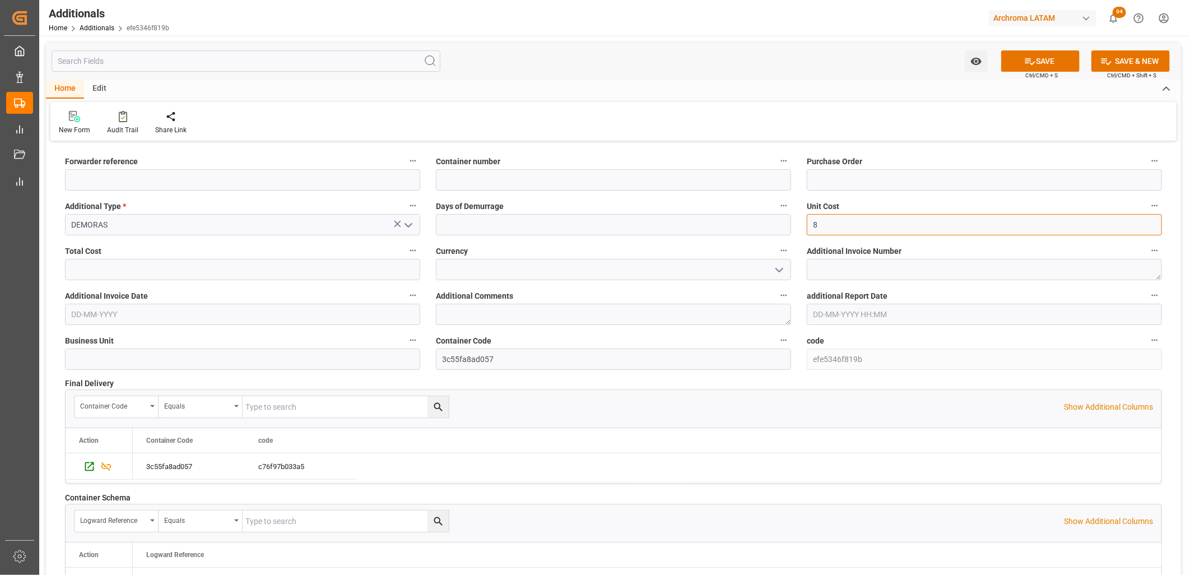
type input "8"
click at [587, 231] on input "text" at bounding box center [613, 224] width 355 height 21
type input "9"
type input "8"
type input "50"
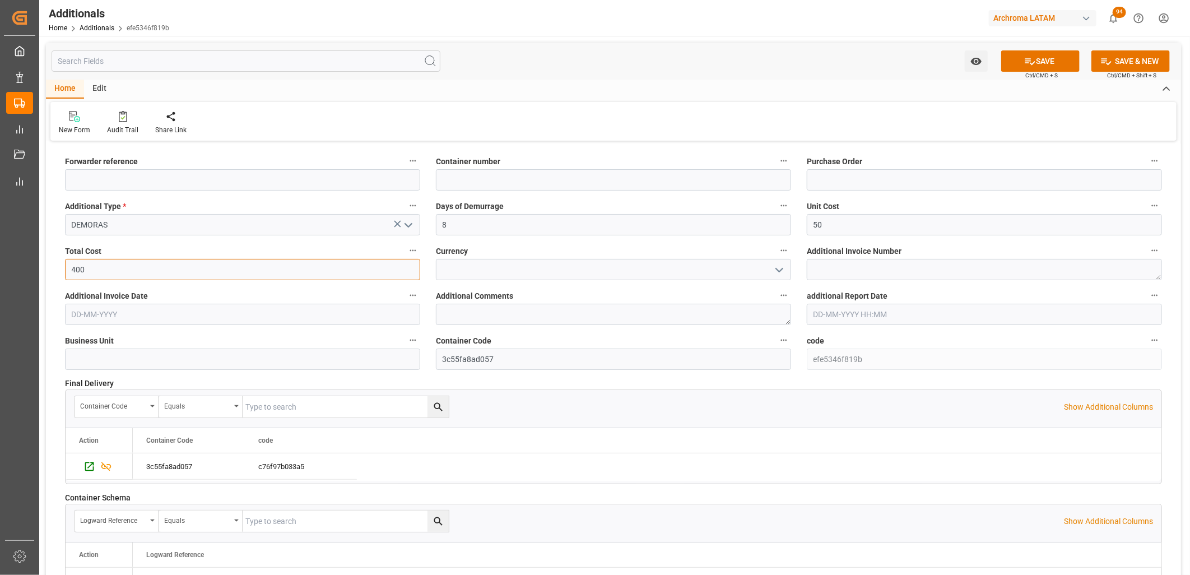
type input "400"
click at [446, 266] on input at bounding box center [613, 269] width 355 height 21
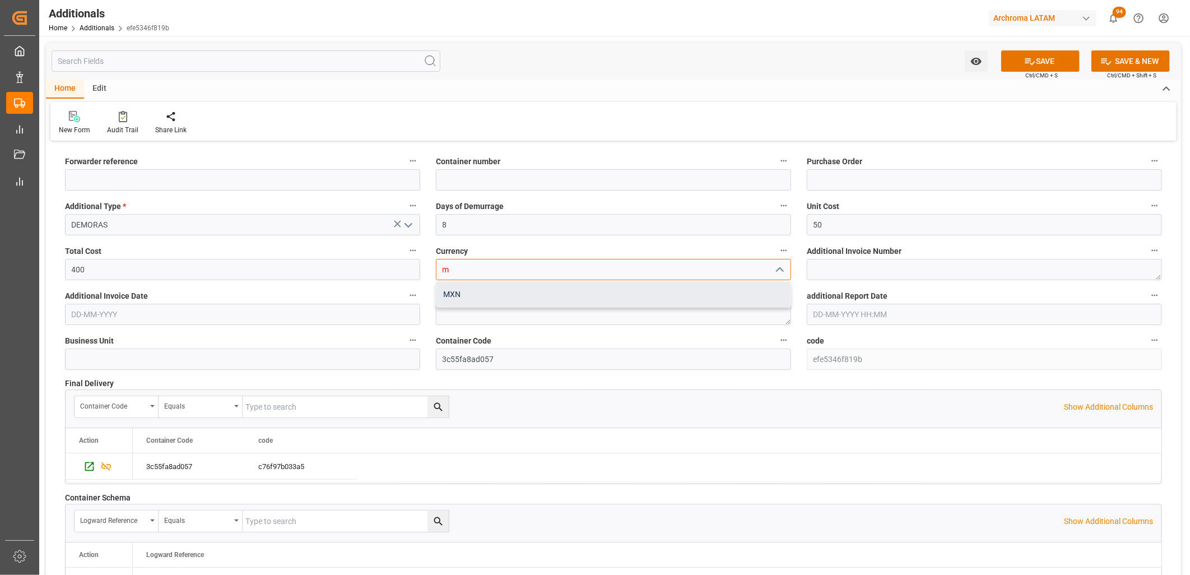
click at [464, 297] on div "MXN" at bounding box center [613, 294] width 354 height 25
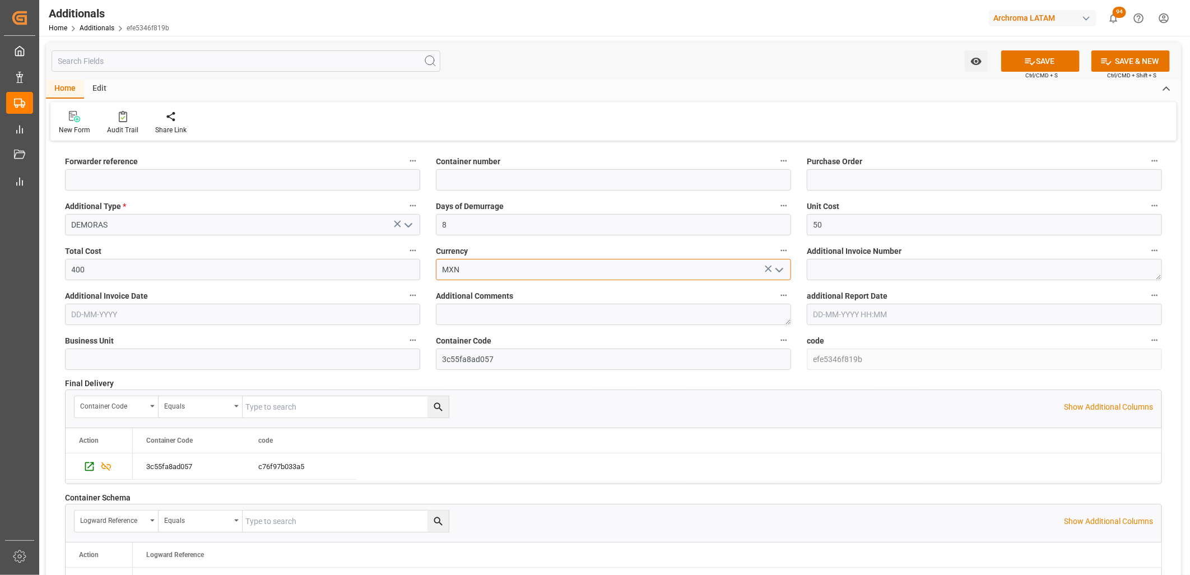
type input "MXN"
click at [836, 277] on textarea at bounding box center [984, 269] width 355 height 21
paste textarea "LM457115"
type textarea "LM457115"
click at [348, 320] on input "text" at bounding box center [242, 314] width 355 height 21
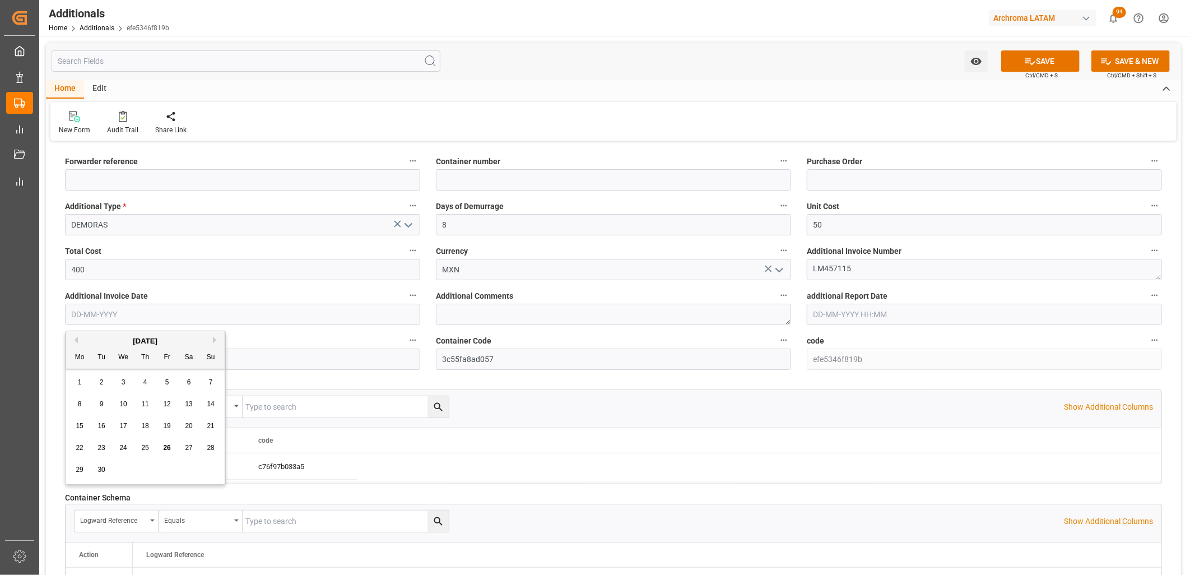
click at [88, 354] on div "Mo Tu We Th Fr Sa Su" at bounding box center [145, 358] width 159 height 22
click at [164, 449] on span "26" at bounding box center [166, 448] width 7 height 8
type input "[DATE]"
click at [1044, 66] on button "SAVE" at bounding box center [1040, 60] width 78 height 21
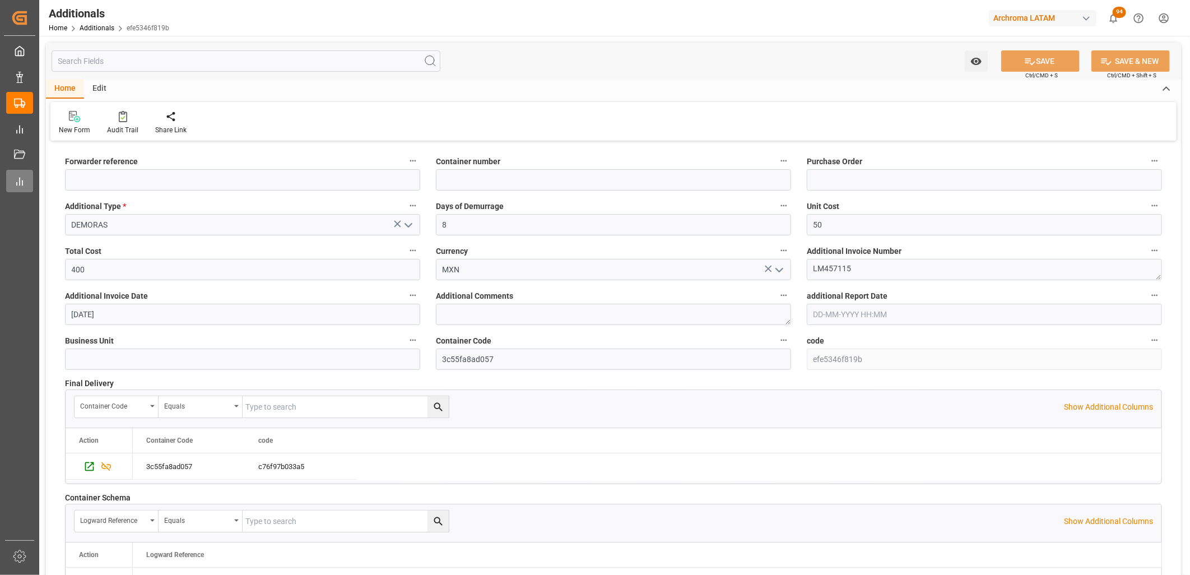
type input "250806900296"
type input "HMJU2511469"
type input "4504611935"
type input "PT"
click at [210, 216] on input at bounding box center [242, 224] width 355 height 21
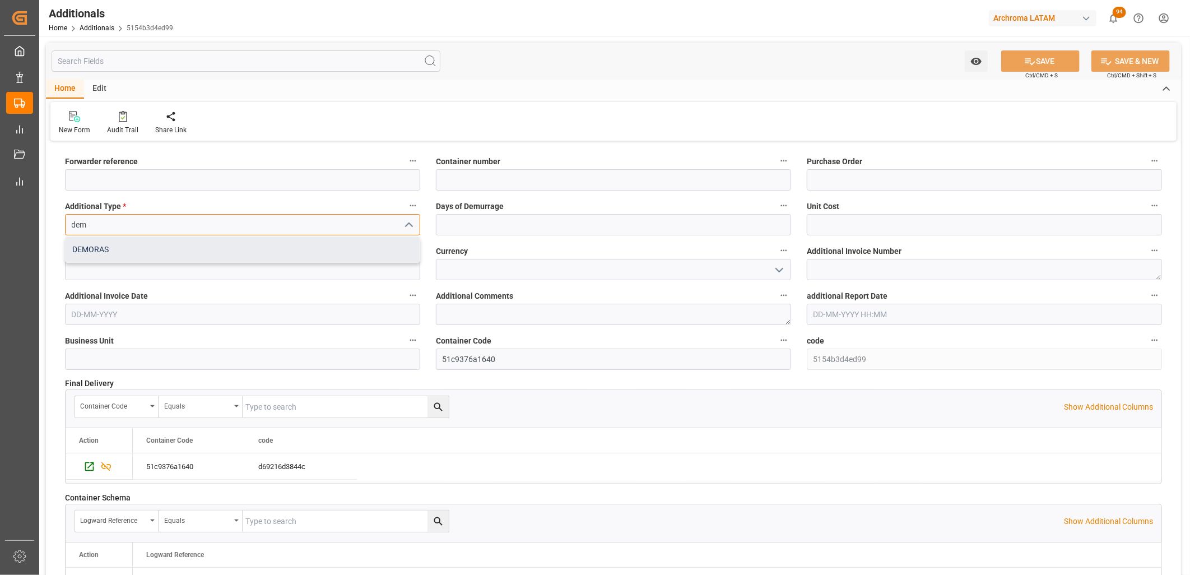
click at [188, 251] on div "DEMORAS" at bounding box center [243, 249] width 354 height 25
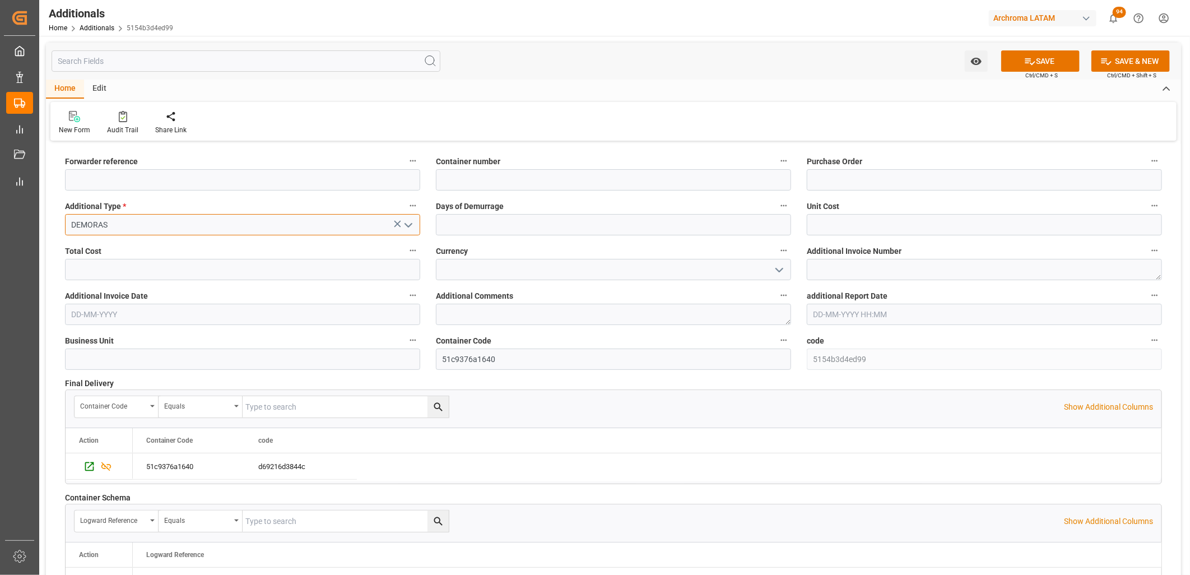
type input "DEMORAS"
click at [849, 226] on input "text" at bounding box center [984, 224] width 355 height 21
type input "8"
type input "50"
click at [546, 208] on label "Days of Demurrage" at bounding box center [613, 206] width 355 height 16
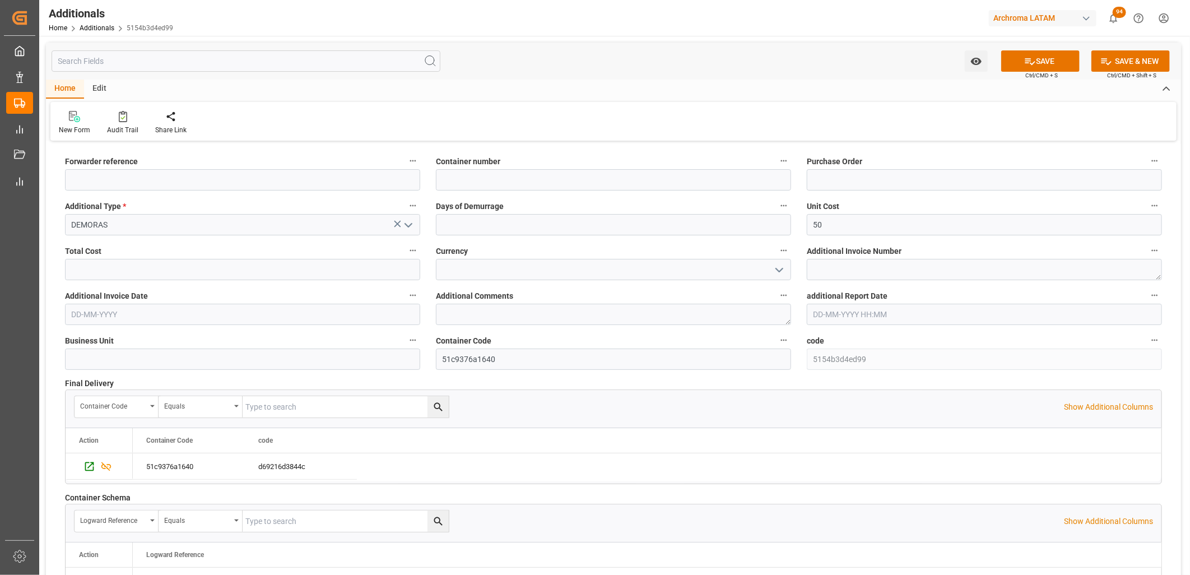
click at [776, 208] on button "Days of Demurrage" at bounding box center [783, 205] width 15 height 15
click at [529, 217] on div at bounding box center [595, 287] width 1190 height 575
click at [519, 226] on input "text" at bounding box center [613, 224] width 355 height 21
type input "8"
type input "400"
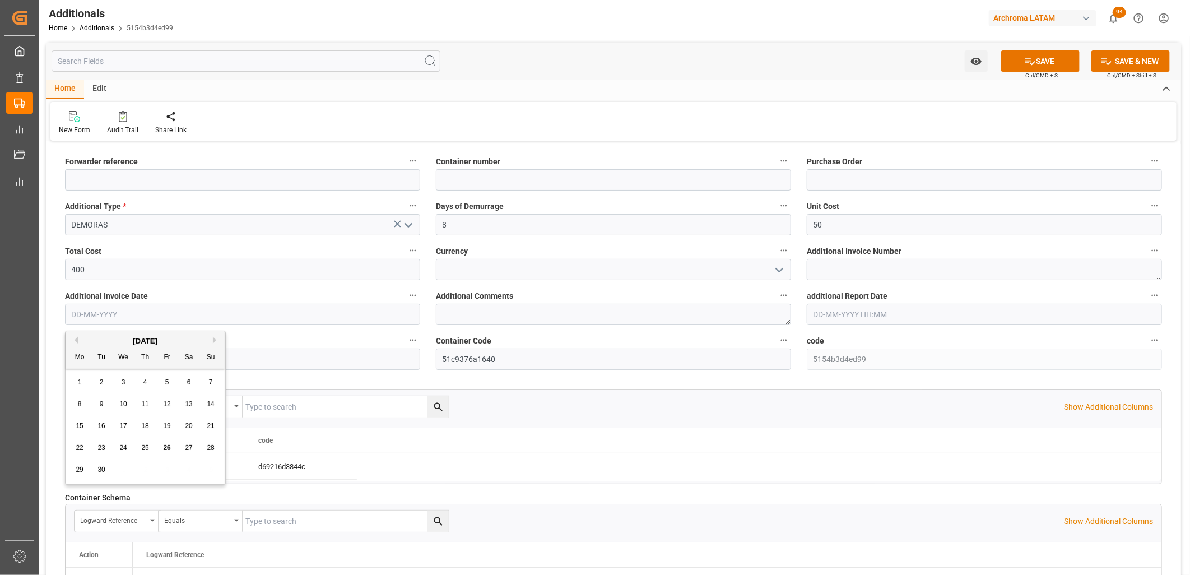
click at [250, 305] on input "text" at bounding box center [242, 314] width 355 height 21
click at [580, 278] on input at bounding box center [613, 269] width 355 height 21
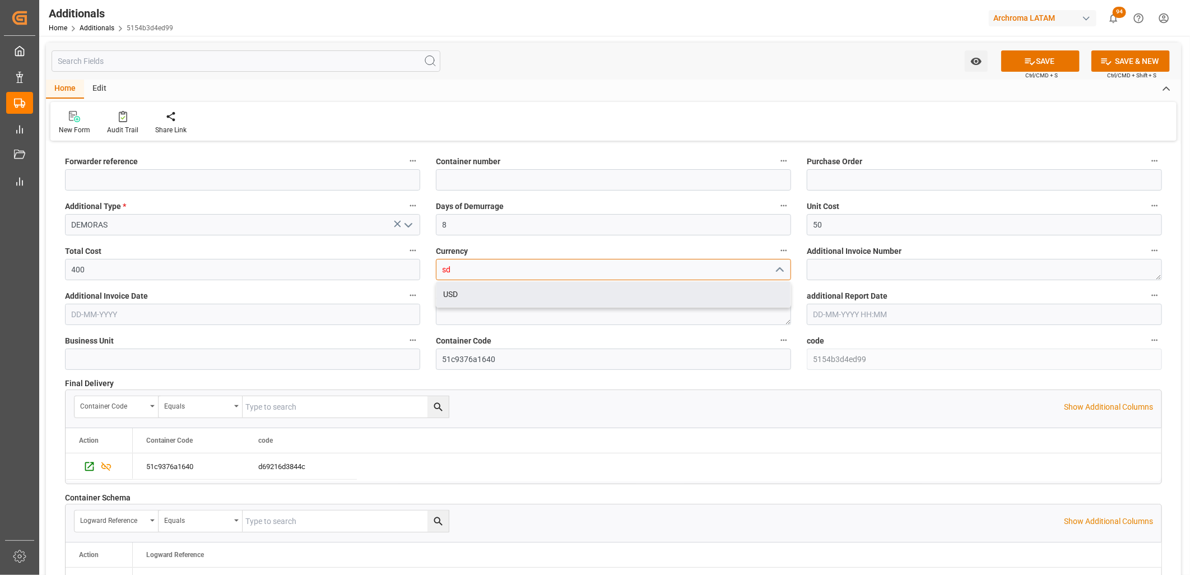
click at [568, 289] on div "USD" at bounding box center [613, 294] width 354 height 25
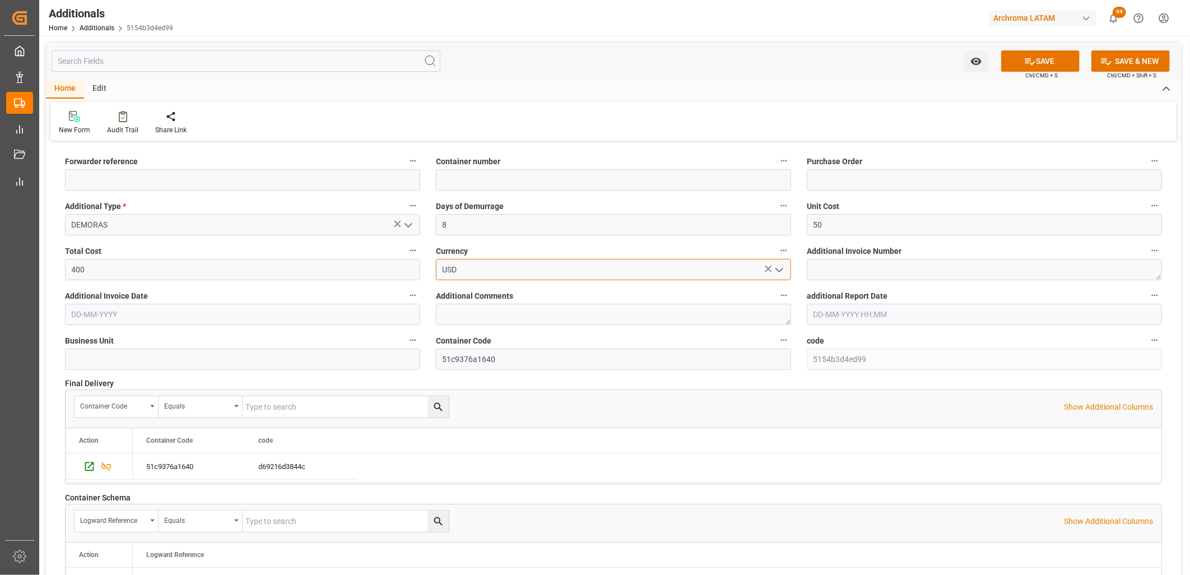
type input "USD"
click at [825, 259] on textarea at bounding box center [984, 269] width 355 height 21
click at [819, 266] on textarea at bounding box center [984, 269] width 355 height 21
paste textarea "LM457114"
type textarea "LM457114"
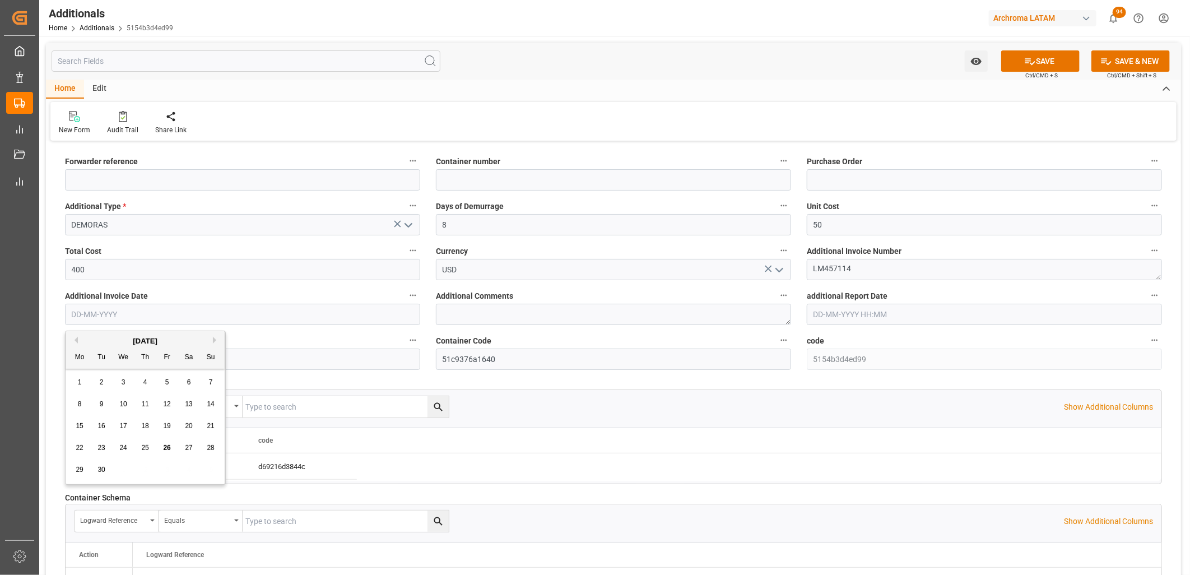
drag, startPoint x: 285, startPoint y: 317, endPoint x: 259, endPoint y: 316, distance: 25.2
click at [285, 317] on input "text" at bounding box center [242, 314] width 355 height 21
click at [85, 368] on div "Mo Tu We Th Fr Sa Su" at bounding box center [145, 358] width 159 height 22
click at [170, 446] on span "26" at bounding box center [166, 448] width 7 height 8
type input "[DATE]"
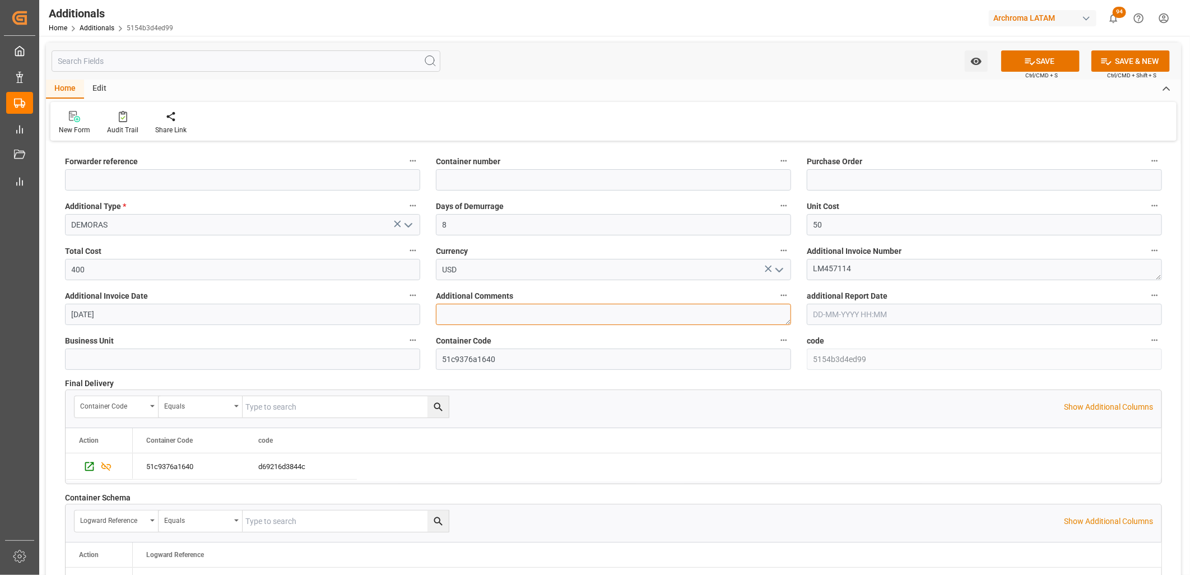
click at [552, 310] on textarea at bounding box center [613, 314] width 355 height 21
click at [506, 315] on textarea at bounding box center [613, 314] width 355 height 21
click at [800, 316] on div "additional Report Date" at bounding box center [984, 306] width 371 height 45
click at [1045, 63] on button "SAVE" at bounding box center [1040, 60] width 78 height 21
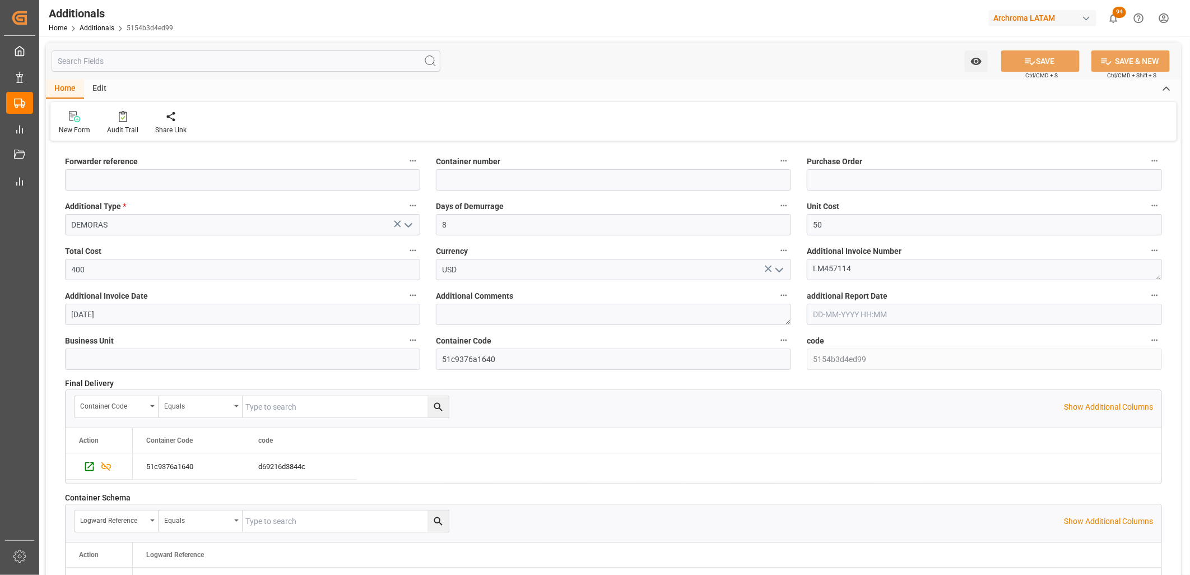
type input "250806900243"
type input "HMJU2506354"
type input "4504611936"
type input "PT"
click at [94, 26] on link "Additionals" at bounding box center [97, 28] width 35 height 8
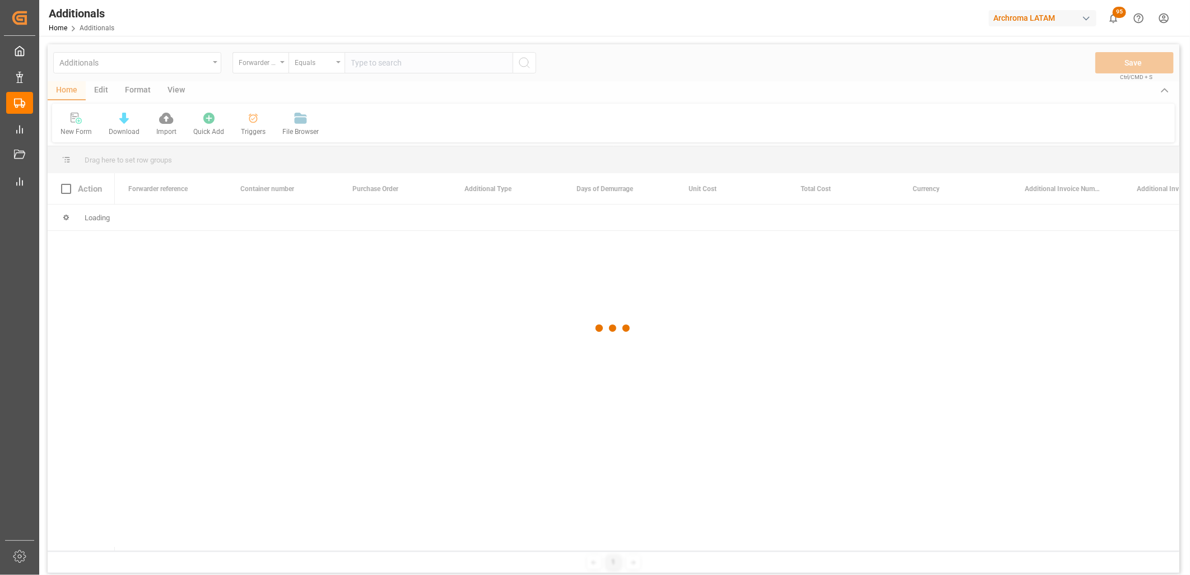
click at [215, 66] on div at bounding box center [614, 328] width 1132 height 568
click at [214, 66] on div at bounding box center [614, 328] width 1132 height 568
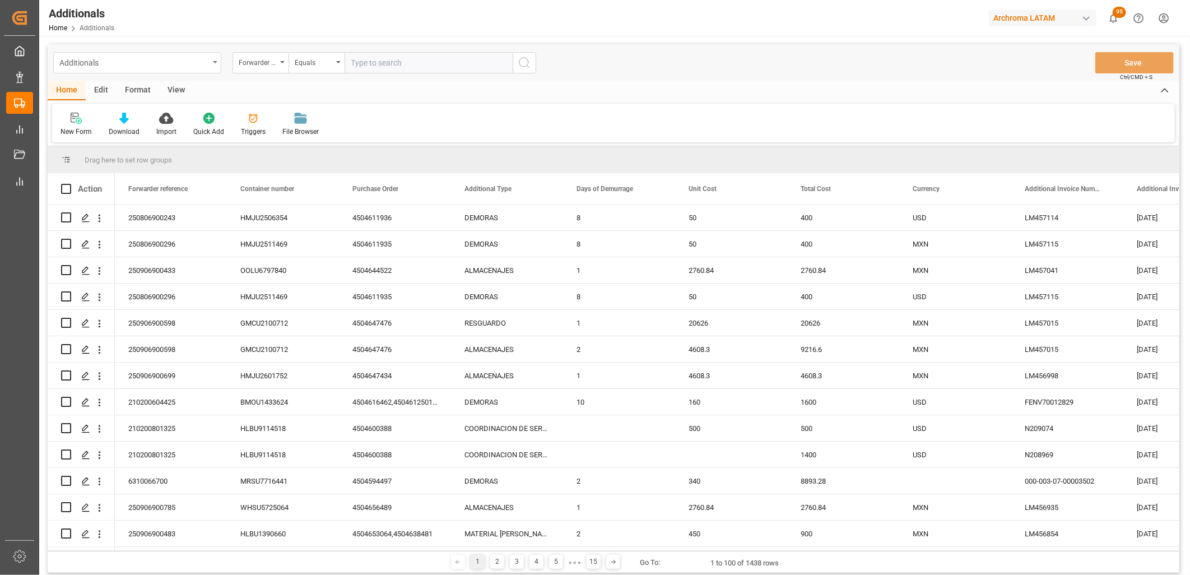
click at [215, 66] on div "Additionals" at bounding box center [137, 62] width 168 height 21
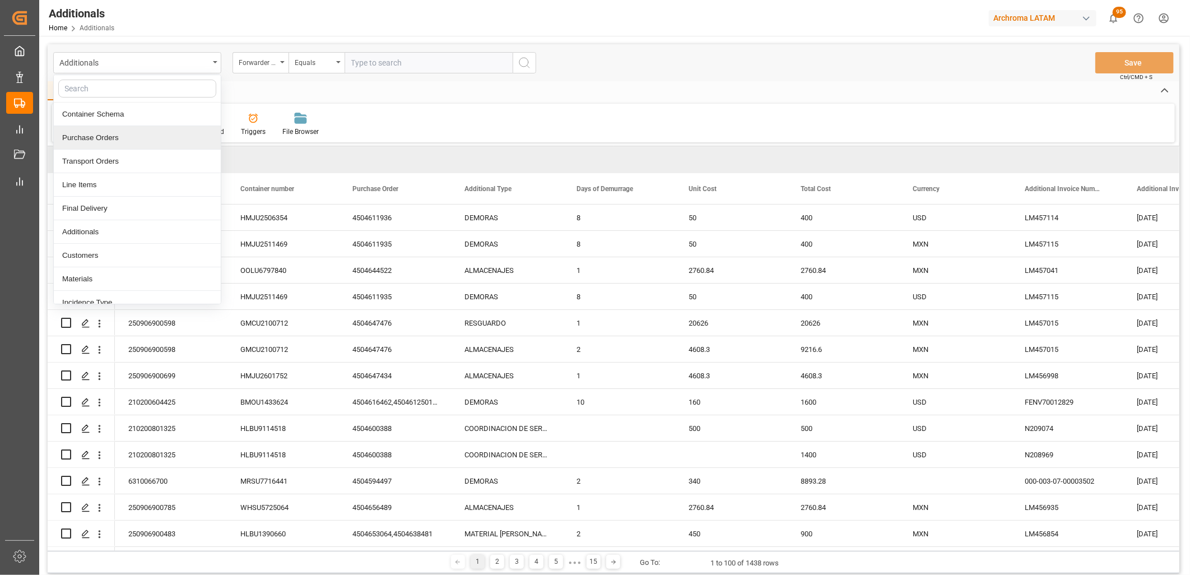
click at [167, 138] on div "Purchase Orders" at bounding box center [137, 138] width 167 height 24
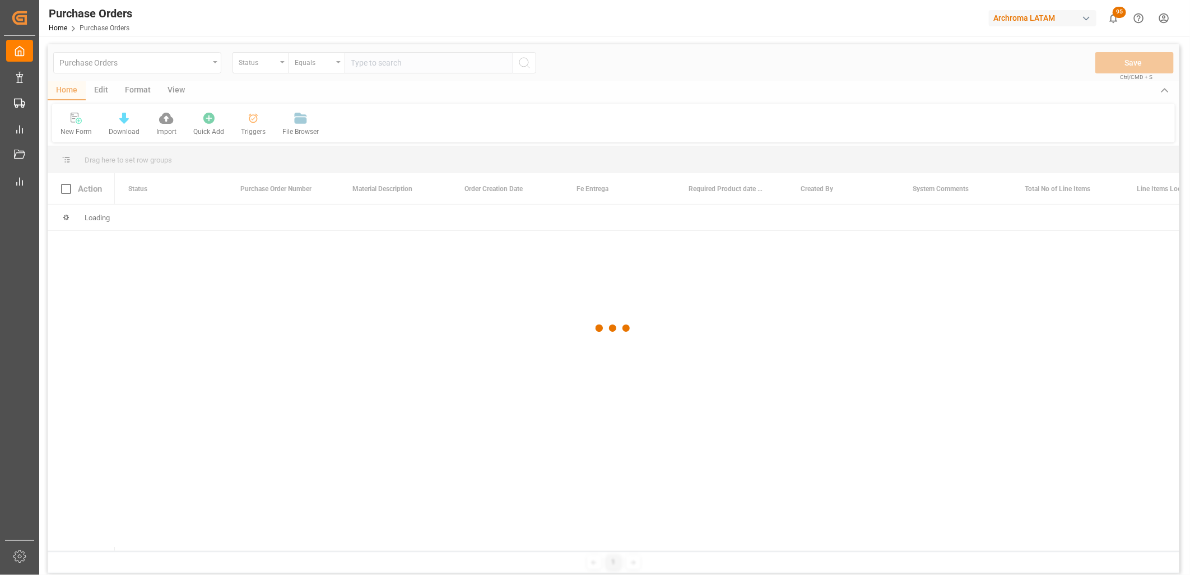
click at [269, 69] on div at bounding box center [614, 328] width 1132 height 568
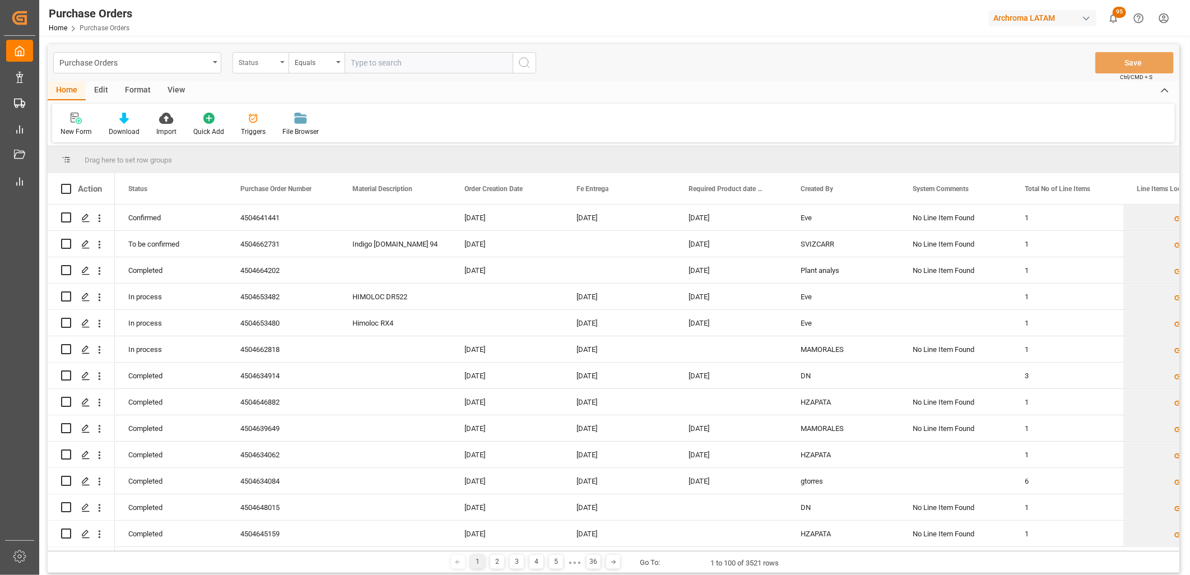
click at [274, 68] on div "Status" at bounding box center [260, 62] width 56 height 21
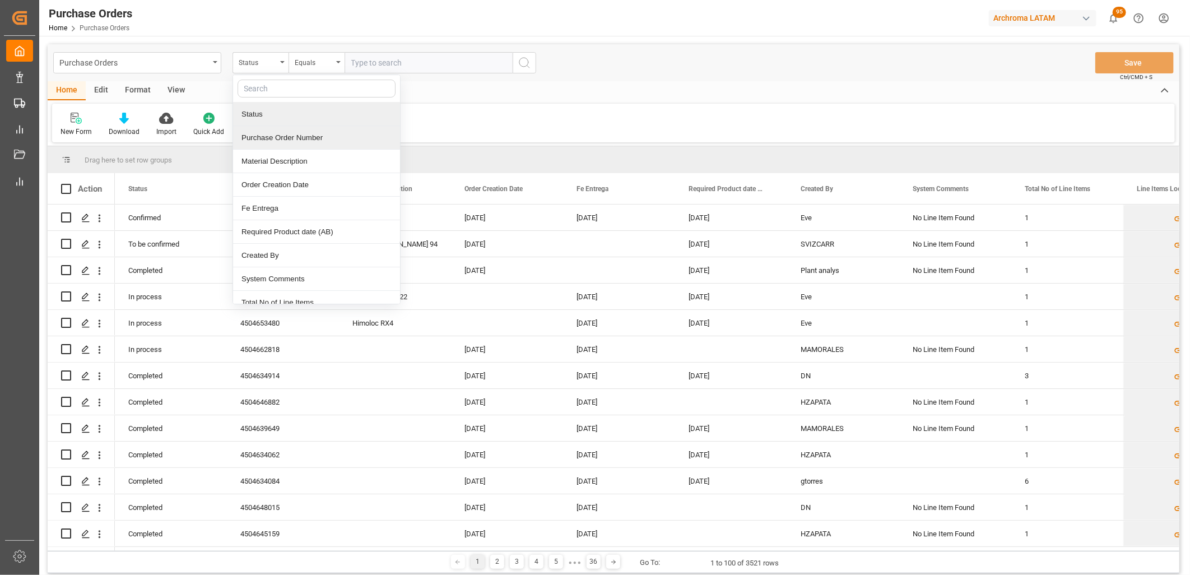
click at [275, 136] on div "Purchase Order Number" at bounding box center [316, 138] width 167 height 24
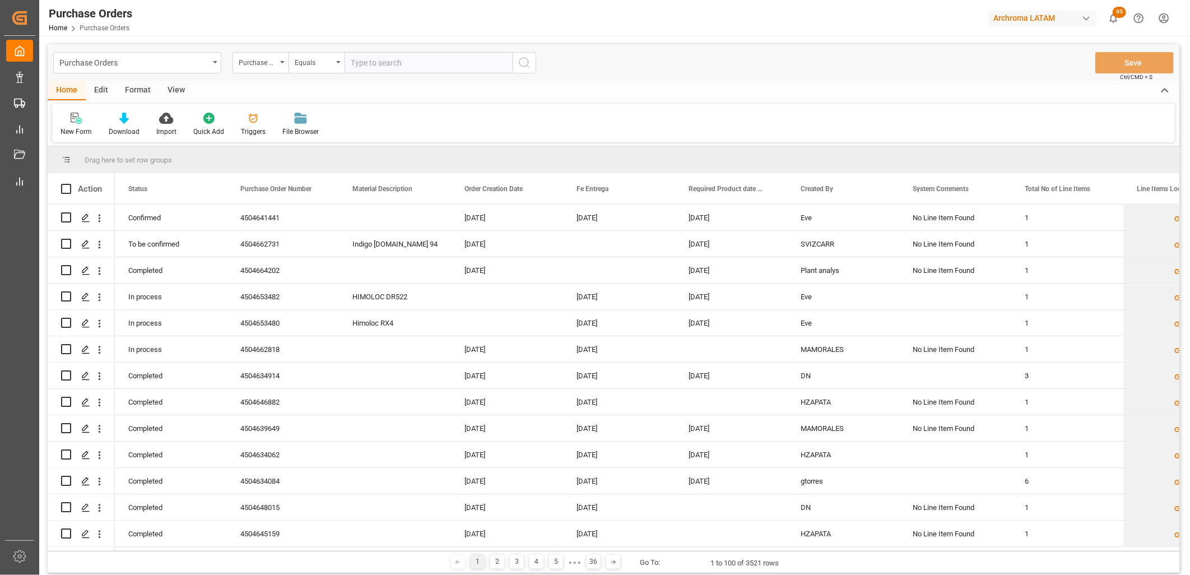
click at [357, 66] on input "text" at bounding box center [429, 62] width 168 height 21
paste input "4504647434"
type input "4504647434"
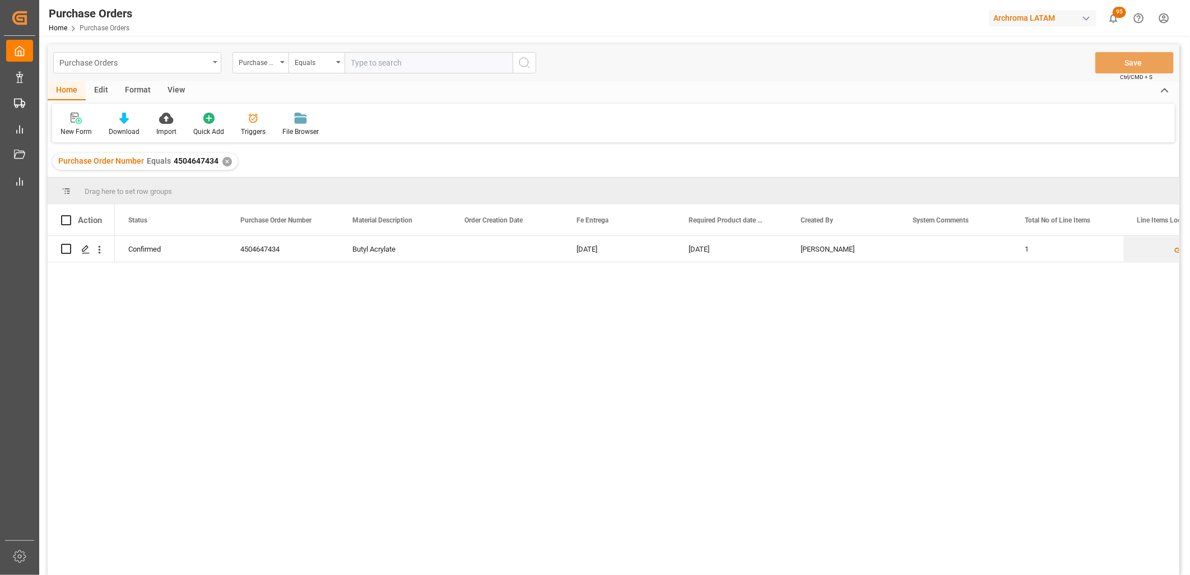
click at [105, 64] on div "Purchase Orders" at bounding box center [134, 62] width 150 height 14
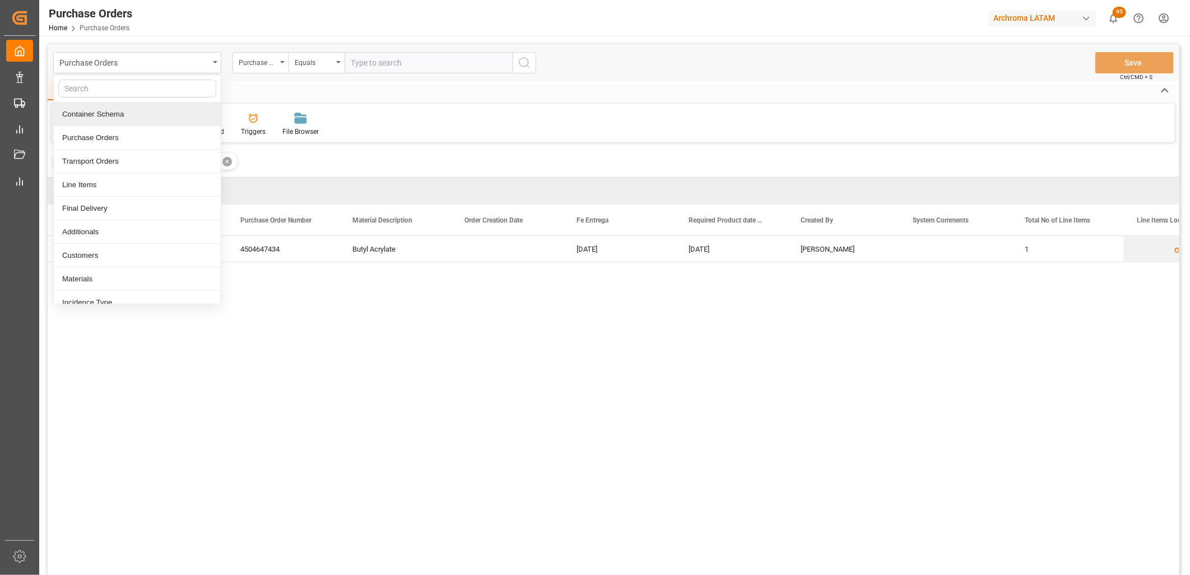
click at [123, 120] on div "Container Schema" at bounding box center [137, 115] width 167 height 24
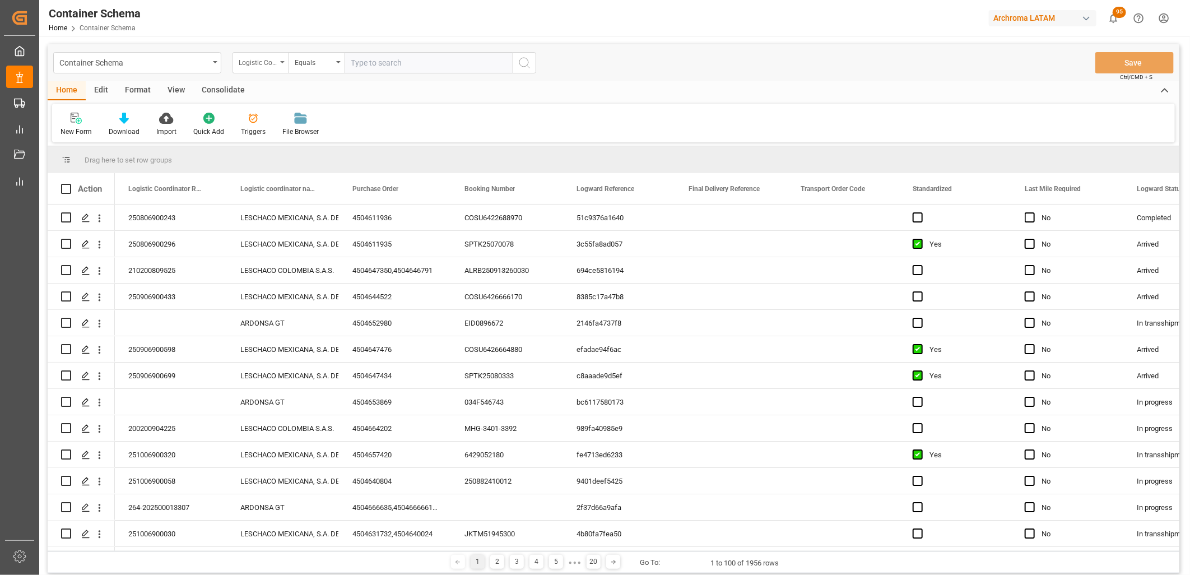
click at [281, 63] on div "Logistic Coordinator Reference Number" at bounding box center [260, 62] width 56 height 21
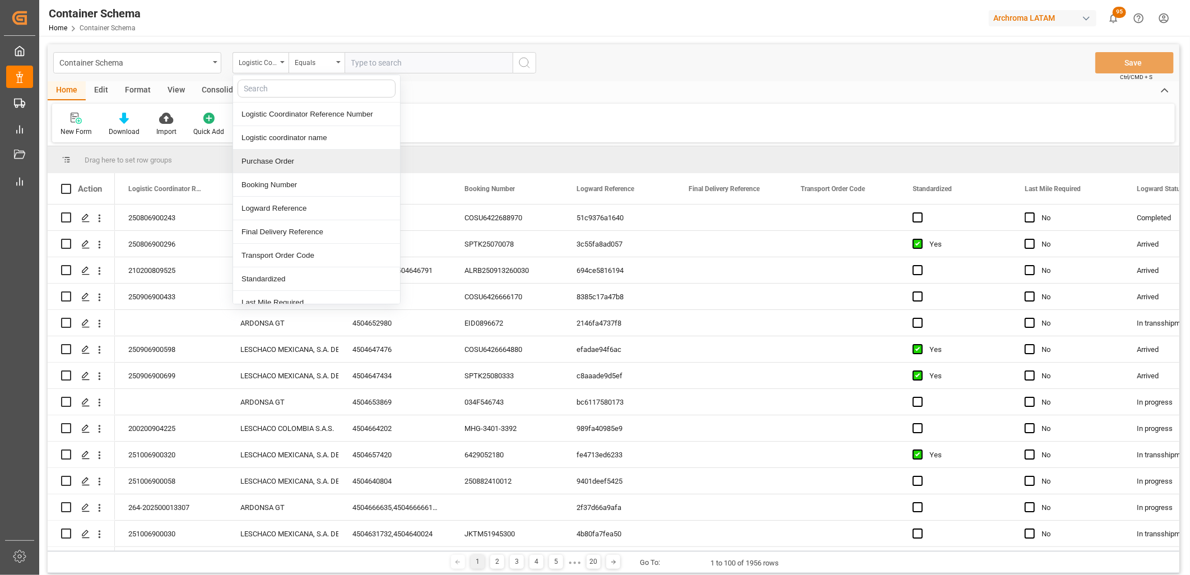
drag, startPoint x: 278, startPoint y: 159, endPoint x: 289, endPoint y: 135, distance: 25.8
click at [280, 158] on div "Purchase Order" at bounding box center [316, 162] width 167 height 24
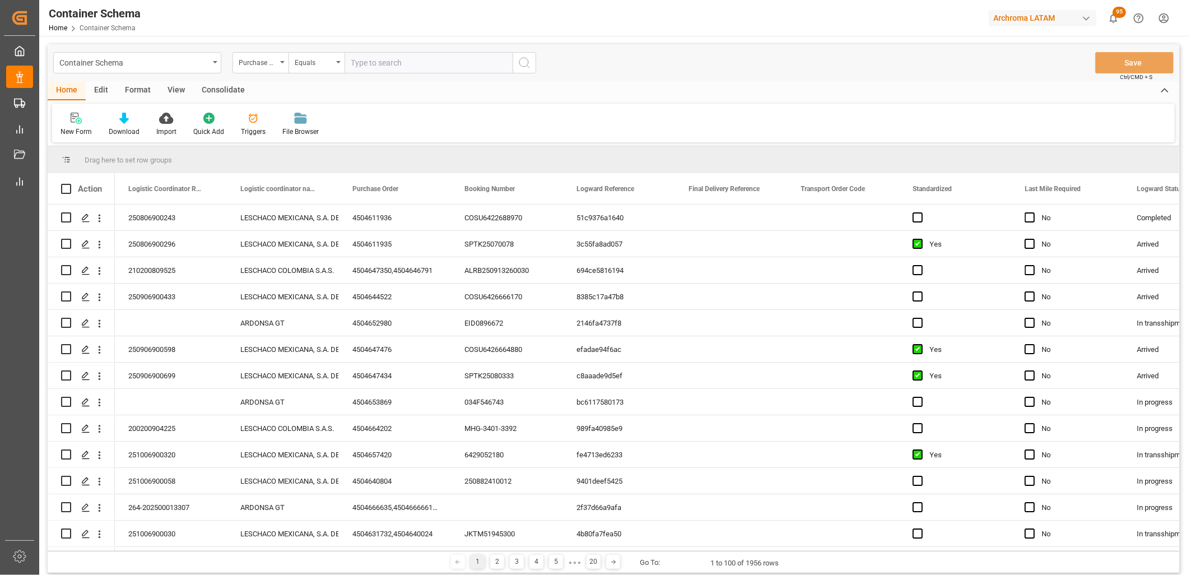
click at [355, 58] on input "text" at bounding box center [429, 62] width 168 height 21
paste input "4504650937"
type input "4504650937"
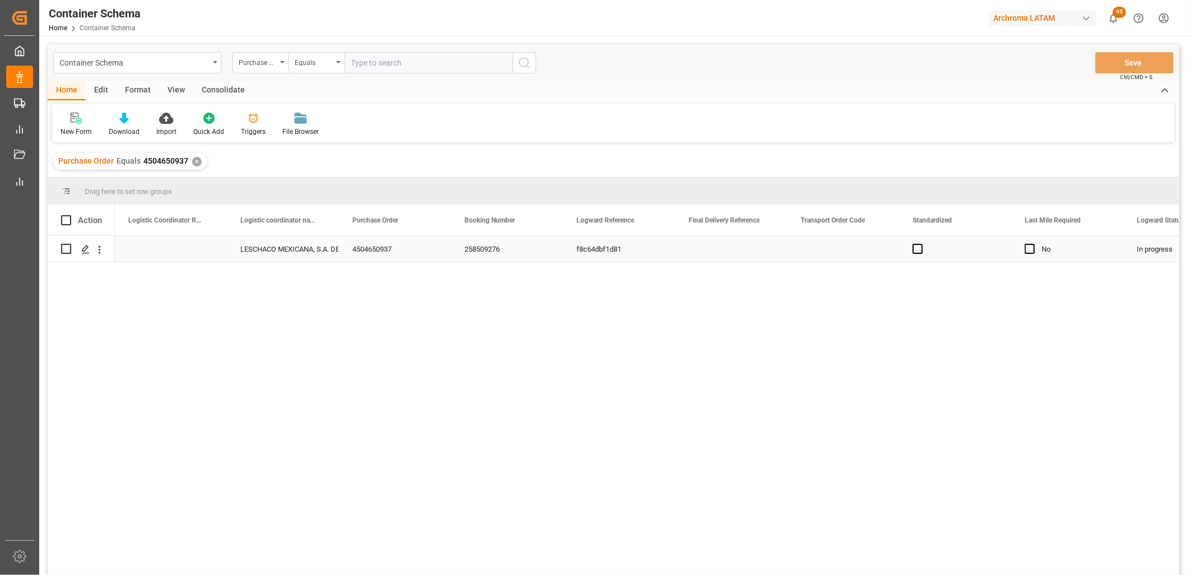
click at [162, 249] on div "Press SPACE to select this row." at bounding box center [171, 249] width 112 height 26
type input "251006900395"
click at [272, 245] on div "LESCHACO MEXICANA, S.A. DE C.V." at bounding box center [282, 249] width 85 height 26
click at [1111, 65] on button "Save" at bounding box center [1134, 62] width 78 height 21
